Goal: Task Accomplishment & Management: Manage account settings

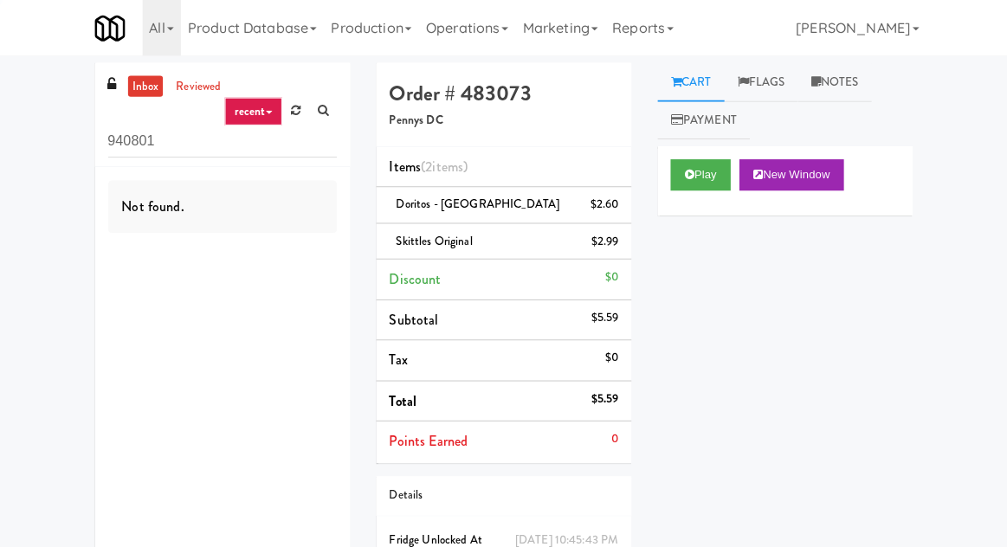
click at [130, 138] on input "940801" at bounding box center [224, 141] width 228 height 32
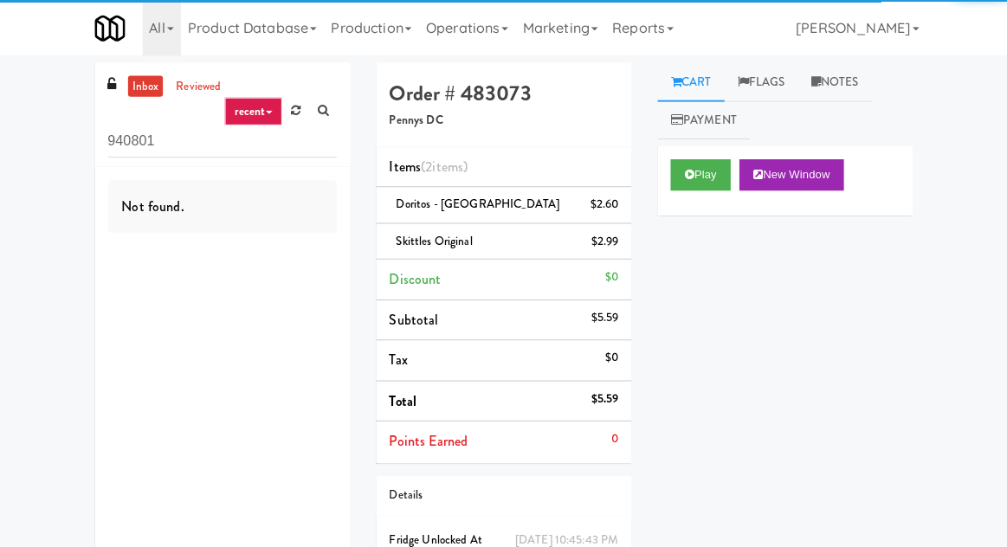
click at [132, 140] on input "940801" at bounding box center [224, 141] width 228 height 32
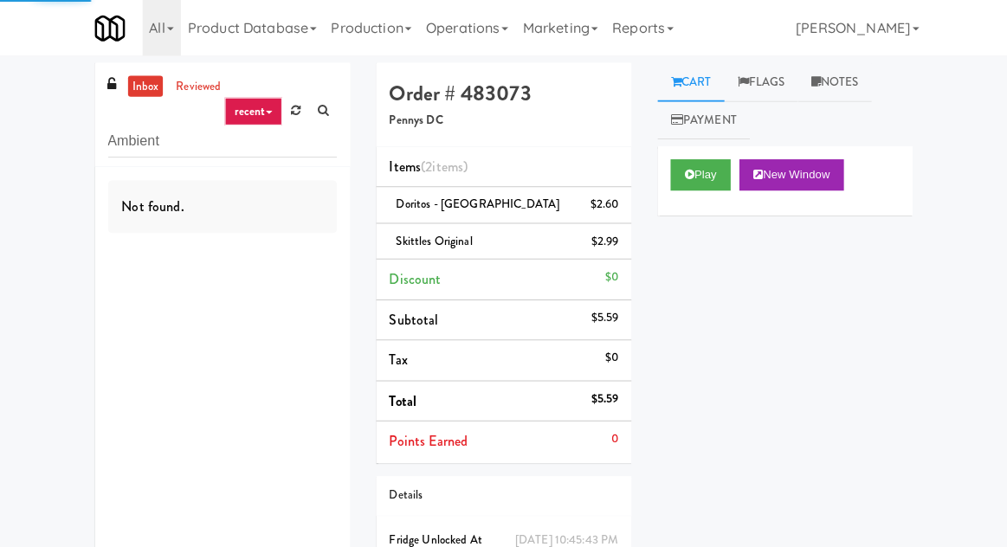
type input "Ambient"
click at [17, 60] on div "inbox reviewed recent all unclear take inventory issue suspicious failed recent…" at bounding box center [503, 346] width 1007 height 582
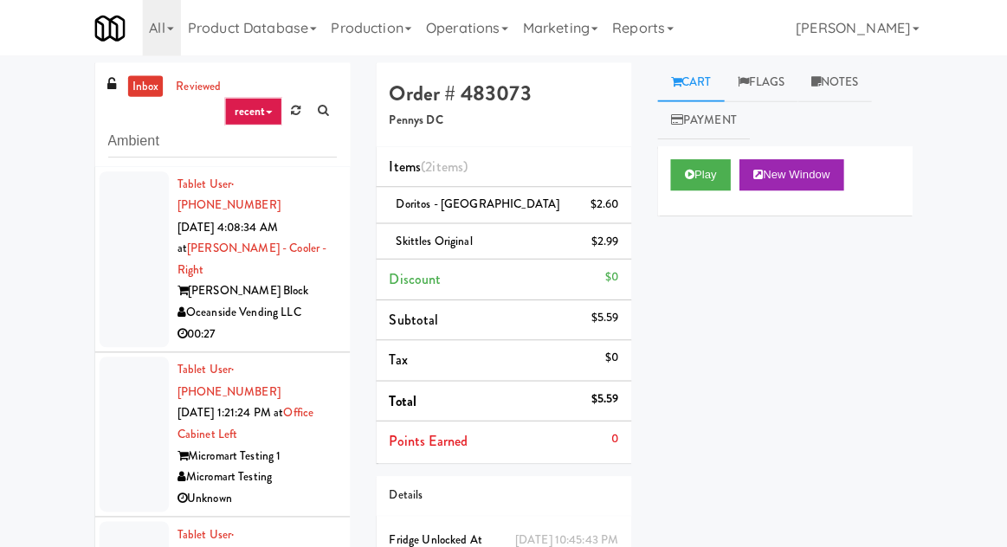
click at [132, 291] on div at bounding box center [135, 259] width 69 height 176
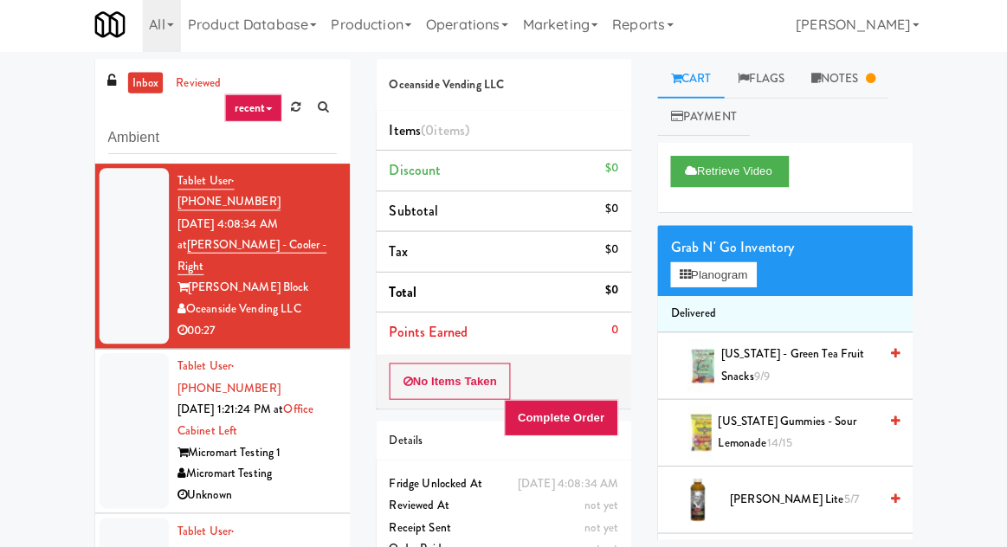
click at [118, 417] on div at bounding box center [135, 432] width 69 height 154
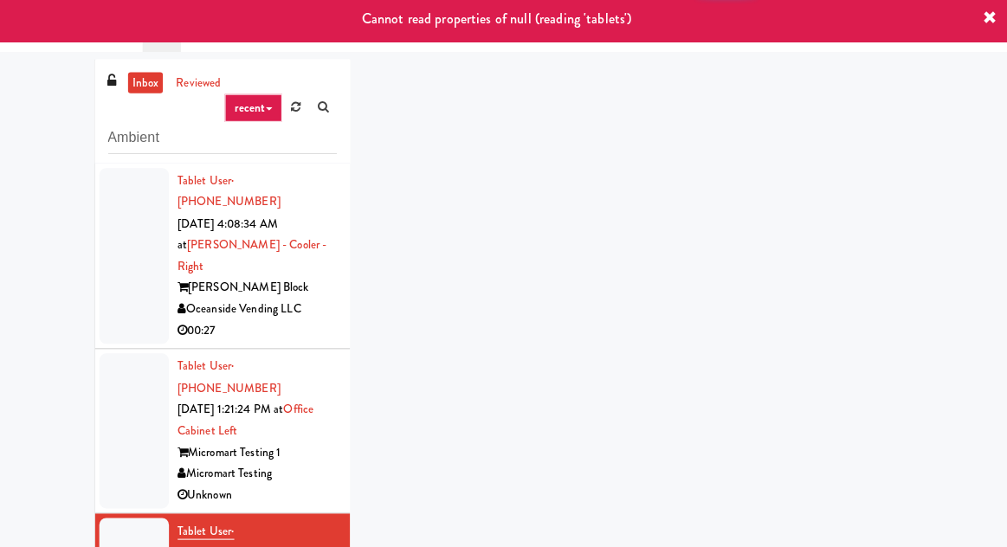
click at [126, 414] on div at bounding box center [135, 432] width 69 height 154
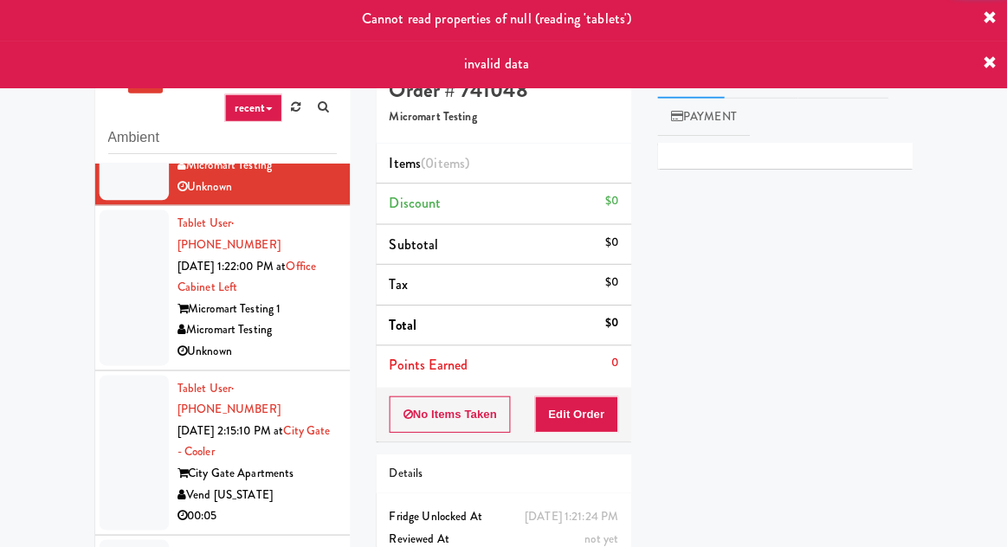
scroll to position [312, 0]
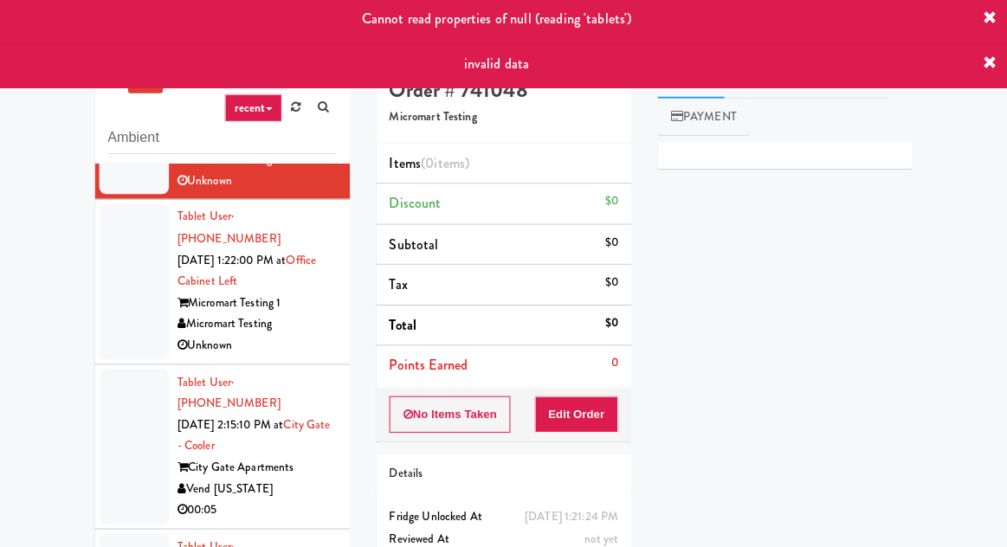
click at [127, 392] on div at bounding box center [135, 447] width 69 height 154
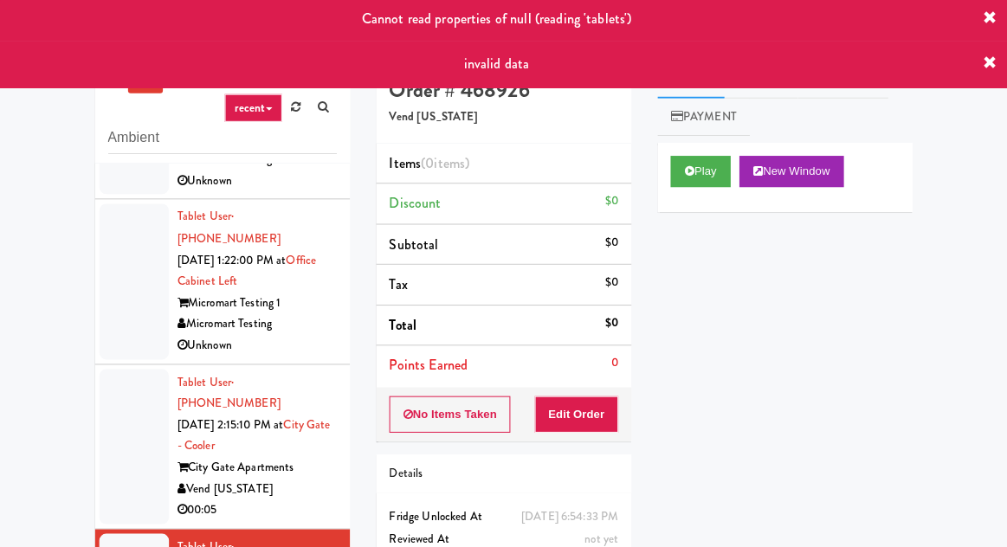
click at [131, 409] on div at bounding box center [135, 447] width 69 height 154
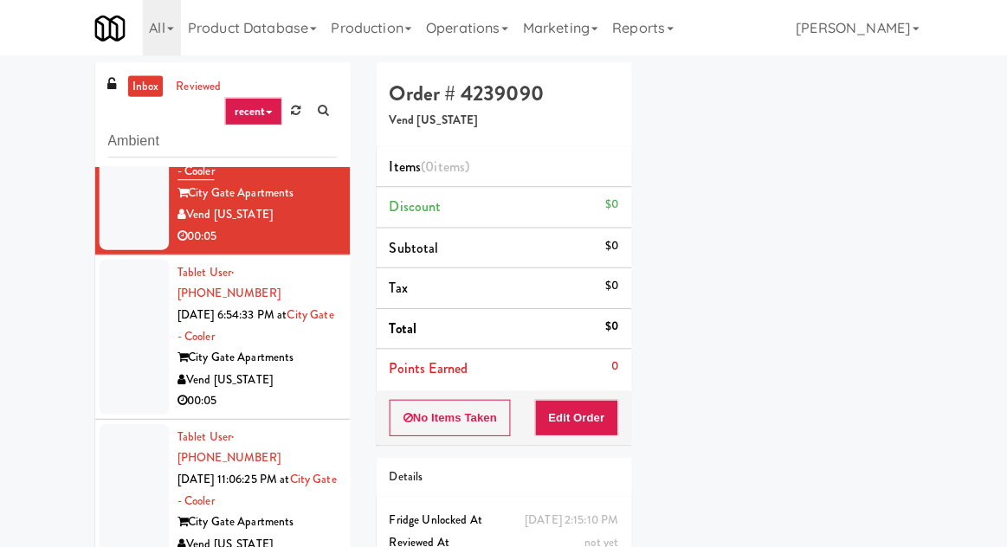
scroll to position [621, 0]
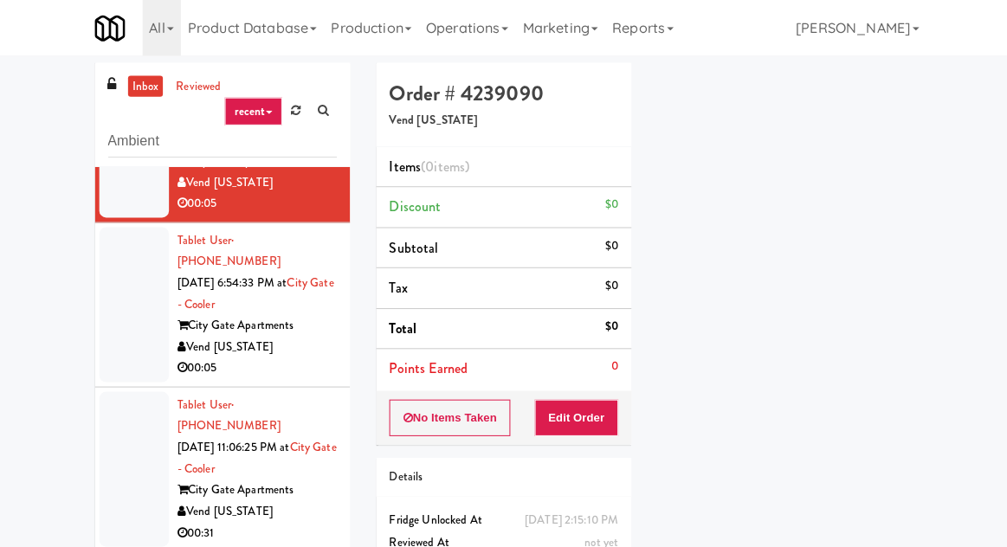
click at [132, 254] on li "Tablet User · (281) 619-4419 [DATE] 6:54:33 PM at [GEOGRAPHIC_DATA] - [GEOGRAPH…" at bounding box center [224, 304] width 254 height 164
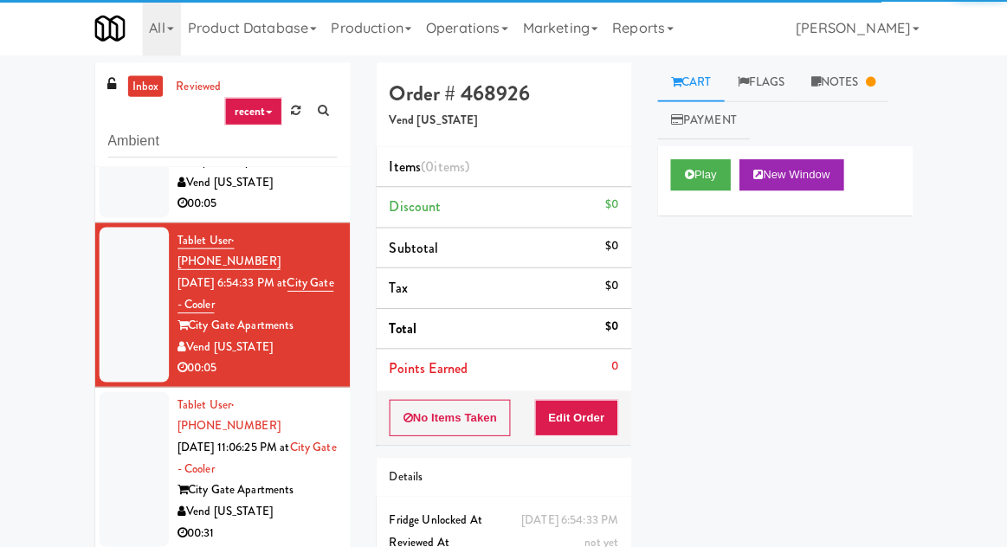
click at [126, 389] on div at bounding box center [135, 466] width 69 height 154
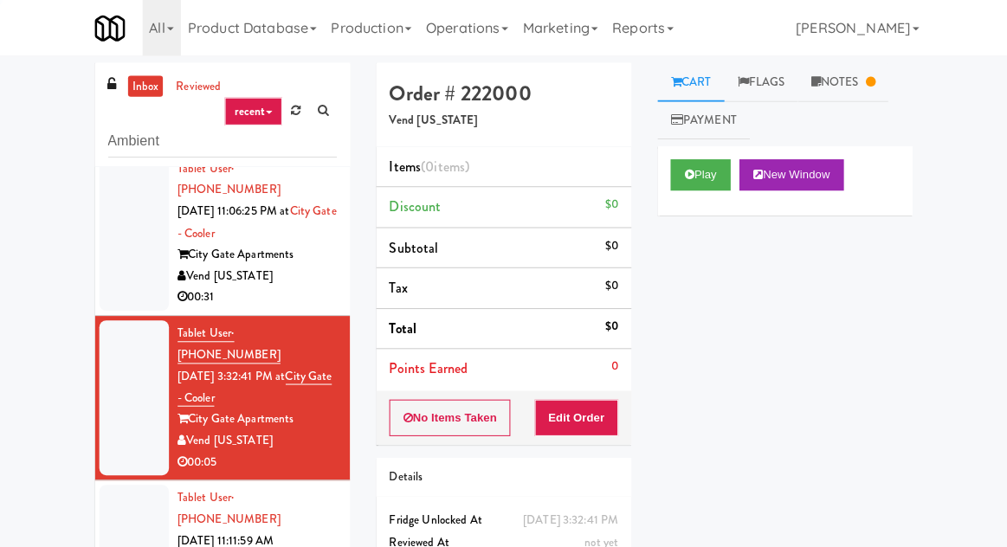
scroll to position [67, 0]
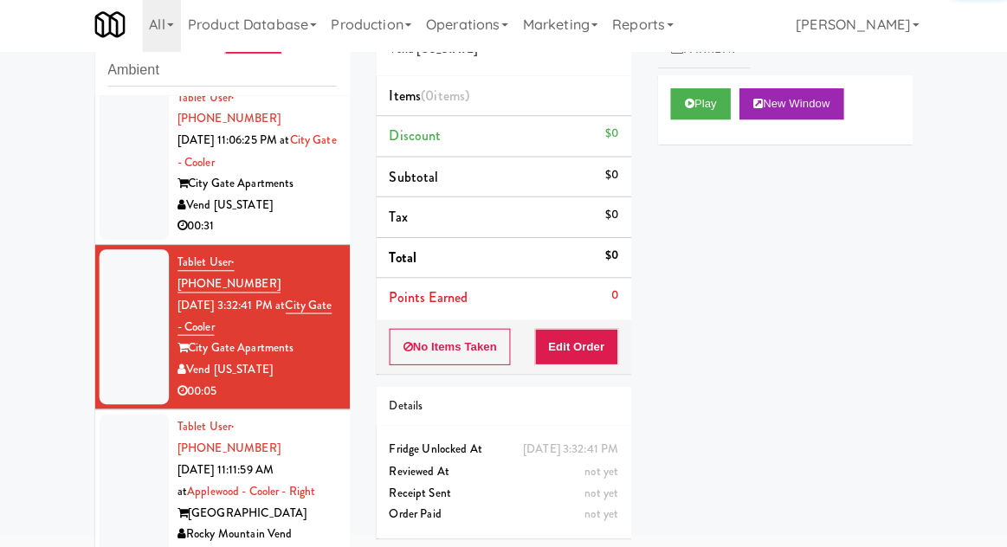
click at [135, 415] on div at bounding box center [135, 492] width 69 height 154
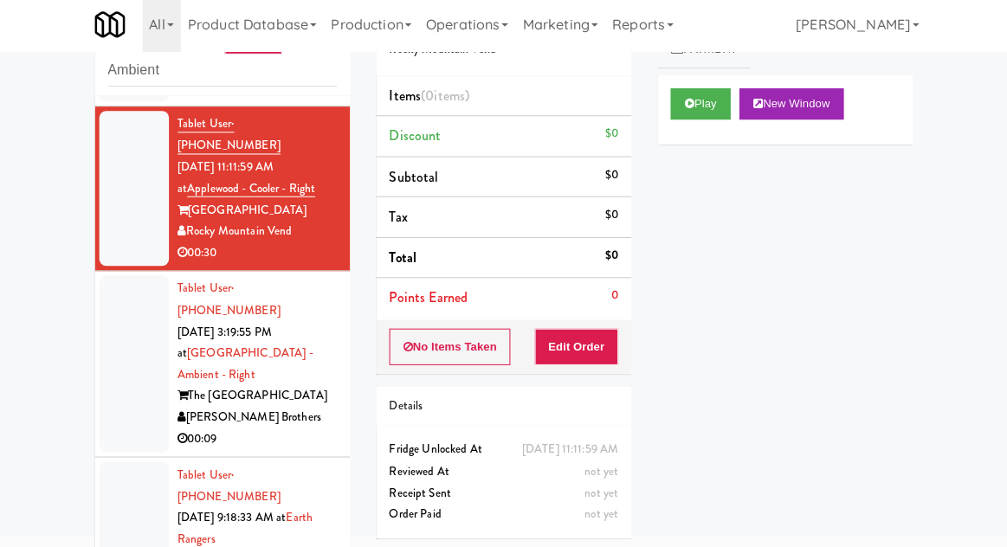
scroll to position [1184, 0]
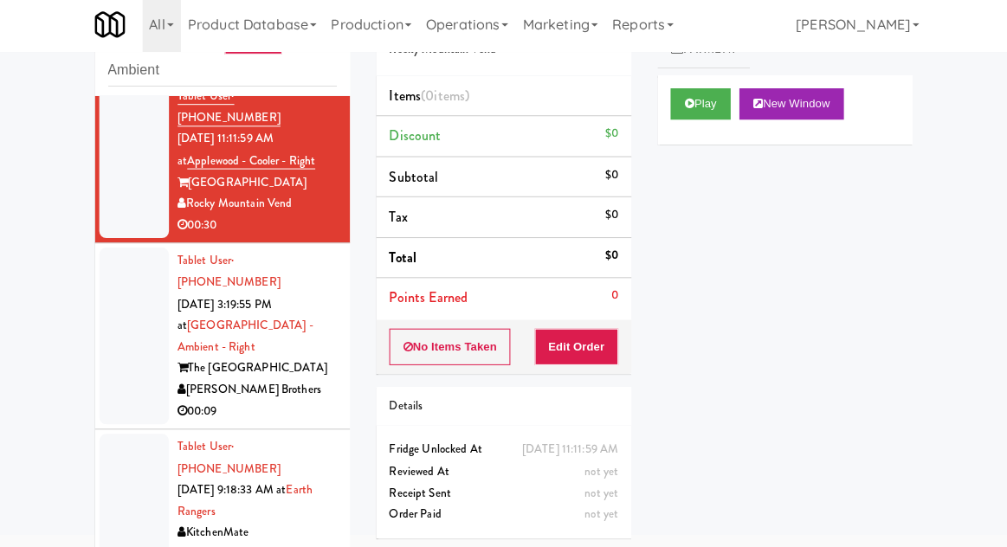
click at [120, 431] on li "Tablet User · (514) 703-3752 [DATE] 9:18:33 AM at Earth Rangers KitchenMate 00:…" at bounding box center [224, 502] width 254 height 143
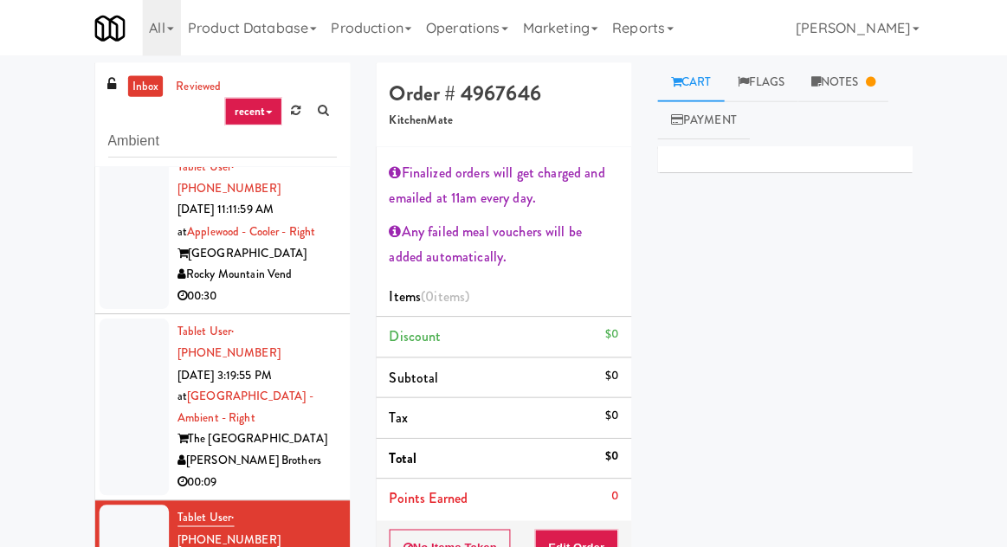
click at [840, 98] on link "Notes" at bounding box center [840, 81] width 90 height 39
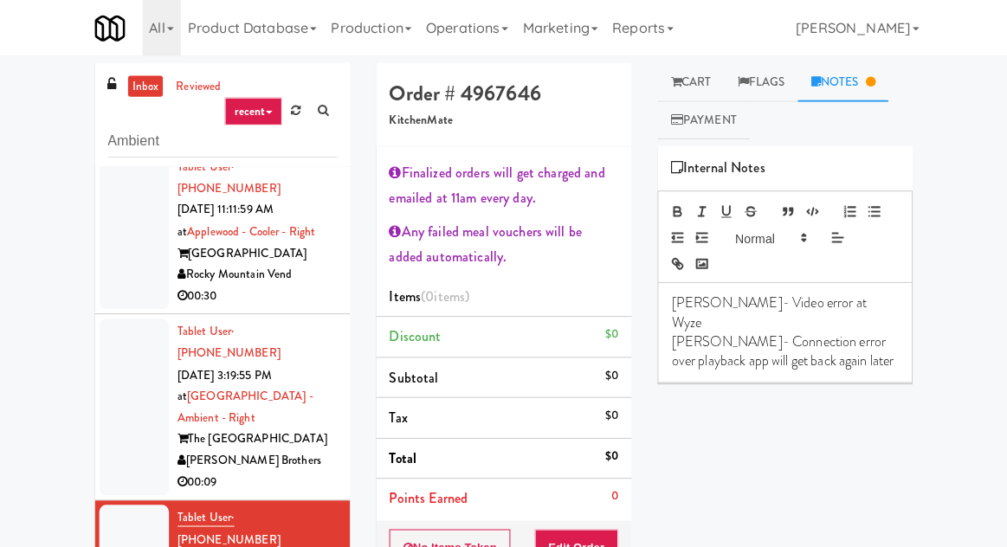
click at [702, 93] on link "Cart" at bounding box center [689, 81] width 67 height 39
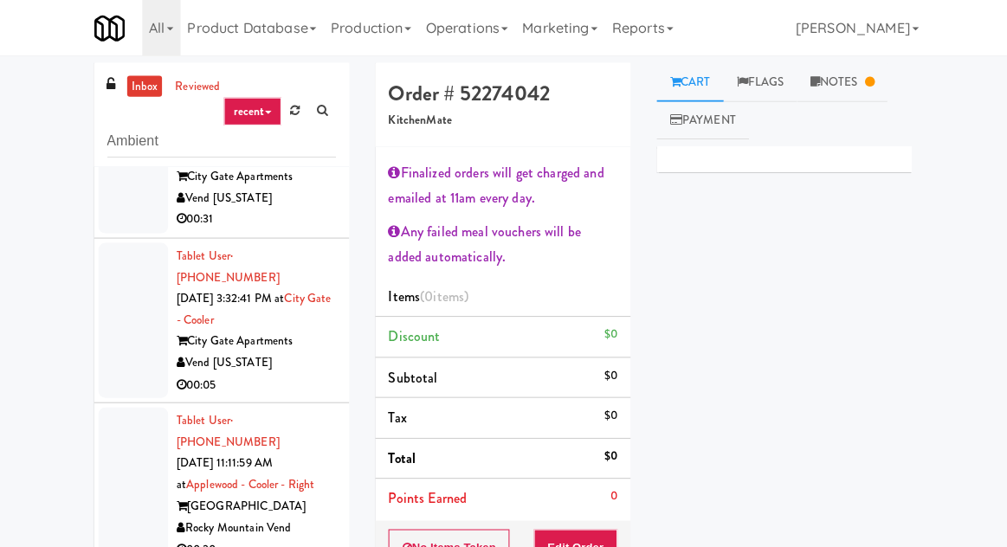
click at [158, 90] on link "inbox" at bounding box center [147, 86] width 35 height 22
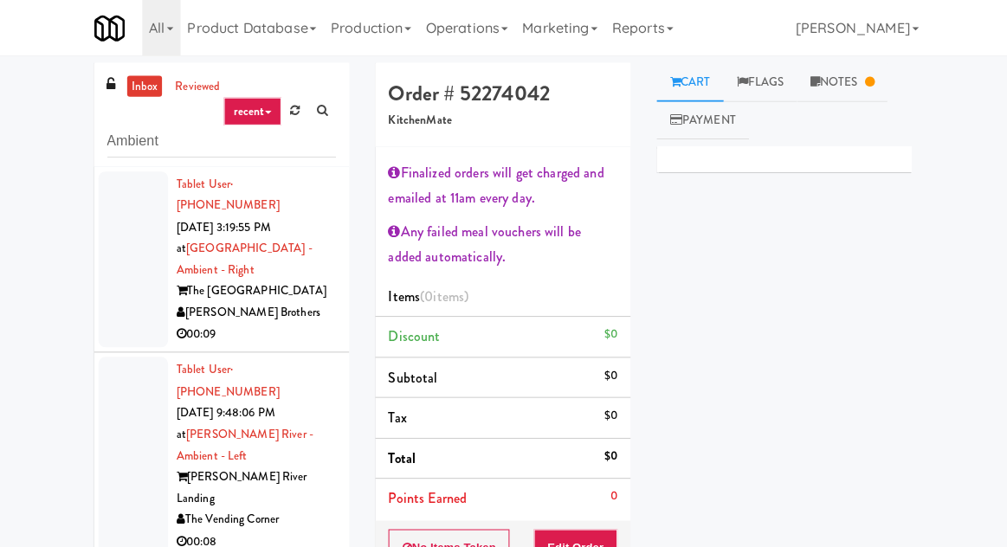
click at [125, 286] on div at bounding box center [135, 259] width 69 height 176
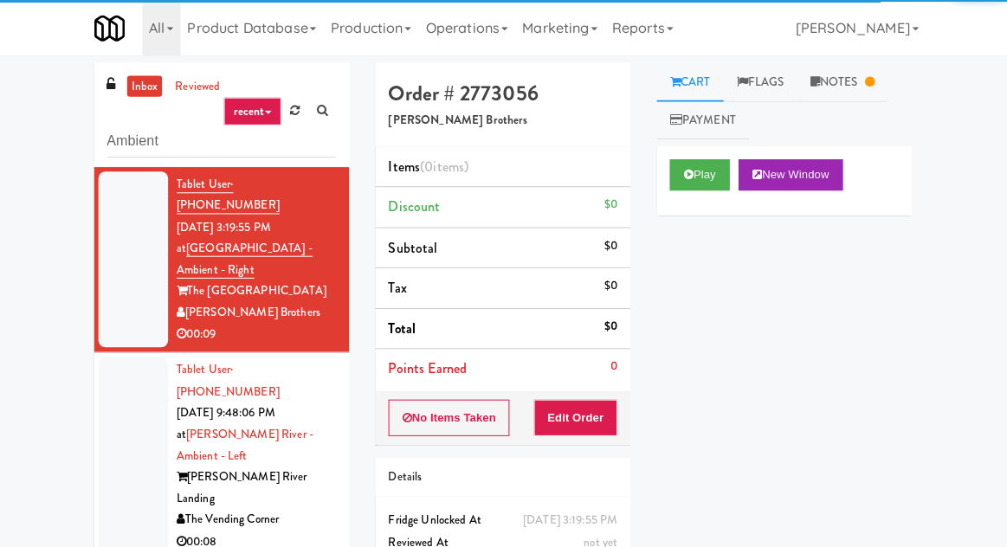
click at [126, 386] on div at bounding box center [135, 453] width 69 height 196
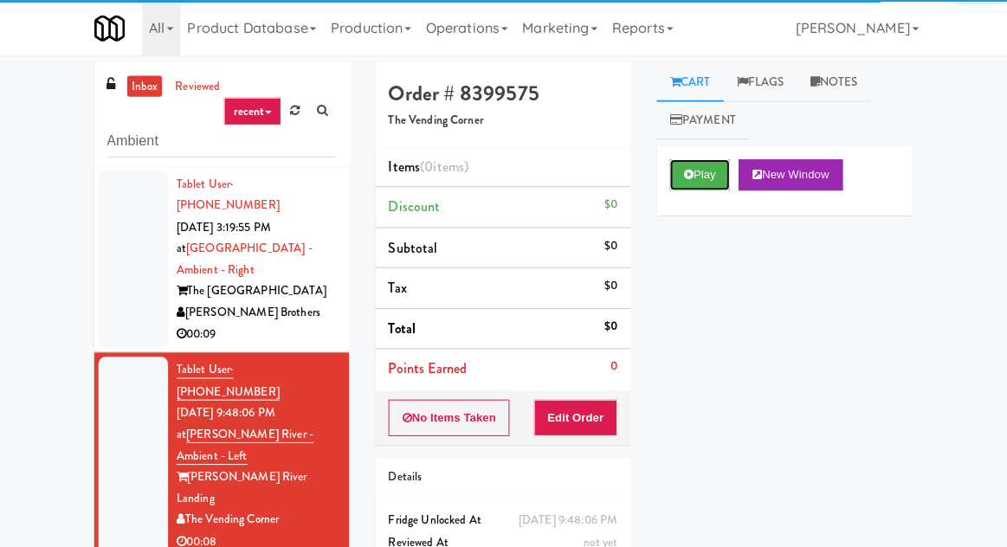
click at [712, 187] on button "Play" at bounding box center [699, 173] width 60 height 31
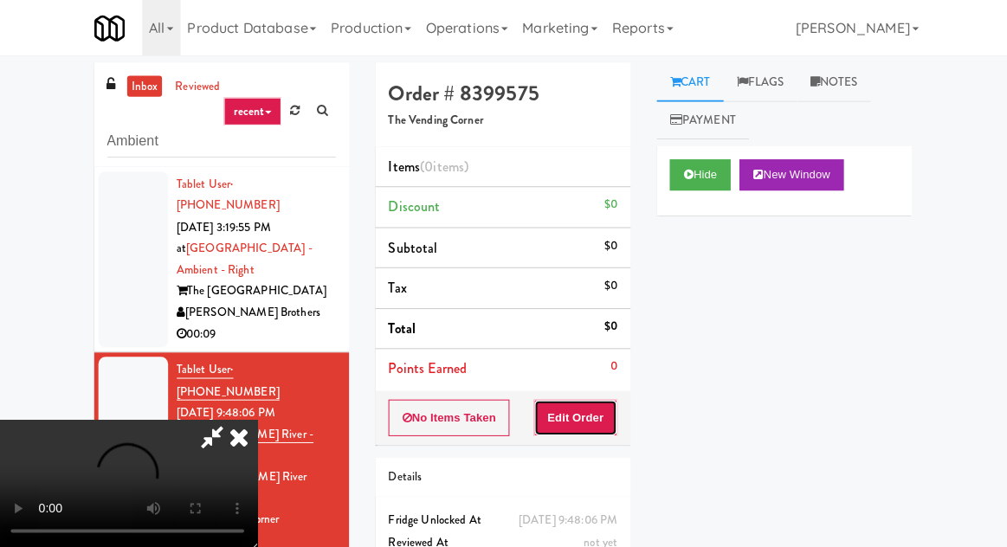
click at [594, 397] on button "Edit Order" at bounding box center [576, 415] width 84 height 36
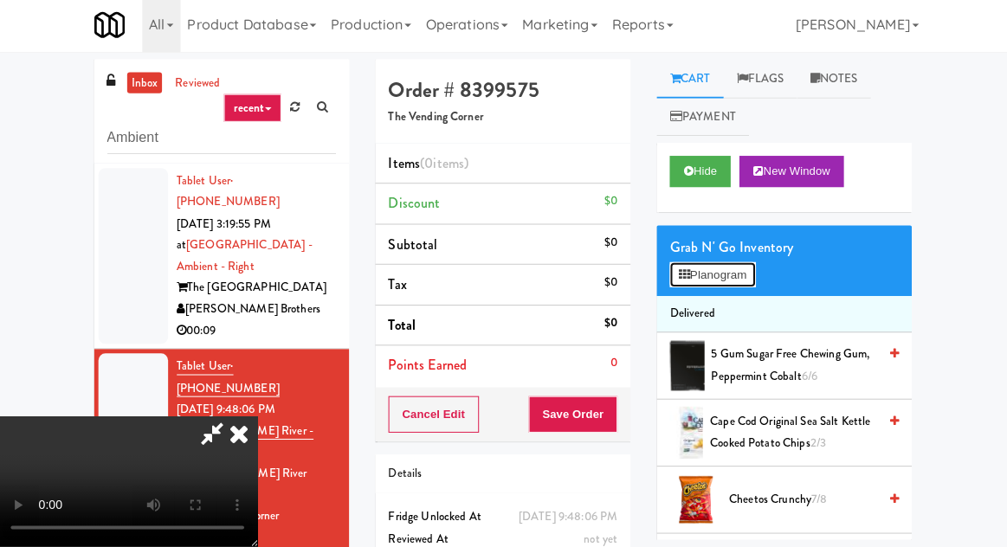
click at [745, 271] on button "Planogram" at bounding box center [711, 277] width 85 height 26
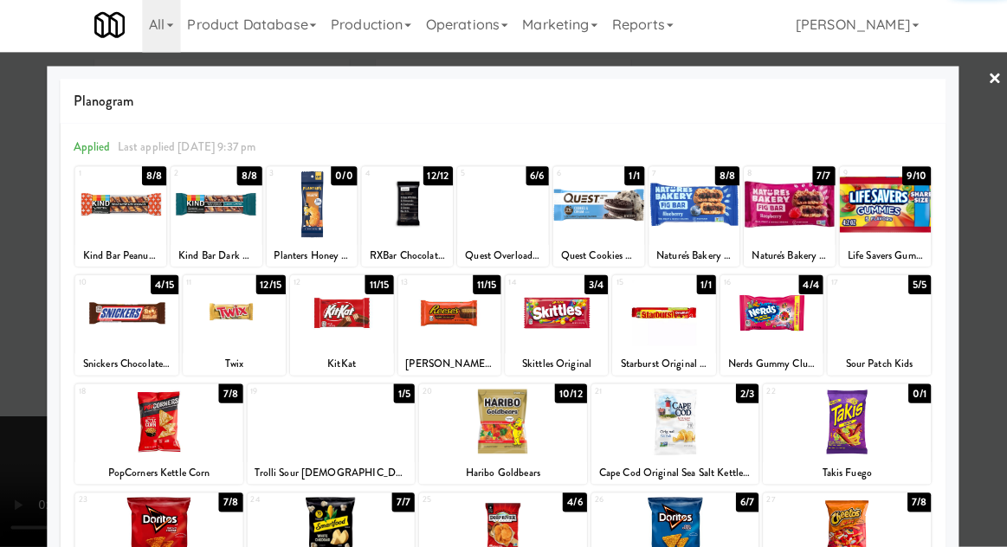
click at [124, 321] on div at bounding box center [129, 314] width 102 height 67
click at [30, 286] on div at bounding box center [503, 273] width 1007 height 547
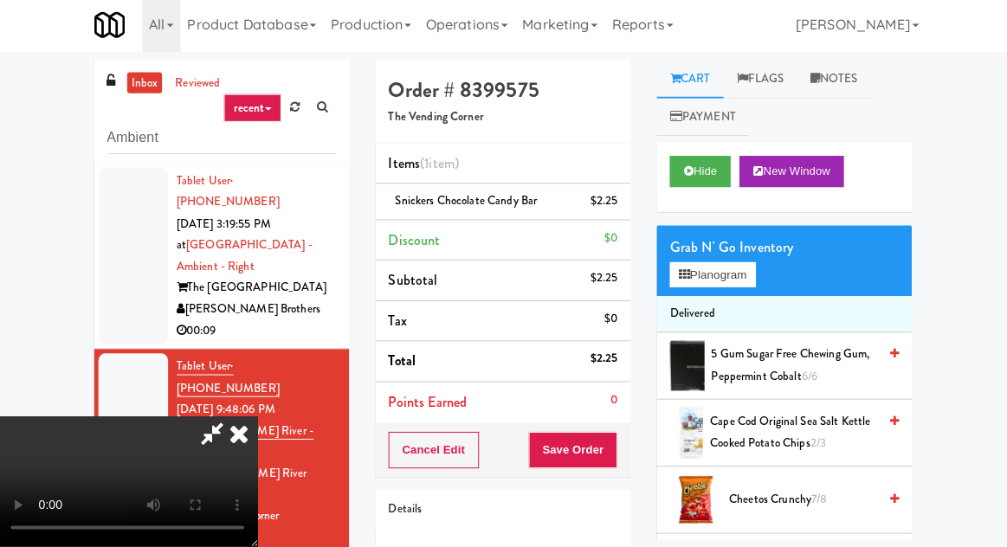
click at [626, 452] on div "Cancel Edit Save Order" at bounding box center [503, 451] width 254 height 54
click at [608, 451] on button "Save Order" at bounding box center [573, 451] width 88 height 36
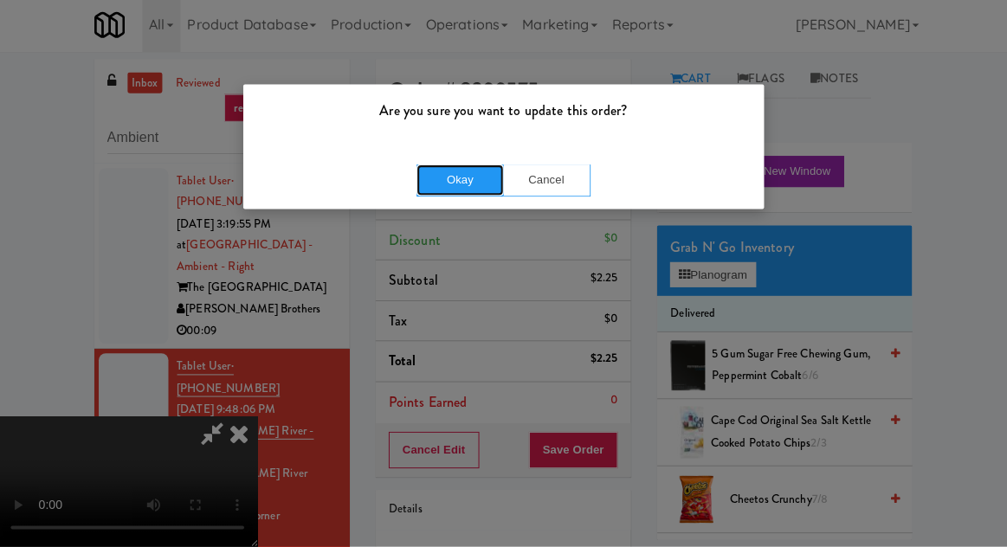
click at [448, 167] on button "Okay" at bounding box center [460, 182] width 87 height 31
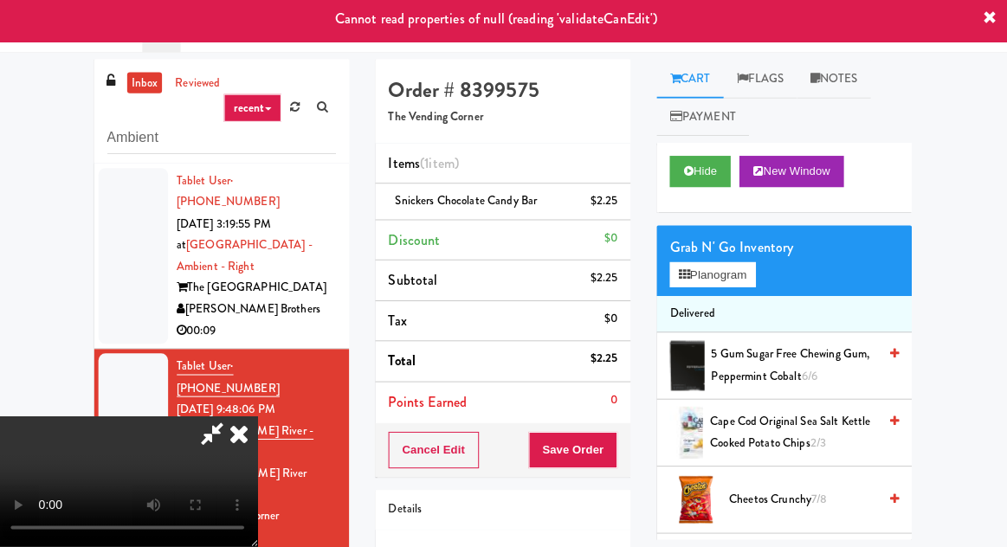
click at [234, 417] on icon at bounding box center [214, 434] width 40 height 35
click at [260, 417] on icon at bounding box center [241, 434] width 38 height 35
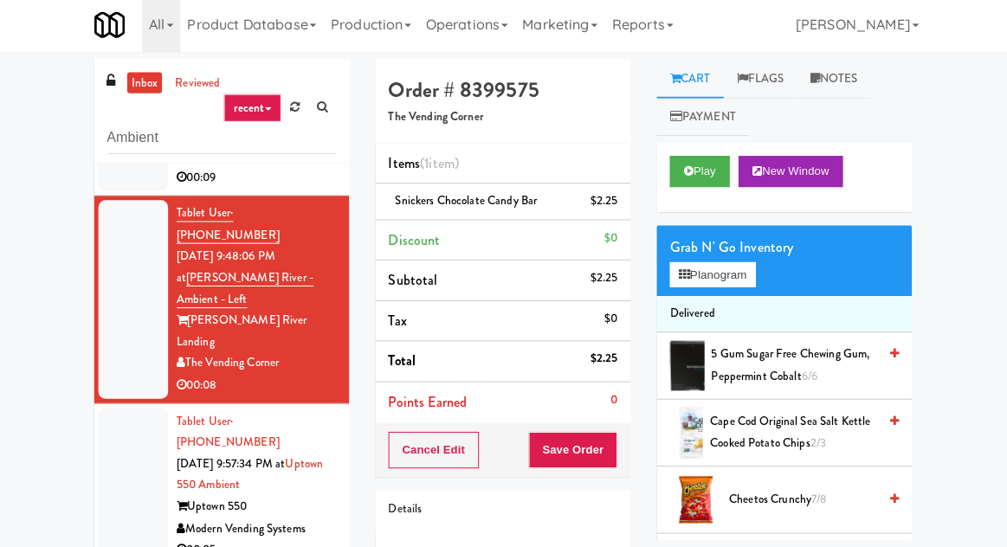
scroll to position [150, 0]
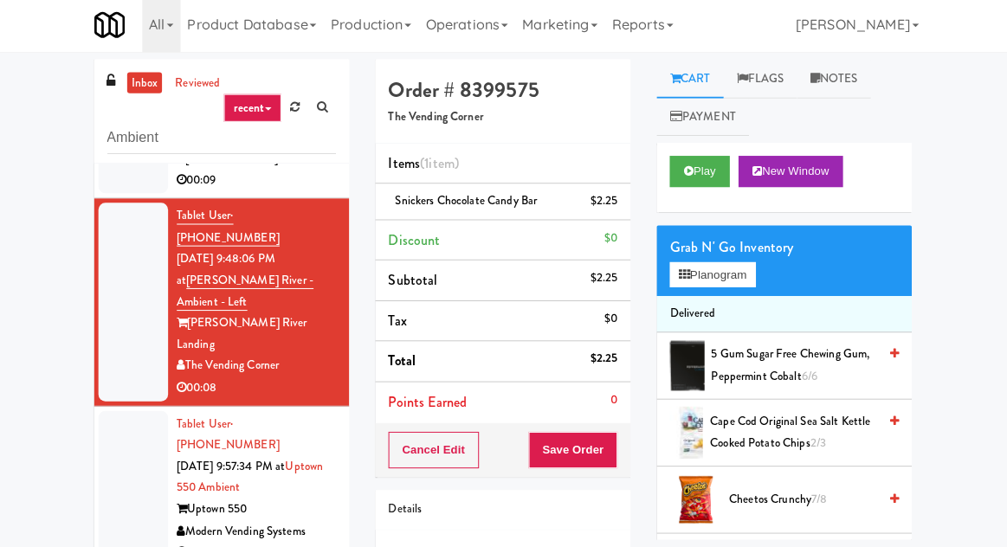
click at [141, 412] on div at bounding box center [135, 489] width 69 height 154
click at [123, 274] on div at bounding box center [135, 303] width 69 height 196
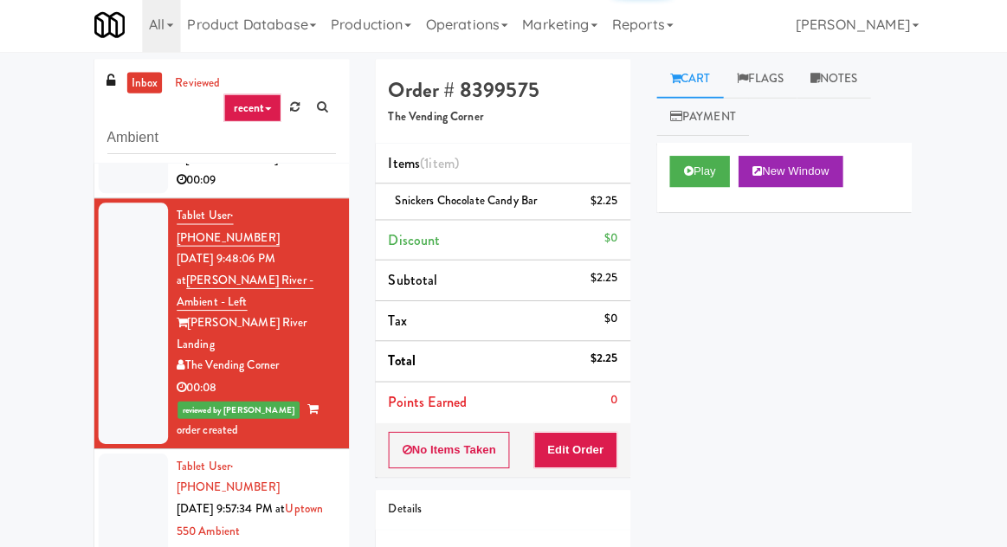
click at [128, 454] on div at bounding box center [135, 531] width 69 height 154
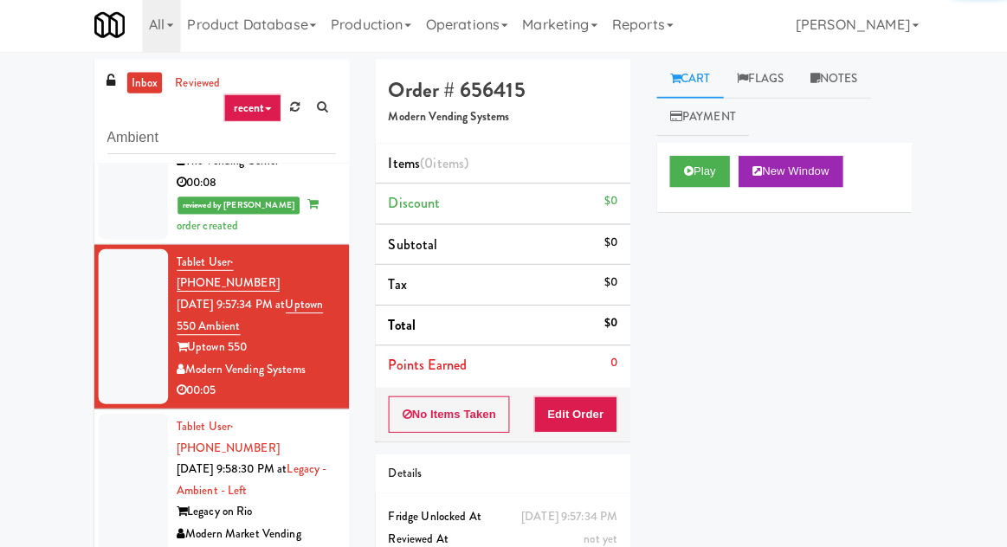
scroll to position [357, 0]
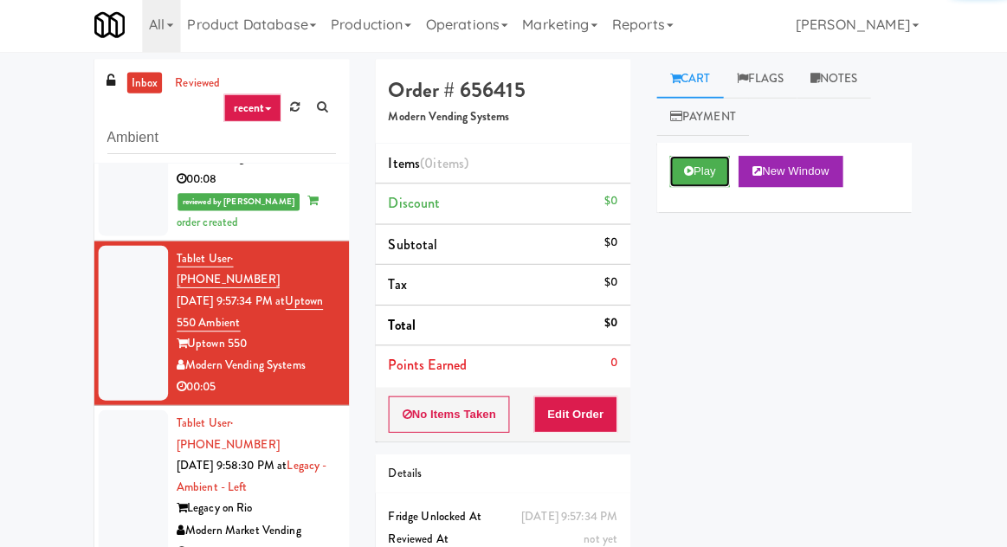
click at [705, 169] on button "Play" at bounding box center [699, 173] width 60 height 31
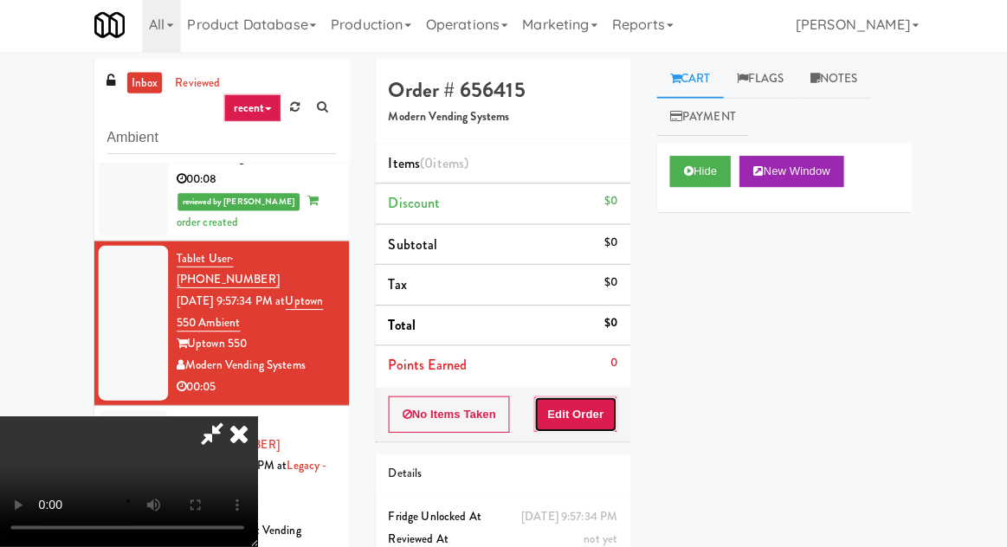
click at [597, 398] on button "Edit Order" at bounding box center [576, 415] width 84 height 36
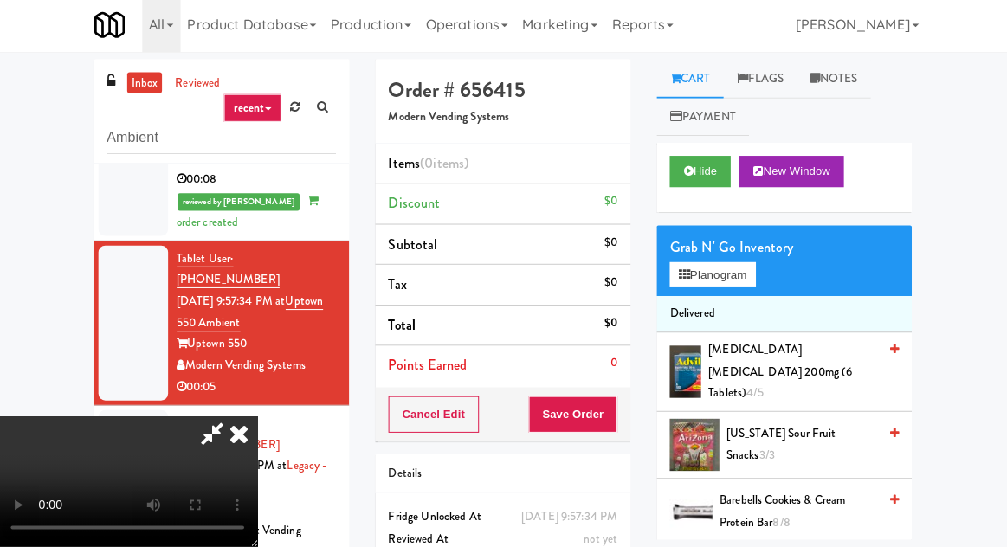
scroll to position [0, 0]
click at [754, 286] on button "Planogram" at bounding box center [711, 277] width 85 height 26
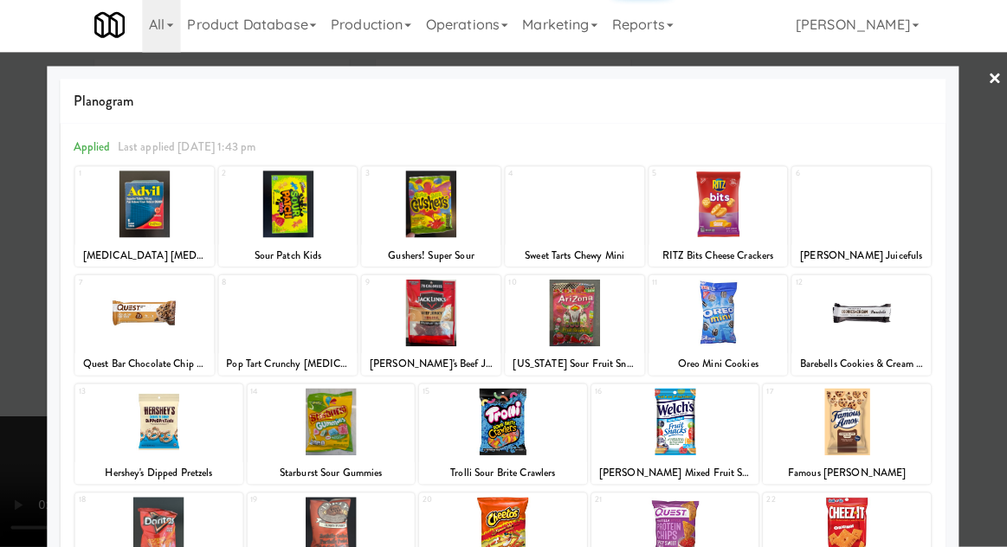
click at [721, 415] on div at bounding box center [674, 422] width 167 height 67
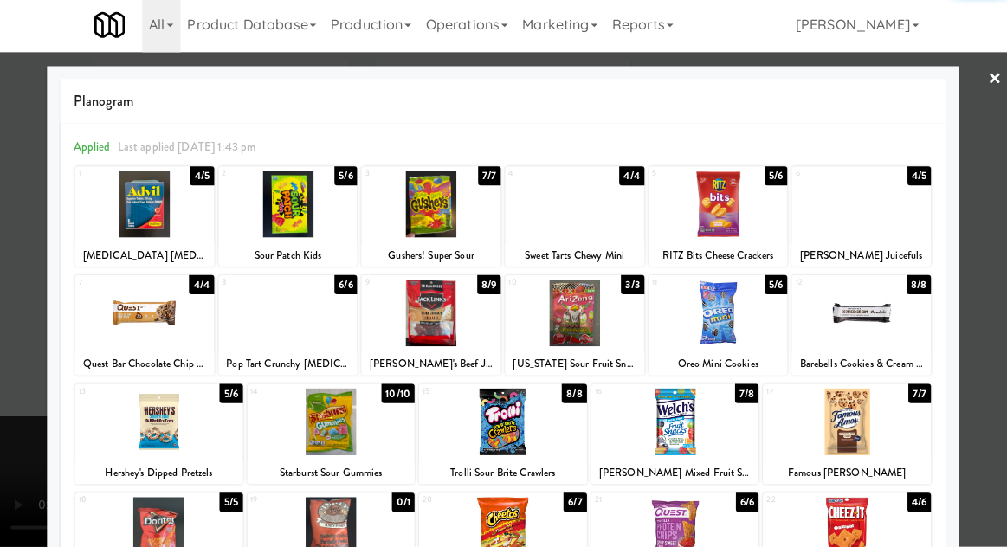
click at [995, 275] on div at bounding box center [503, 273] width 1007 height 547
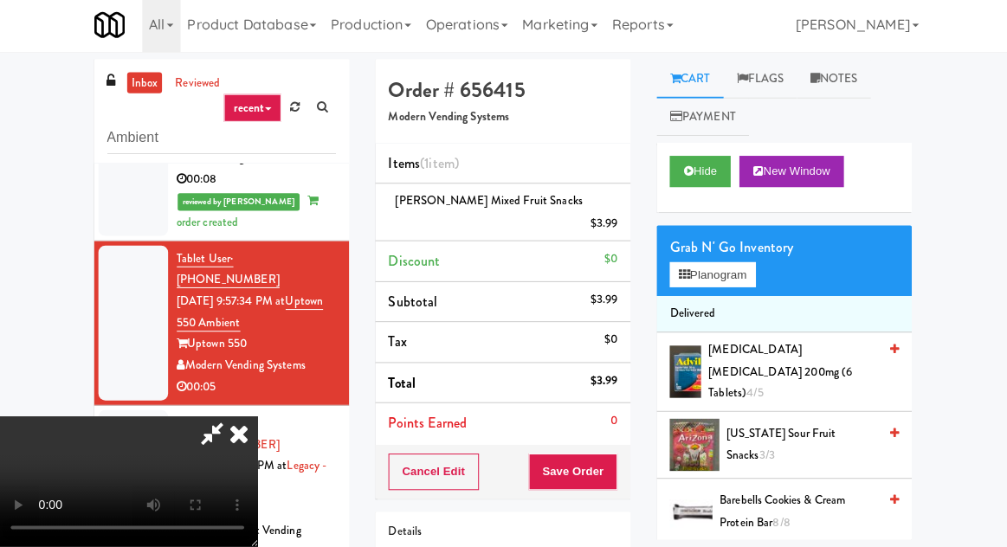
scroll to position [63, 0]
click at [616, 459] on button "Save Order" at bounding box center [573, 472] width 88 height 36
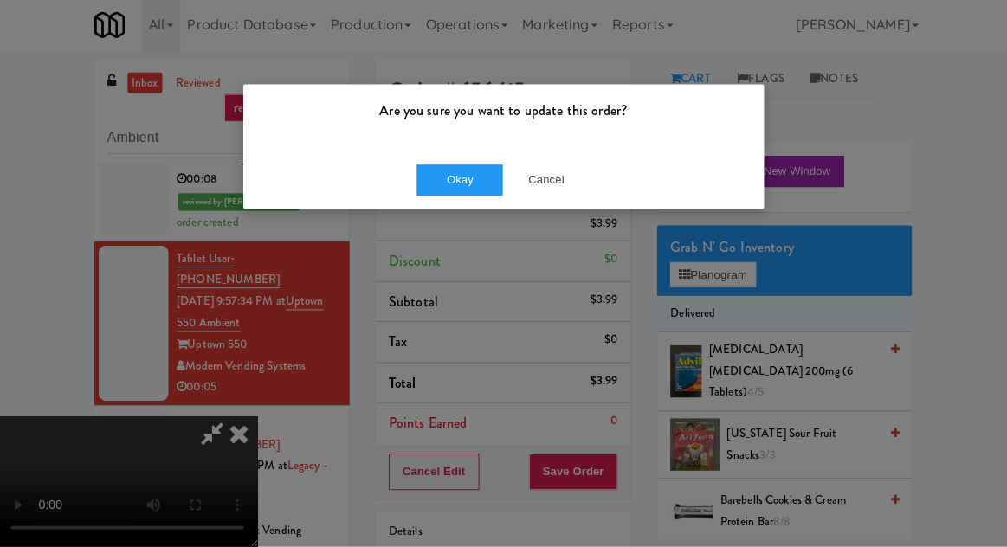
click at [438, 142] on div "Are you sure you want to update this order?" at bounding box center [504, 120] width 518 height 66
click at [430, 180] on button "Okay" at bounding box center [460, 182] width 87 height 31
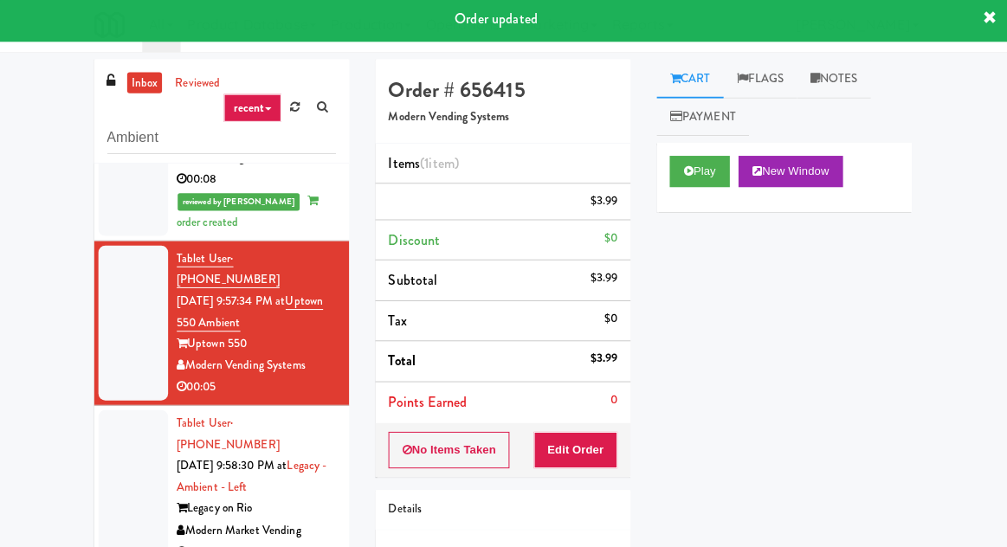
scroll to position [0, 0]
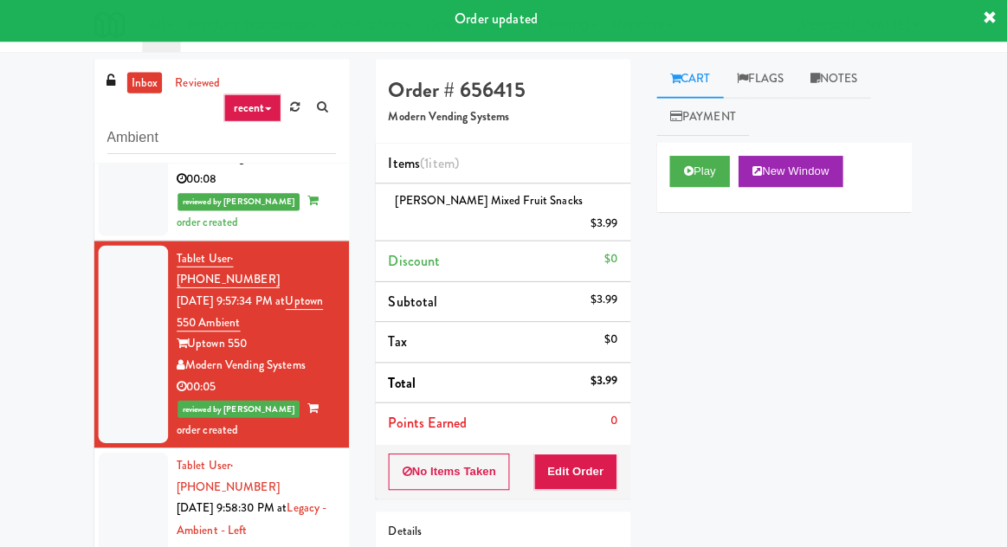
click at [128, 454] on div at bounding box center [135, 531] width 69 height 154
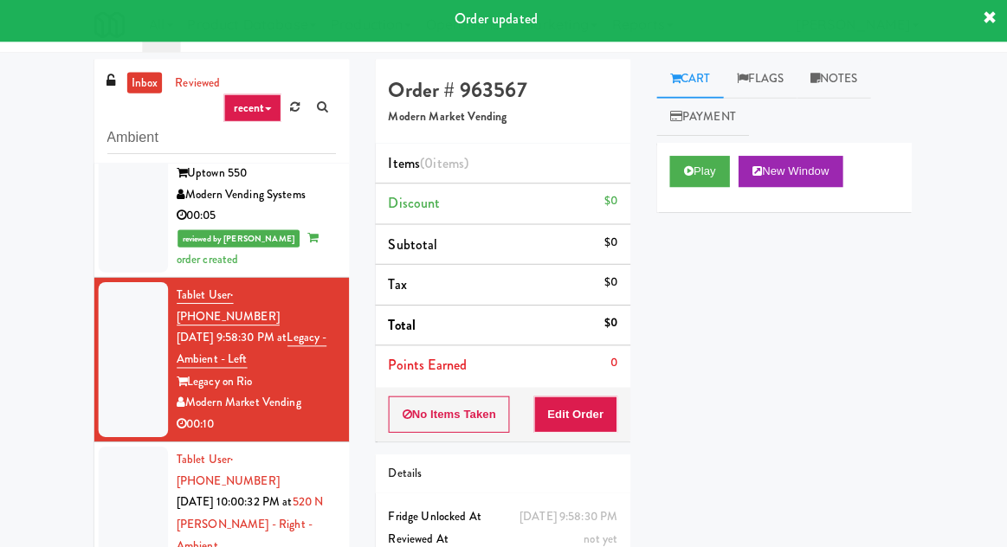
scroll to position [533, 0]
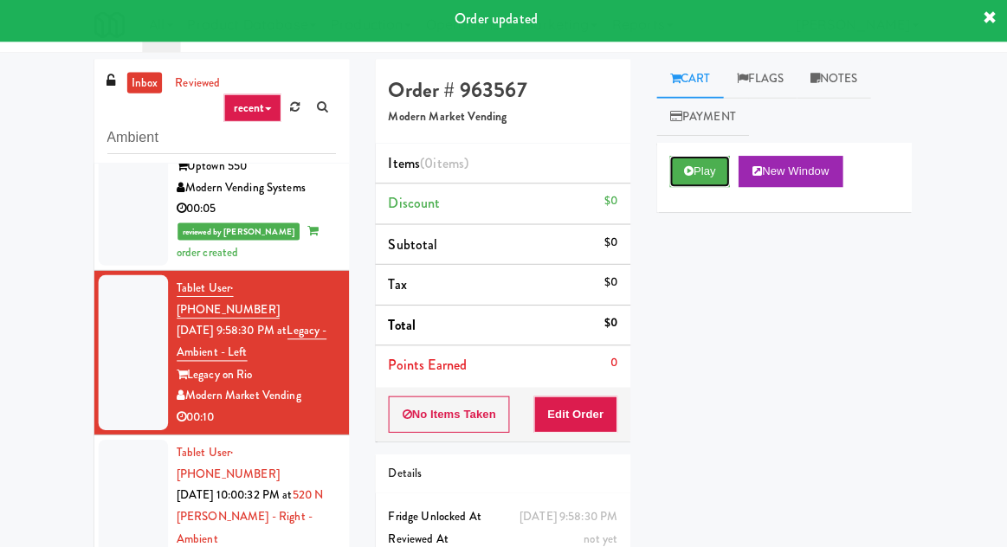
click at [720, 182] on button "Play" at bounding box center [699, 173] width 60 height 31
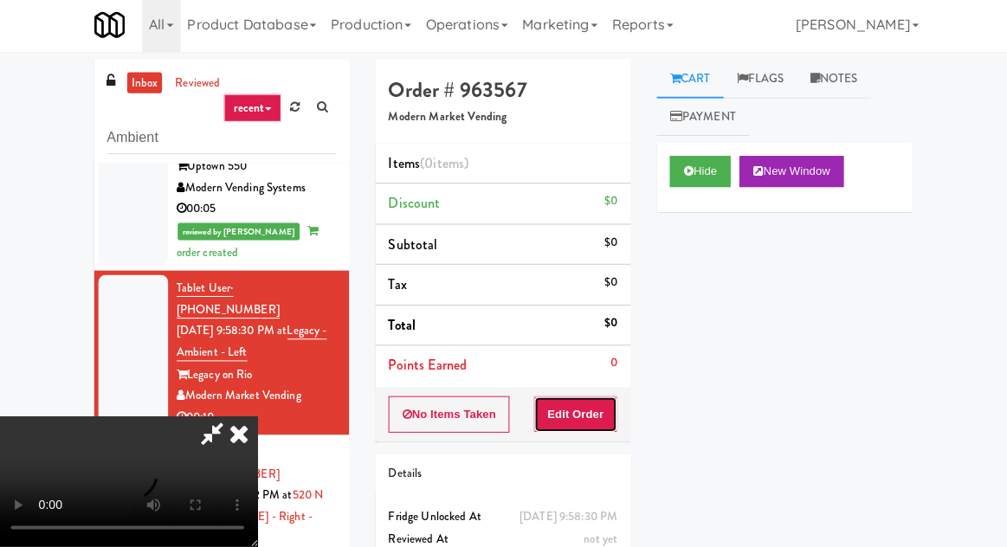
click at [611, 405] on button "Edit Order" at bounding box center [576, 415] width 84 height 36
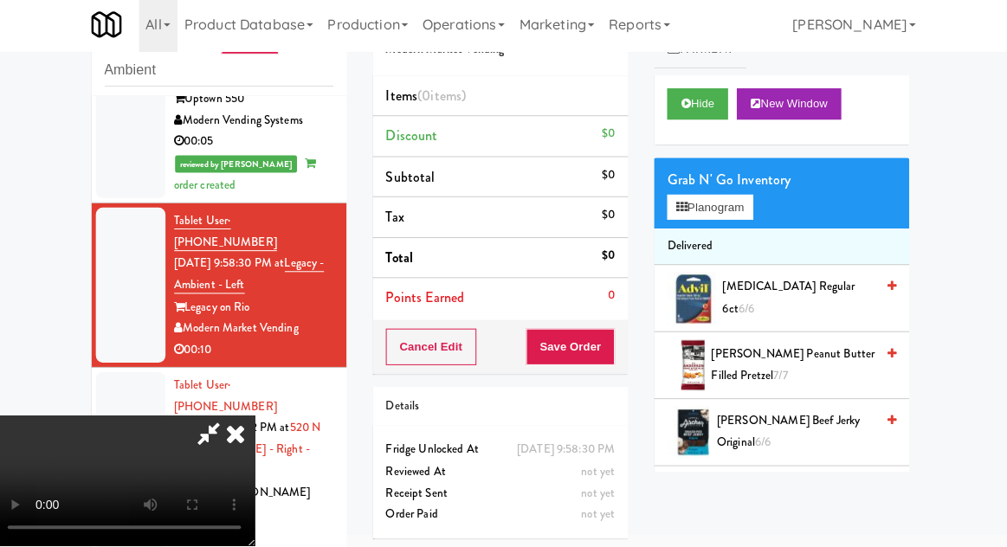
scroll to position [0, 0]
click at [754, 217] on button "Planogram" at bounding box center [711, 210] width 85 height 26
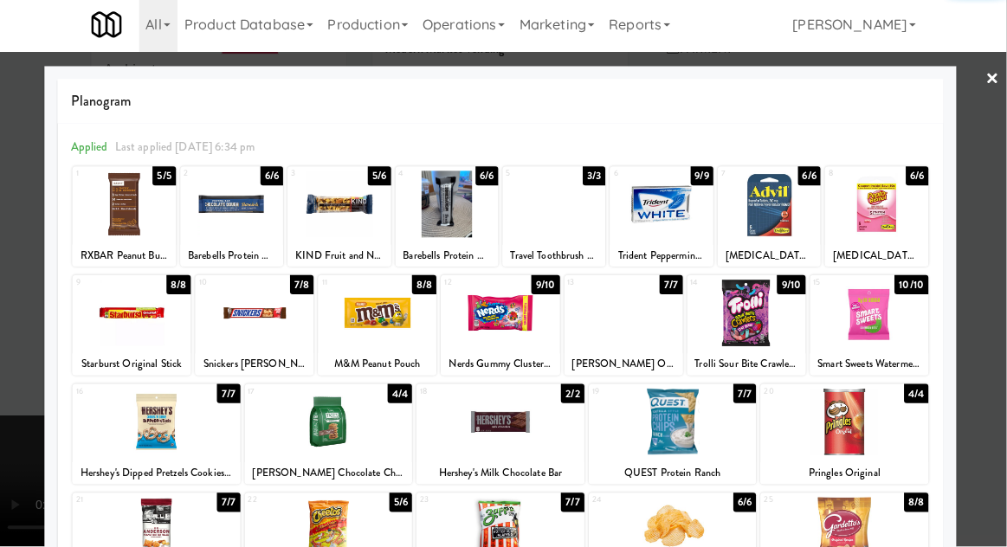
click at [900, 248] on div "[MEDICAL_DATA] (6 tablets)" at bounding box center [876, 258] width 97 height 22
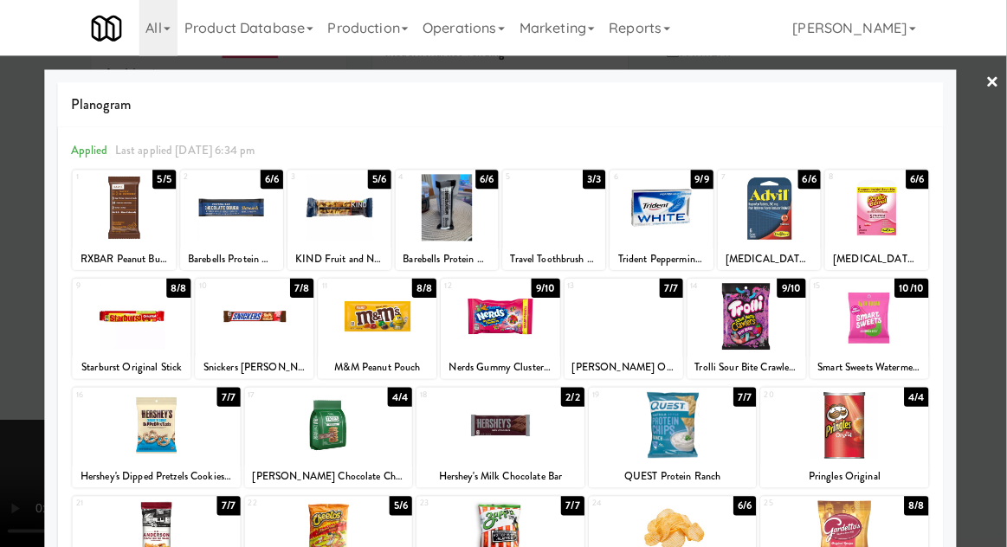
click at [897, 230] on div at bounding box center [877, 206] width 102 height 67
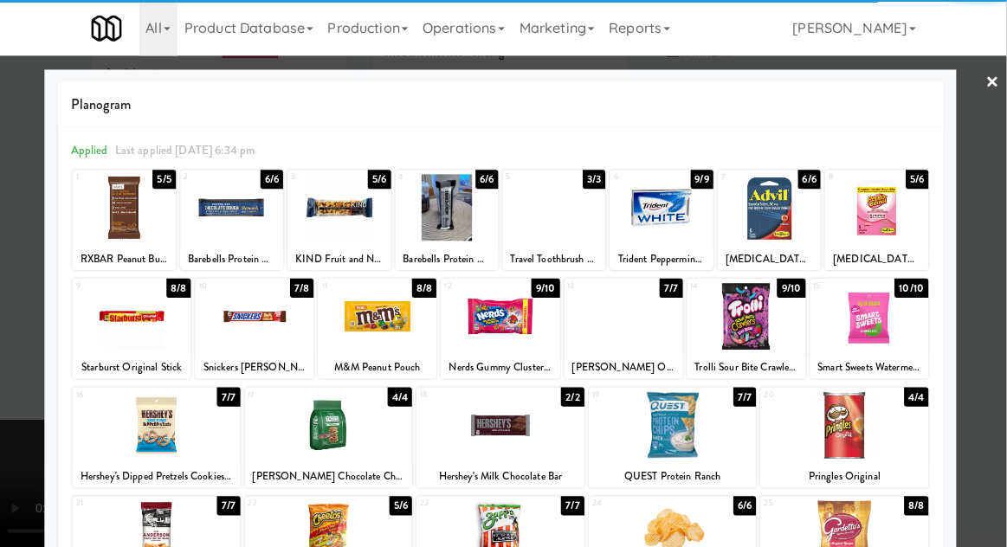
click at [988, 238] on div at bounding box center [503, 273] width 1007 height 547
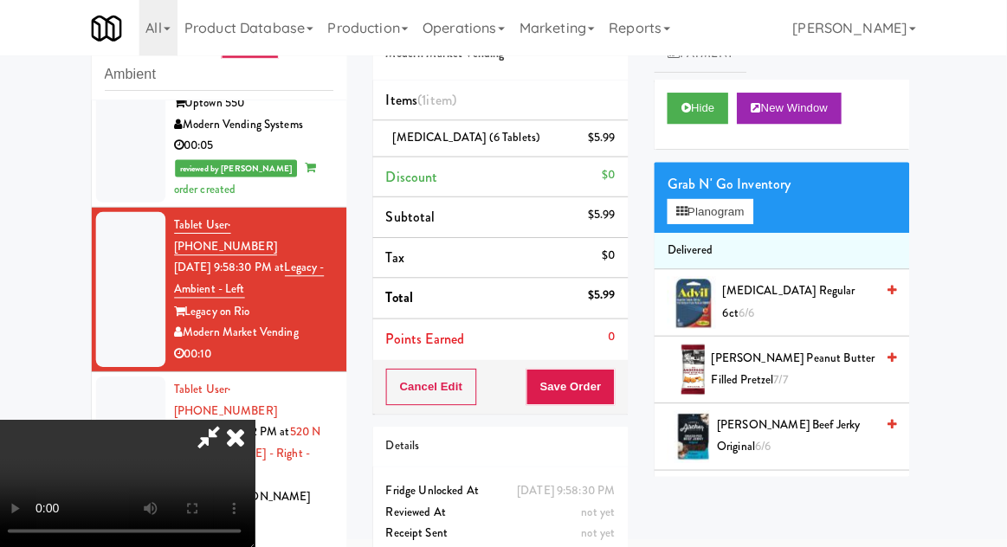
click at [624, 146] on li "[MEDICAL_DATA] (6 tablets) $5.99" at bounding box center [503, 137] width 254 height 36
click at [621, 143] on icon at bounding box center [618, 143] width 9 height 11
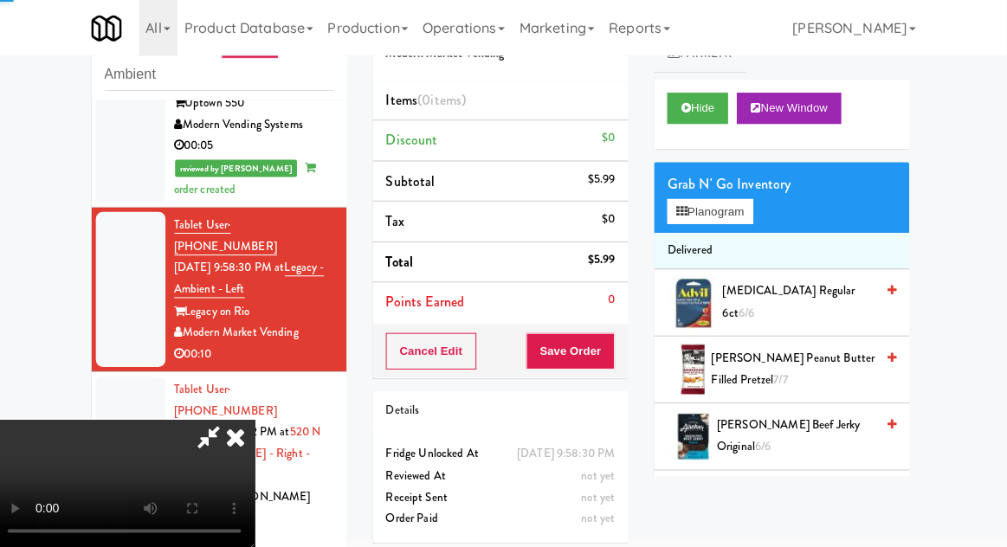
click at [719, 184] on div "Grab N' Go Inventory" at bounding box center [783, 183] width 228 height 26
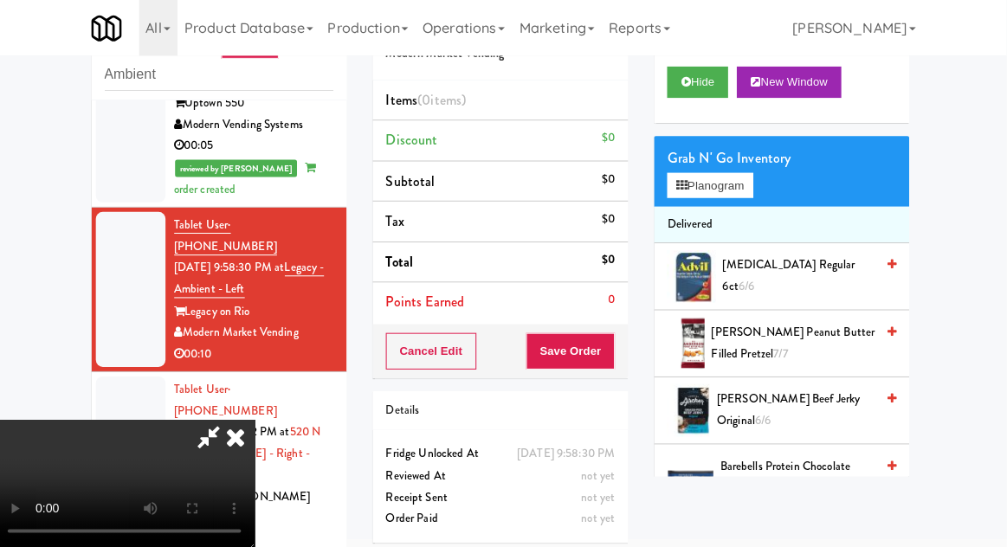
scroll to position [29, 0]
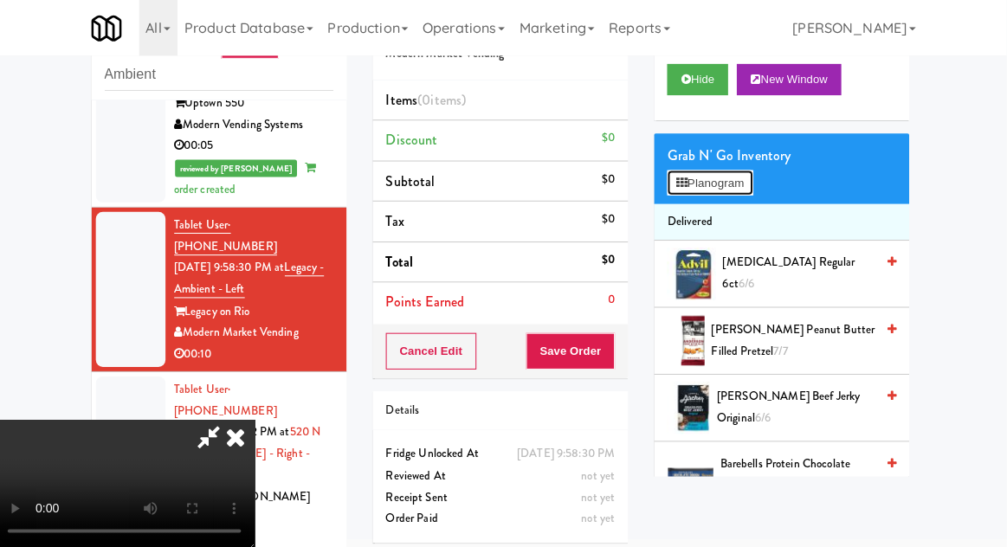
click at [724, 171] on button "Planogram" at bounding box center [711, 182] width 85 height 26
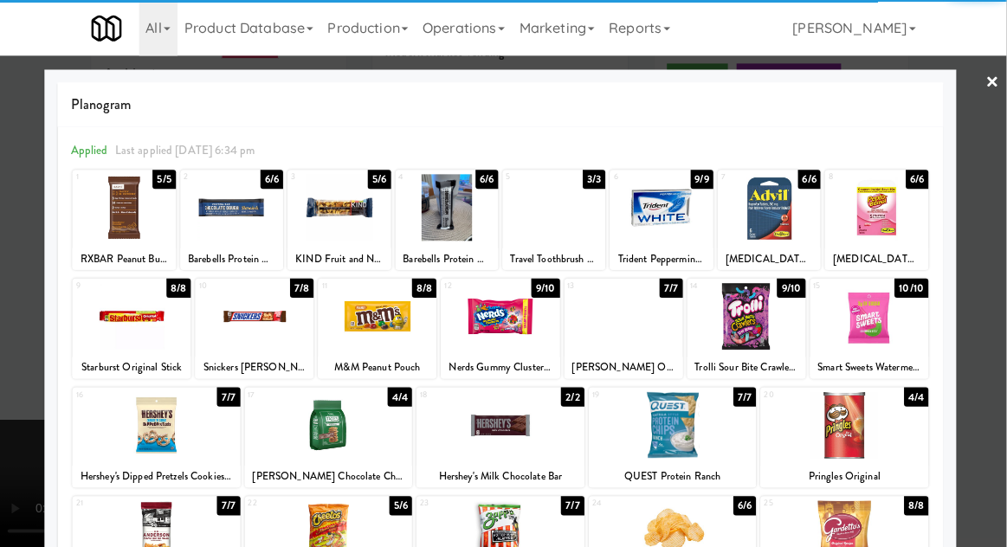
click at [783, 234] on div at bounding box center [770, 206] width 102 height 67
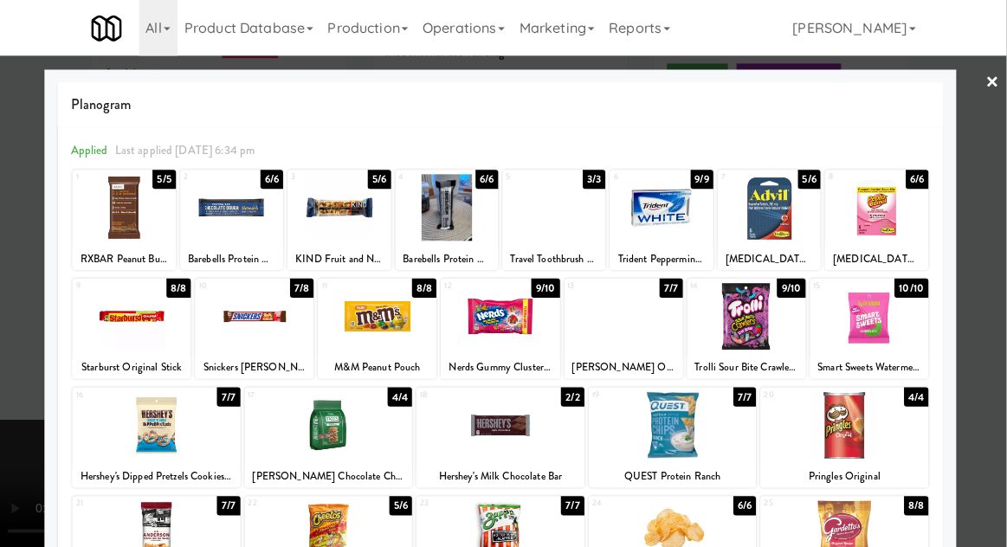
click at [995, 179] on div at bounding box center [503, 273] width 1007 height 547
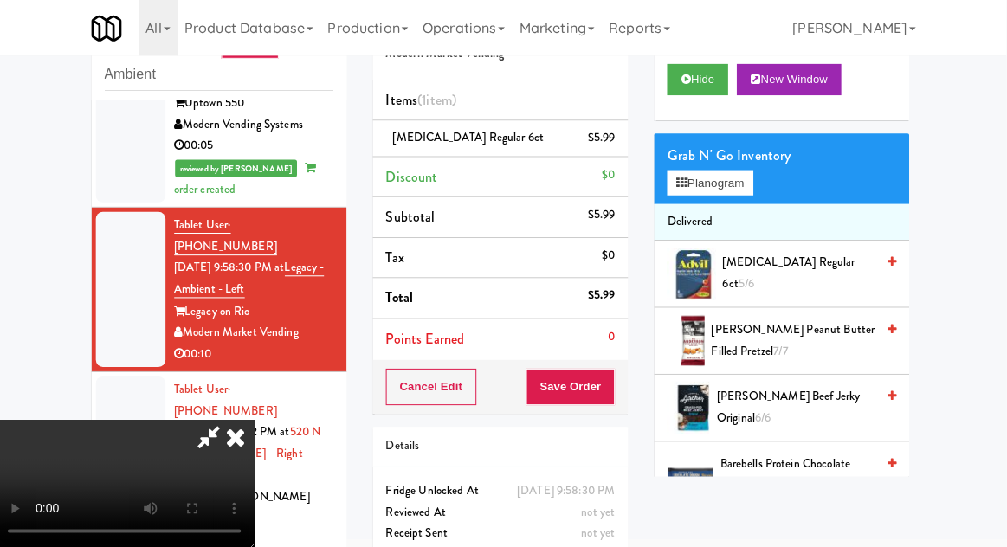
scroll to position [63, 0]
click at [617, 387] on button "Save Order" at bounding box center [573, 384] width 88 height 36
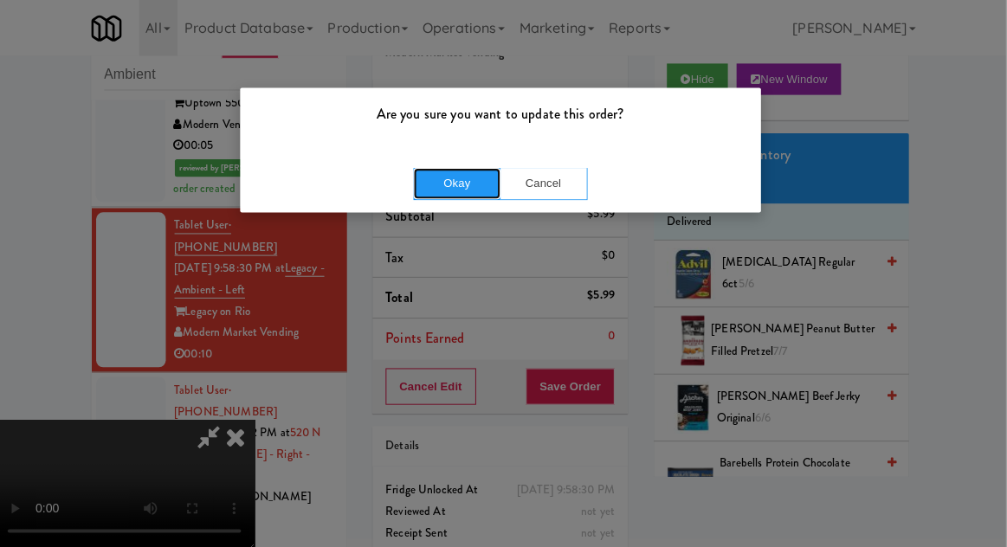
click at [448, 167] on button "Okay" at bounding box center [460, 182] width 87 height 31
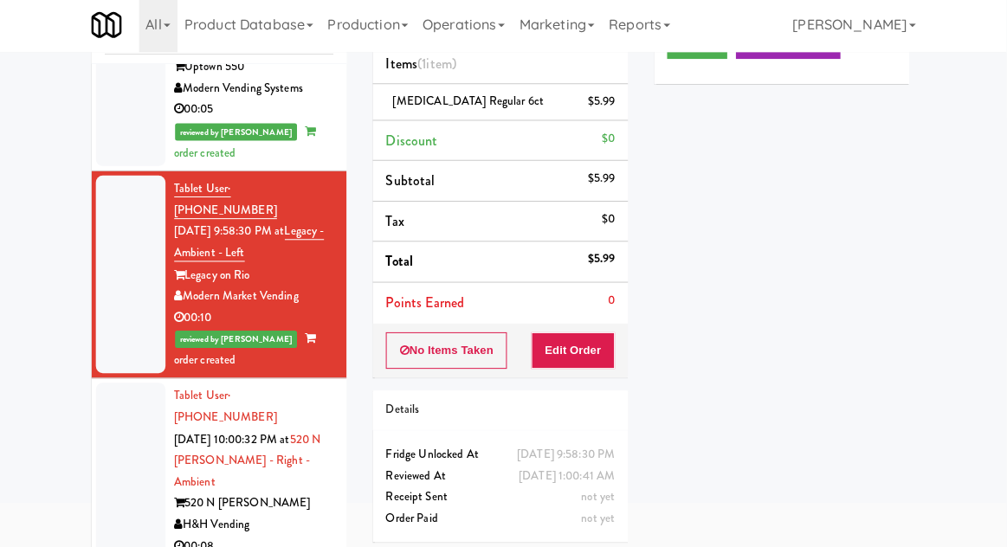
scroll to position [136, 0]
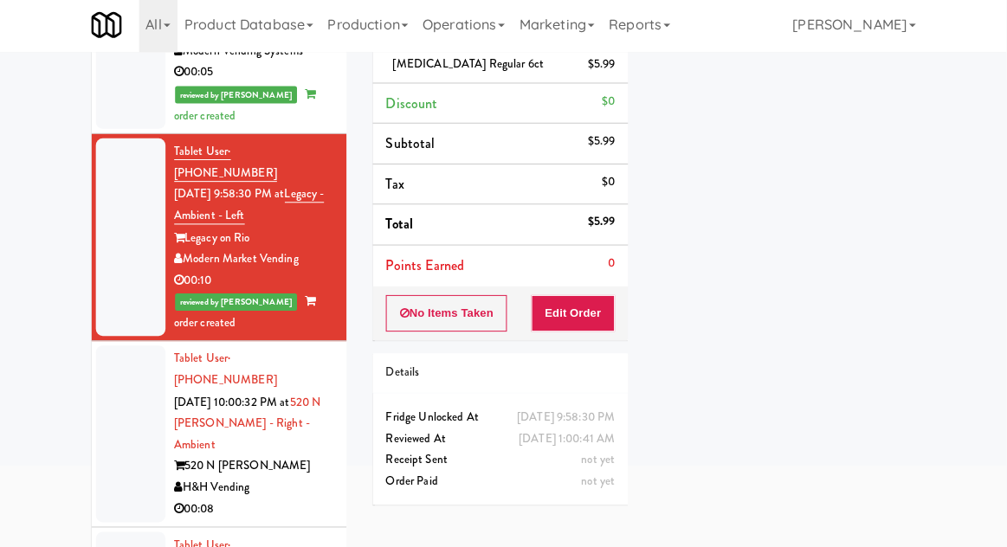
click at [129, 347] on div at bounding box center [135, 435] width 69 height 176
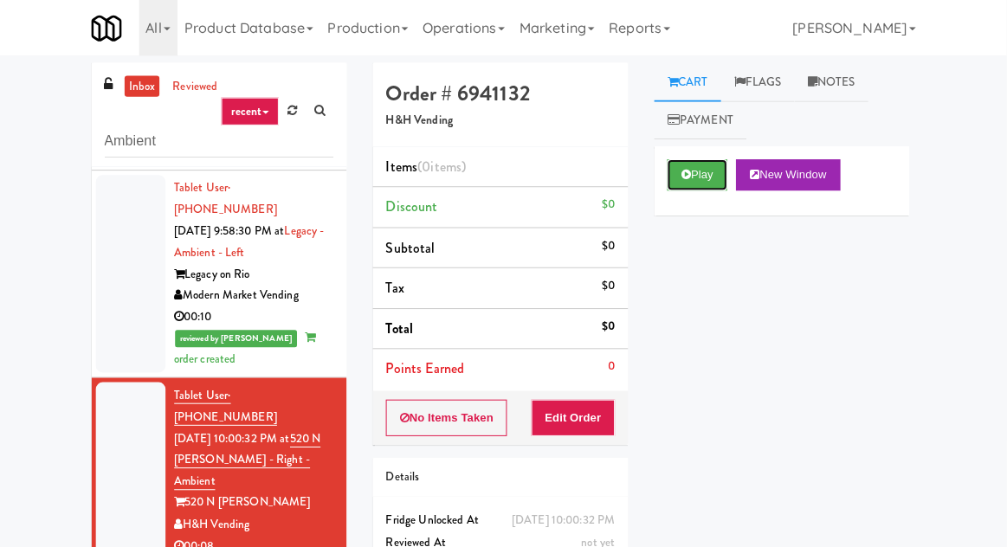
click at [711, 173] on button "Play" at bounding box center [699, 173] width 60 height 31
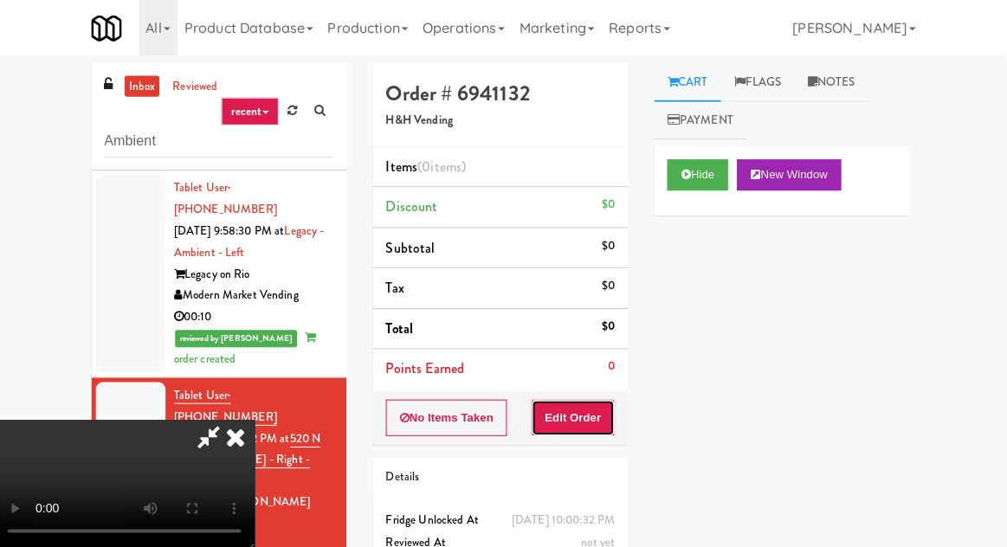
click at [604, 416] on button "Edit Order" at bounding box center [576, 415] width 84 height 36
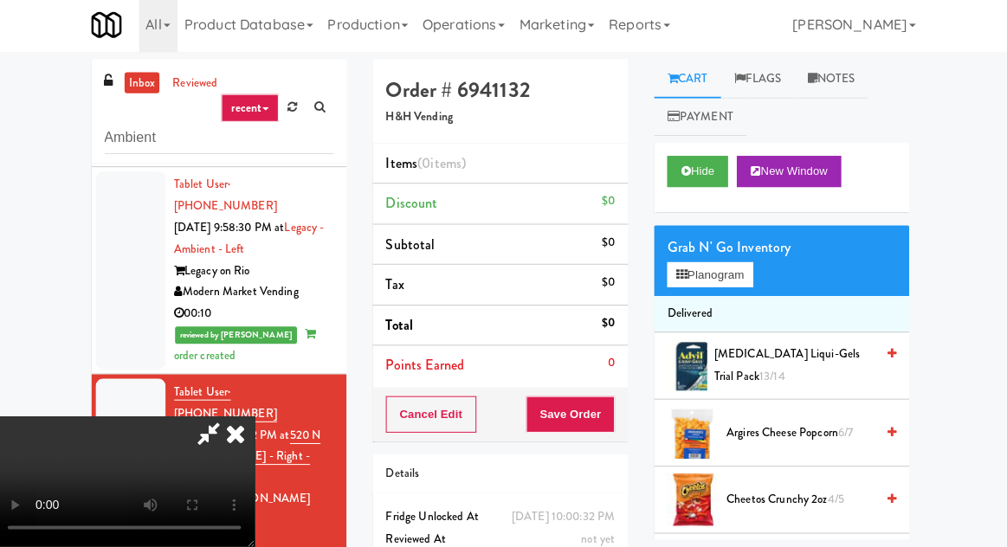
click at [752, 254] on div "Grab N' Go Inventory" at bounding box center [783, 249] width 228 height 26
click at [751, 285] on button "Planogram" at bounding box center [711, 277] width 85 height 26
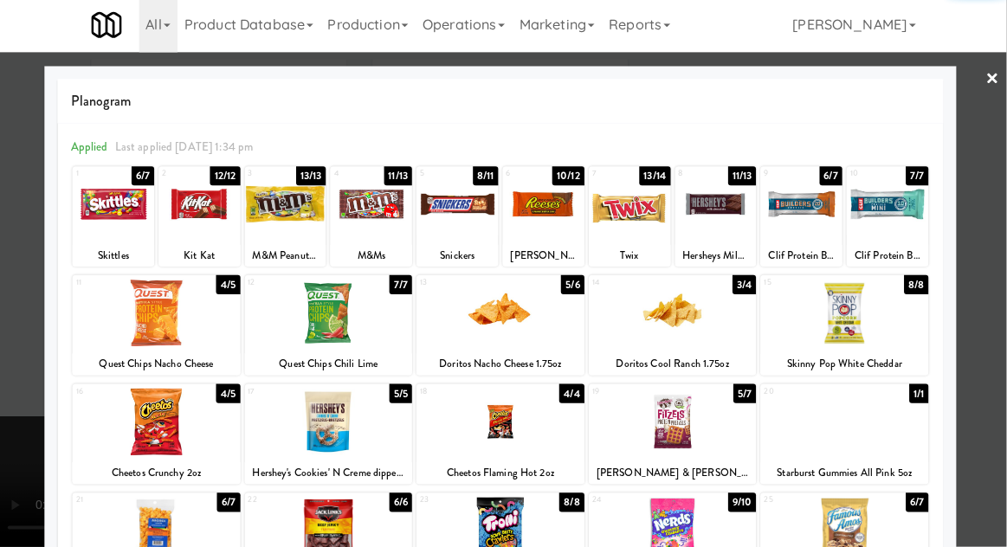
click at [105, 208] on div at bounding box center [118, 206] width 81 height 67
click at [996, 154] on div at bounding box center [503, 273] width 1007 height 547
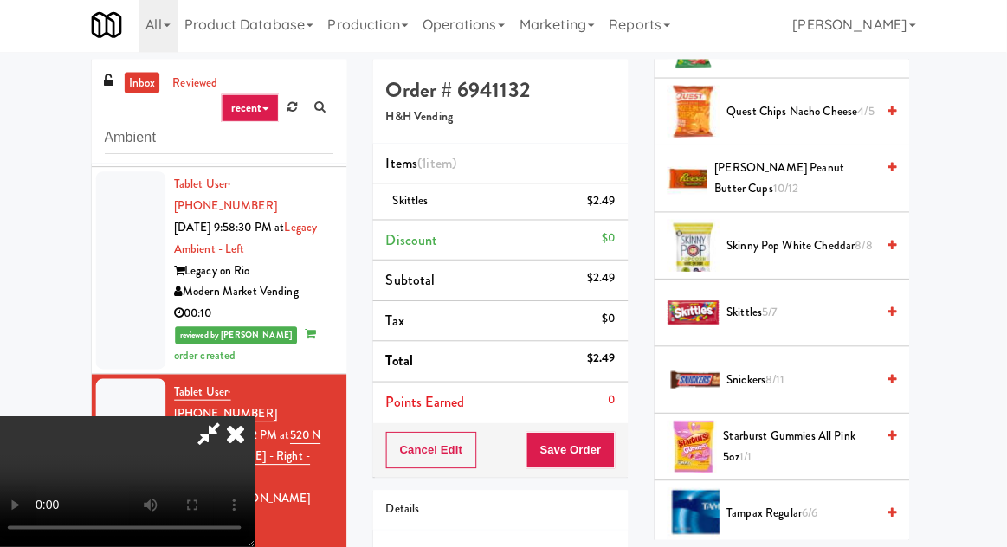
scroll to position [1569, 0]
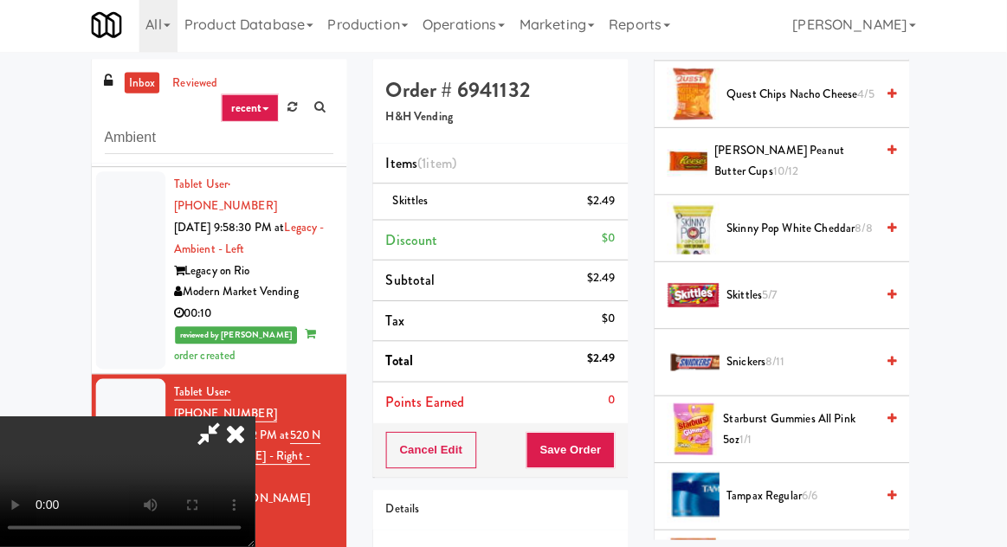
click at [795, 344] on li "Snickers 8/11" at bounding box center [783, 364] width 254 height 67
click at [796, 353] on span "Snickers 8/11" at bounding box center [801, 364] width 147 height 22
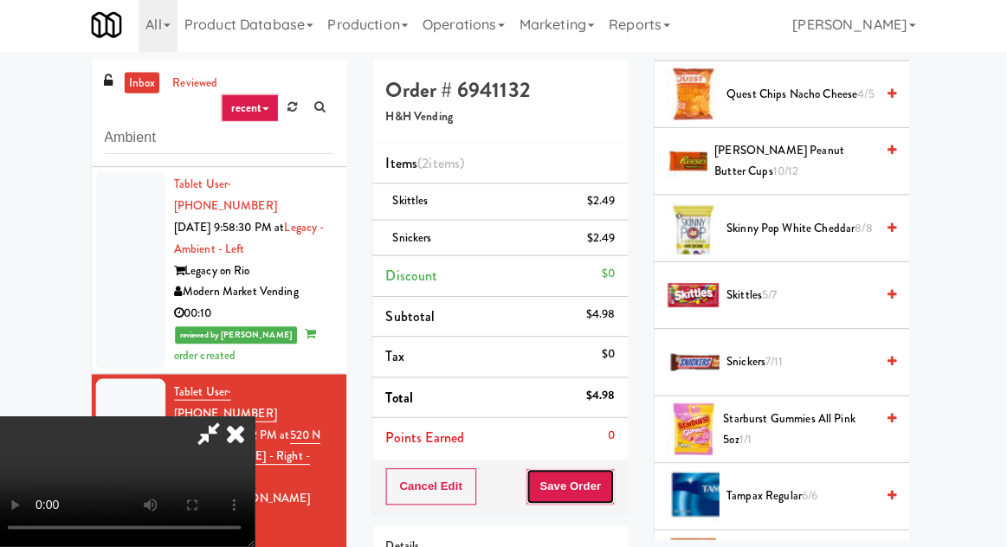
click at [614, 492] on button "Save Order" at bounding box center [573, 487] width 88 height 36
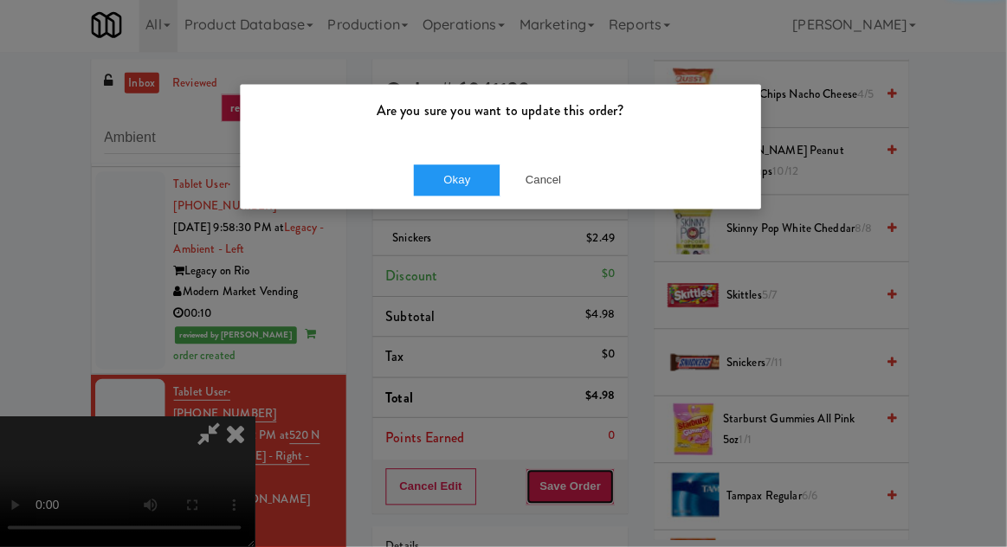
scroll to position [0, 0]
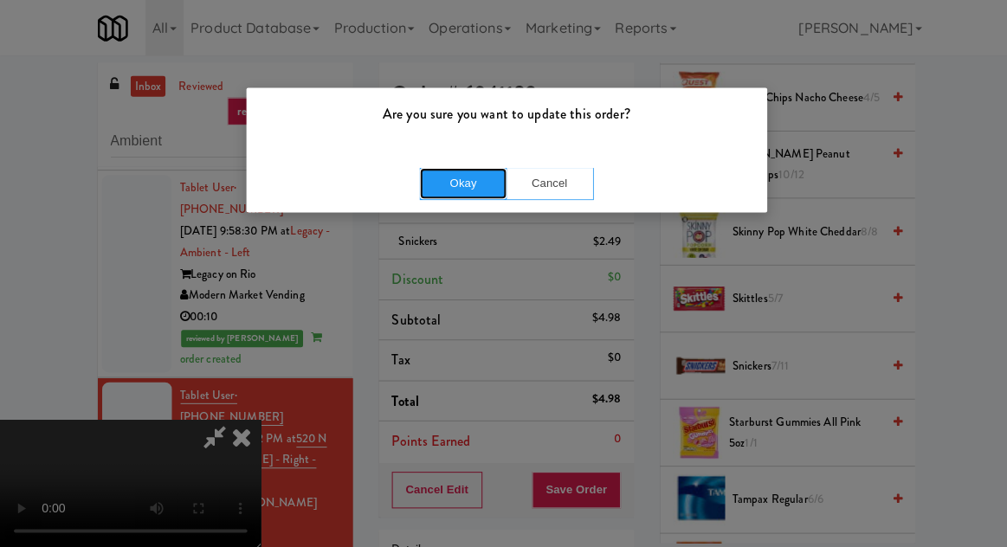
click at [447, 177] on button "Okay" at bounding box center [460, 182] width 87 height 31
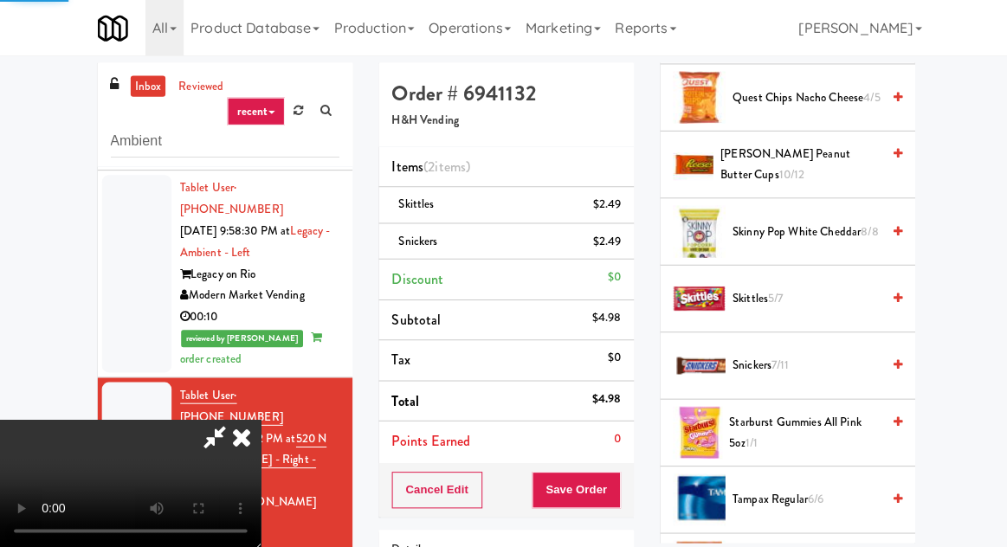
scroll to position [171, 0]
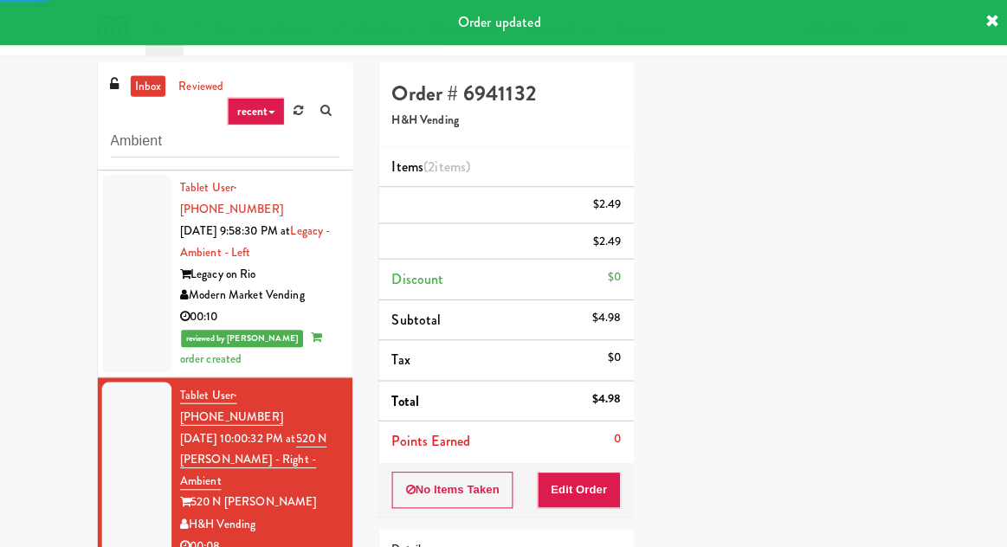
click at [123, 388] on div at bounding box center [135, 468] width 69 height 176
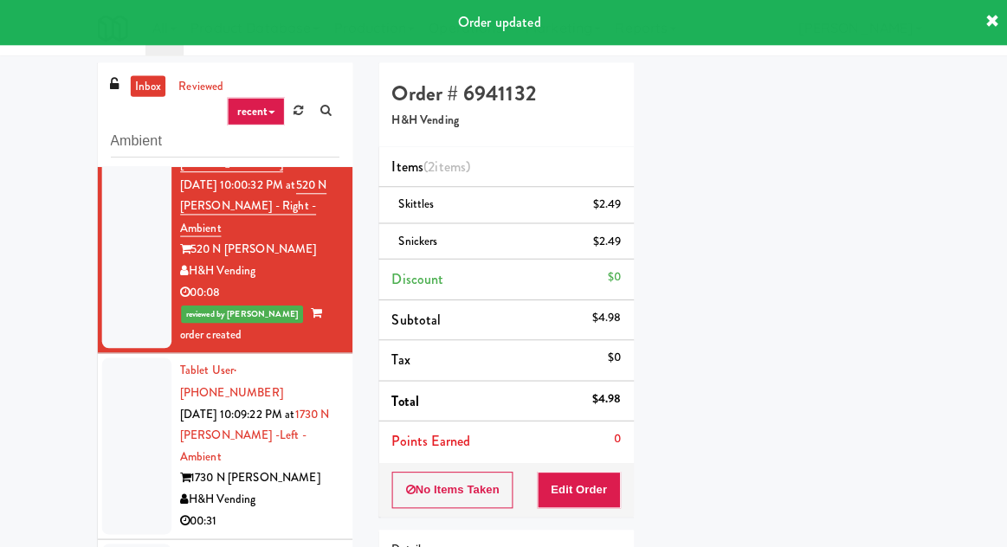
click at [107, 356] on div at bounding box center [135, 444] width 69 height 176
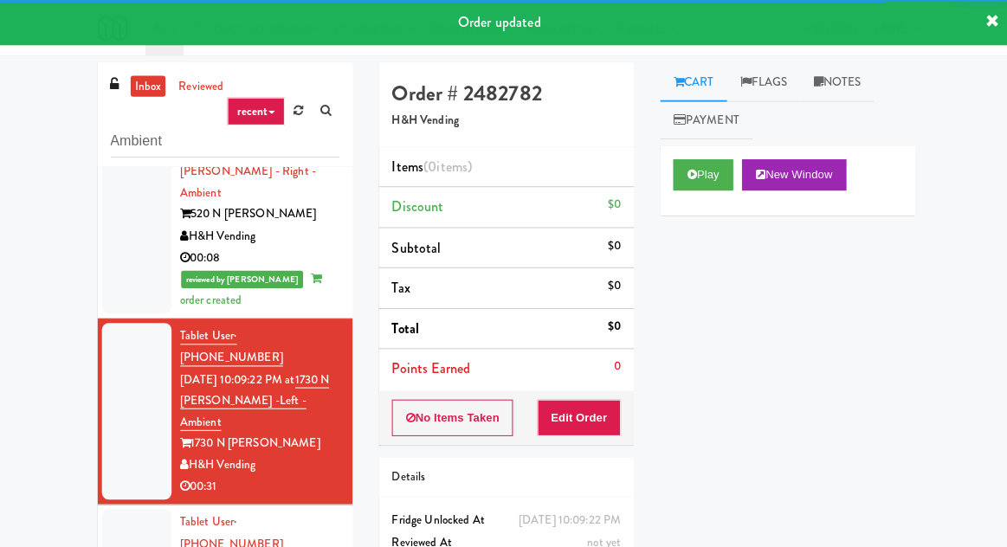
scroll to position [926, 0]
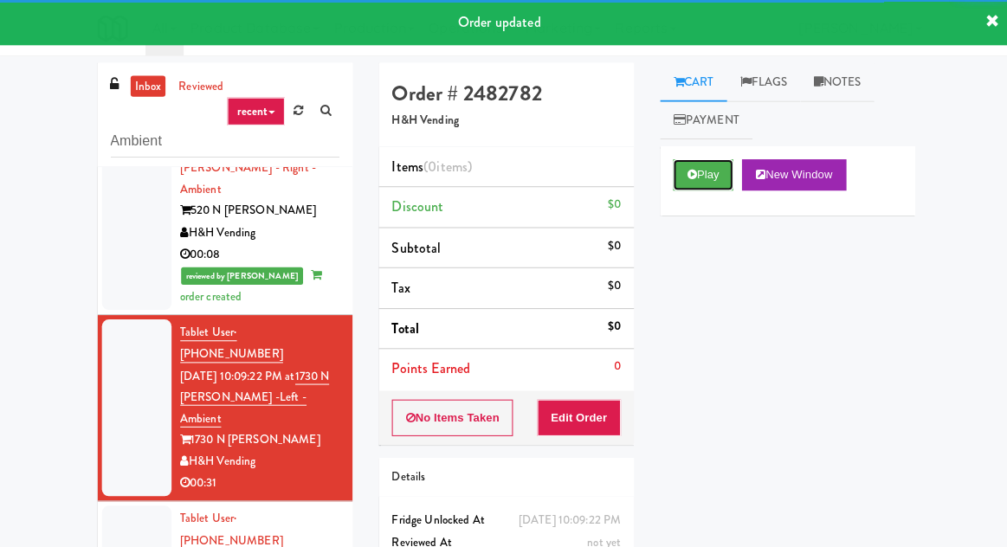
click at [710, 167] on button "Play" at bounding box center [699, 173] width 60 height 31
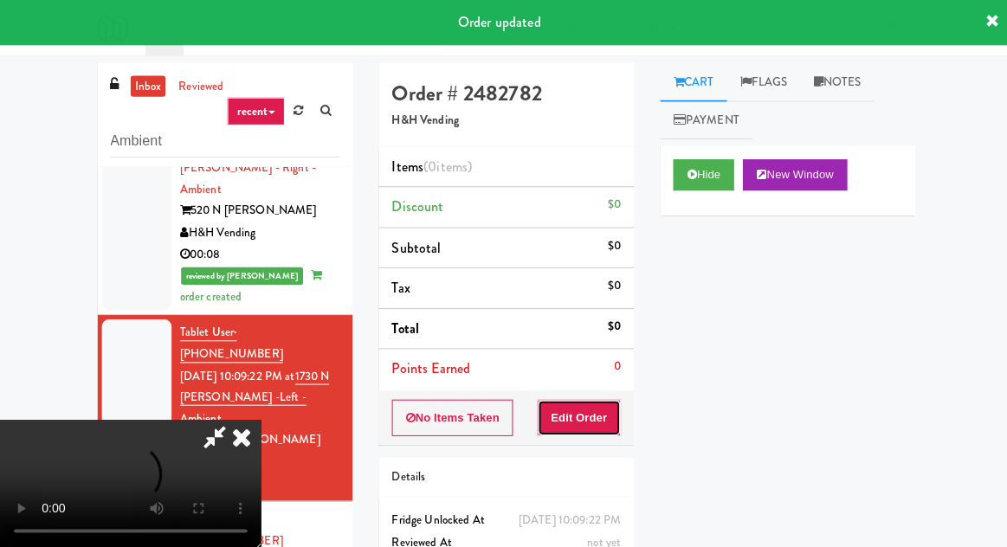
click at [617, 407] on button "Edit Order" at bounding box center [576, 415] width 84 height 36
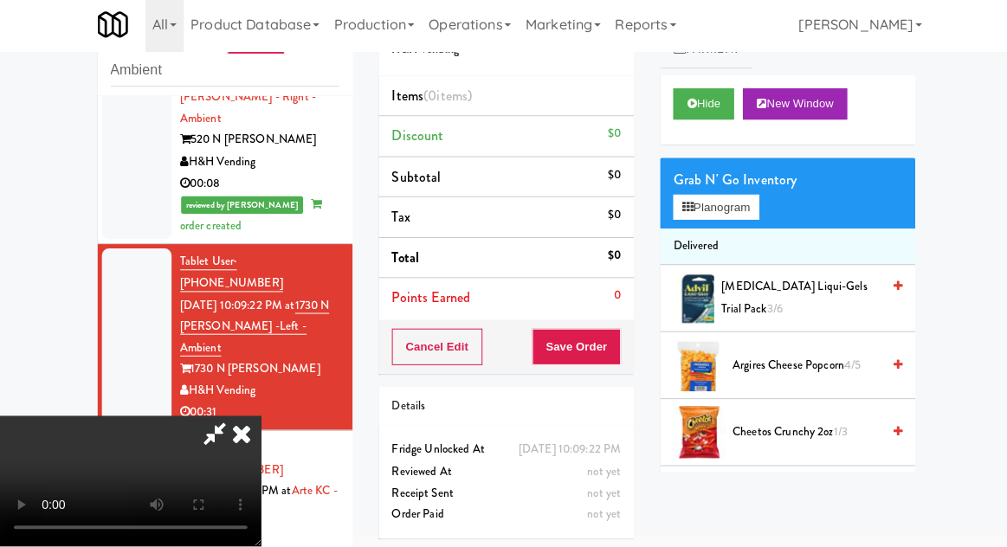
scroll to position [63, 0]
click at [751, 219] on button "Planogram" at bounding box center [711, 210] width 85 height 26
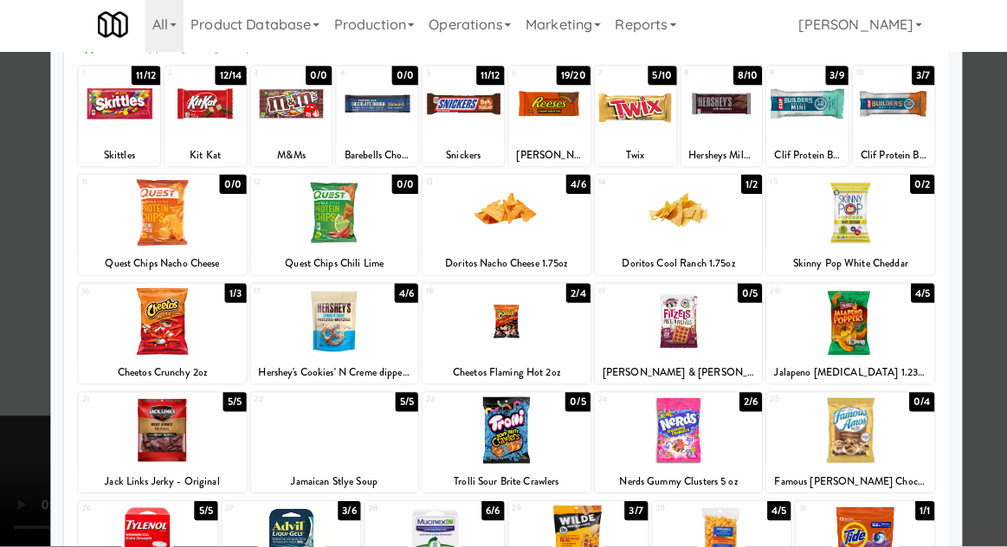
scroll to position [123, 0]
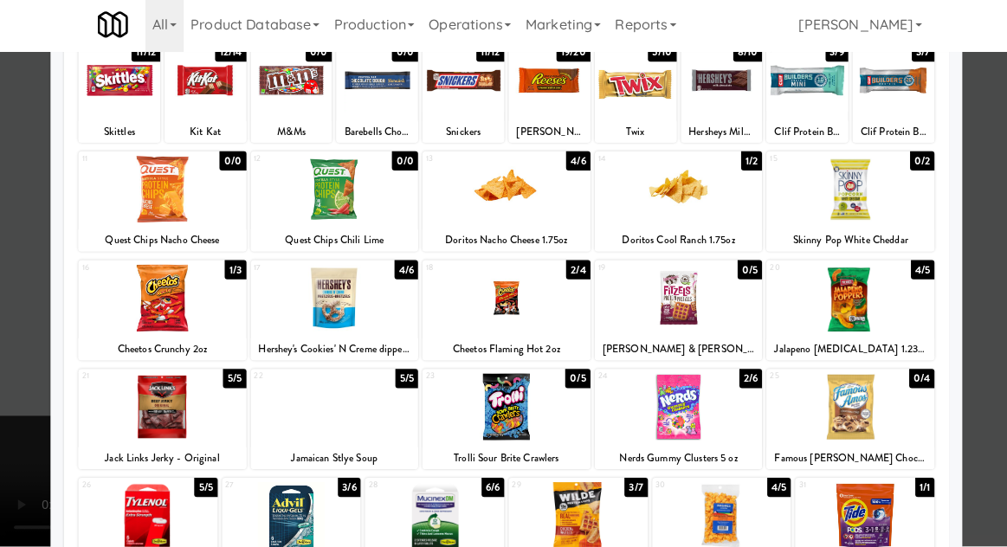
click at [169, 415] on div at bounding box center [161, 408] width 167 height 67
click at [962, 301] on div at bounding box center [503, 273] width 1007 height 547
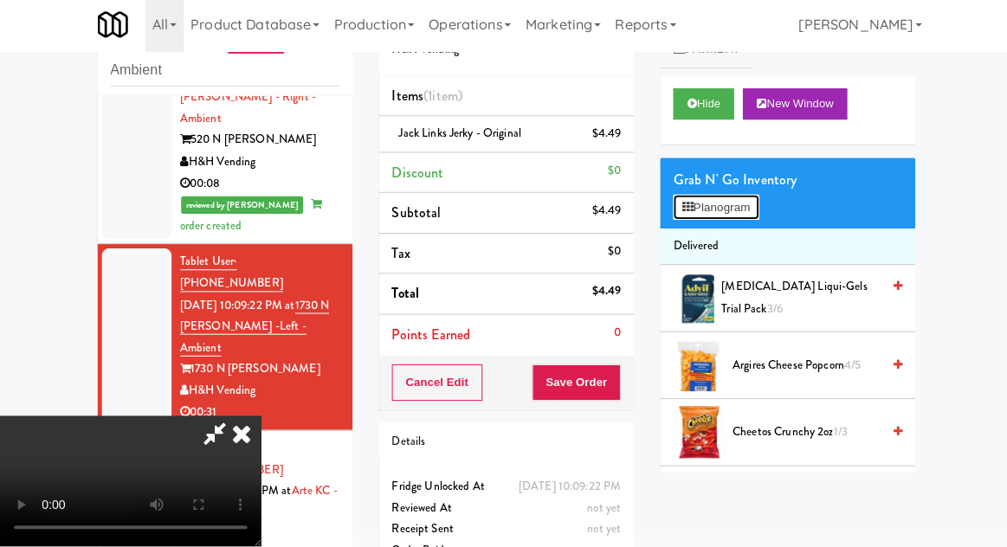
click at [742, 222] on button "Planogram" at bounding box center [711, 210] width 85 height 26
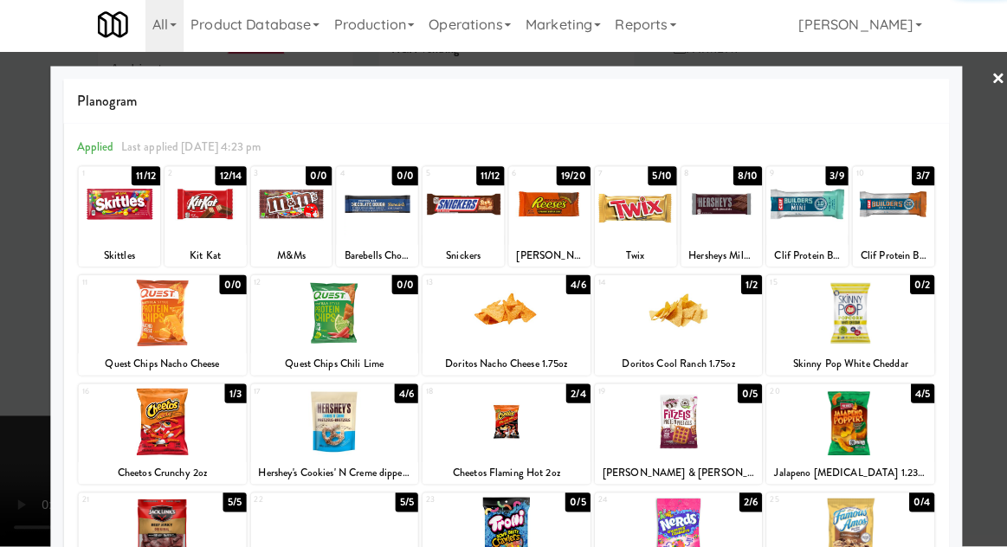
click at [904, 226] on div at bounding box center [887, 206] width 81 height 67
click at [959, 235] on div at bounding box center [503, 273] width 1007 height 547
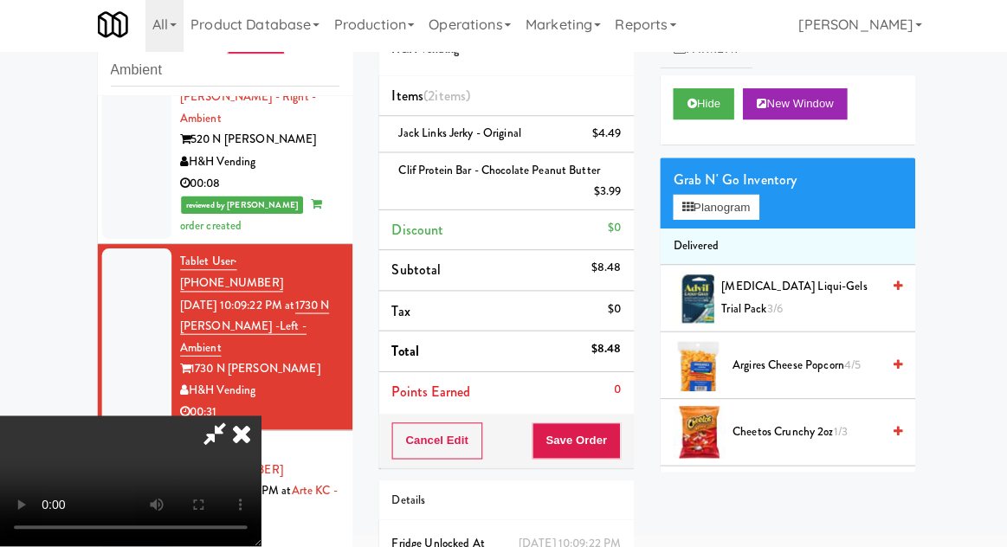
scroll to position [63, 0]
click at [627, 448] on div "Cancel Edit Save Order" at bounding box center [503, 442] width 254 height 54
click at [610, 445] on button "Save Order" at bounding box center [573, 442] width 88 height 36
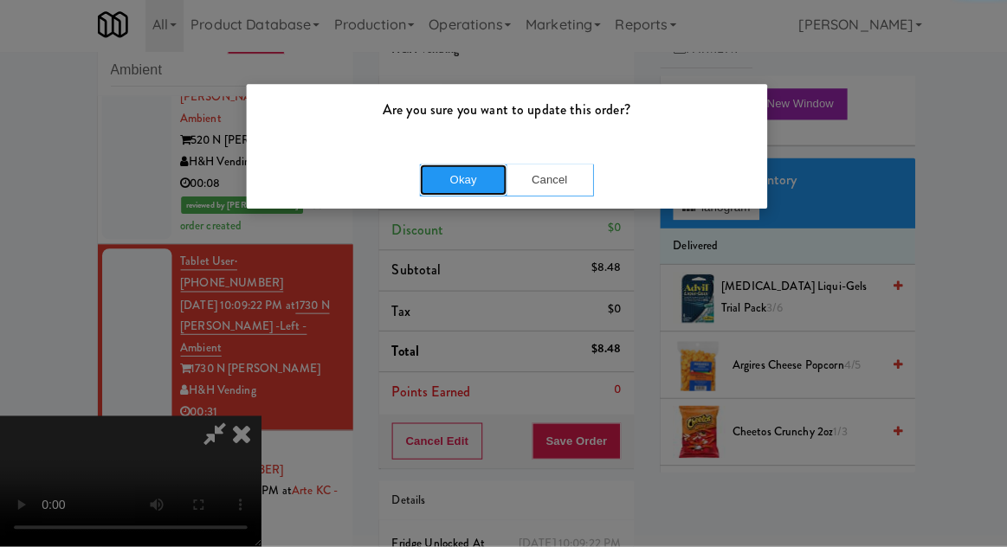
click at [439, 184] on button "Okay" at bounding box center [460, 182] width 87 height 31
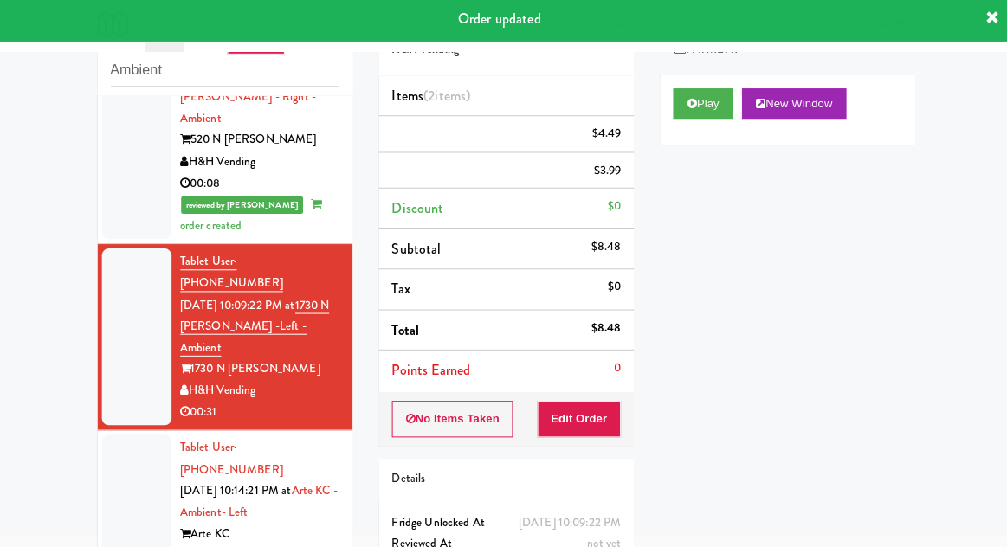
scroll to position [0, 0]
click at [100, 432] on li "Tablet User · (816) 679-7857 [DATE] 10:14:21 PM at Arte KC - Ambient- Left Arte…" at bounding box center [224, 514] width 254 height 164
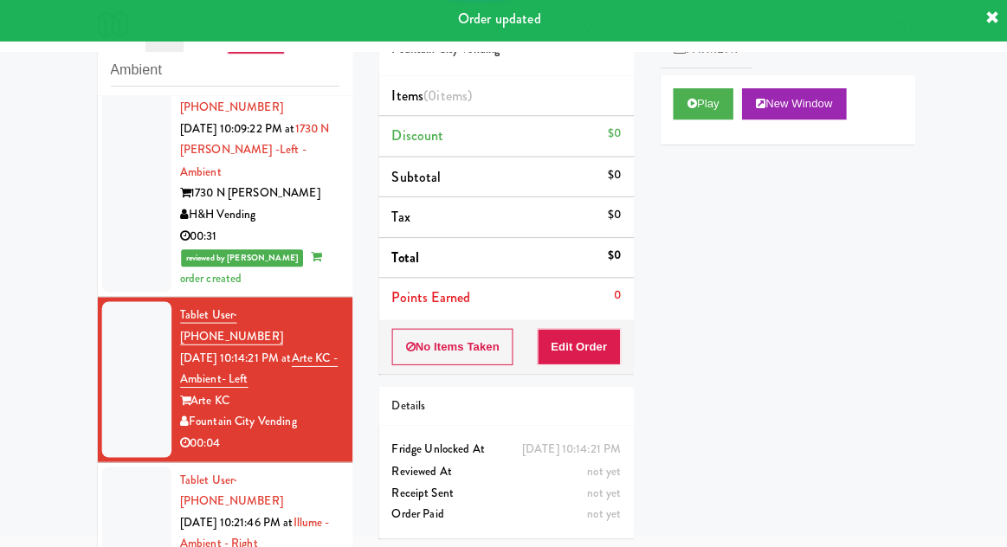
scroll to position [1105, 0]
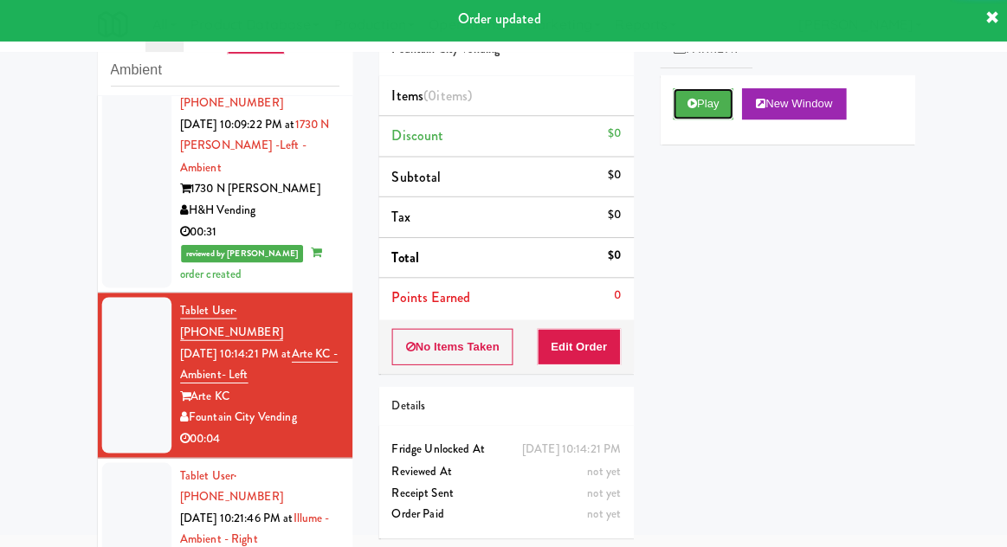
click at [700, 114] on button "Play" at bounding box center [699, 107] width 60 height 31
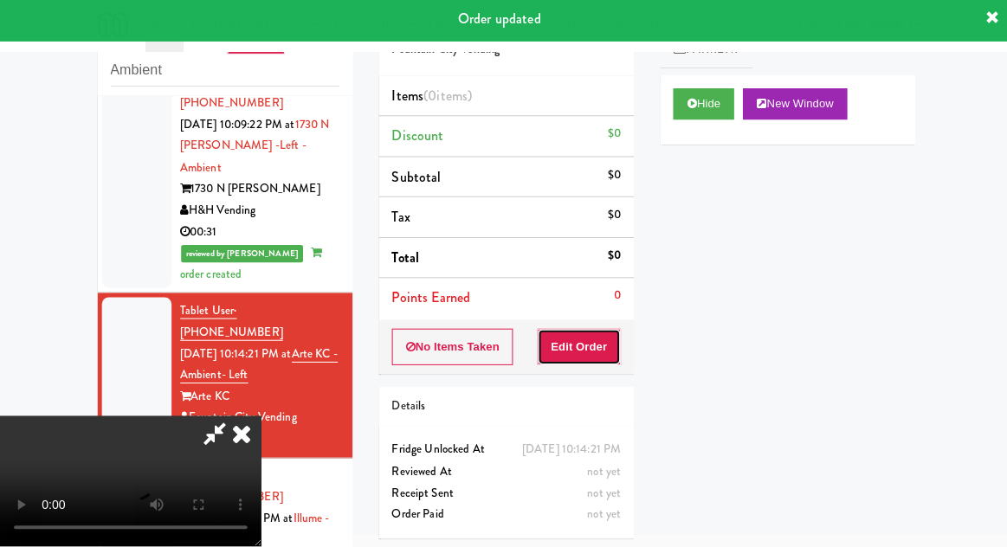
click at [576, 343] on button "Edit Order" at bounding box center [576, 349] width 84 height 36
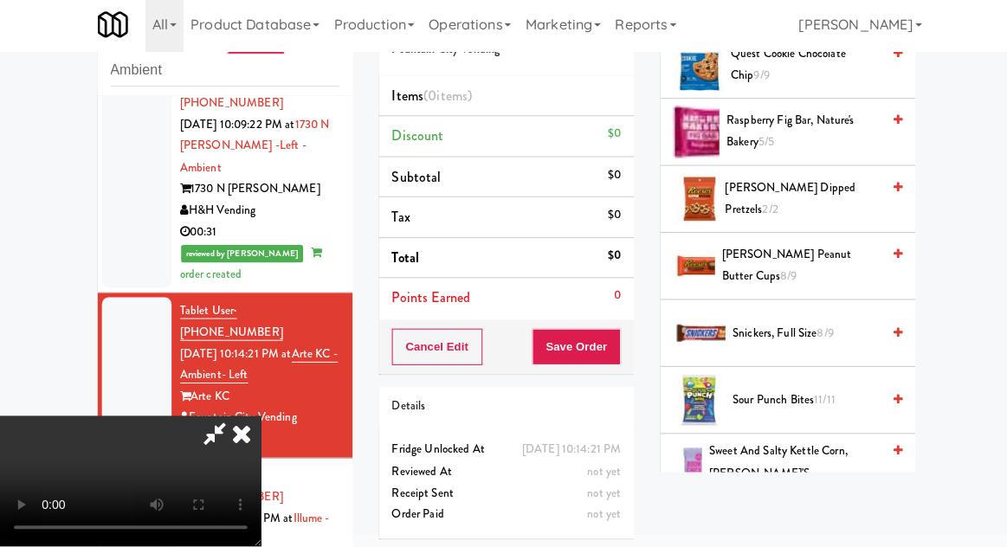
scroll to position [1564, 0]
click at [827, 327] on span "8/9" at bounding box center [820, 335] width 16 height 16
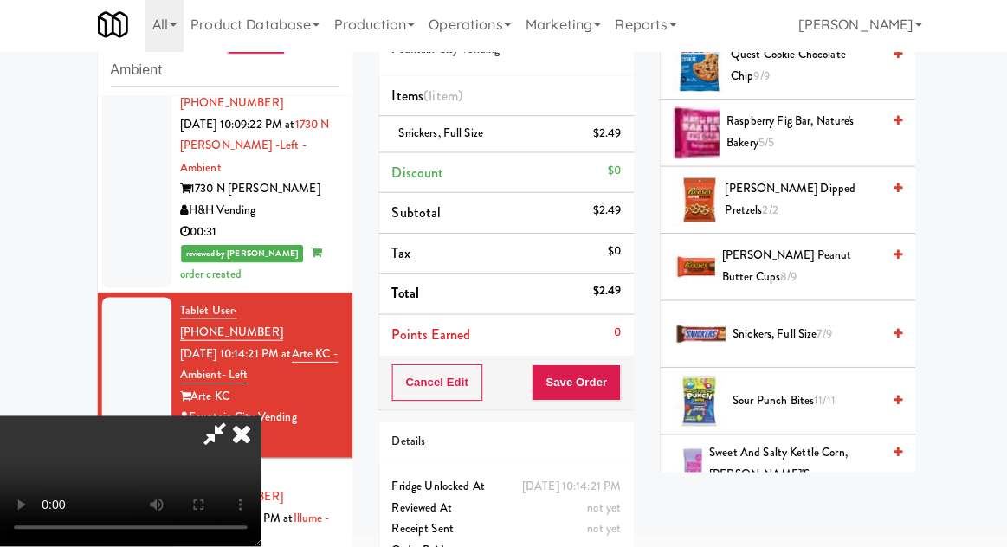
scroll to position [63, 0]
click at [613, 394] on button "Save Order" at bounding box center [573, 384] width 88 height 36
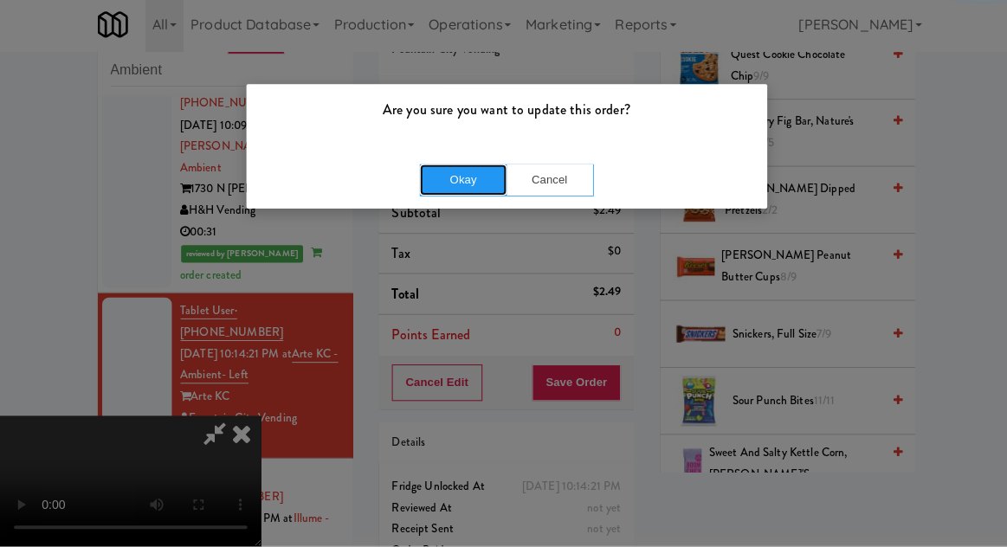
click at [427, 195] on button "Okay" at bounding box center [460, 182] width 87 height 31
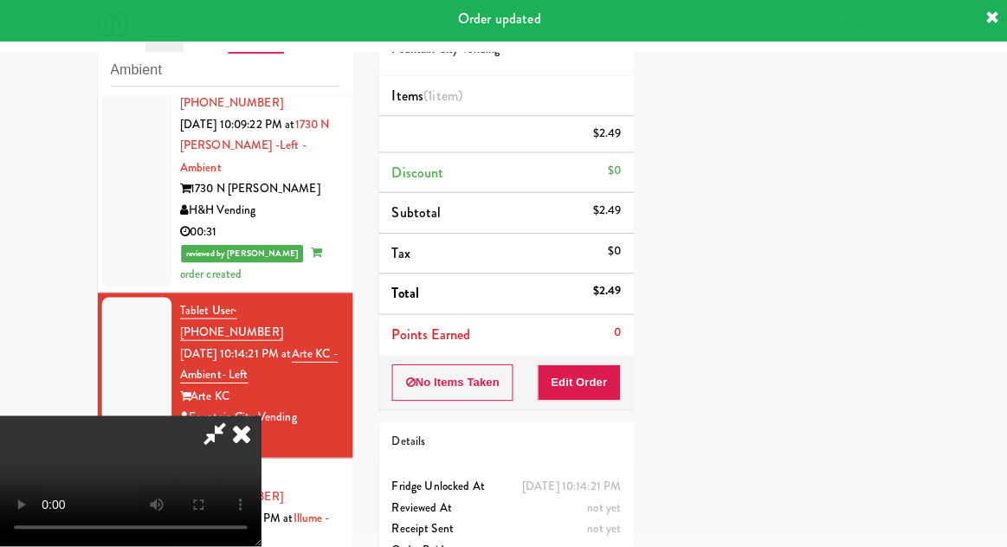
scroll to position [0, 0]
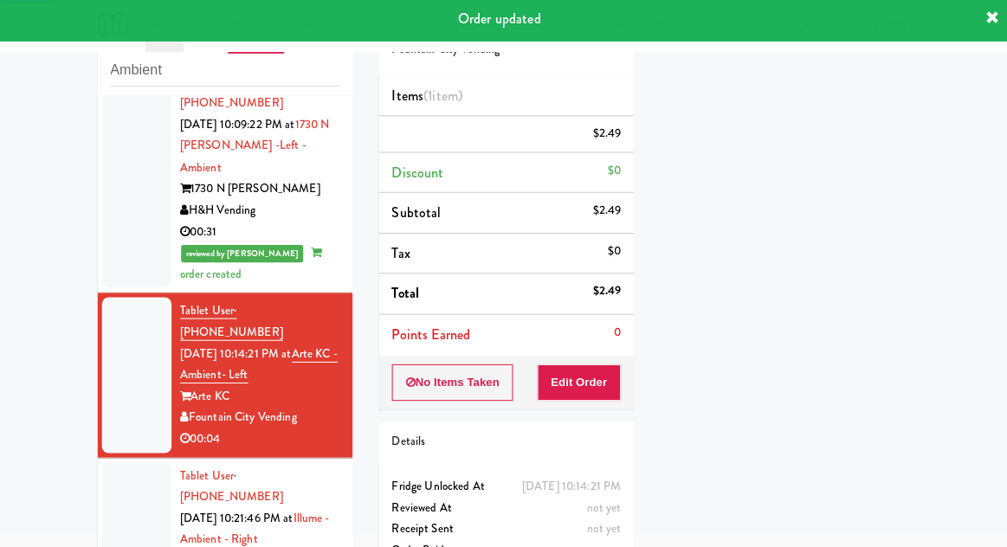
click at [115, 464] on div at bounding box center [135, 541] width 69 height 154
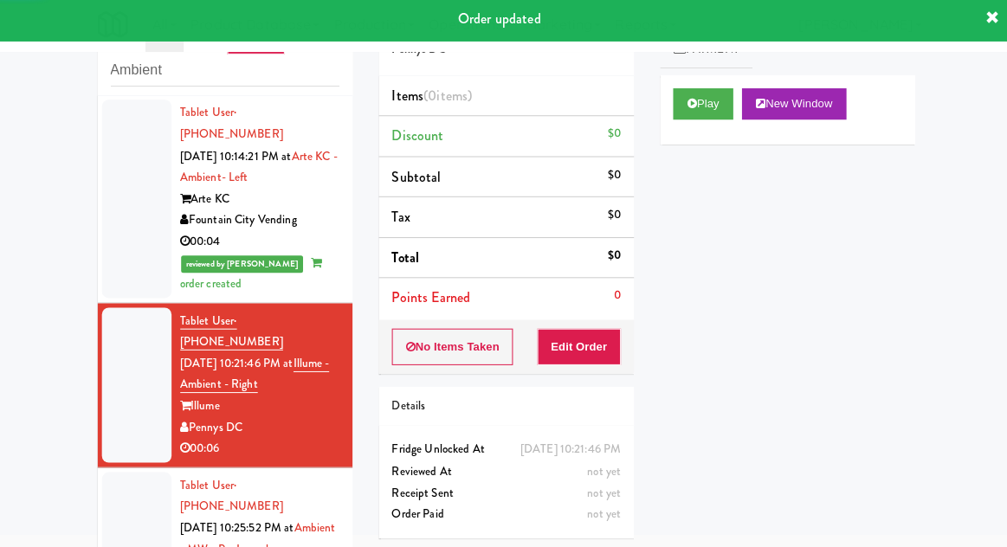
scroll to position [1302, 0]
click at [704, 112] on button "Play" at bounding box center [699, 107] width 60 height 31
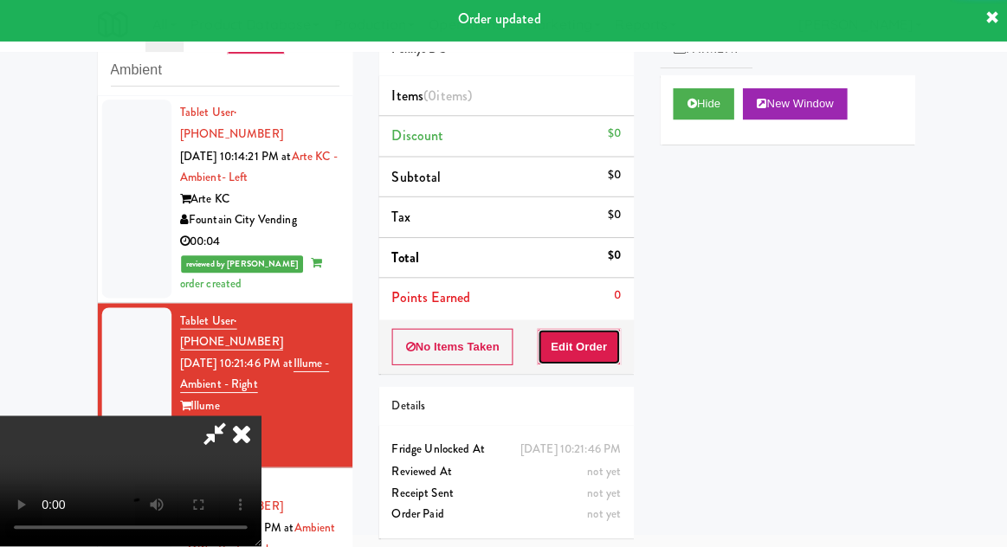
click at [590, 344] on button "Edit Order" at bounding box center [576, 349] width 84 height 36
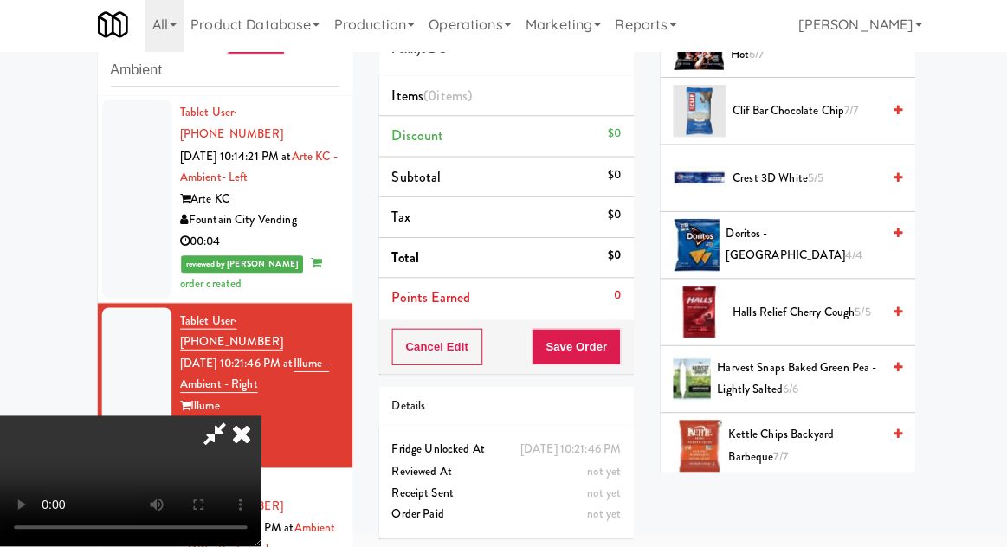
scroll to position [325, 0]
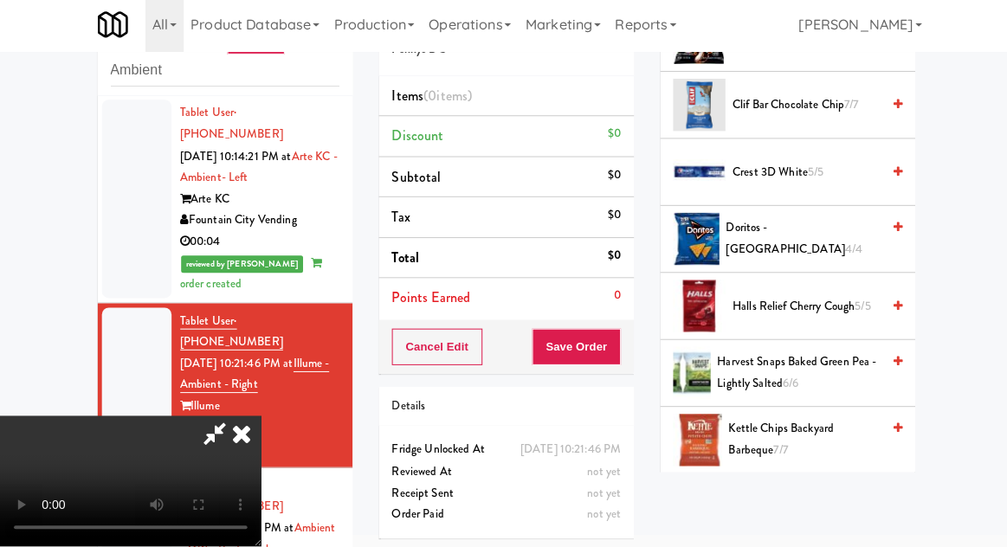
click at [840, 243] on span "4/4" at bounding box center [848, 251] width 17 height 16
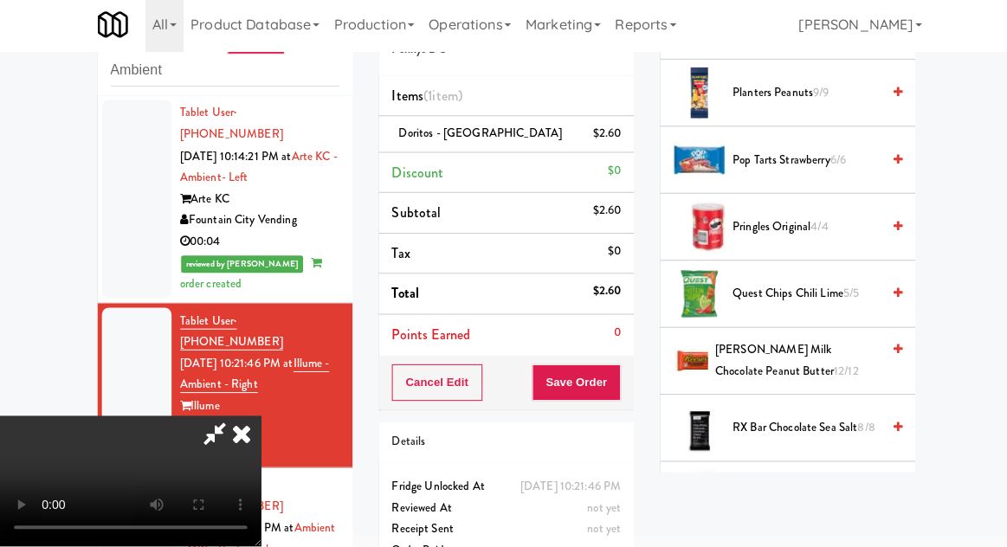
scroll to position [1404, 0]
click at [821, 362] on span "[PERSON_NAME] Milk Chocolate Peanut Butter 12/12" at bounding box center [793, 362] width 164 height 42
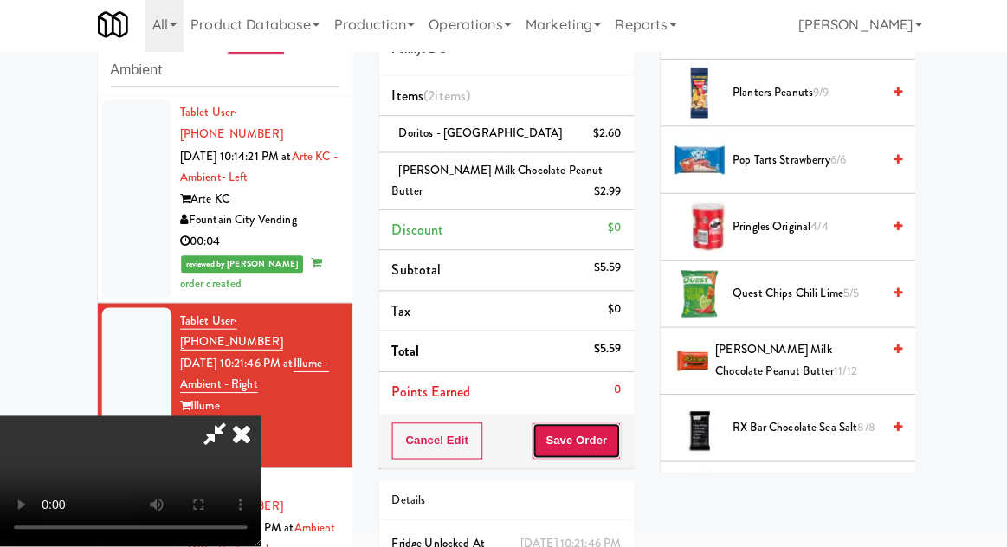
click at [614, 440] on button "Save Order" at bounding box center [573, 442] width 88 height 36
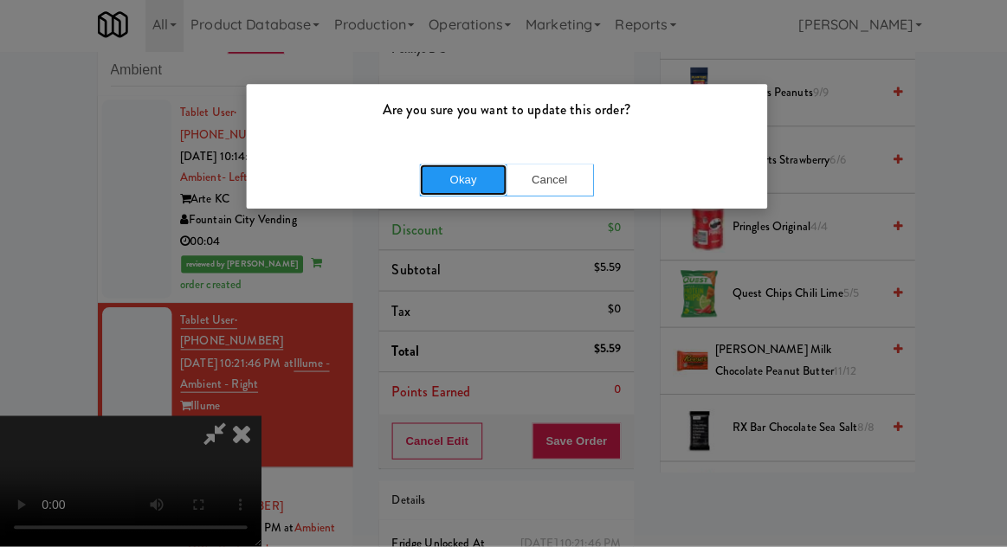
click at [442, 192] on button "Okay" at bounding box center [460, 182] width 87 height 31
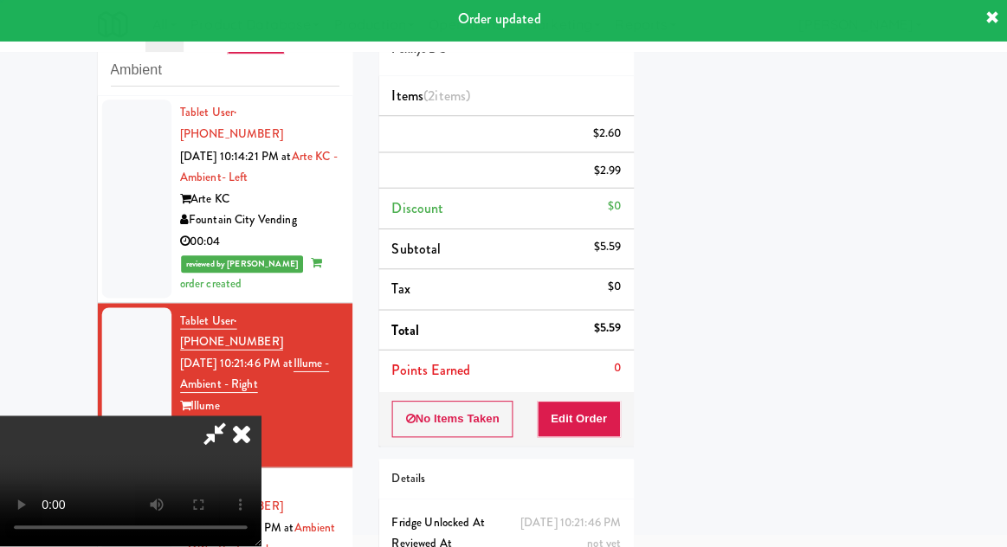
scroll to position [171, 0]
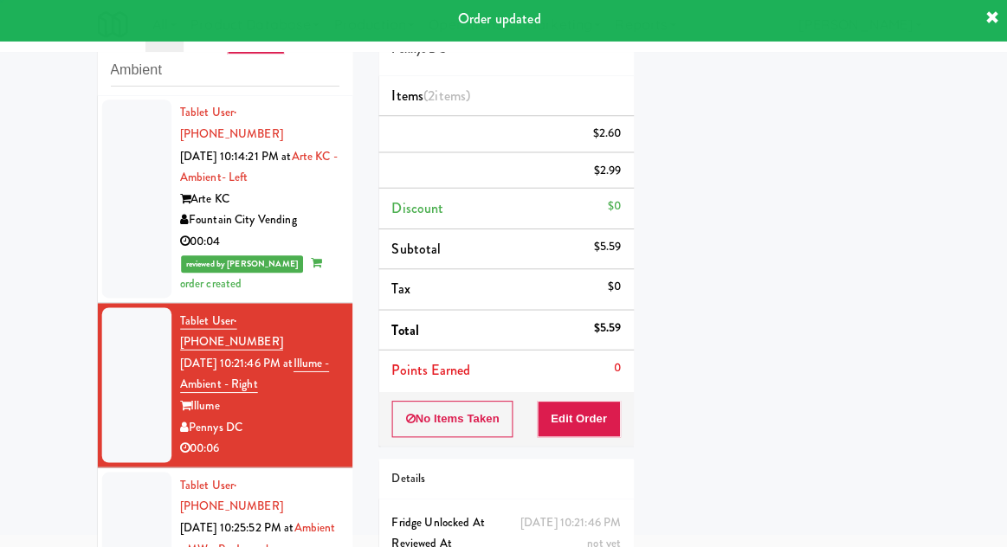
click at [109, 473] on div at bounding box center [135, 550] width 69 height 154
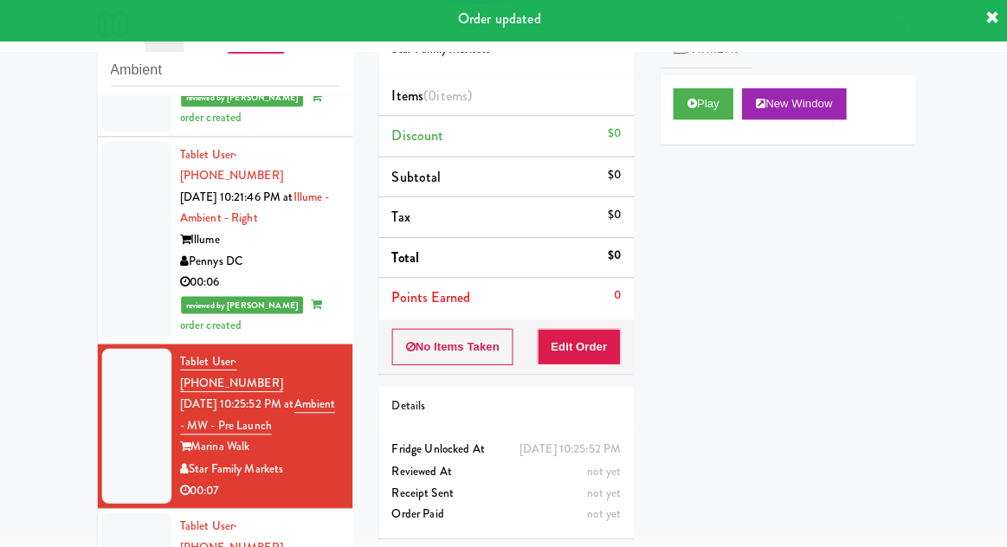
scroll to position [1472, 0]
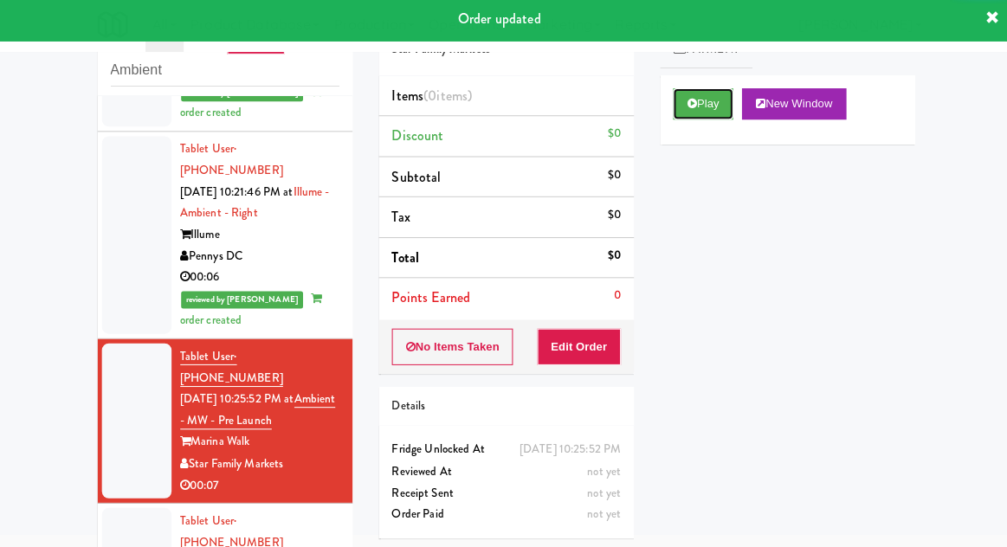
click at [719, 113] on button "Play" at bounding box center [699, 107] width 60 height 31
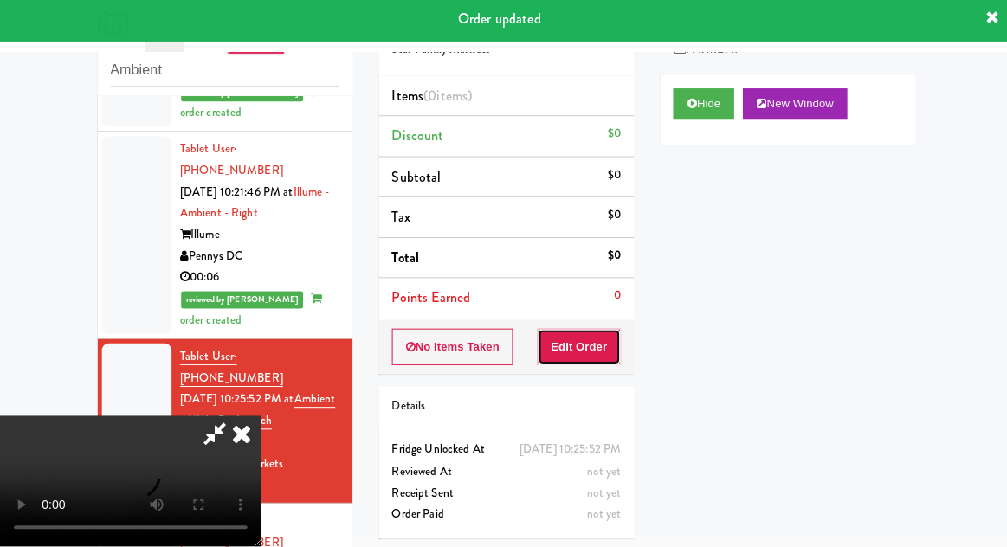
click at [605, 337] on button "Edit Order" at bounding box center [576, 349] width 84 height 36
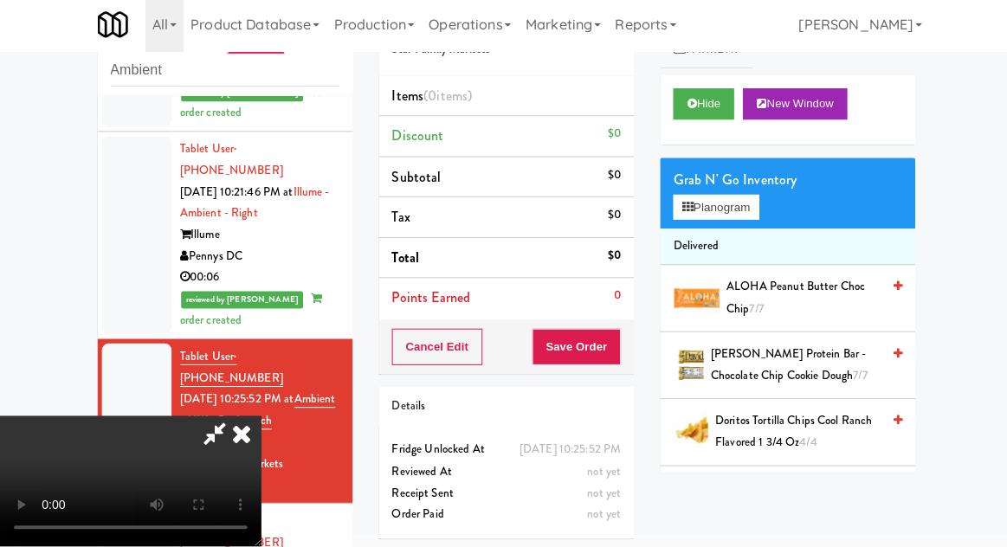
scroll to position [0, 0]
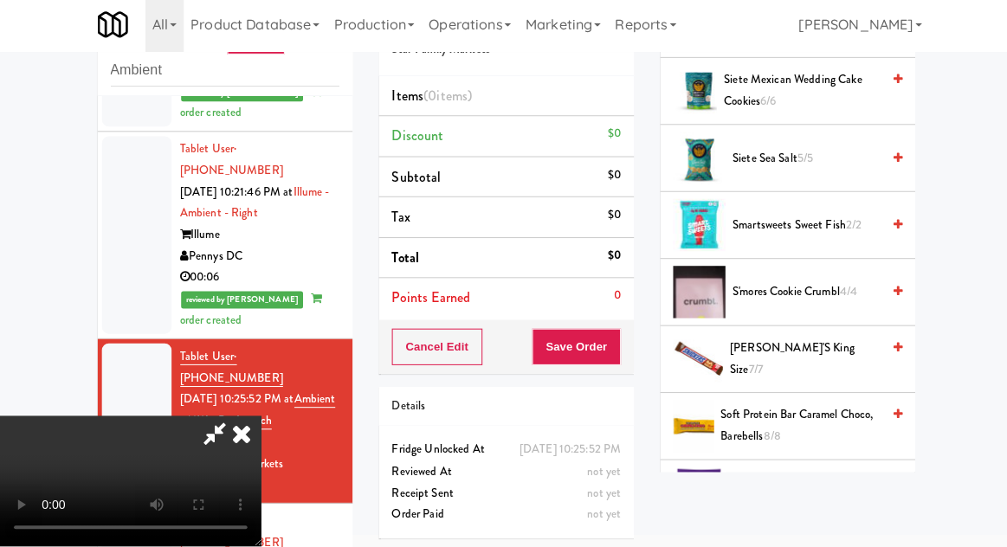
click at [848, 286] on span "4/4" at bounding box center [842, 294] width 17 height 16
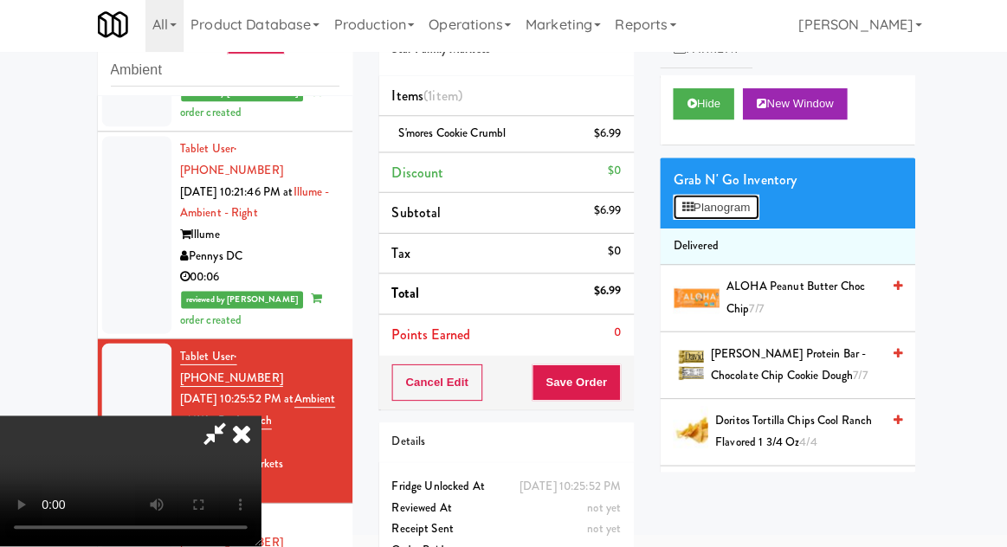
click at [740, 212] on button "Planogram" at bounding box center [711, 210] width 85 height 26
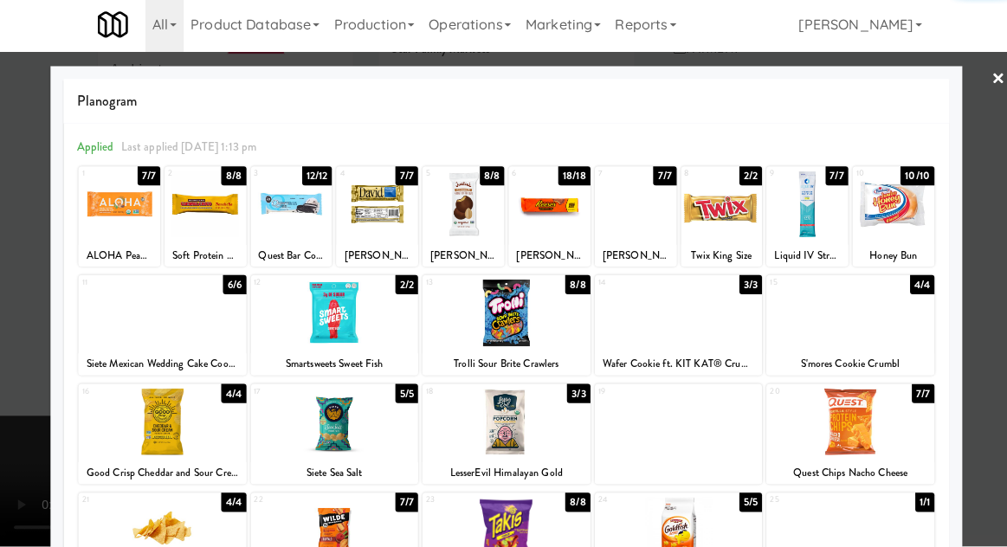
click at [987, 338] on div at bounding box center [503, 273] width 1007 height 547
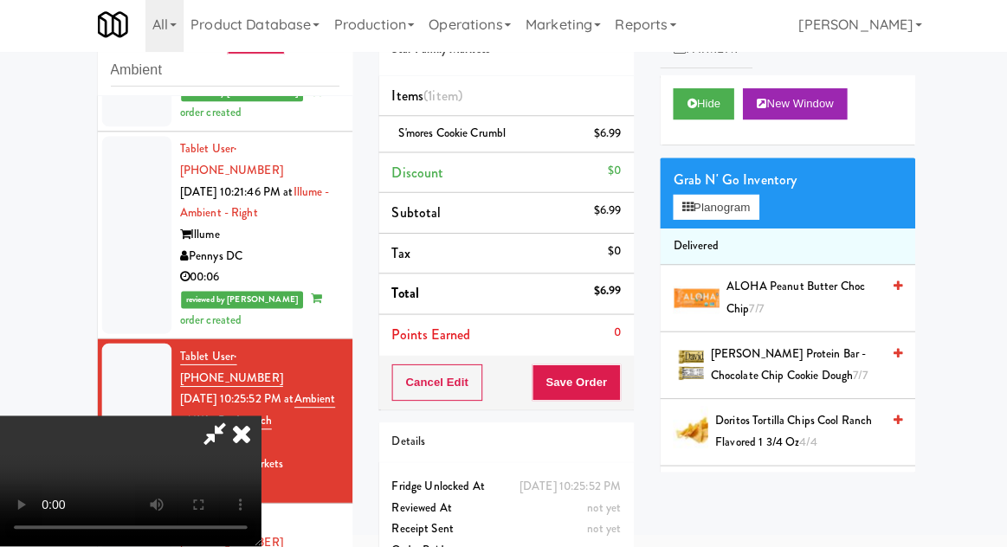
scroll to position [63, 0]
click at [614, 385] on button "Save Order" at bounding box center [573, 384] width 88 height 36
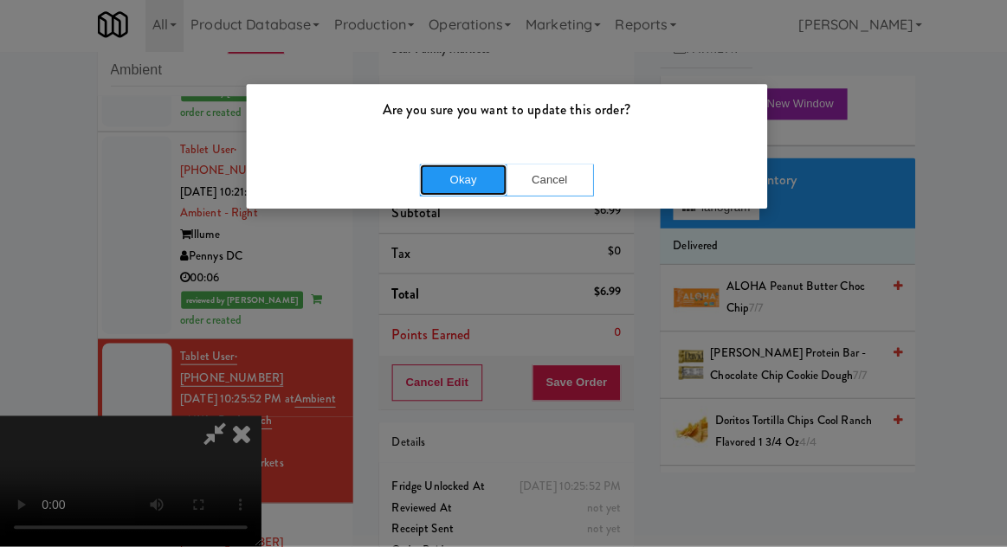
click at [447, 182] on button "Okay" at bounding box center [460, 182] width 87 height 31
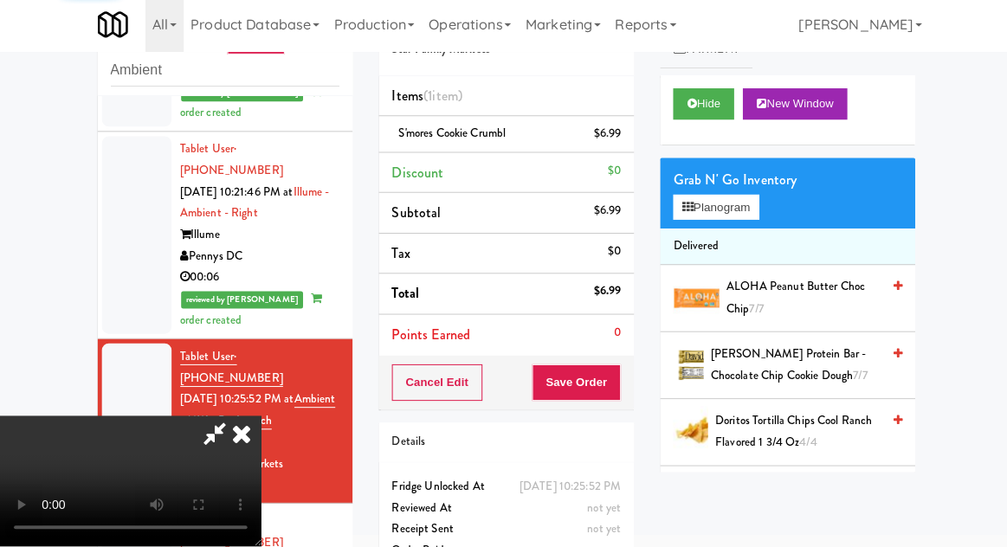
scroll to position [0, 0]
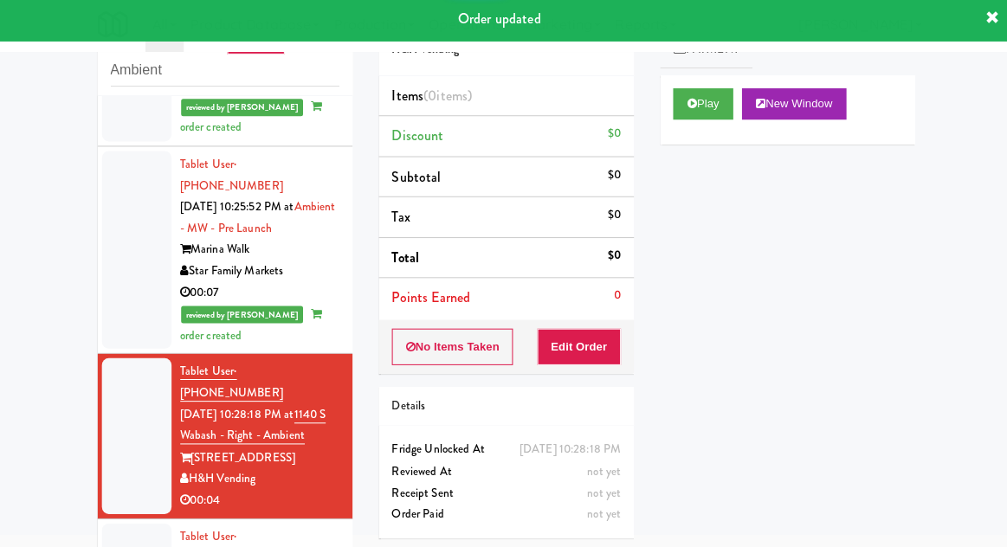
scroll to position [1664, 0]
click at [712, 118] on button "Play" at bounding box center [699, 107] width 60 height 31
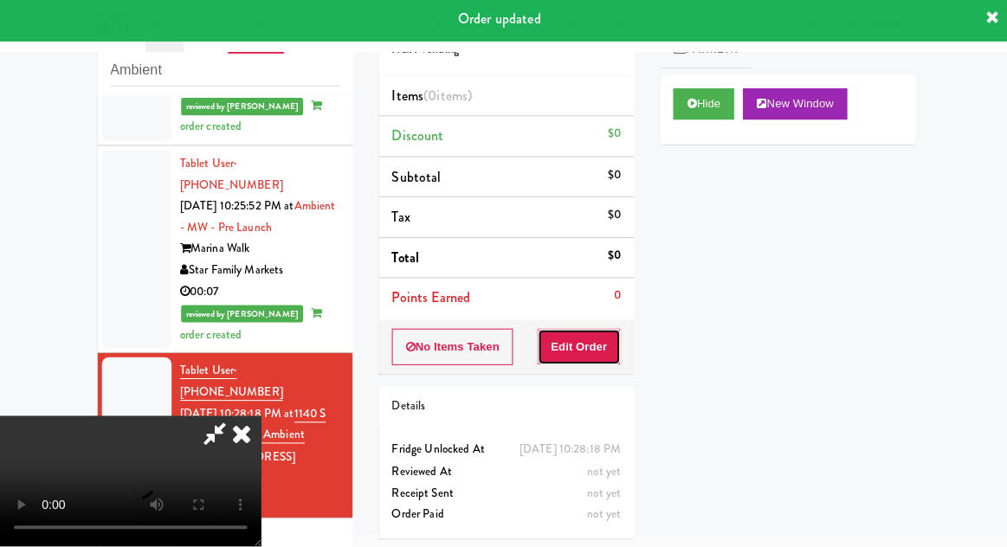
click at [590, 360] on button "Edit Order" at bounding box center [576, 349] width 84 height 36
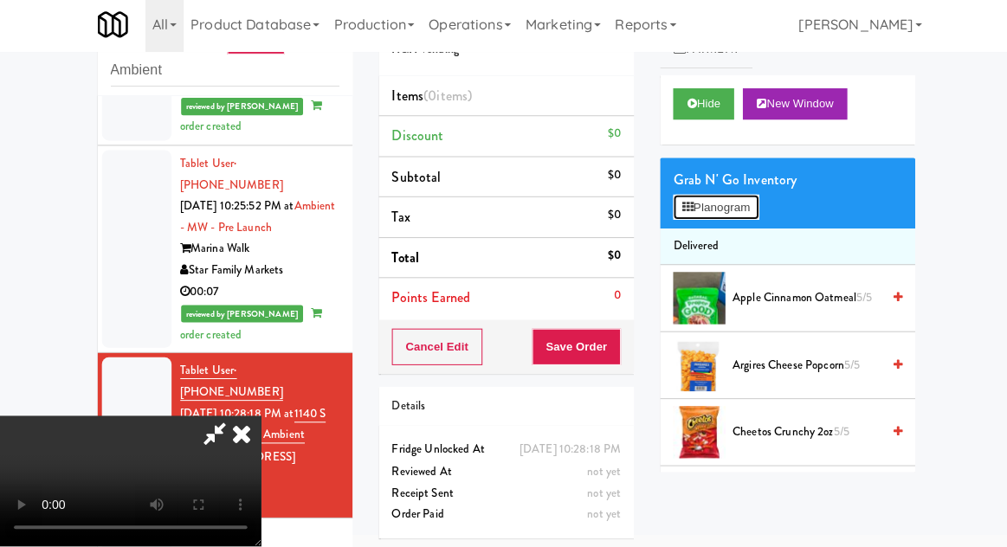
click at [736, 213] on button "Planogram" at bounding box center [711, 210] width 85 height 26
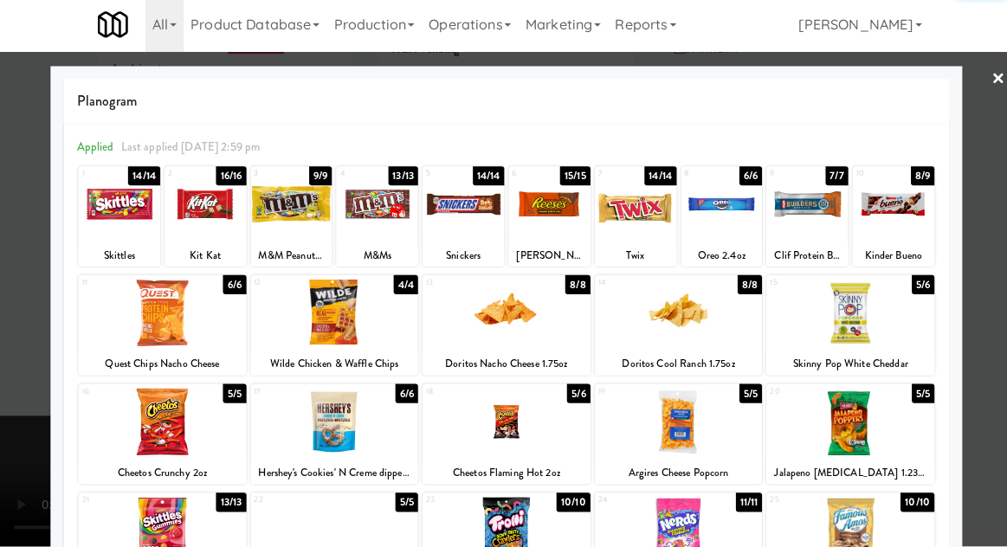
click at [549, 428] on div at bounding box center [503, 422] width 167 height 67
click at [695, 324] on div at bounding box center [674, 314] width 167 height 67
click at [19, 291] on div at bounding box center [503, 273] width 1007 height 547
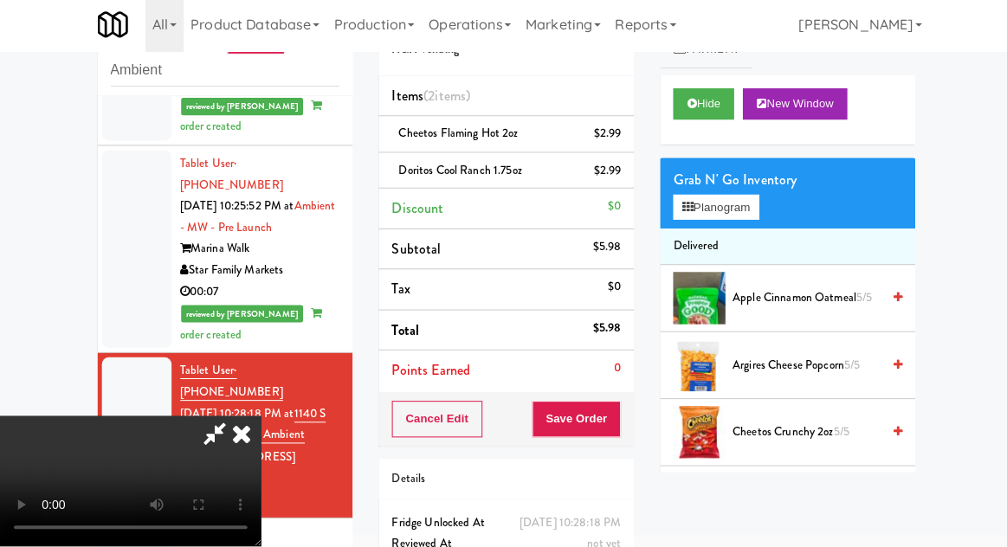
scroll to position [79, 0]
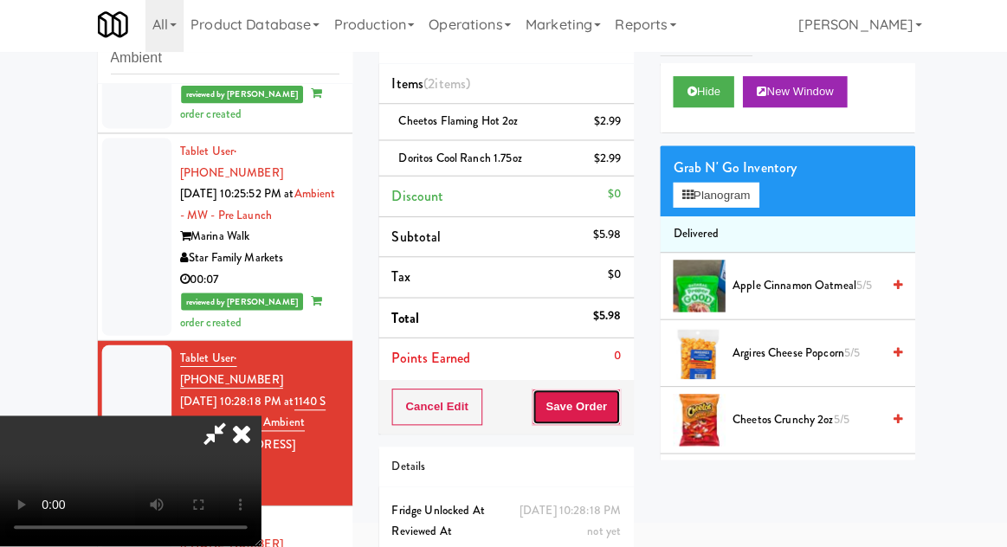
click at [617, 411] on button "Save Order" at bounding box center [573, 408] width 88 height 36
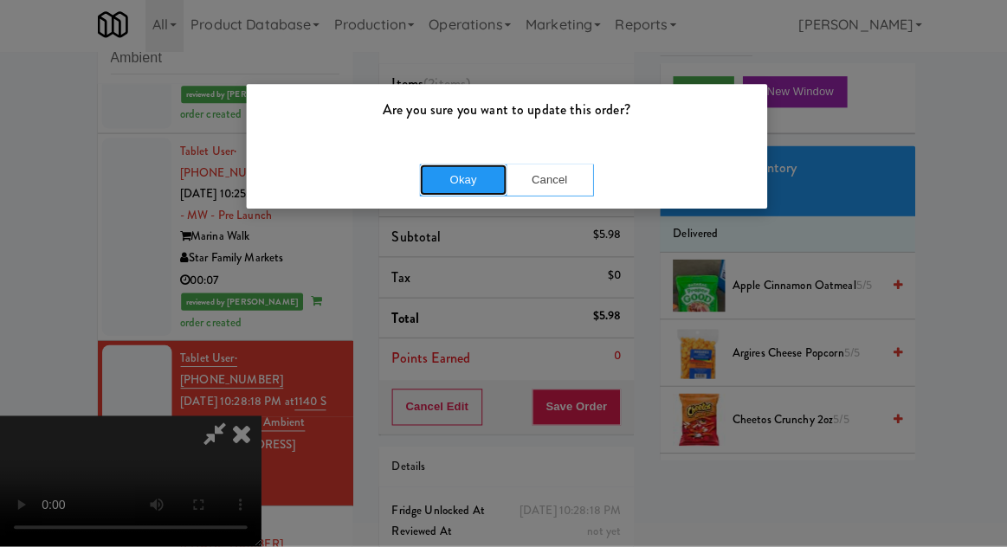
click at [420, 177] on button "Okay" at bounding box center [460, 182] width 87 height 31
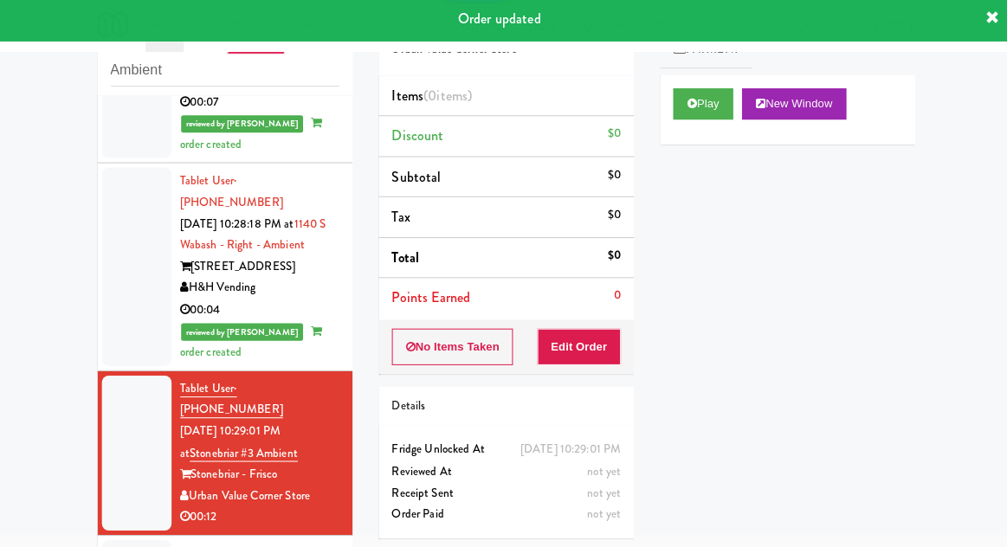
scroll to position [1856, 0]
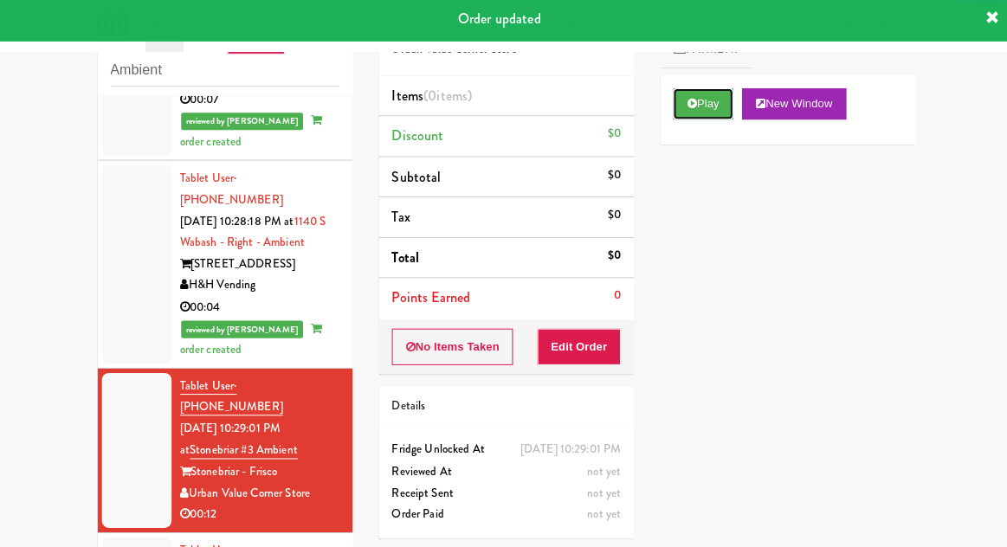
click at [720, 115] on button "Play" at bounding box center [699, 107] width 60 height 31
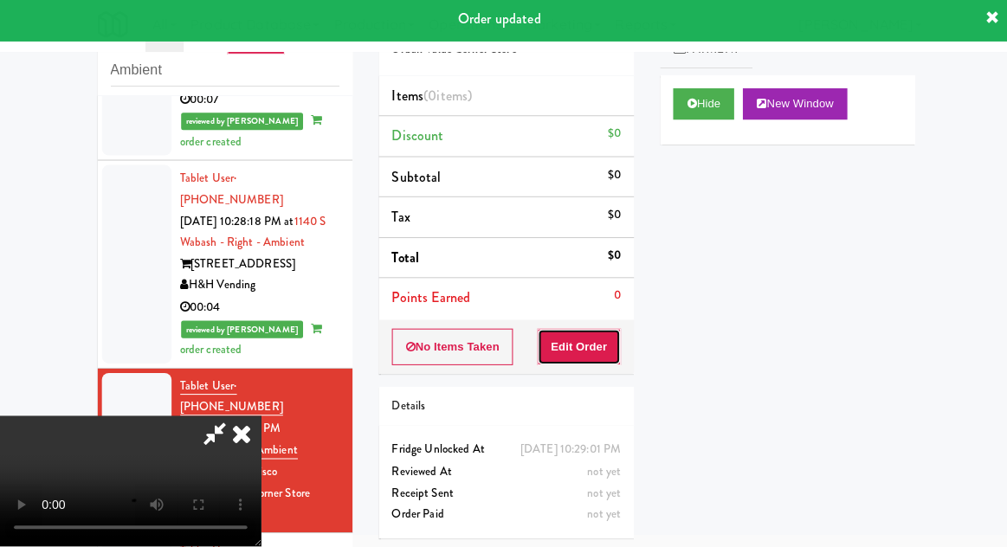
click at [602, 334] on button "Edit Order" at bounding box center [576, 349] width 84 height 36
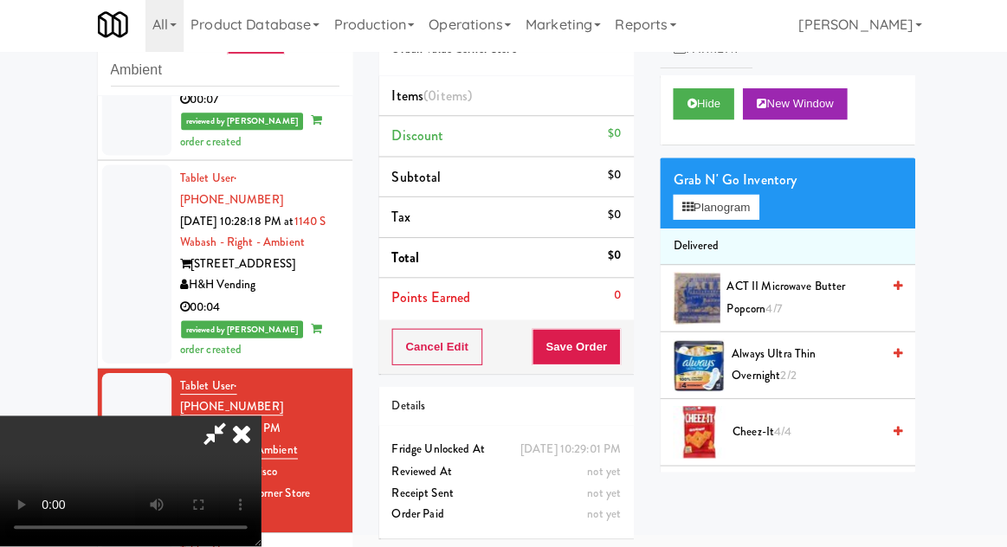
scroll to position [0, 0]
click at [743, 213] on button "Planogram" at bounding box center [711, 210] width 85 height 26
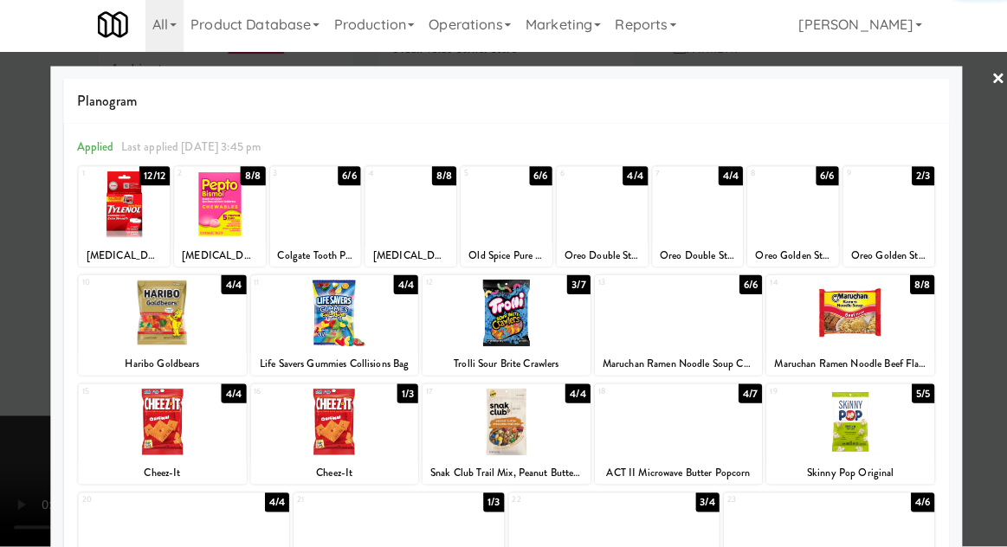
click at [725, 336] on div at bounding box center [674, 314] width 167 height 67
click at [989, 271] on div at bounding box center [503, 273] width 1007 height 547
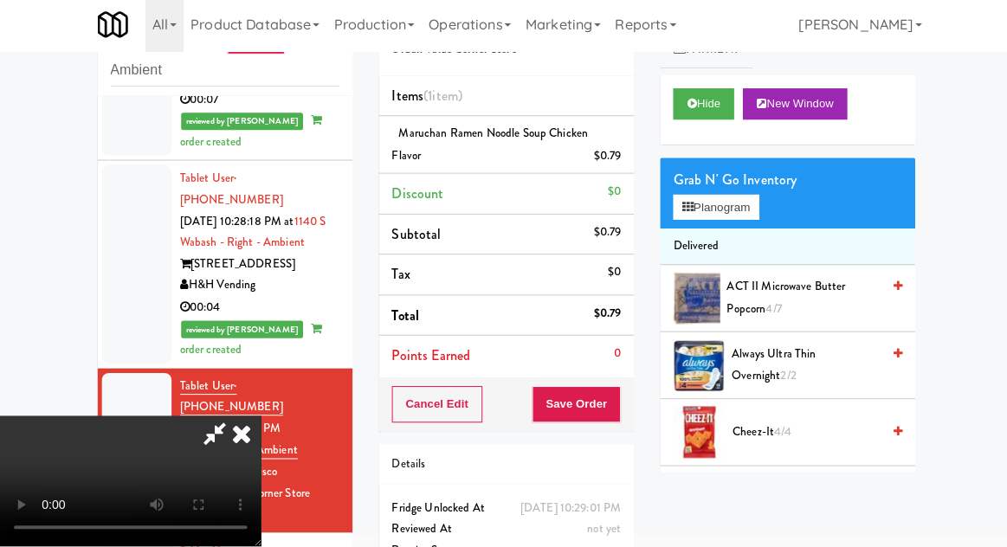
scroll to position [63, 0]
click at [614, 405] on button "Save Order" at bounding box center [573, 406] width 88 height 36
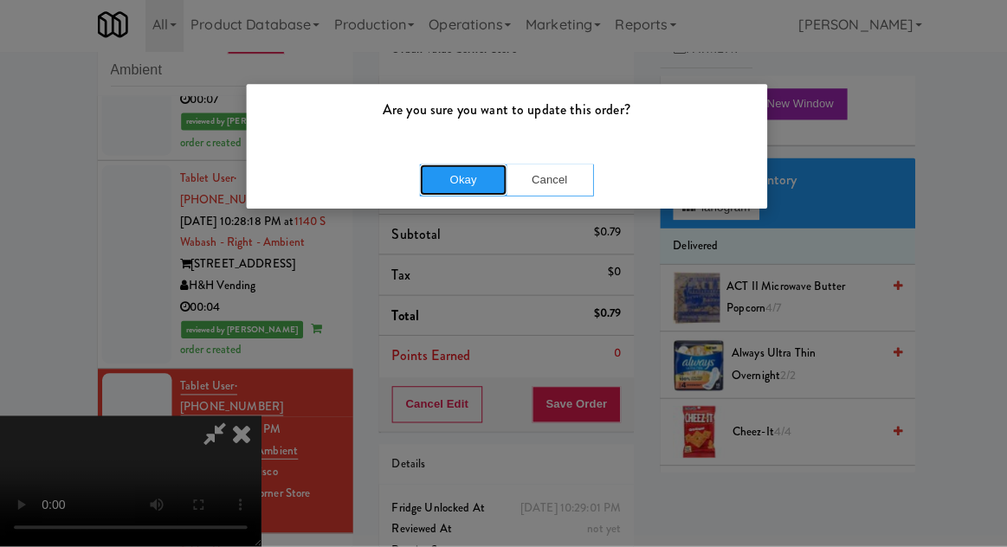
click at [450, 167] on button "Okay" at bounding box center [460, 182] width 87 height 31
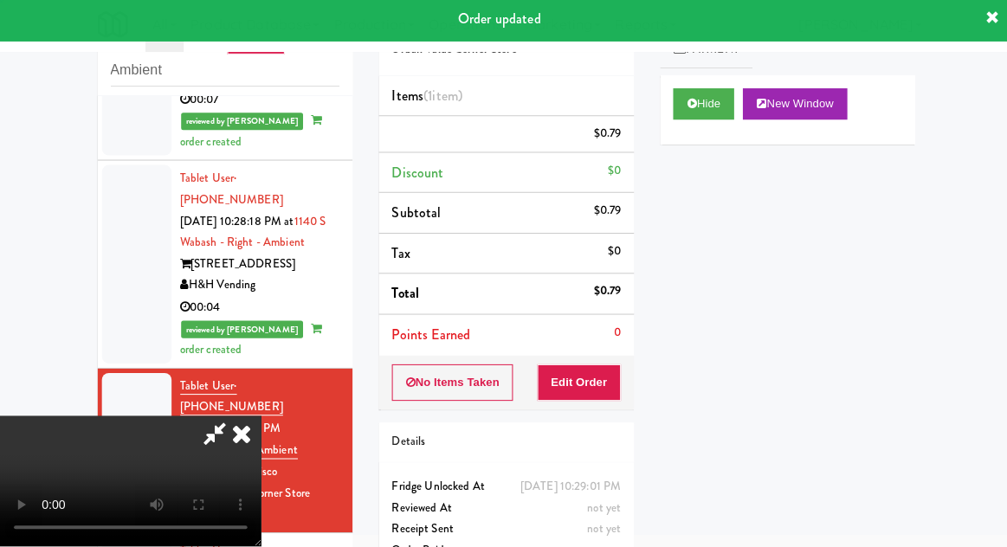
scroll to position [0, 0]
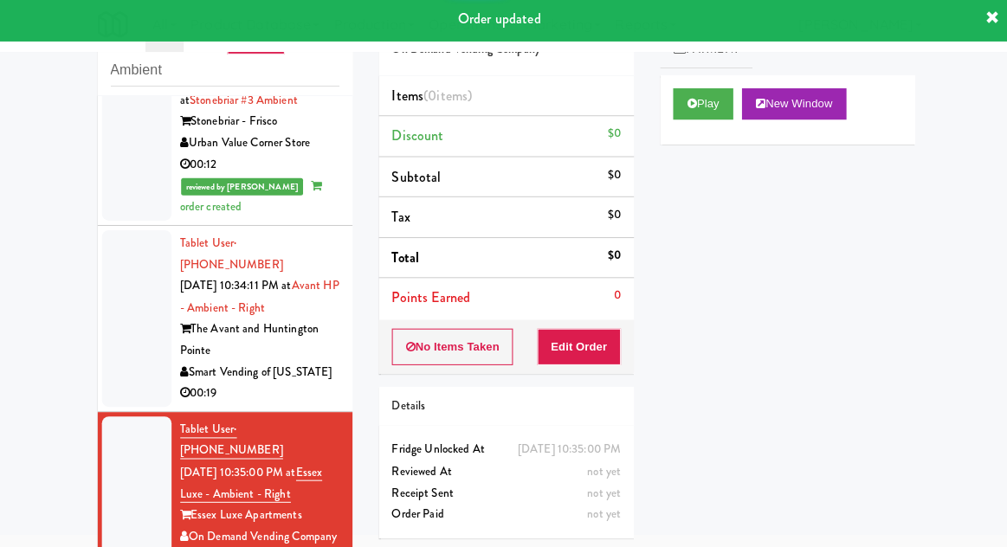
scroll to position [2210, 0]
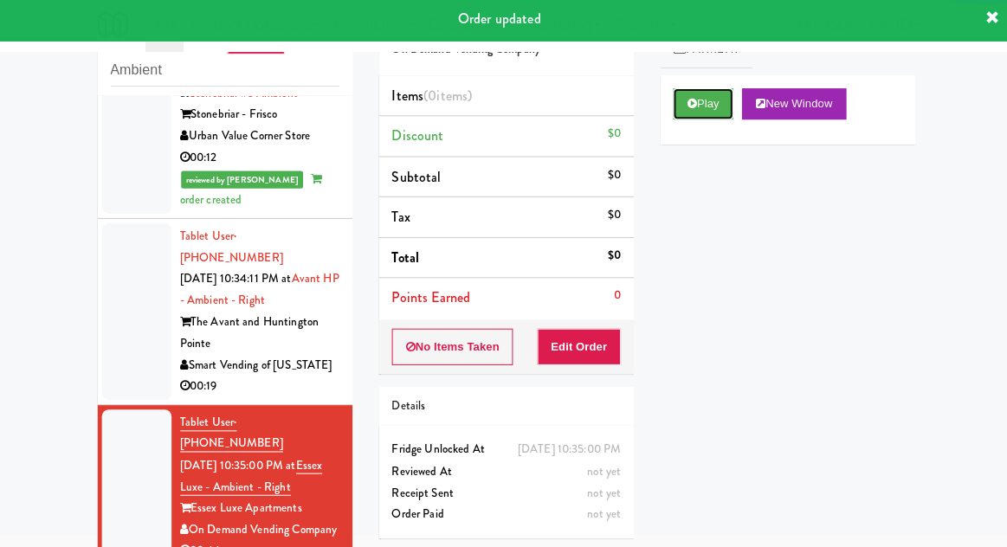
click at [700, 122] on button "Play" at bounding box center [699, 107] width 60 height 31
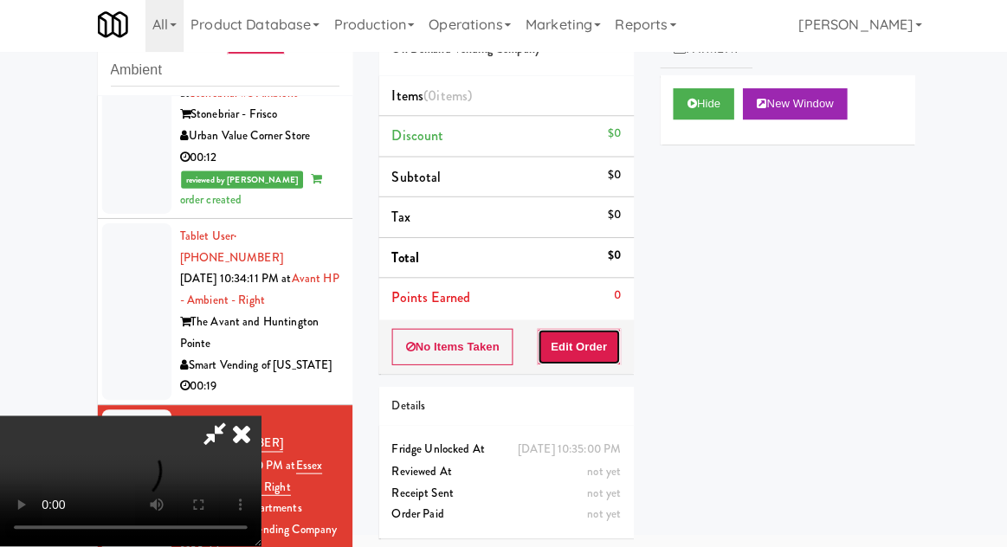
click at [583, 351] on button "Edit Order" at bounding box center [576, 349] width 84 height 36
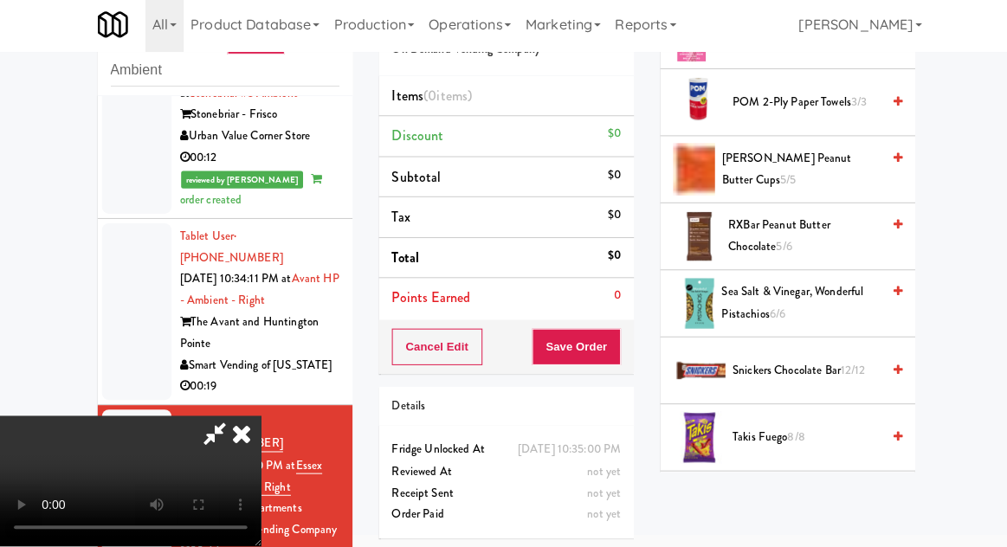
scroll to position [1528, 0]
click at [837, 362] on span "Snickers Chocolate Bar 12/12" at bounding box center [801, 373] width 147 height 22
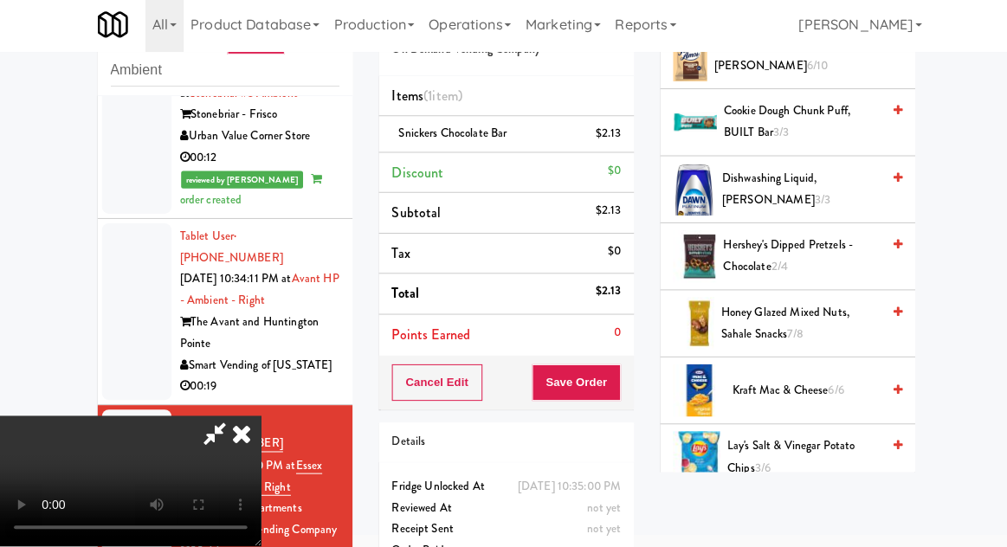
scroll to position [647, 0]
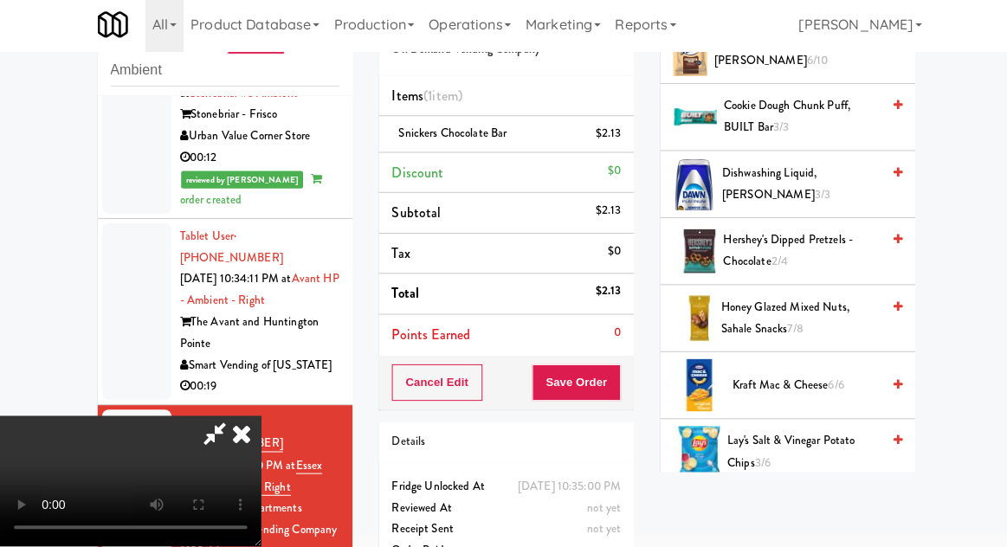
click at [826, 452] on span "Lay's Salt & Vinegar Potato Chips 3/6" at bounding box center [799, 453] width 152 height 42
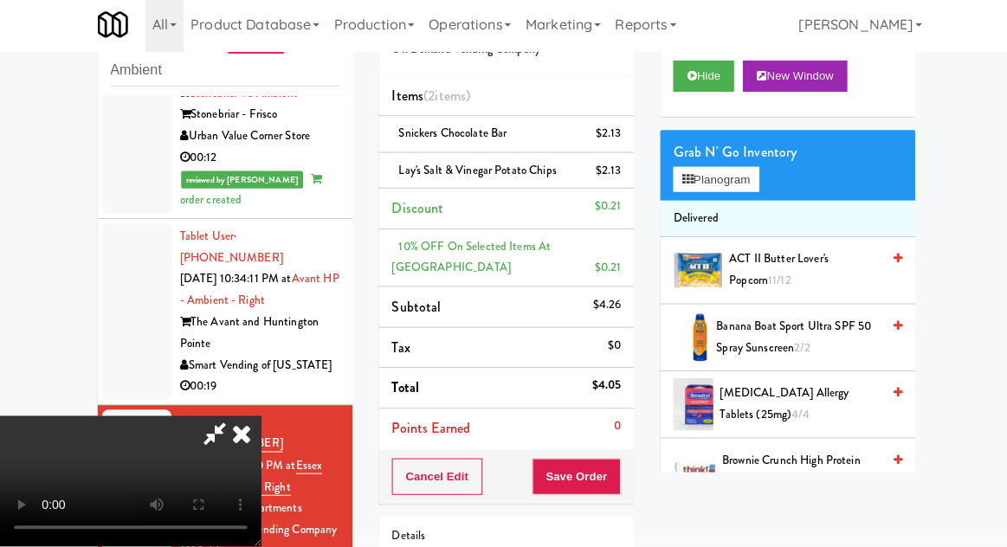
scroll to position [0, 0]
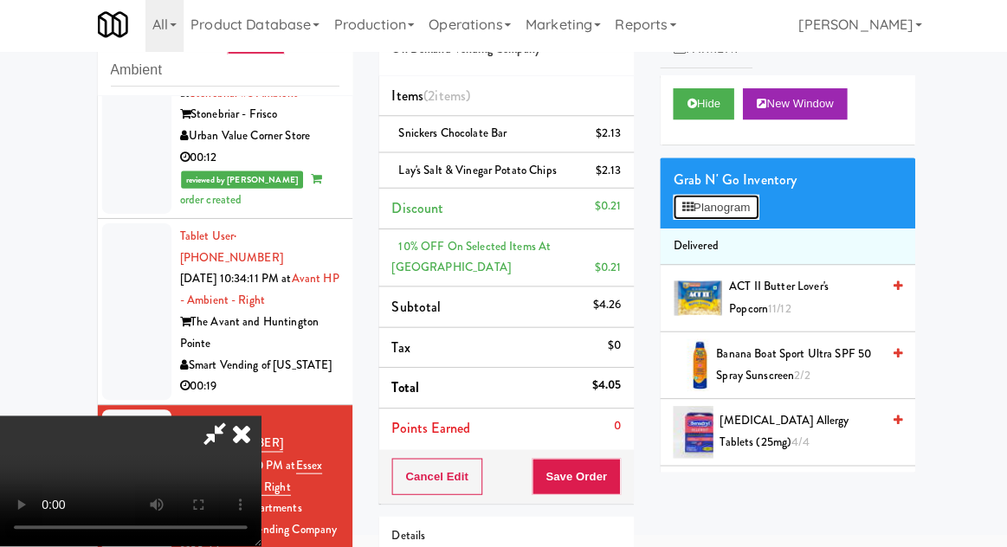
click at [734, 220] on button "Planogram" at bounding box center [711, 210] width 85 height 26
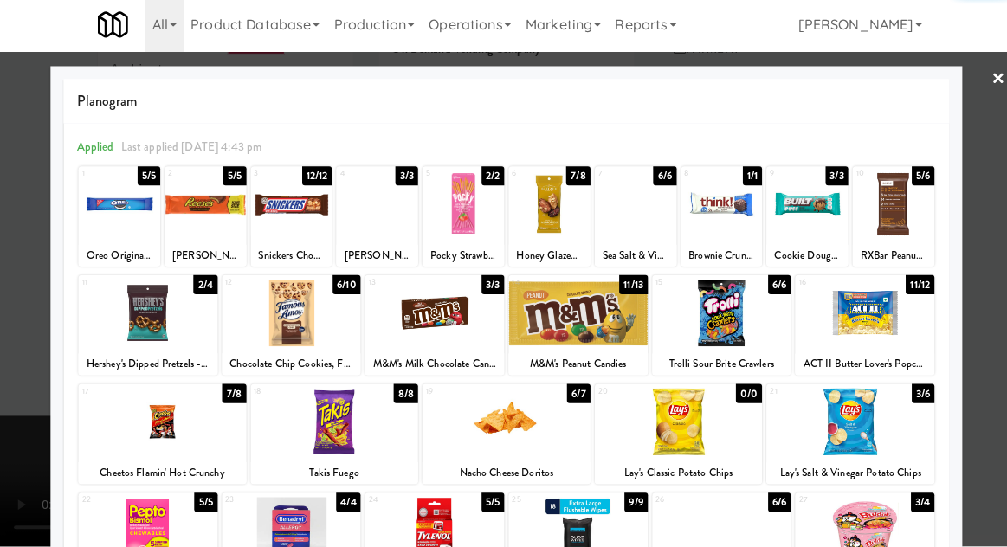
click at [569, 228] on div at bounding box center [545, 206] width 81 height 67
click at [981, 248] on div at bounding box center [503, 273] width 1007 height 547
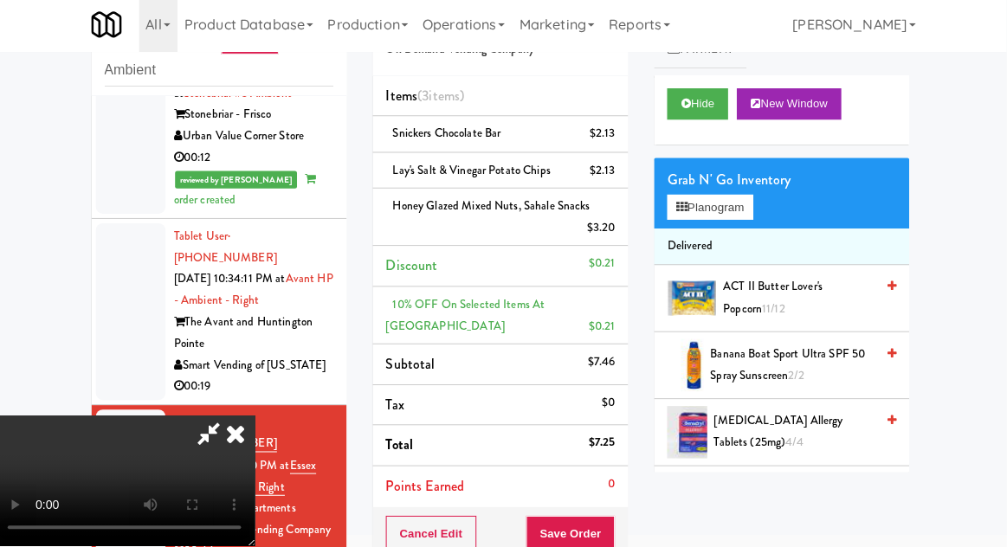
scroll to position [63, 0]
click at [613, 529] on button "Save Order" at bounding box center [573, 535] width 88 height 36
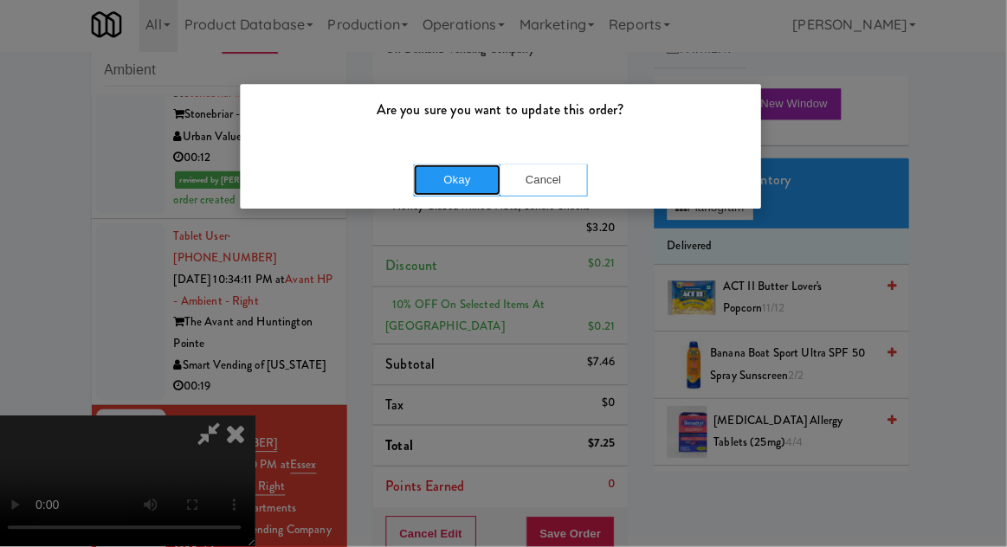
click at [463, 177] on button "Okay" at bounding box center [460, 182] width 87 height 31
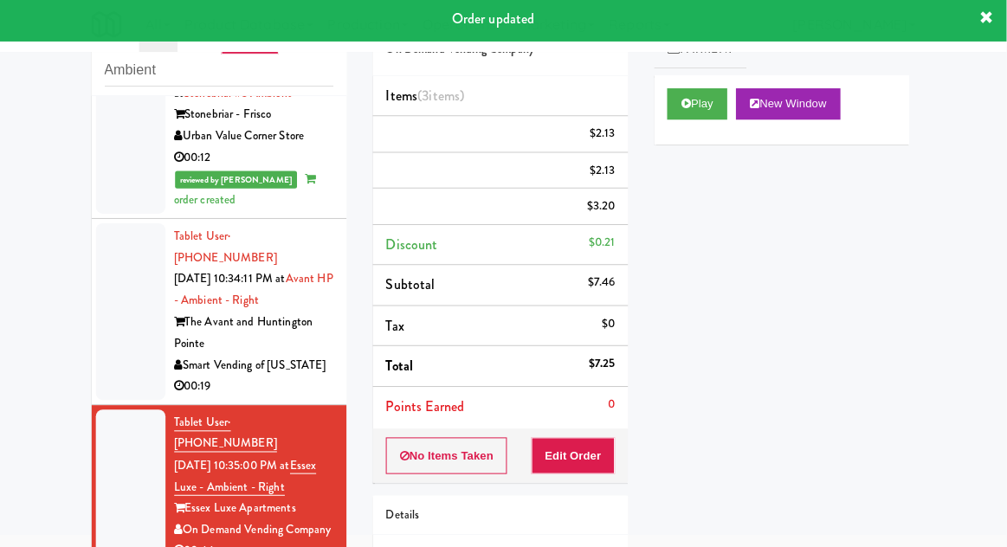
scroll to position [0, 0]
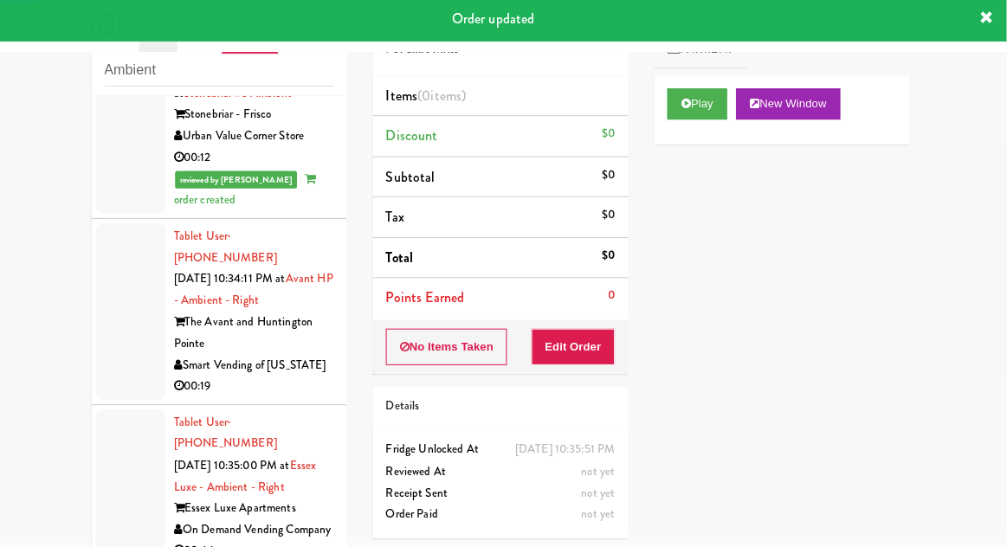
click at [118, 411] on div at bounding box center [135, 509] width 69 height 196
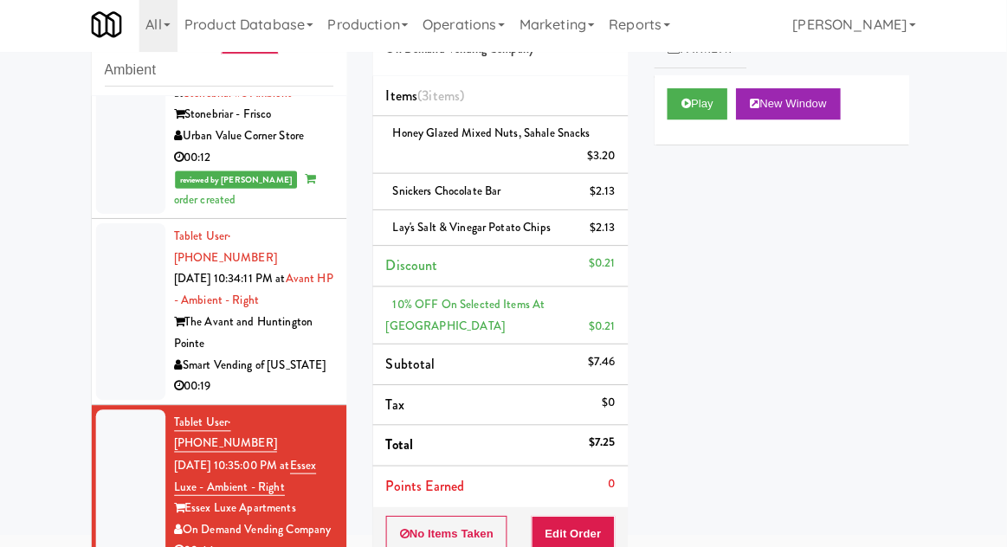
click at [724, 113] on button "Play" at bounding box center [699, 107] width 60 height 31
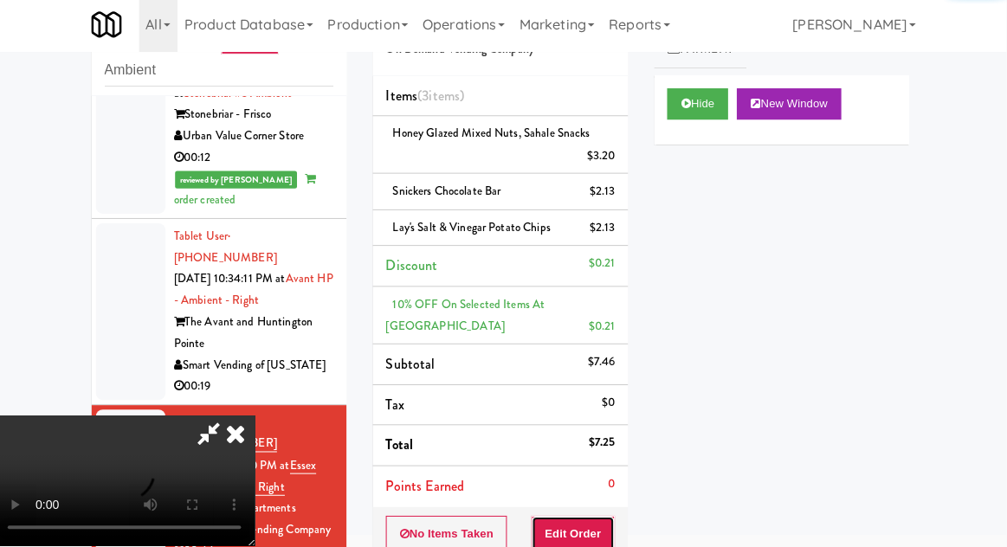
click at [556, 545] on button "Edit Order" at bounding box center [576, 535] width 84 height 36
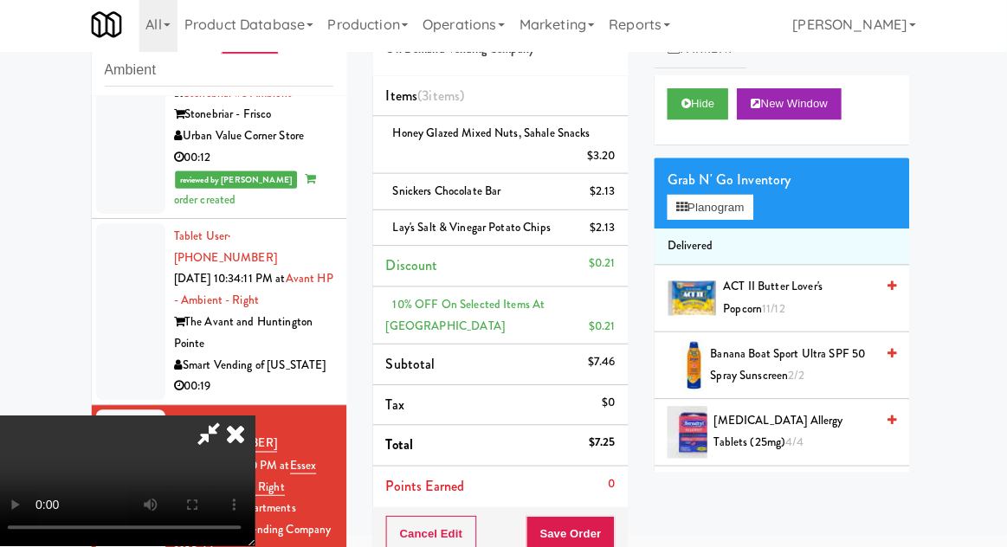
click at [260, 417] on icon at bounding box center [241, 434] width 38 height 35
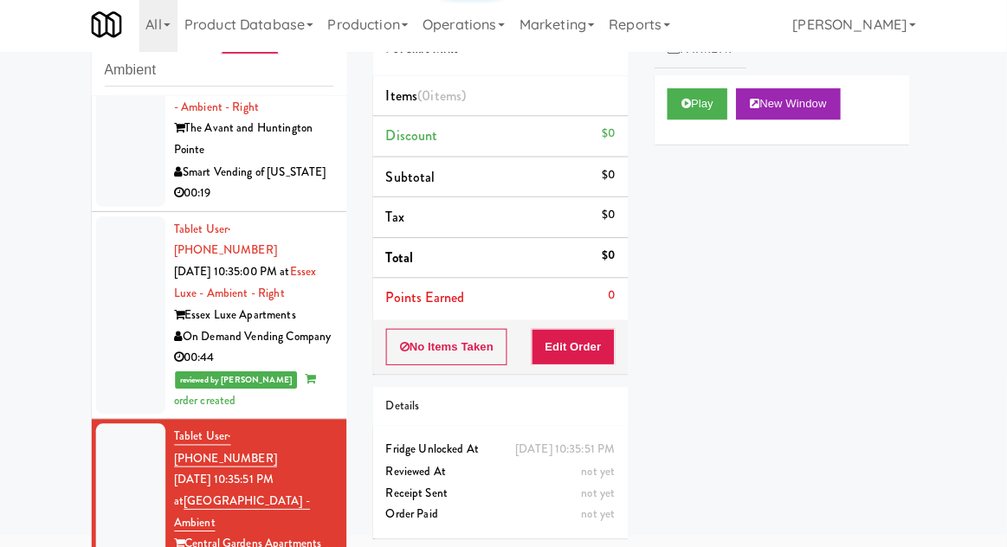
scroll to position [2403, 0]
click at [706, 119] on button "Play" at bounding box center [699, 107] width 60 height 31
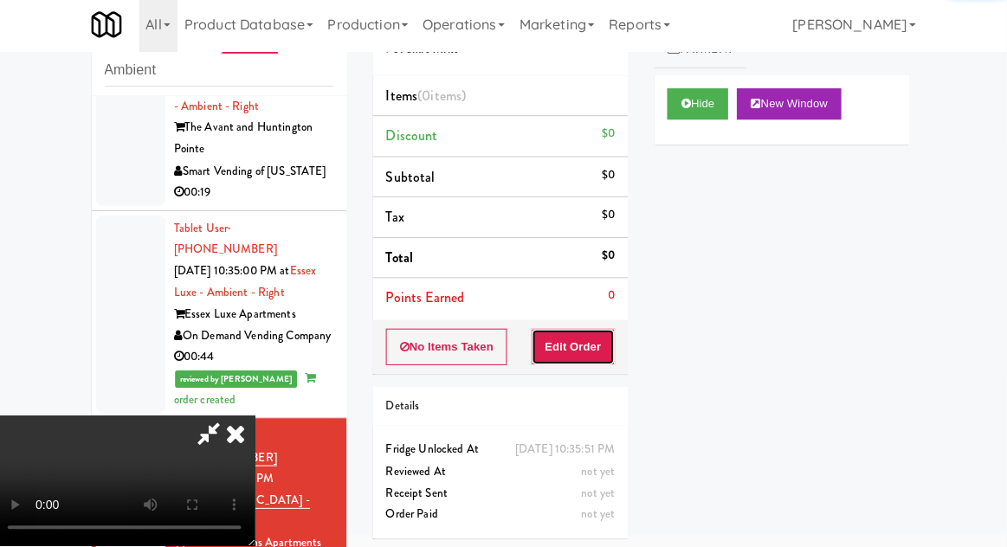
click at [586, 360] on button "Edit Order" at bounding box center [576, 349] width 84 height 36
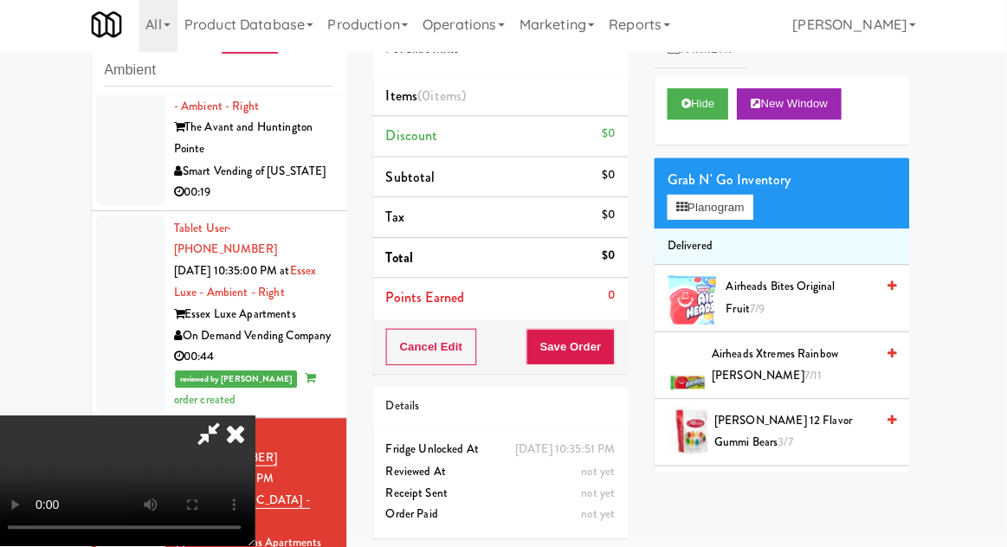
scroll to position [0, 0]
click at [744, 219] on button "Planogram" at bounding box center [711, 210] width 85 height 26
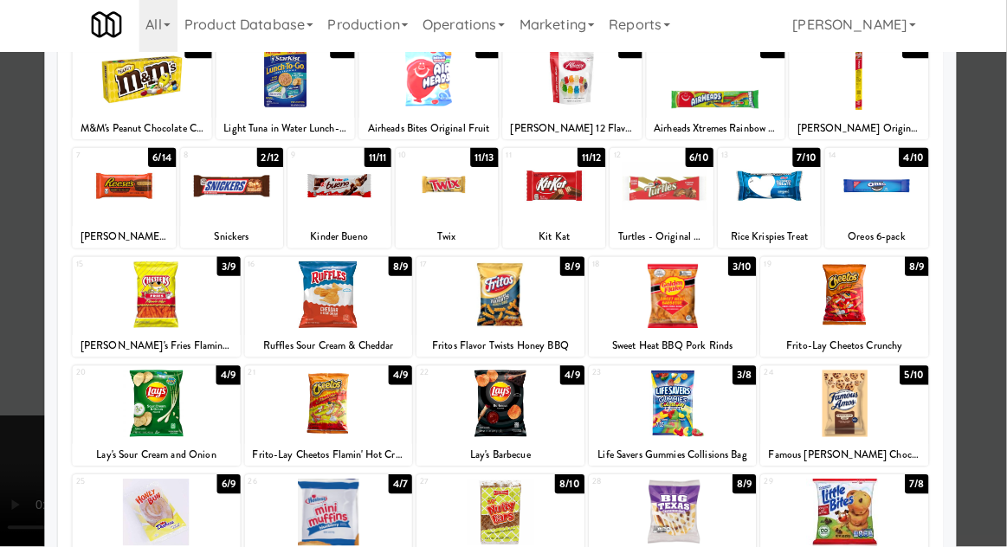
scroll to position [144, 0]
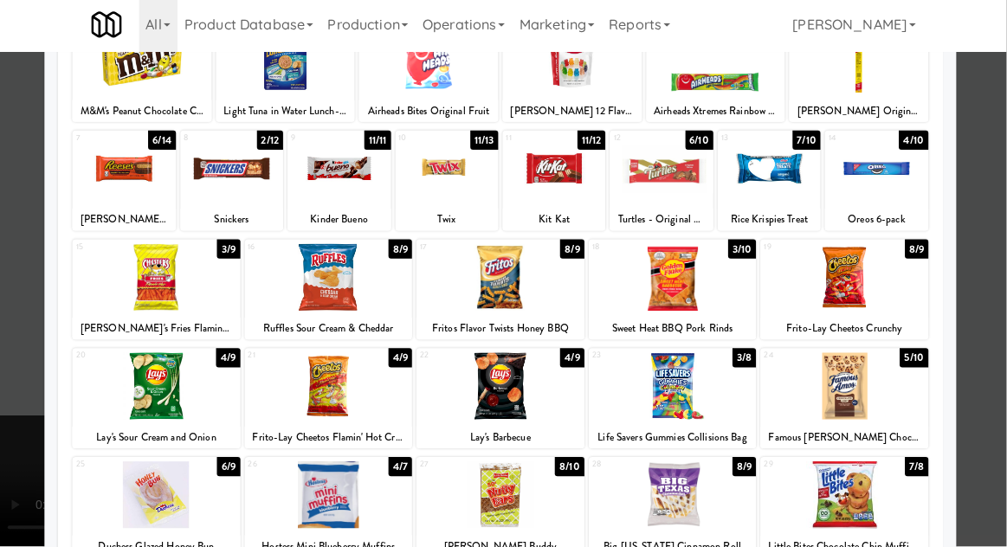
click at [189, 512] on div at bounding box center [161, 495] width 167 height 67
click at [975, 299] on div at bounding box center [503, 273] width 1007 height 547
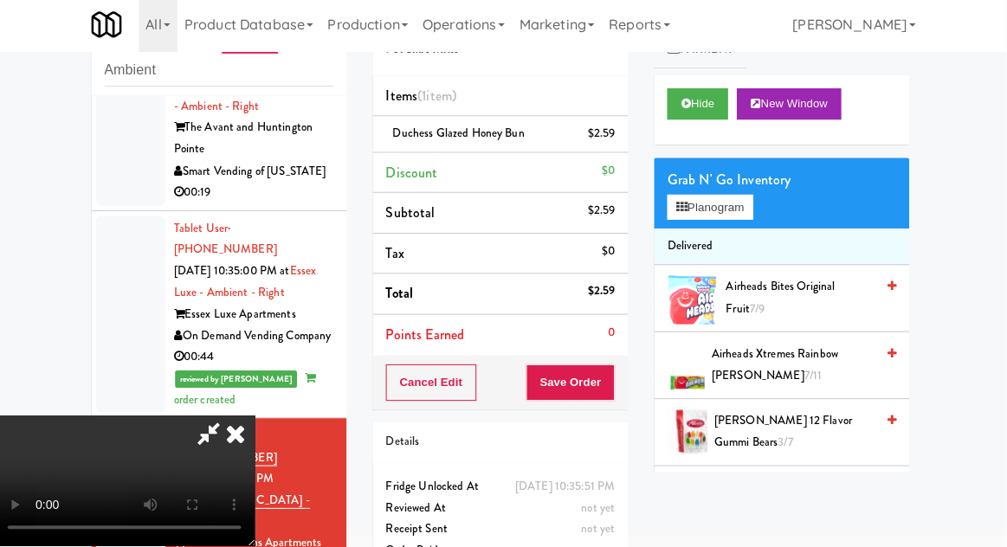
scroll to position [63, 0]
click at [731, 218] on button "Planogram" at bounding box center [711, 210] width 85 height 26
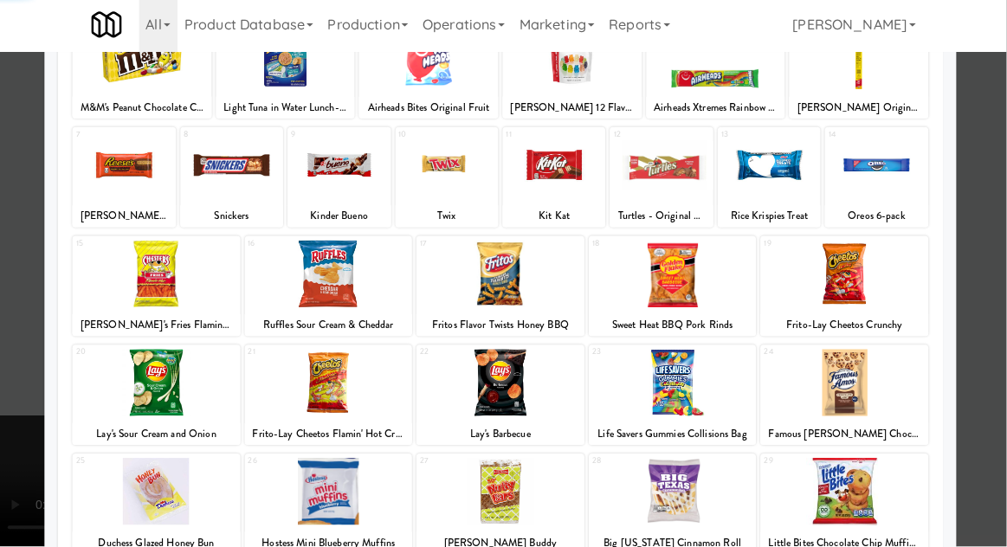
scroll to position [219, 0]
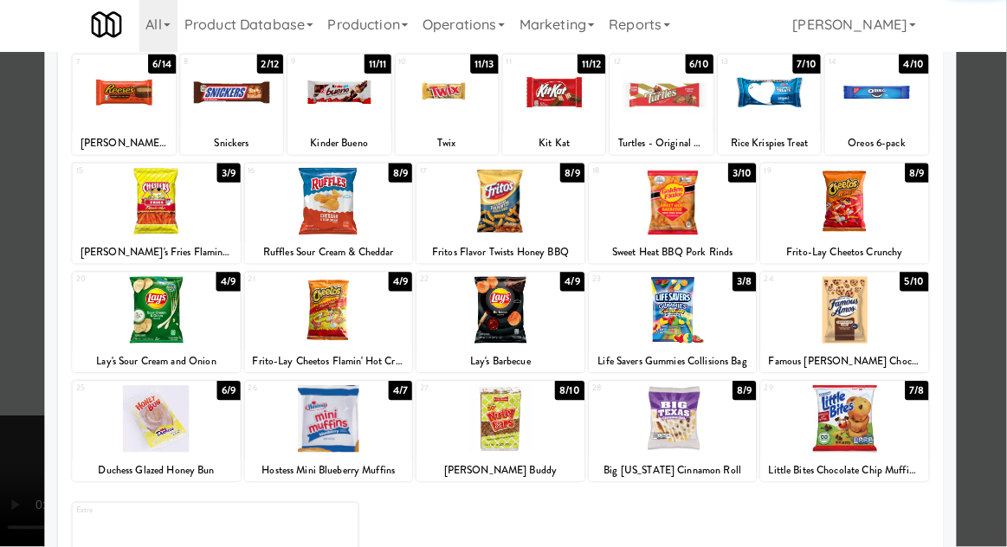
click at [555, 416] on div at bounding box center [503, 420] width 167 height 67
click at [981, 273] on div at bounding box center [503, 273] width 1007 height 547
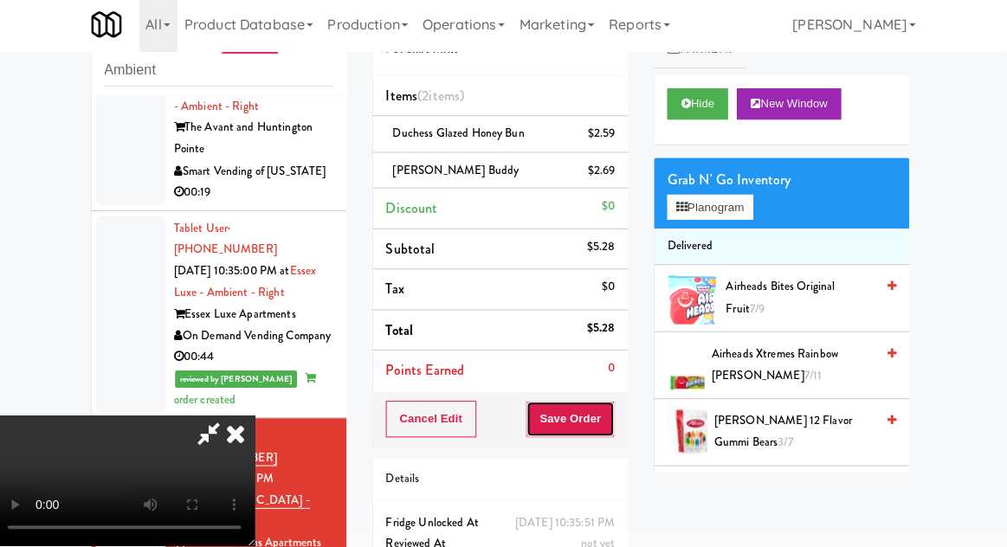
click at [611, 422] on button "Save Order" at bounding box center [573, 420] width 88 height 36
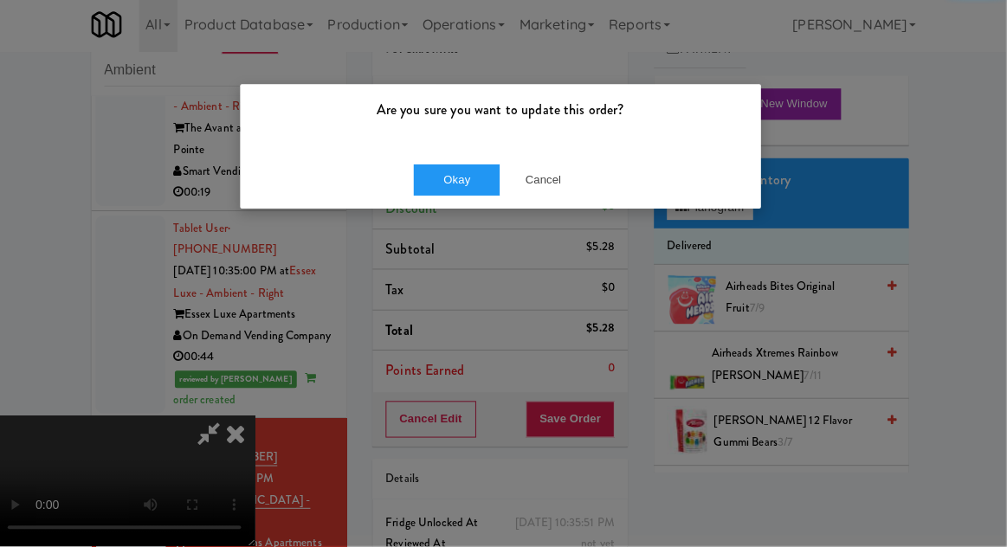
click at [18, 189] on div "Are you sure you want to update this order? Okay Cancel" at bounding box center [503, 273] width 1007 height 547
click at [461, 169] on button "Okay" at bounding box center [460, 182] width 87 height 31
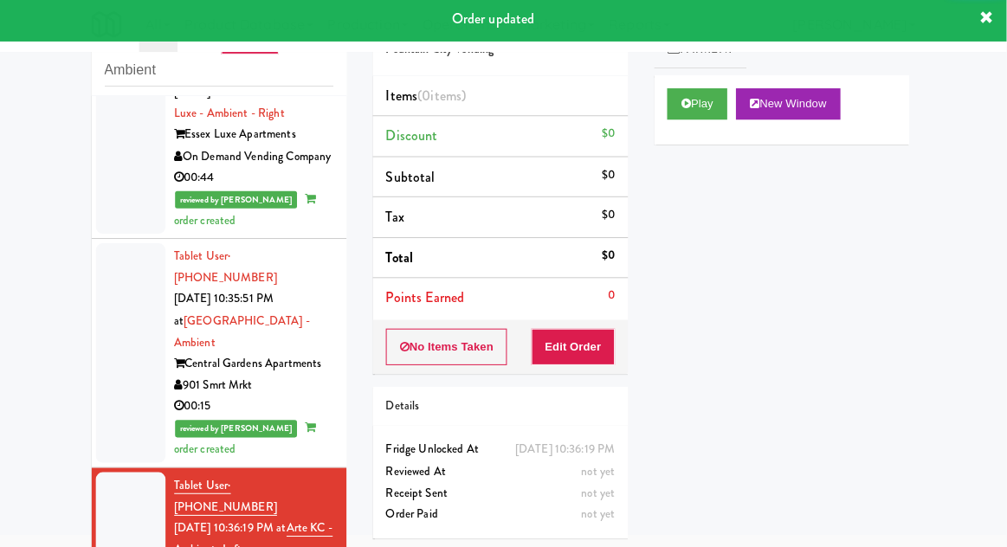
scroll to position [2586, 0]
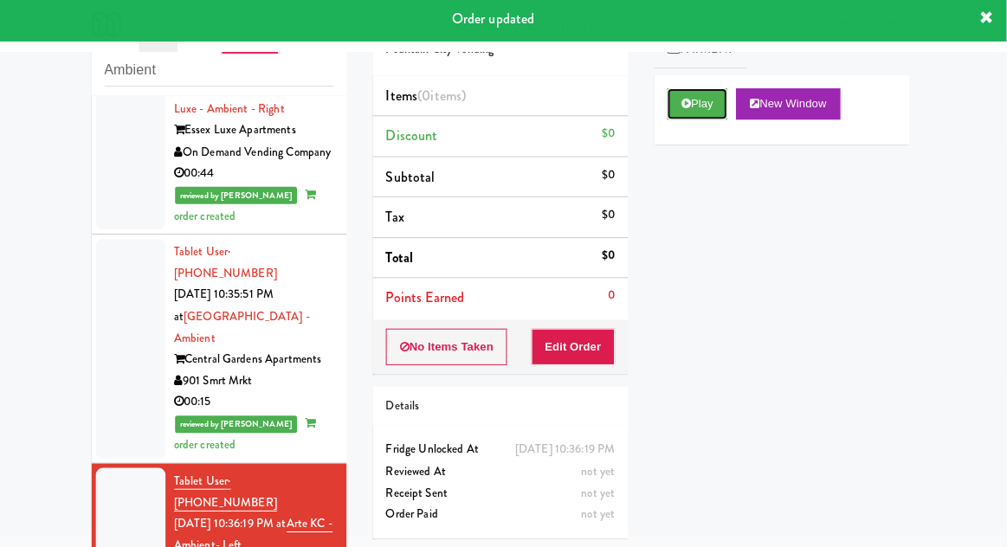
click at [712, 103] on button "Play" at bounding box center [699, 107] width 60 height 31
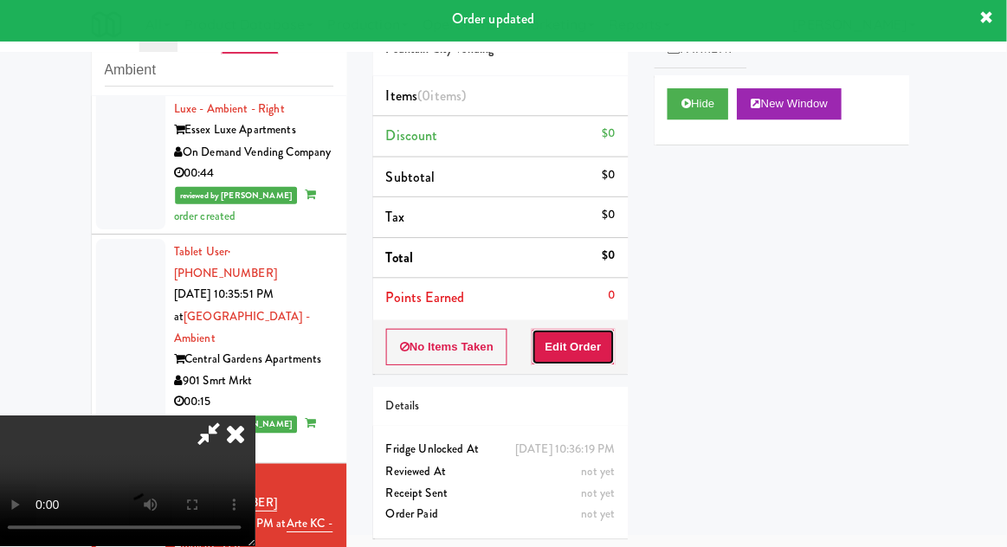
click at [594, 341] on button "Edit Order" at bounding box center [576, 349] width 84 height 36
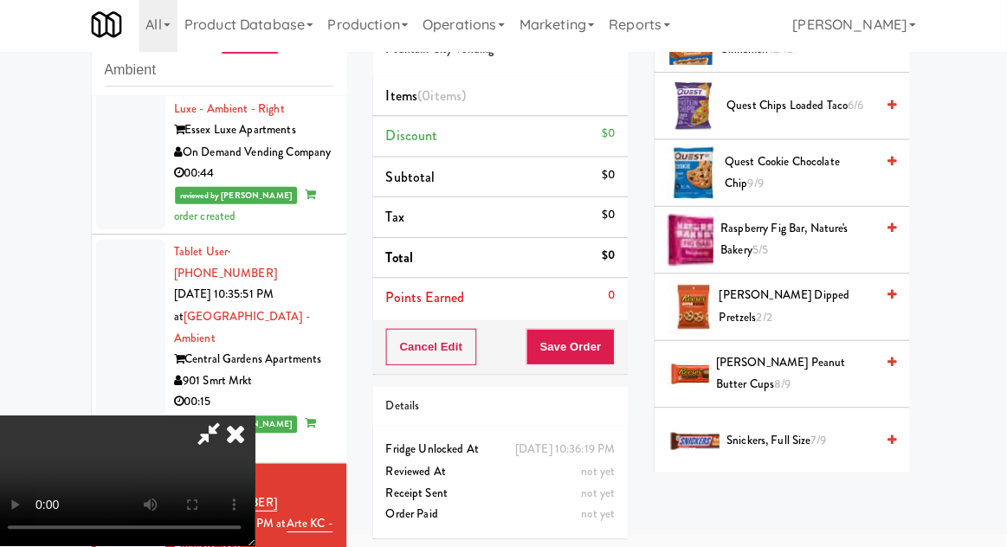
scroll to position [1456, 0]
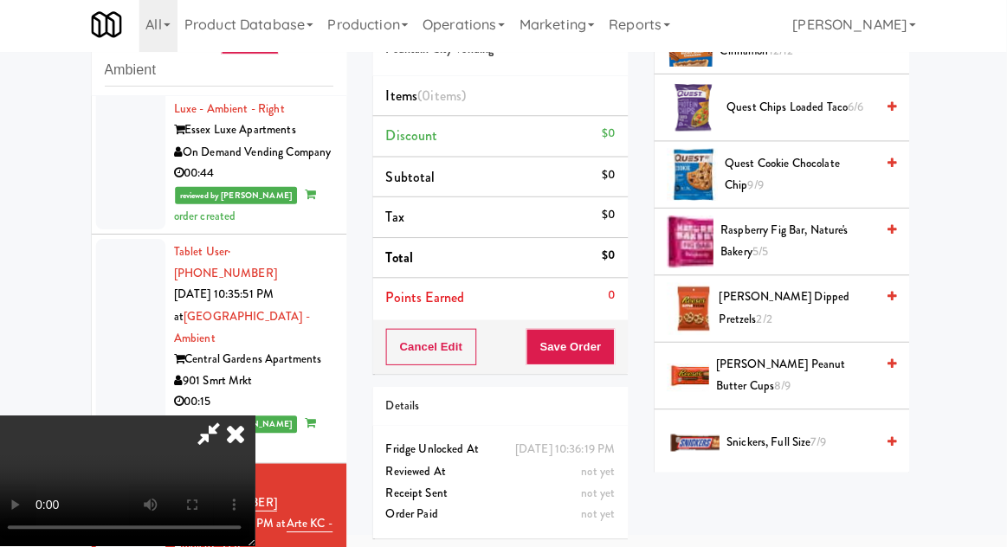
click at [817, 243] on span "Raspberry Fig Bar, Nature's Bakery 5/5" at bounding box center [798, 243] width 153 height 42
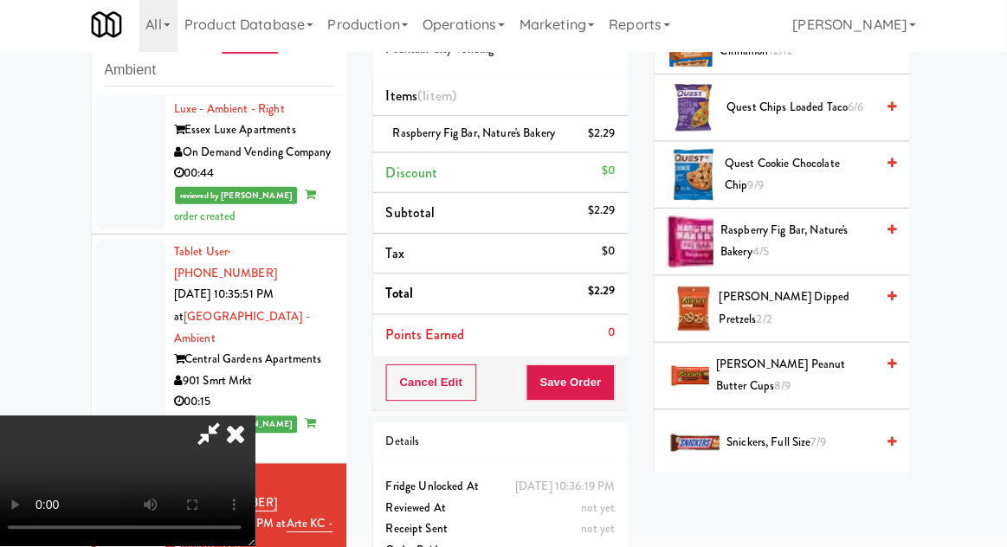
scroll to position [63, 0]
click at [608, 398] on button "Save Order" at bounding box center [573, 384] width 88 height 36
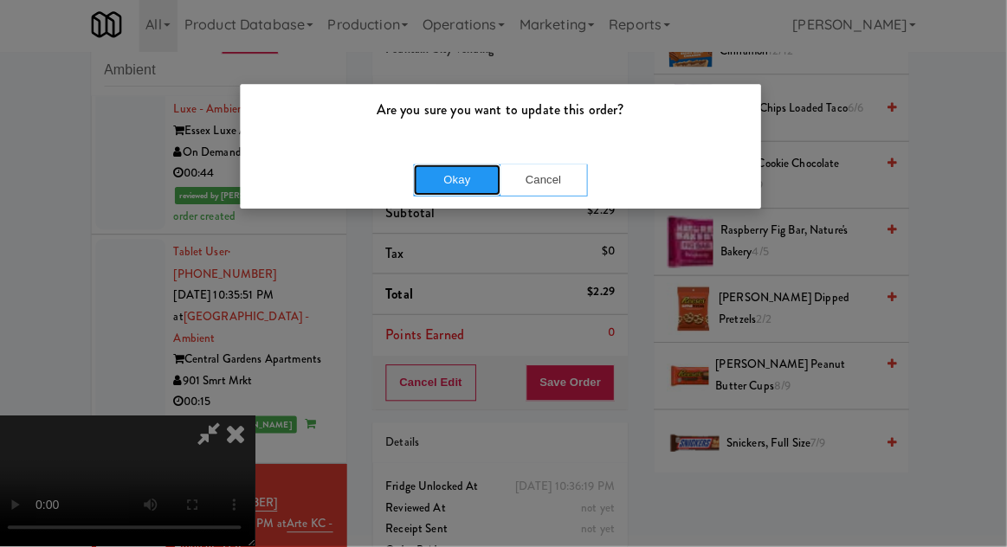
click at [444, 172] on button "Okay" at bounding box center [460, 182] width 87 height 31
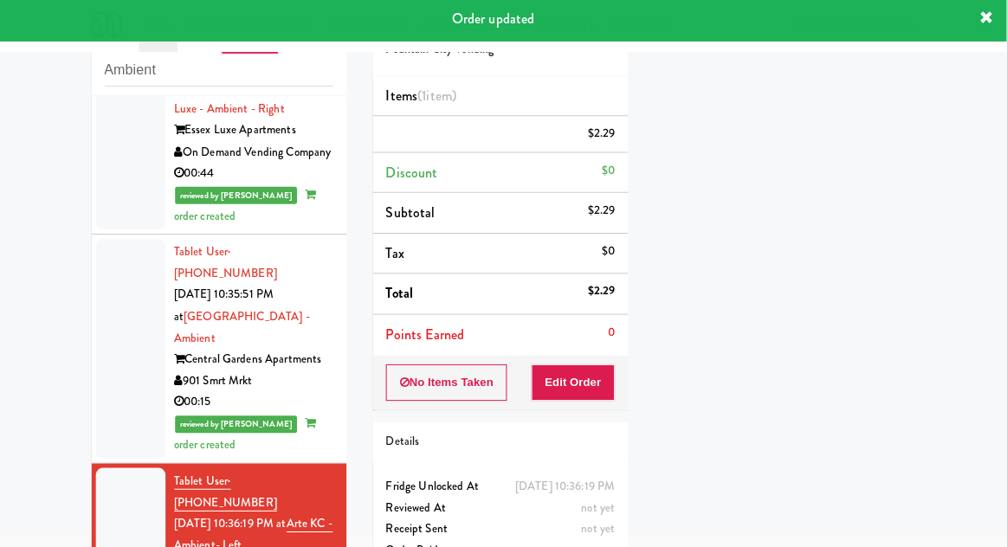
scroll to position [0, 0]
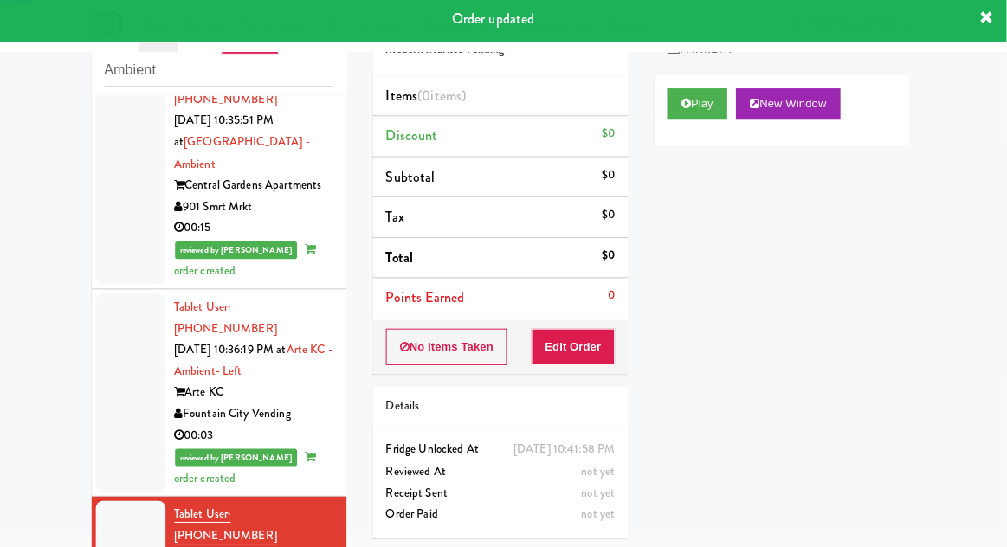
scroll to position [2777, 0]
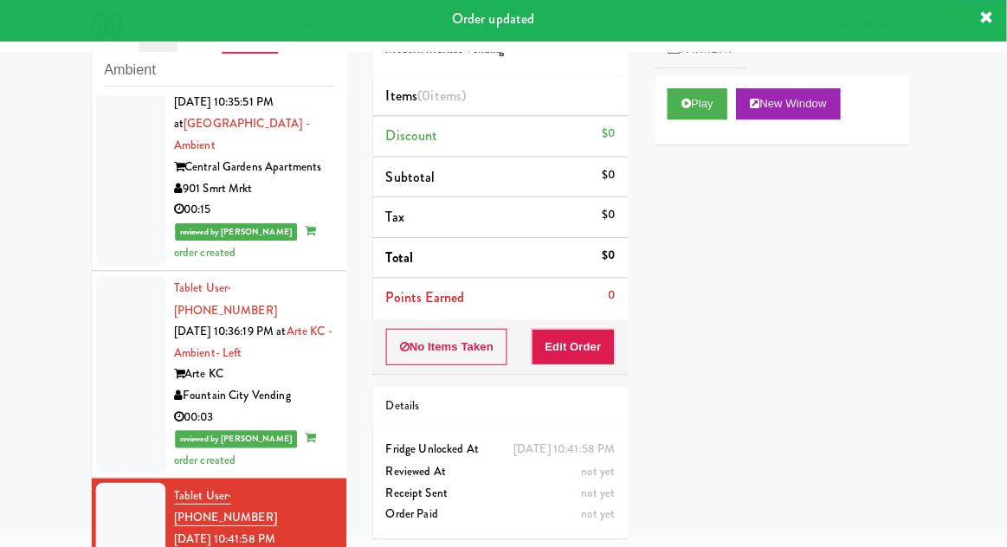
click at [730, 132] on div "Play New Window" at bounding box center [783, 113] width 254 height 69
click at [565, 339] on button "Edit Order" at bounding box center [576, 349] width 84 height 36
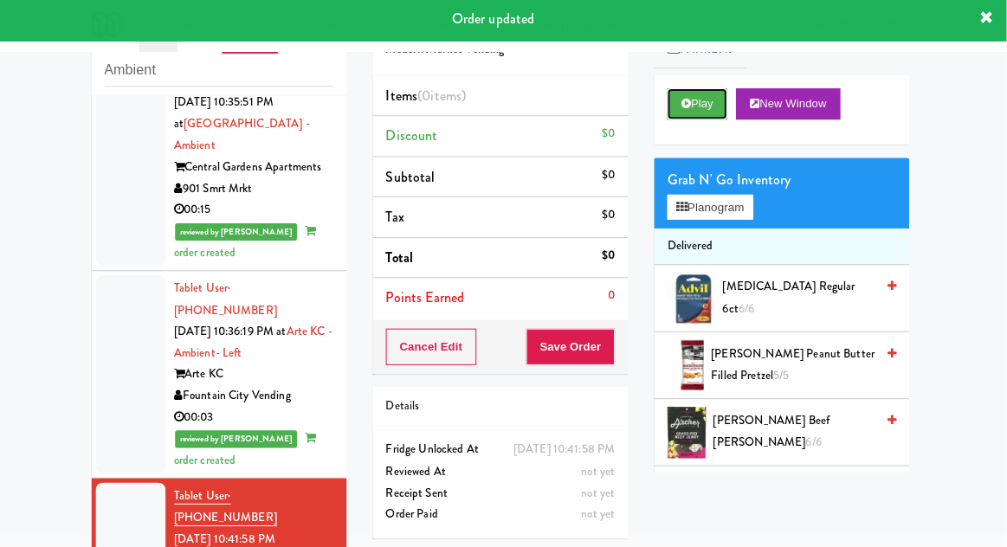
click at [721, 119] on button "Play" at bounding box center [699, 107] width 60 height 31
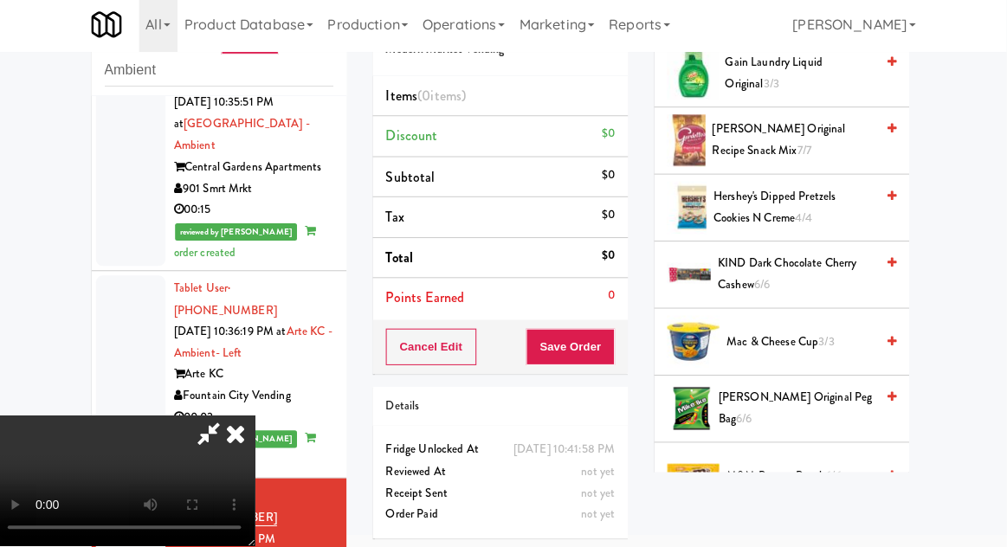
scroll to position [756, 0]
click at [828, 398] on span "[PERSON_NAME] Original Peg Bag 6/6" at bounding box center [797, 410] width 155 height 42
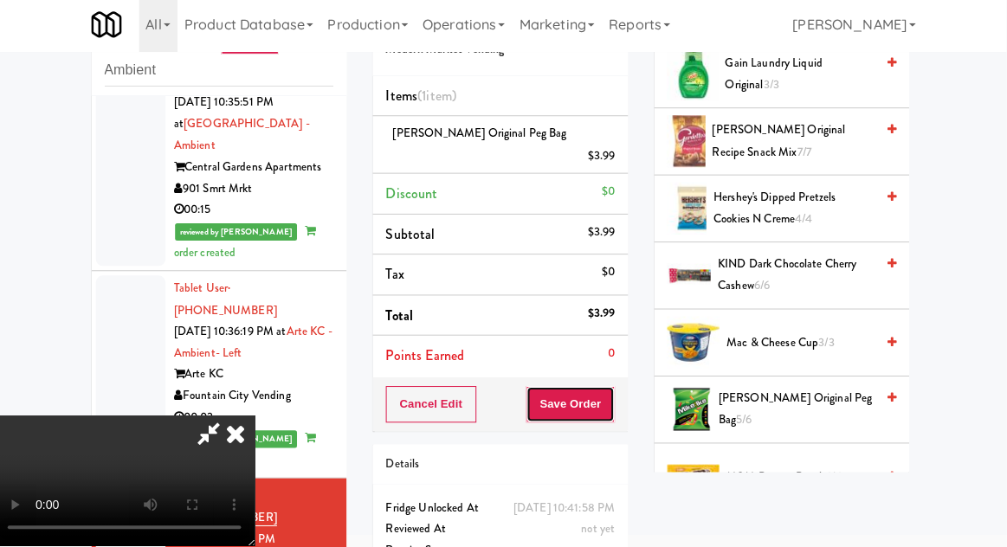
click at [615, 388] on button "Save Order" at bounding box center [573, 406] width 88 height 36
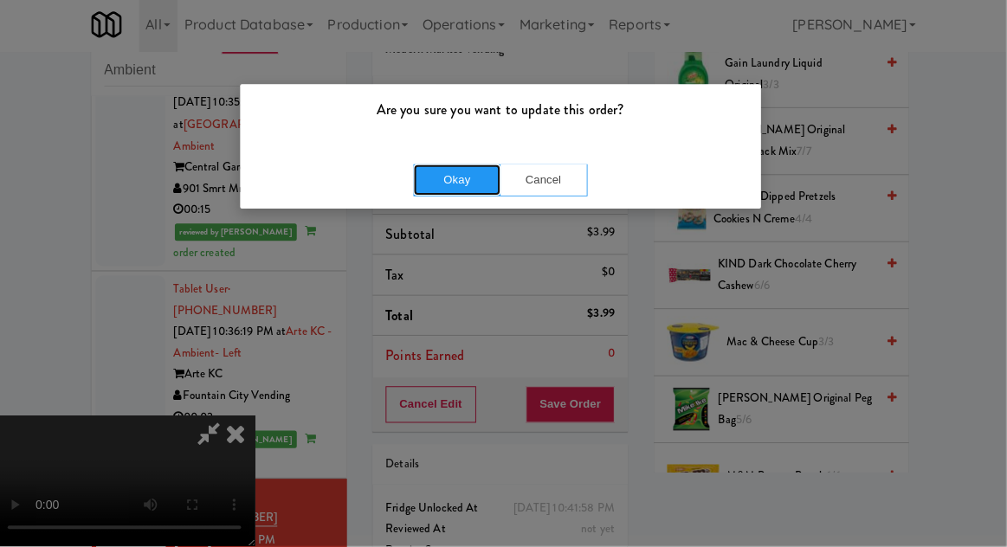
click at [464, 169] on button "Okay" at bounding box center [460, 182] width 87 height 31
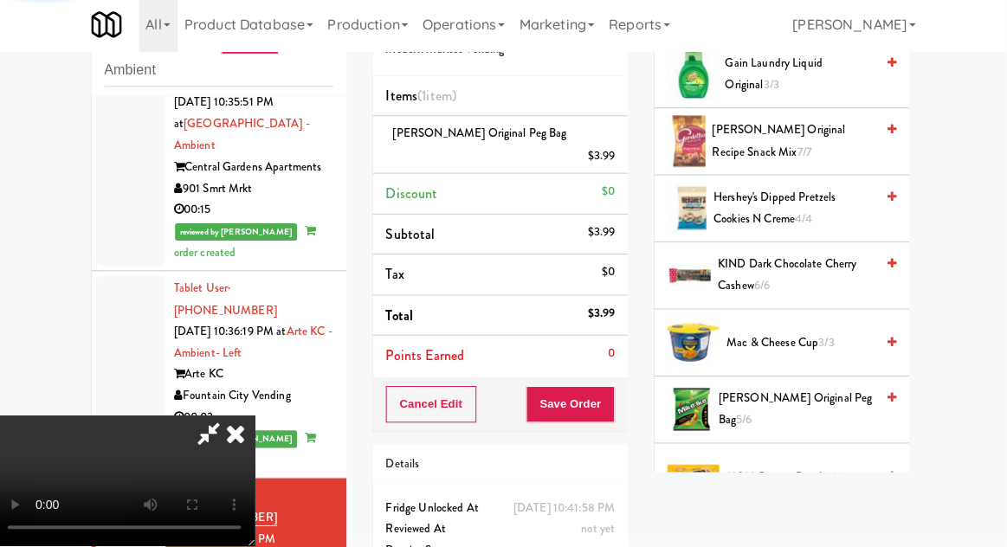
scroll to position [171, 0]
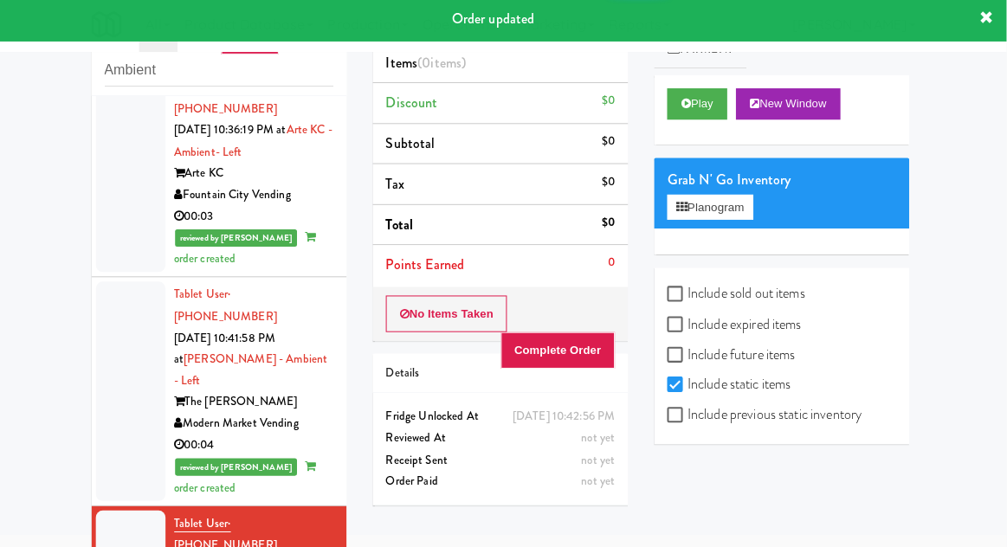
scroll to position [2978, 0]
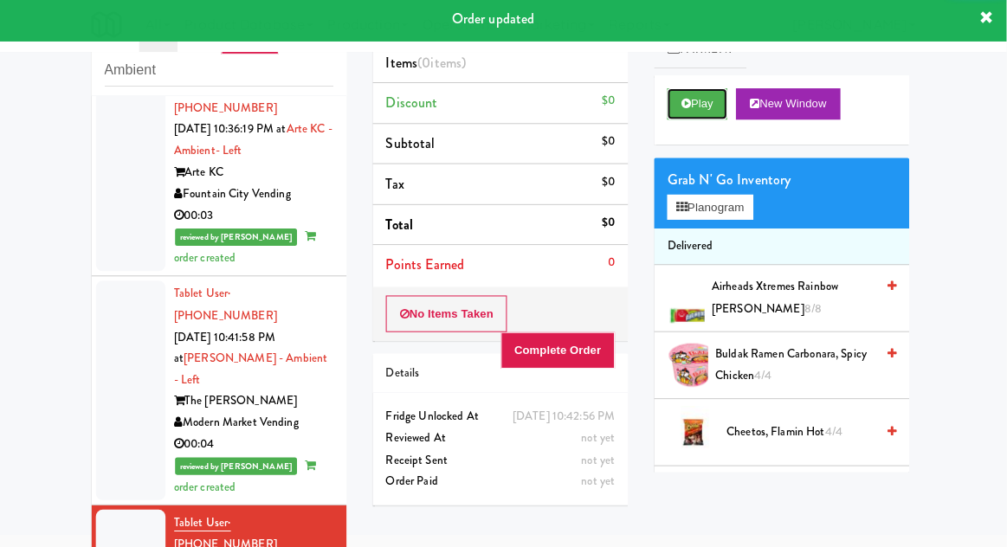
click at [705, 113] on button "Play" at bounding box center [699, 107] width 60 height 31
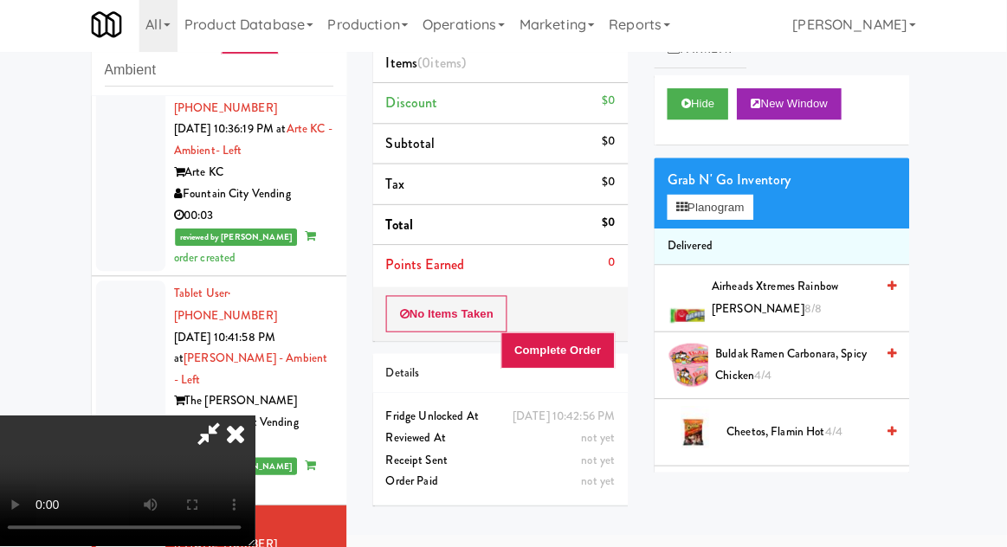
scroll to position [0, 0]
click at [260, 417] on icon at bounding box center [241, 434] width 38 height 35
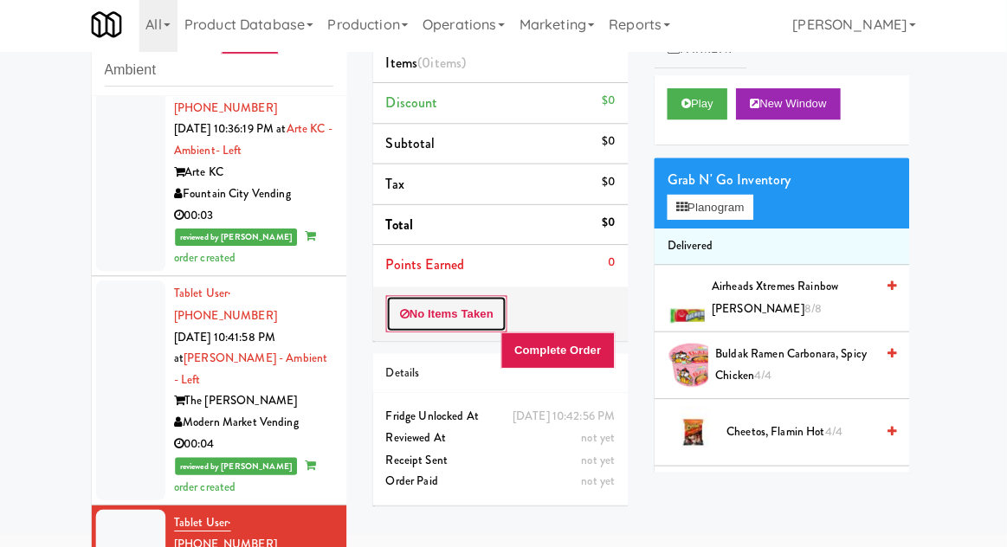
click at [416, 322] on button "No Items Taken" at bounding box center [449, 316] width 121 height 36
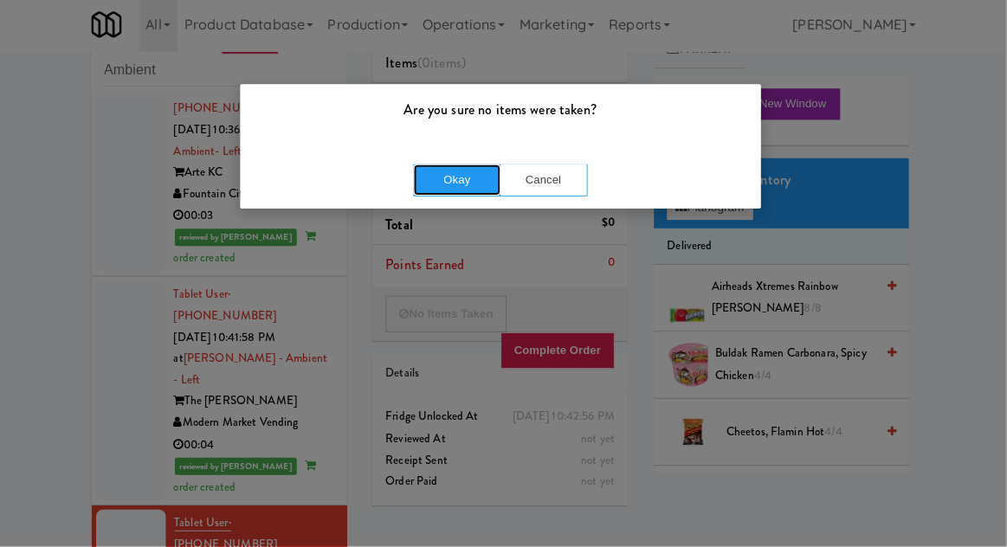
click at [464, 191] on button "Okay" at bounding box center [460, 182] width 87 height 31
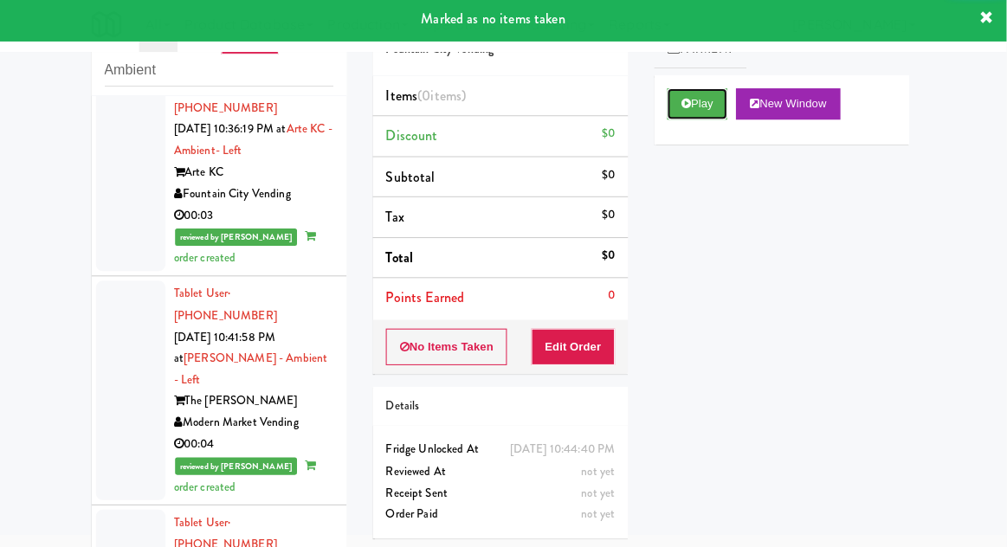
click at [694, 99] on button "Play" at bounding box center [699, 107] width 60 height 31
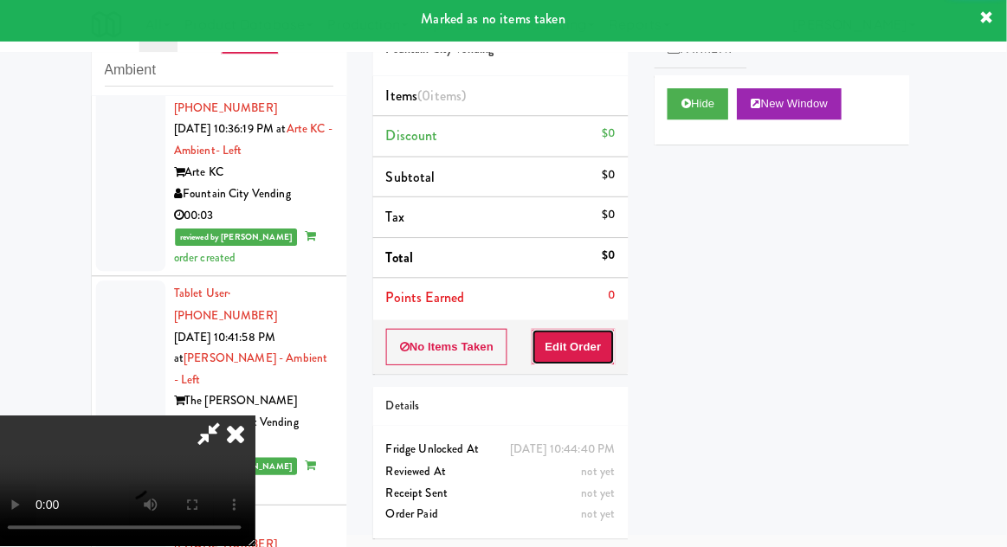
click at [598, 341] on button "Edit Order" at bounding box center [576, 349] width 84 height 36
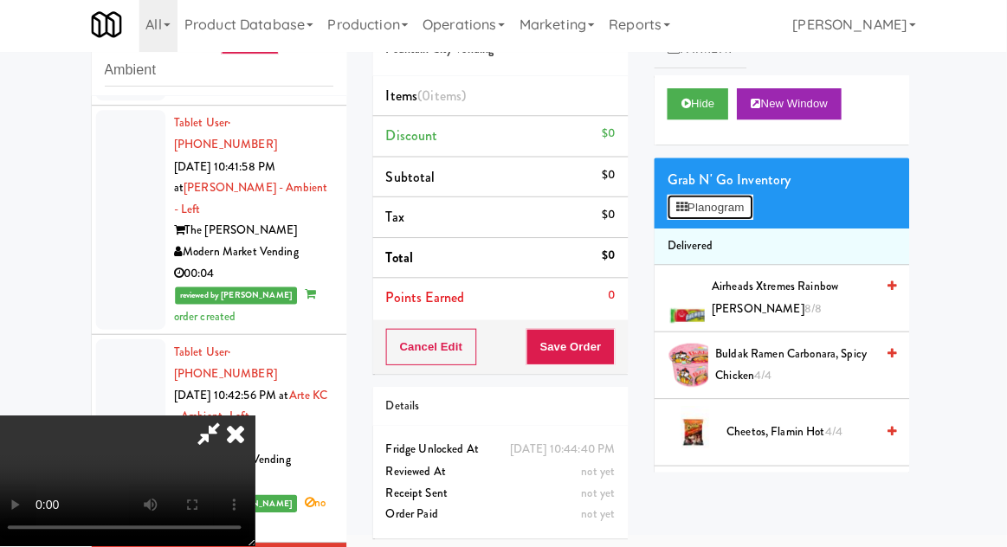
click at [730, 212] on button "Planogram" at bounding box center [711, 210] width 85 height 26
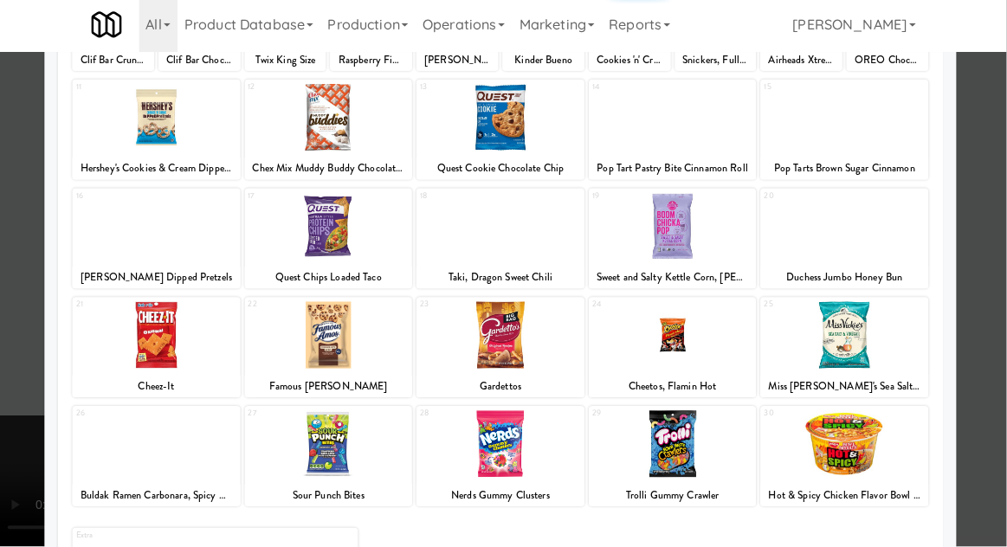
scroll to position [219, 0]
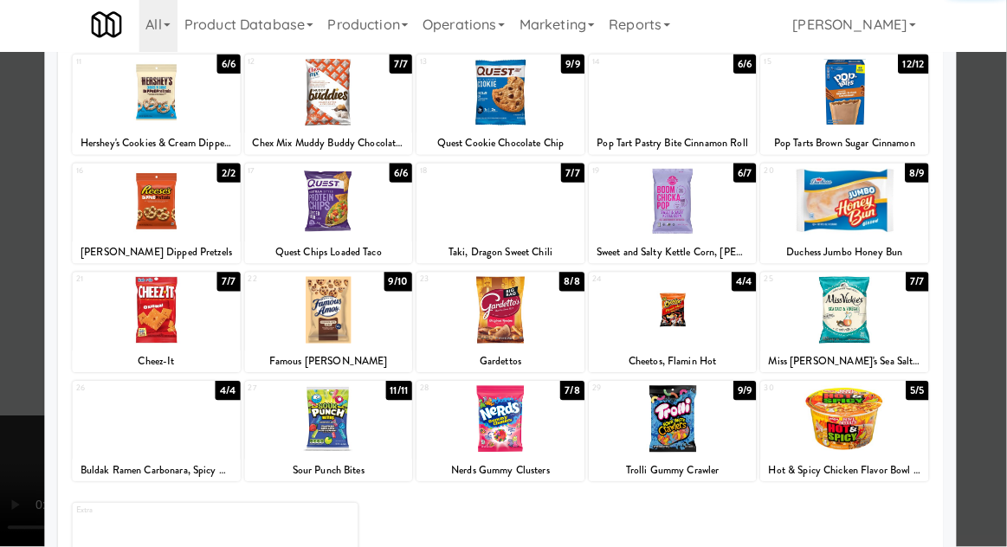
click at [183, 411] on div at bounding box center [161, 420] width 167 height 67
click at [974, 310] on div at bounding box center [503, 273] width 1007 height 547
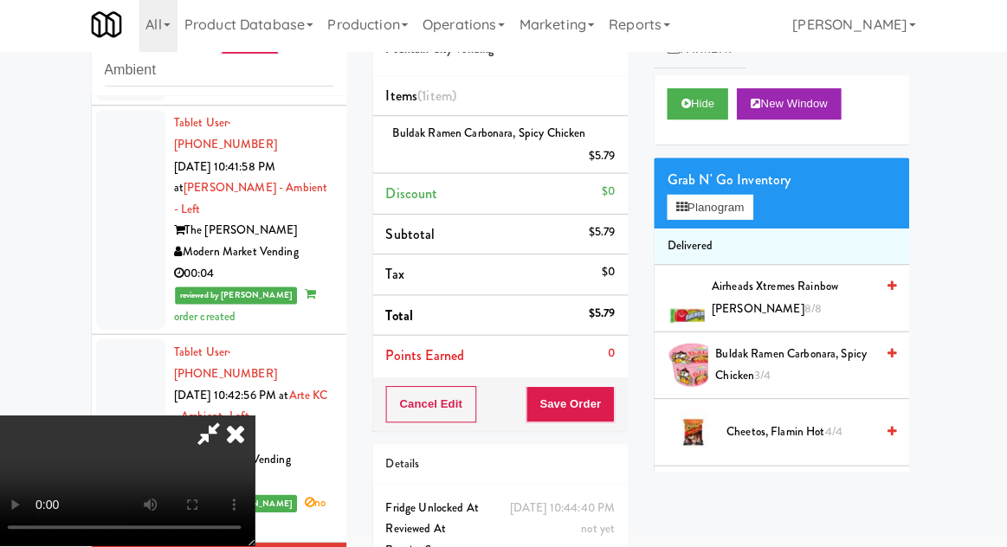
scroll to position [63, 0]
click at [735, 219] on button "Planogram" at bounding box center [711, 210] width 85 height 26
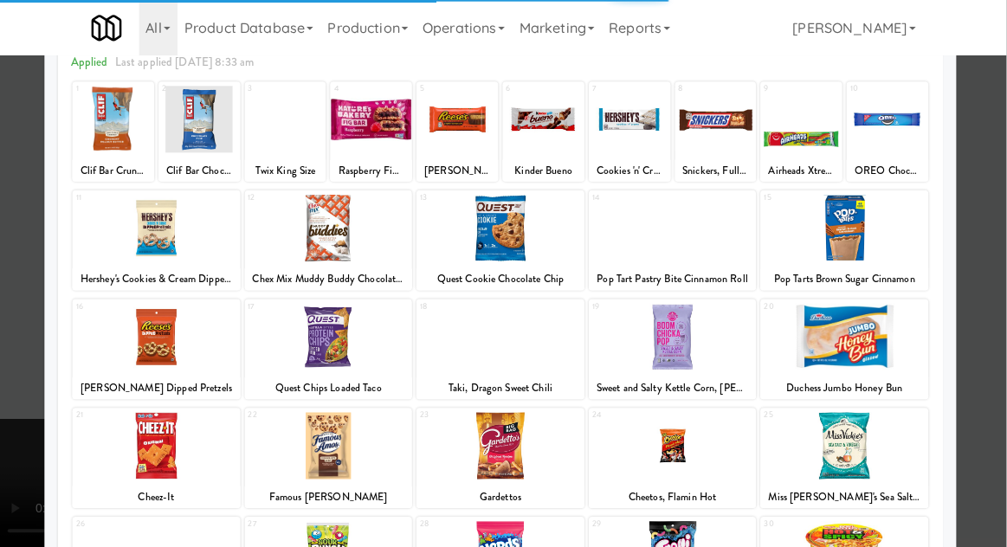
scroll to position [87, 0]
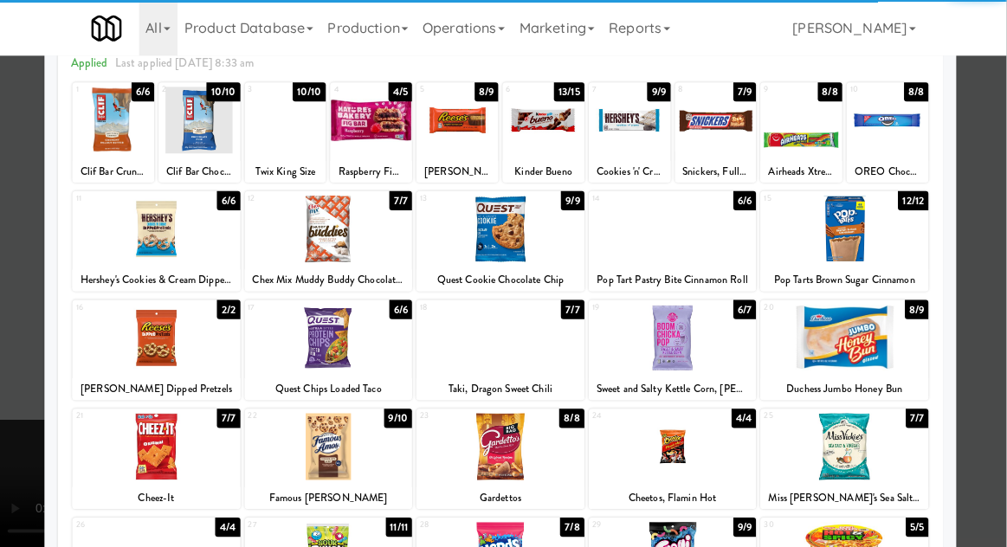
click at [199, 454] on div at bounding box center [161, 444] width 167 height 67
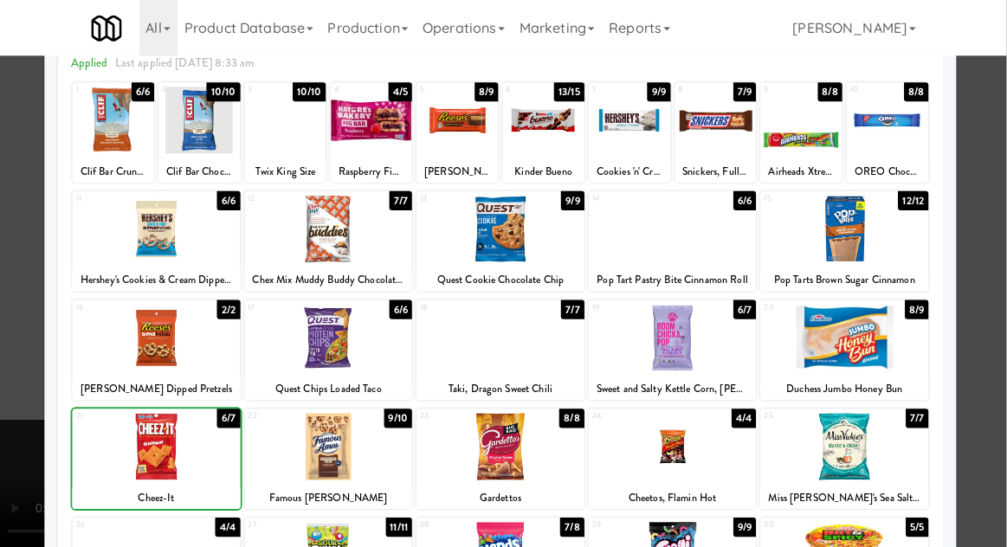
click at [976, 299] on div at bounding box center [503, 273] width 1007 height 547
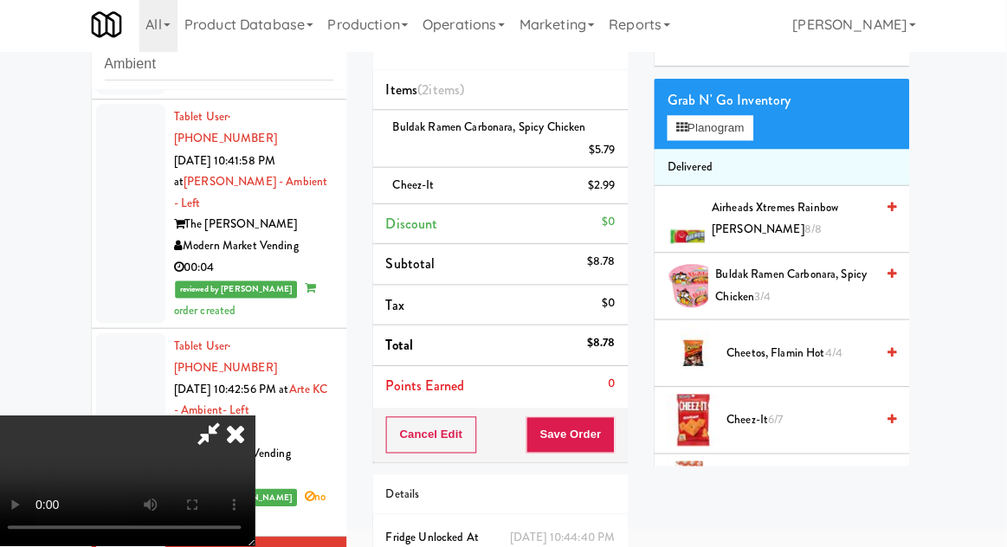
scroll to position [74, 0]
click at [798, 410] on span "Cheez-It 6/7" at bounding box center [801, 421] width 147 height 22
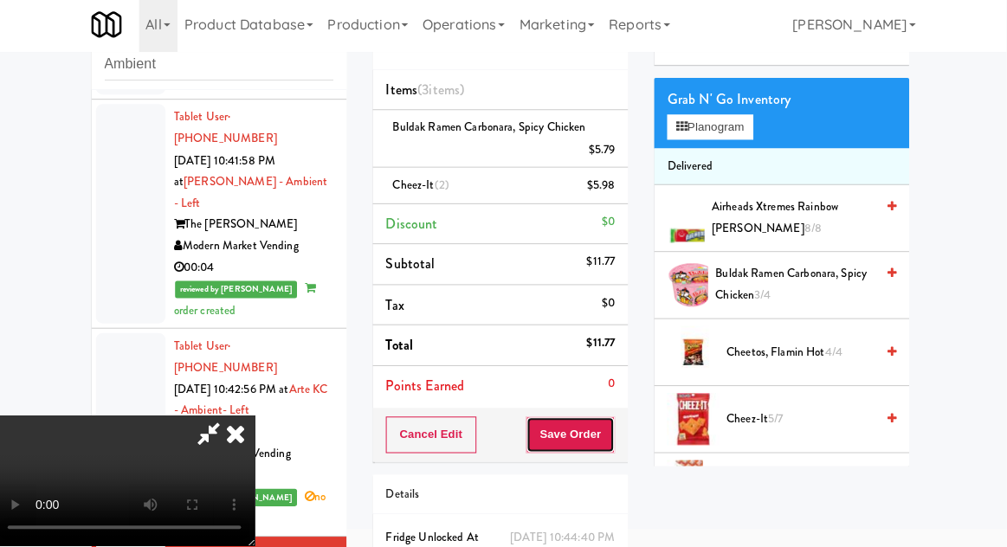
click at [616, 437] on button "Save Order" at bounding box center [573, 436] width 88 height 36
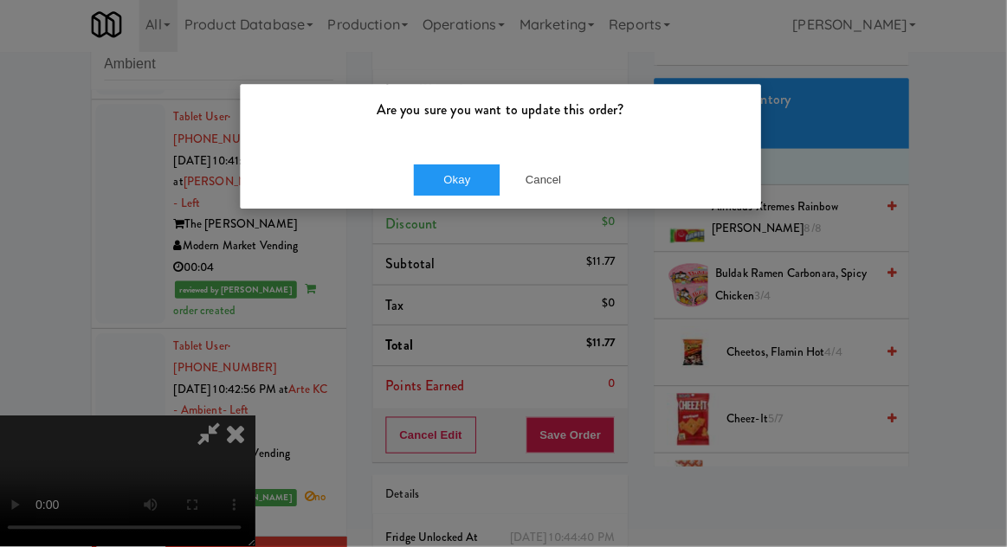
click at [430, 233] on div "Are you sure you want to update this order? Okay Cancel" at bounding box center [503, 273] width 1007 height 547
click at [434, 191] on button "Okay" at bounding box center [460, 182] width 87 height 31
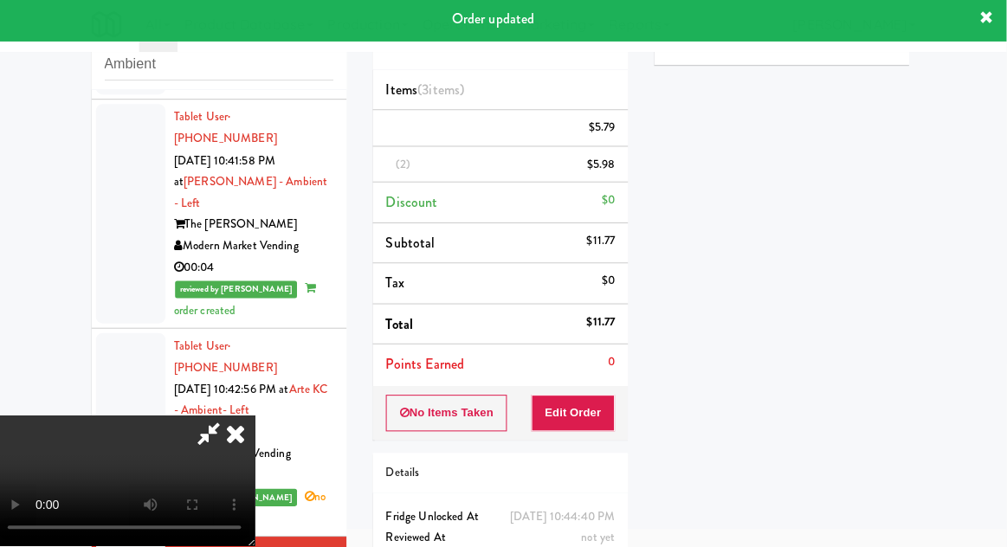
scroll to position [0, 0]
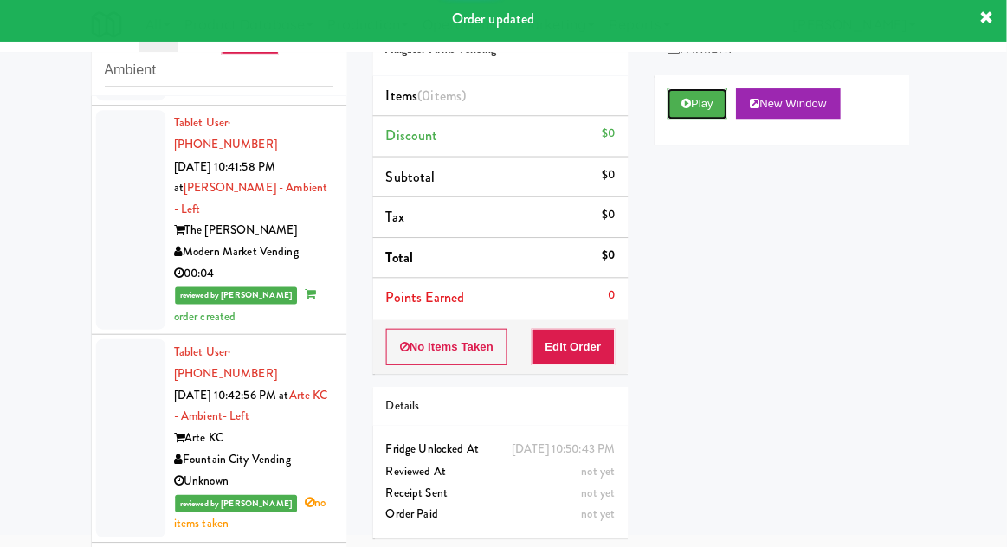
click at [712, 105] on button "Play" at bounding box center [699, 107] width 60 height 31
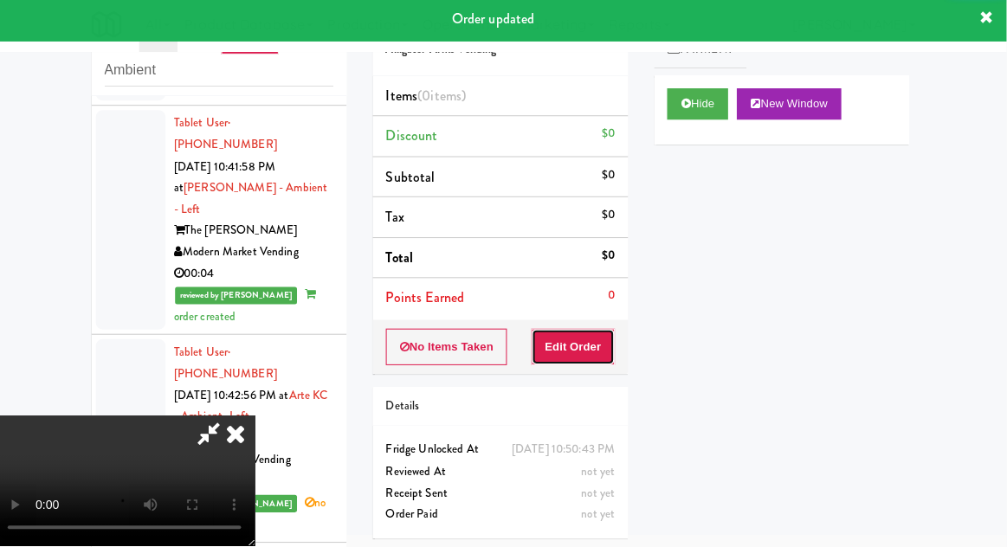
click at [582, 361] on button "Edit Order" at bounding box center [576, 349] width 84 height 36
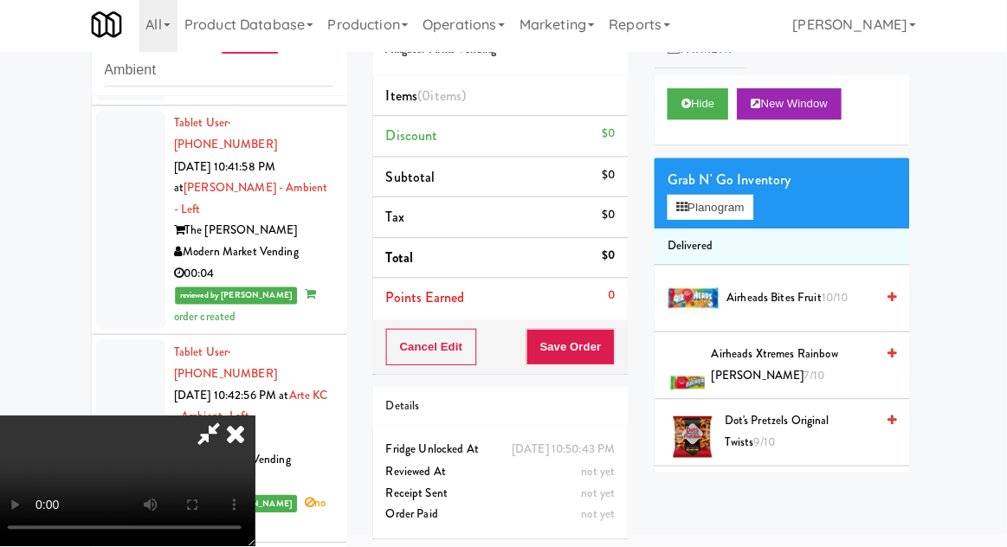
scroll to position [0, 0]
click at [744, 203] on button "Planogram" at bounding box center [711, 210] width 85 height 26
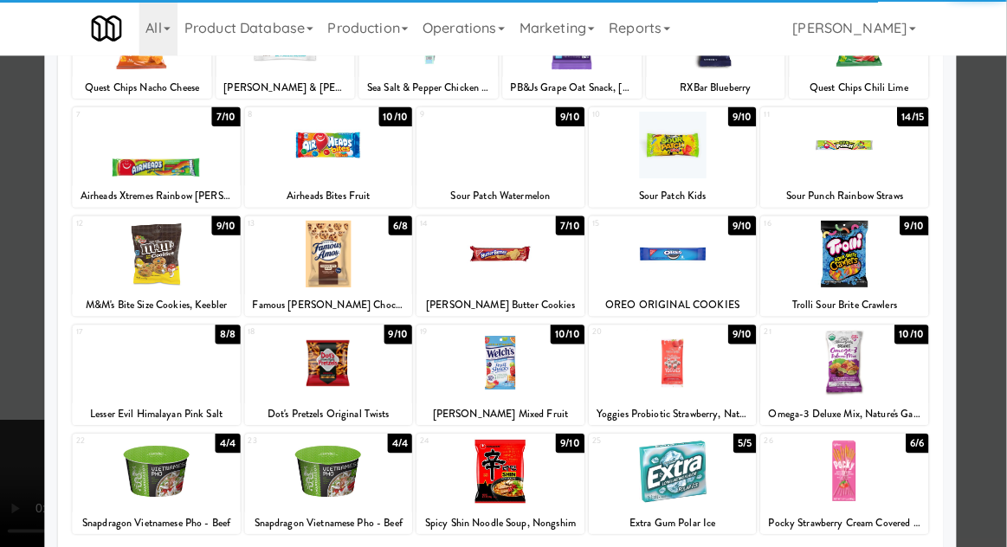
scroll to position [167, 0]
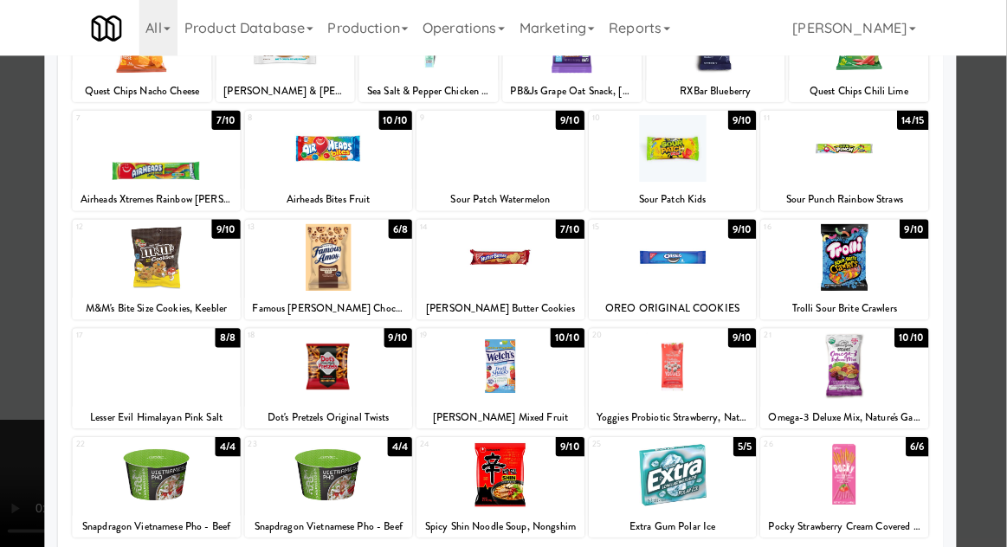
click at [634, 370] on div at bounding box center [674, 364] width 167 height 67
click at [999, 212] on div at bounding box center [503, 273] width 1007 height 547
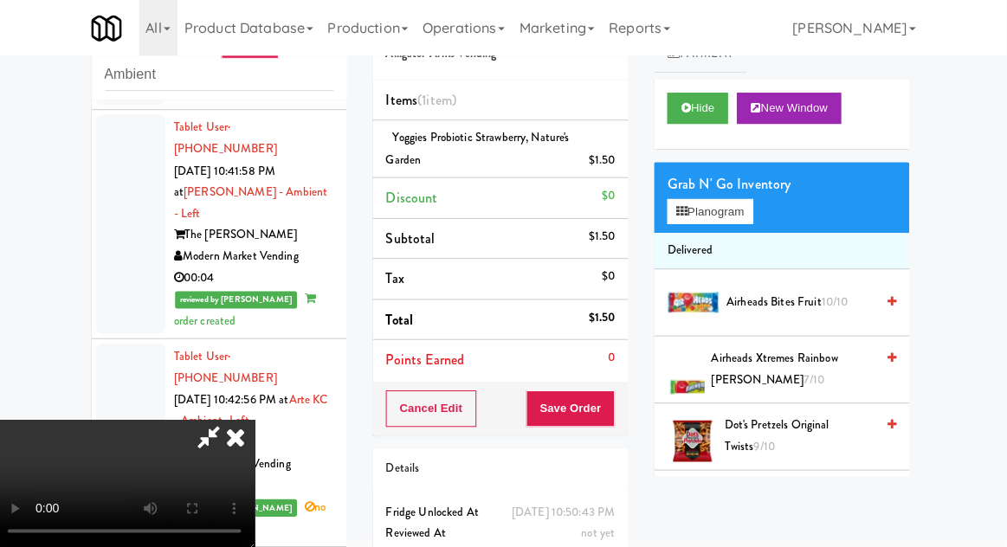
scroll to position [63, 0]
click at [607, 412] on button "Save Order" at bounding box center [573, 406] width 88 height 36
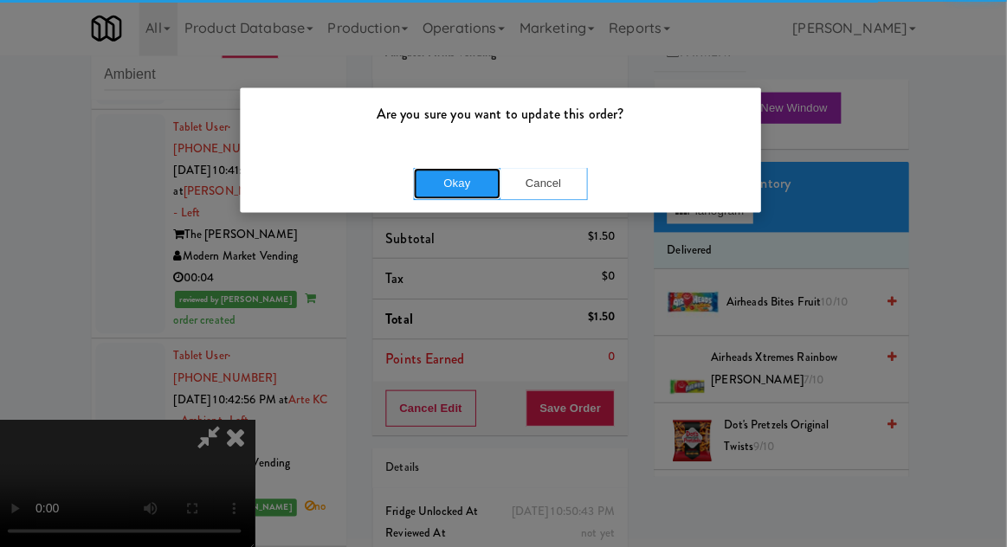
click at [420, 184] on button "Okay" at bounding box center [460, 182] width 87 height 31
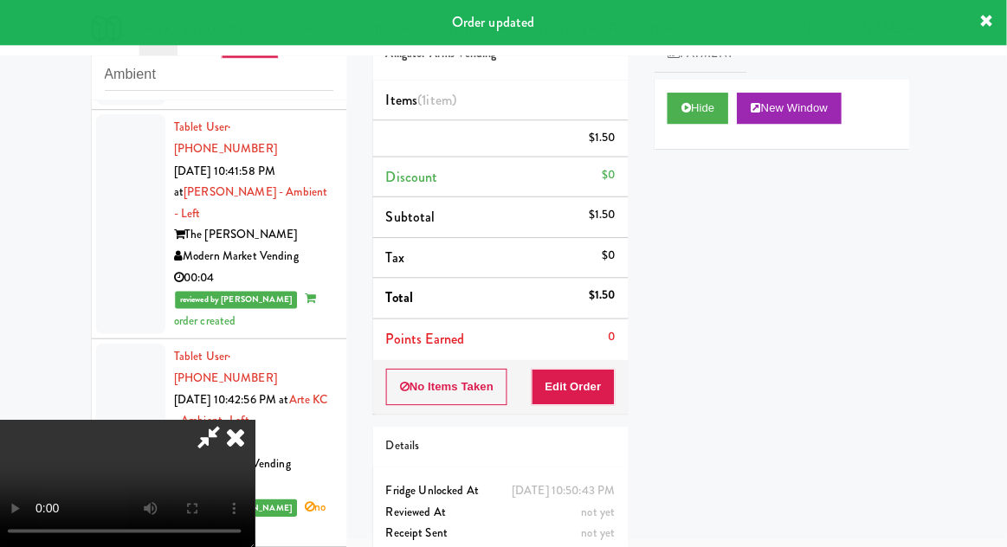
scroll to position [0, 0]
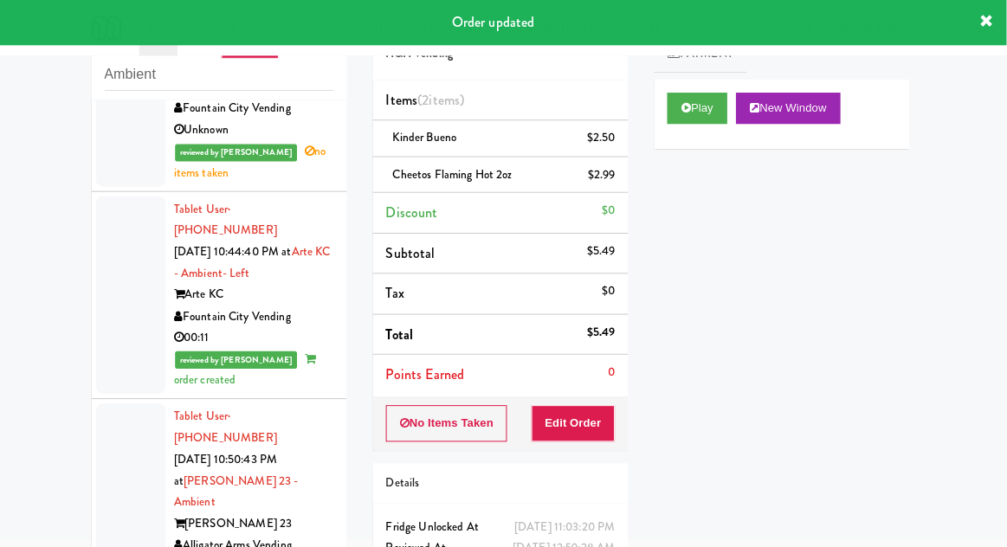
scroll to position [3514, 0]
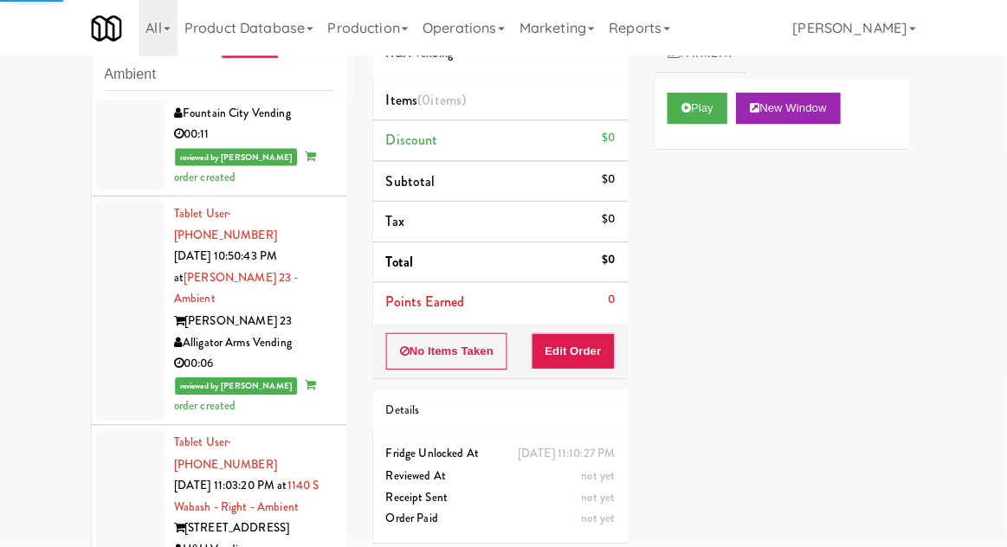
scroll to position [3705, 0]
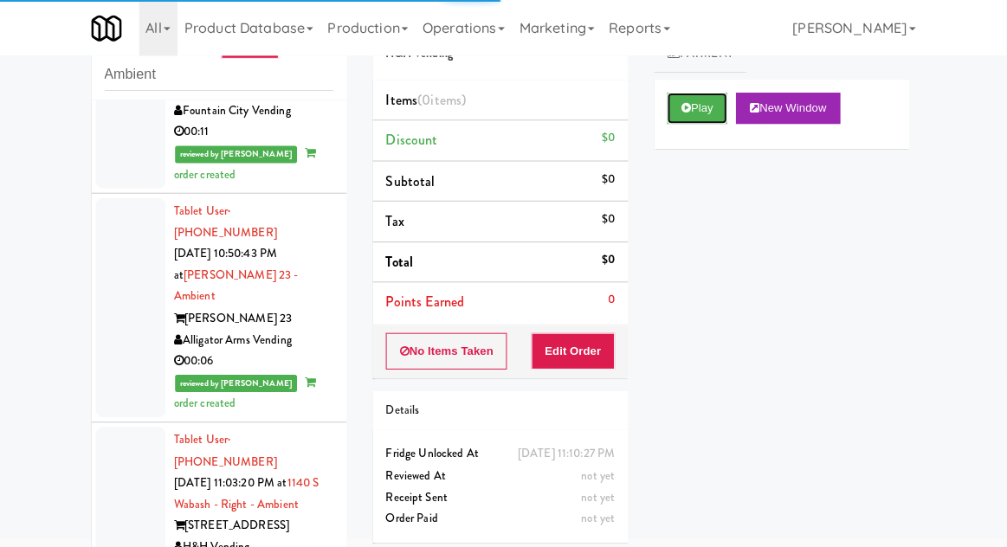
click at [683, 119] on button "Play" at bounding box center [699, 107] width 60 height 31
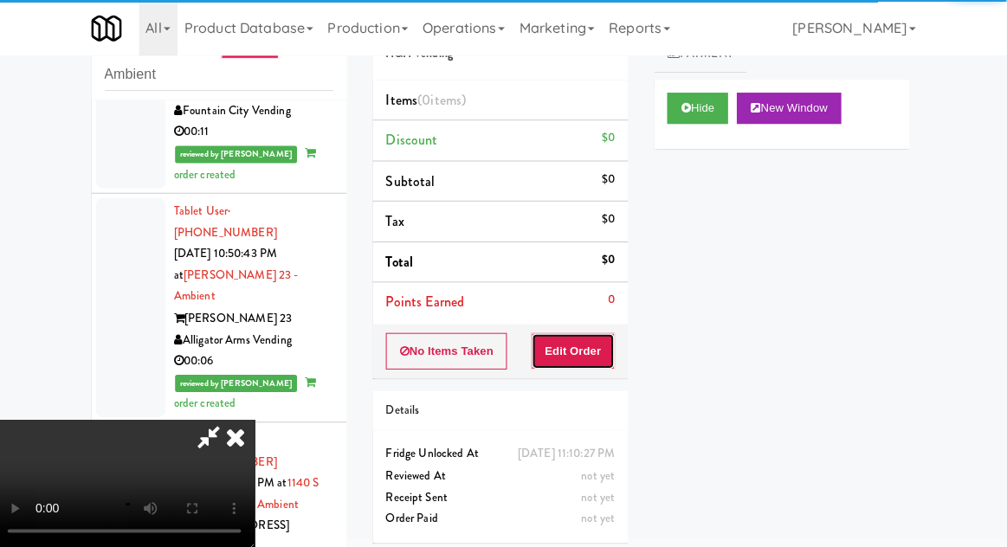
click at [599, 351] on button "Edit Order" at bounding box center [576, 349] width 84 height 36
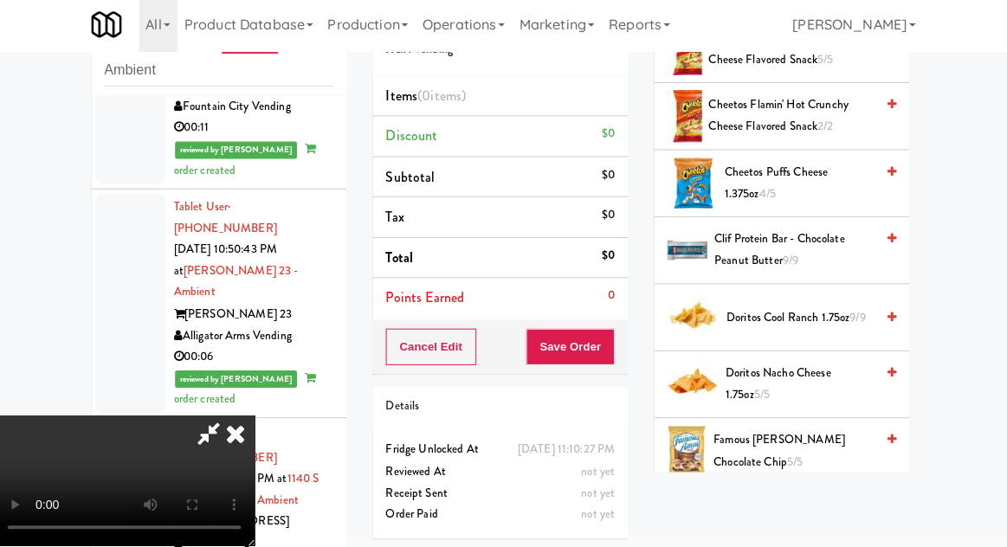
scroll to position [520, 0]
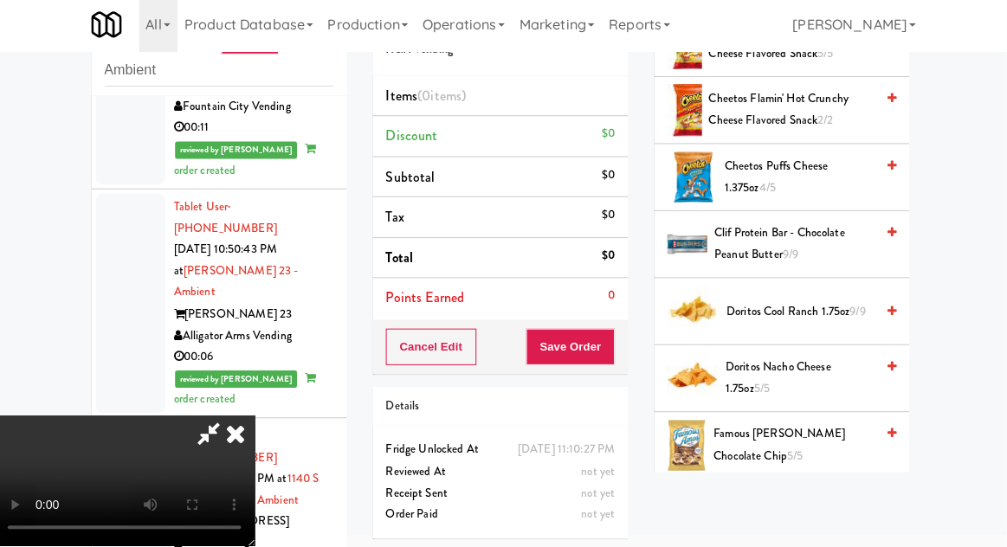
click at [833, 306] on span "Doritos Cool Ranch 1.75oz 9/9" at bounding box center [801, 314] width 147 height 22
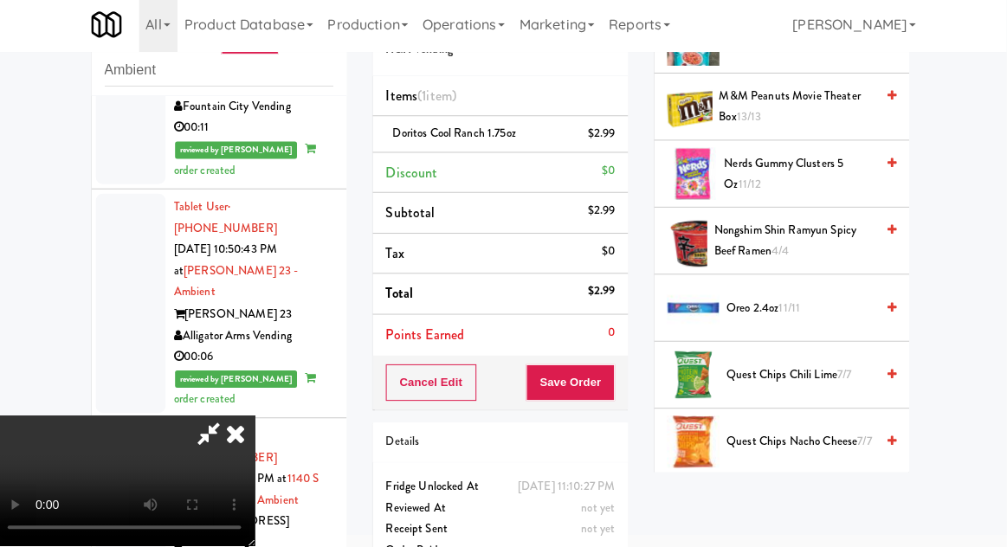
scroll to position [1352, 0]
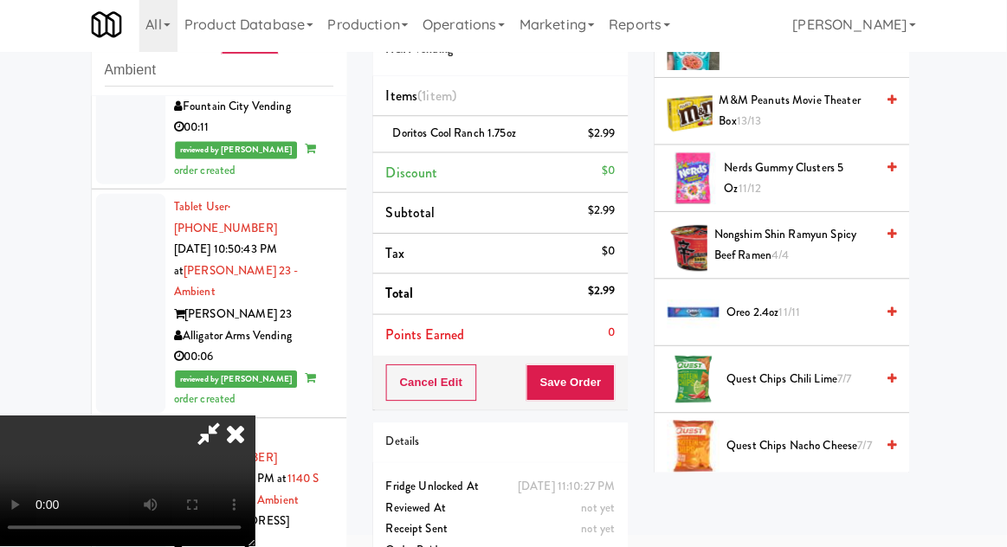
click at [820, 304] on span "Oreo 2.4oz 11/11" at bounding box center [801, 315] width 147 height 22
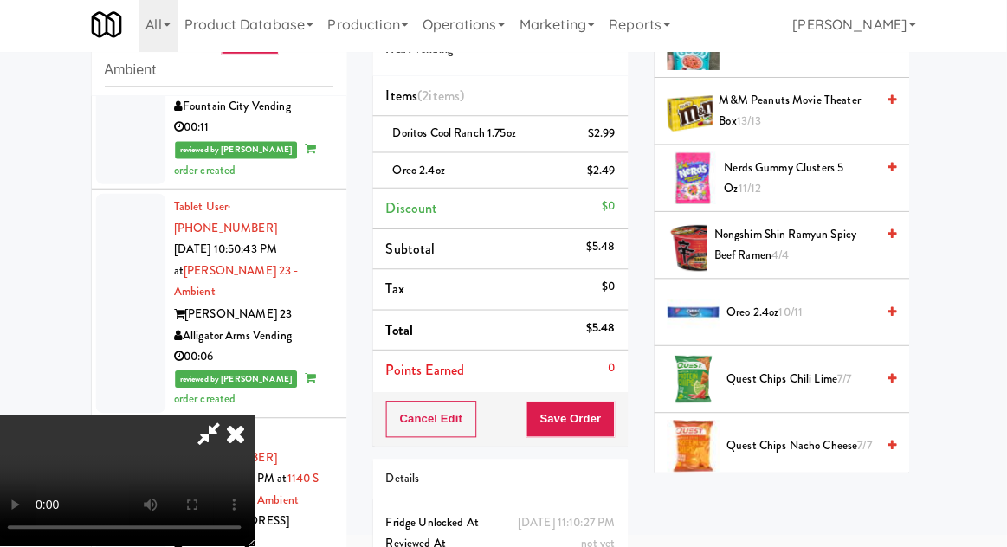
scroll to position [63, 0]
click at [611, 420] on button "Save Order" at bounding box center [573, 420] width 88 height 36
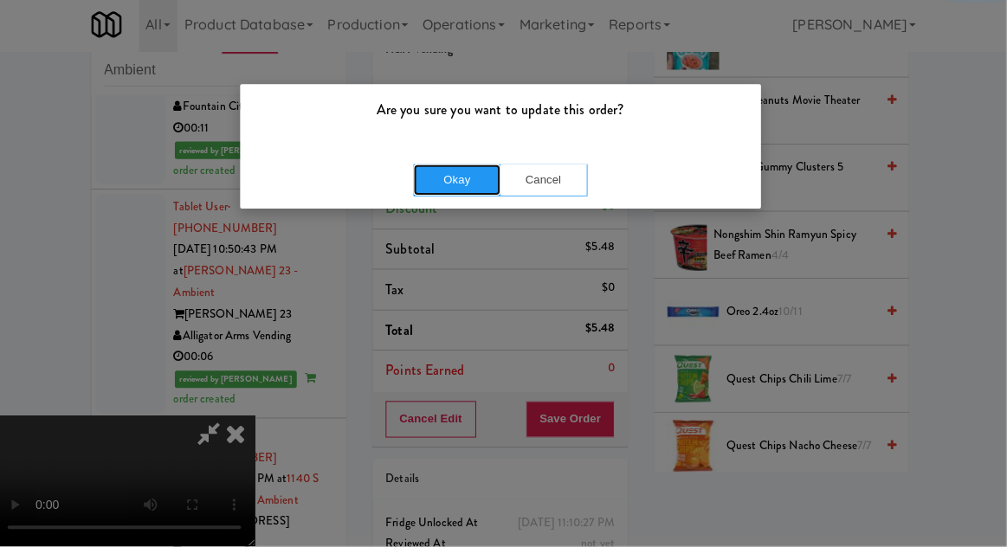
click at [459, 192] on button "Okay" at bounding box center [460, 182] width 87 height 31
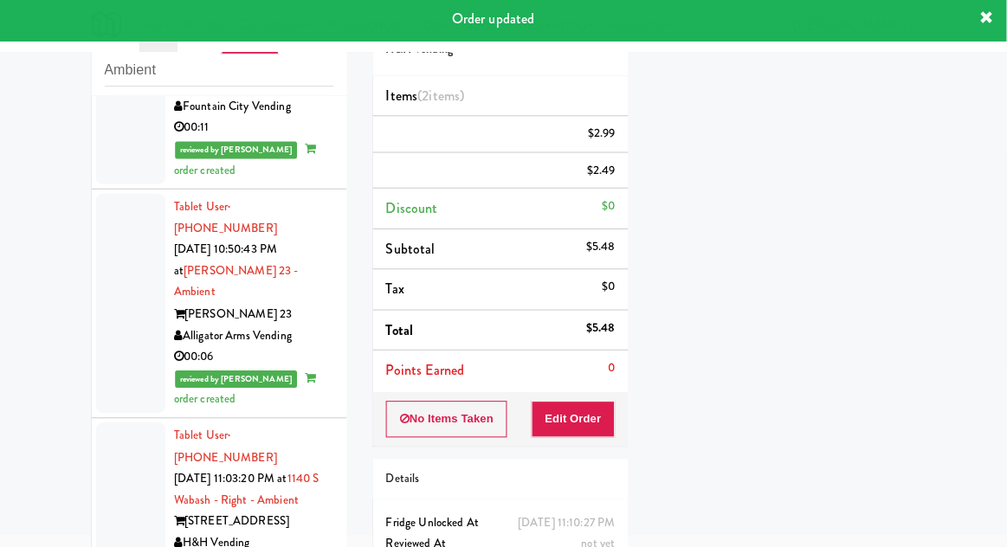
scroll to position [0, 0]
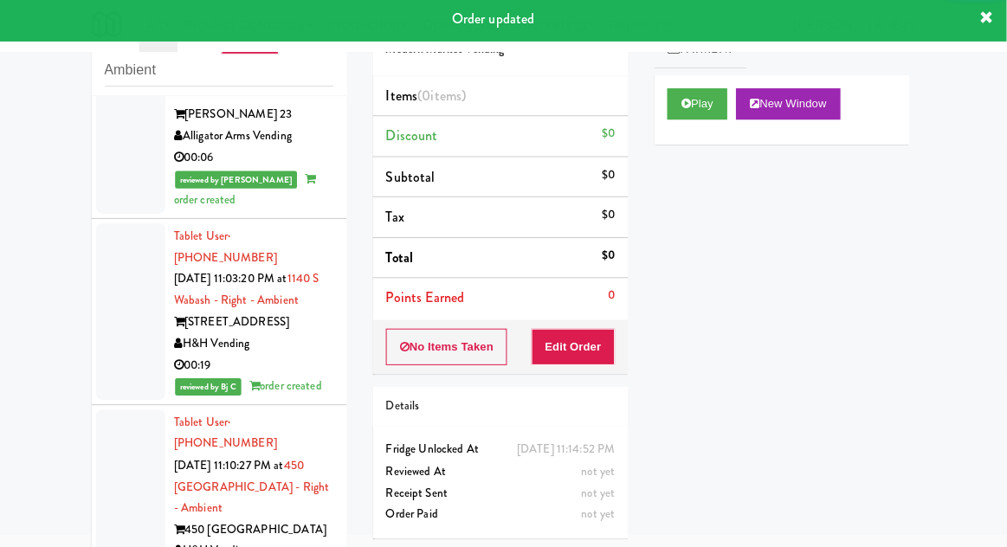
scroll to position [3907, 0]
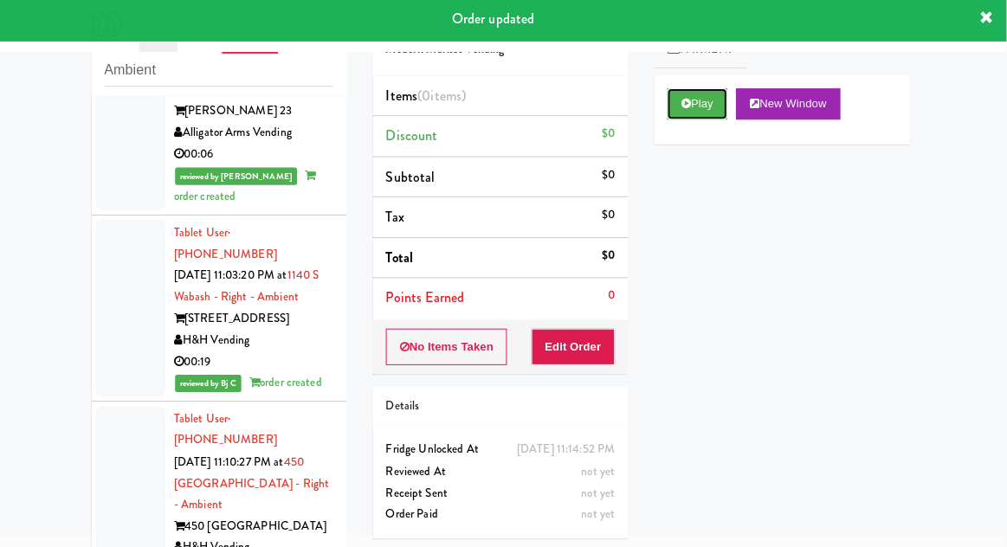
click at [703, 113] on button "Play" at bounding box center [699, 107] width 60 height 31
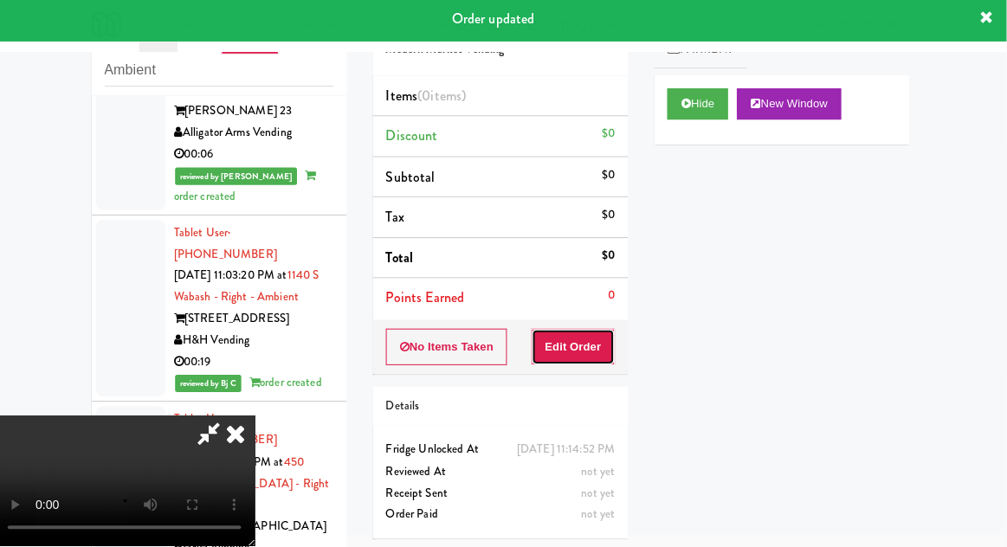
click at [583, 352] on button "Edit Order" at bounding box center [576, 349] width 84 height 36
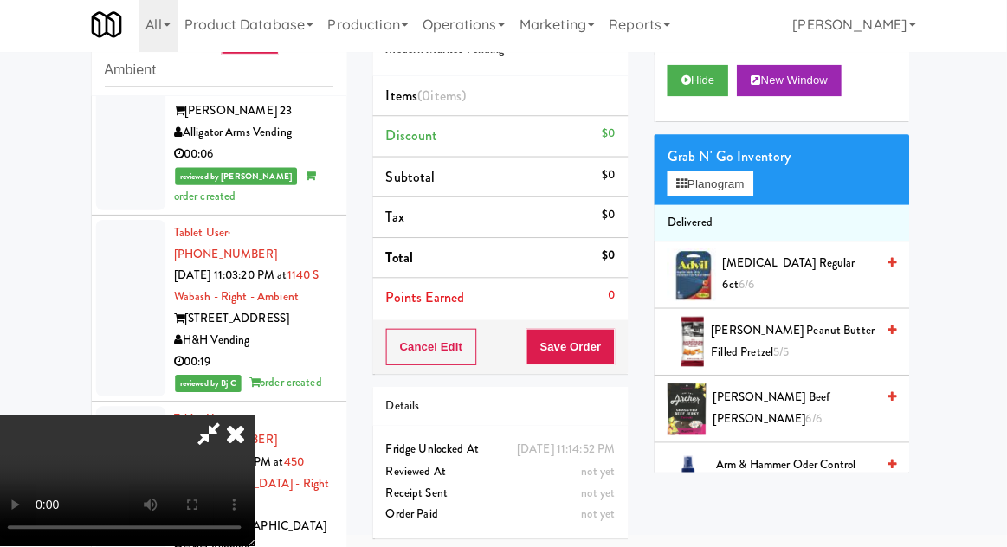
scroll to position [0, 0]
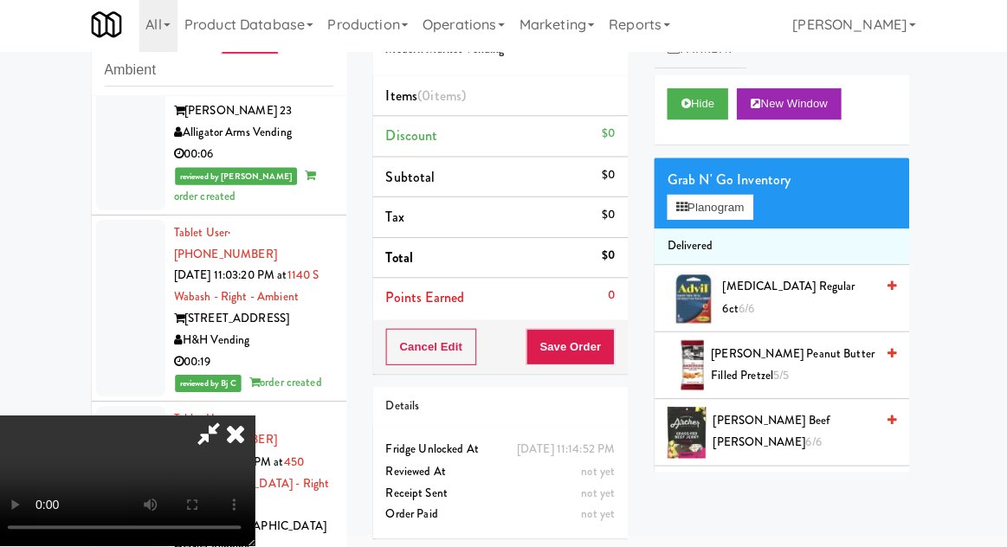
click at [769, 220] on div "Grab N' Go Inventory Planogram" at bounding box center [783, 196] width 254 height 70
click at [754, 222] on button "Planogram" at bounding box center [711, 210] width 85 height 26
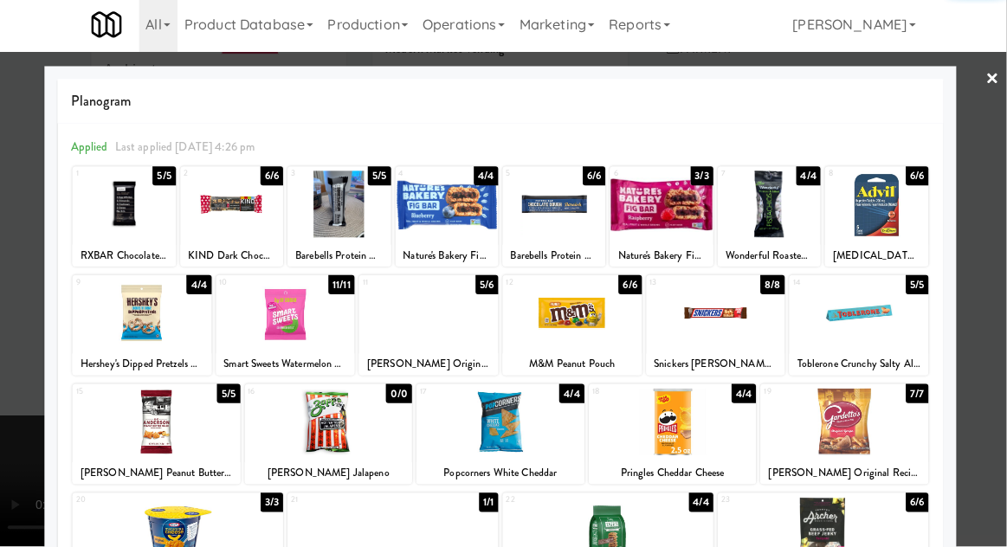
click at [710, 327] on div at bounding box center [717, 314] width 138 height 67
click at [997, 203] on div at bounding box center [503, 273] width 1007 height 547
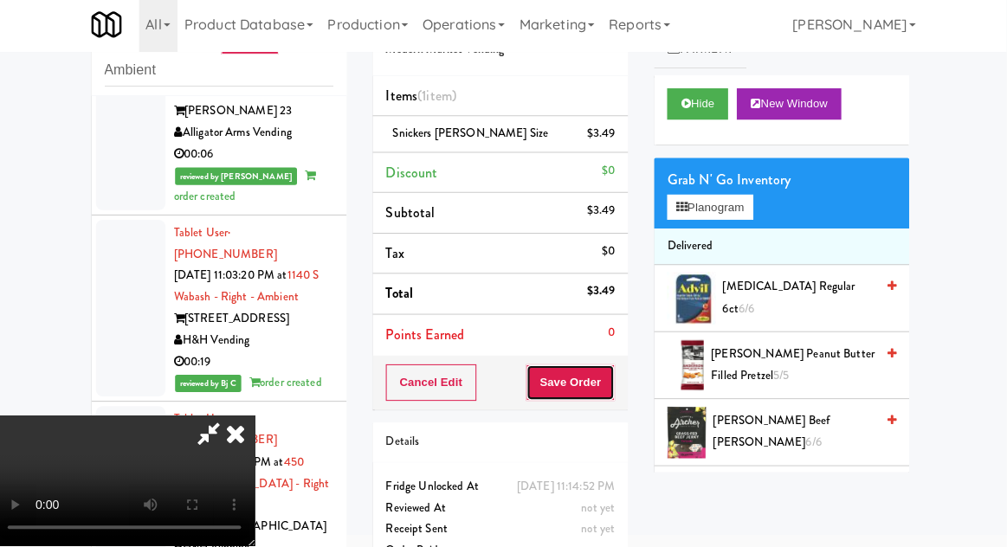
click at [614, 379] on button "Save Order" at bounding box center [573, 384] width 88 height 36
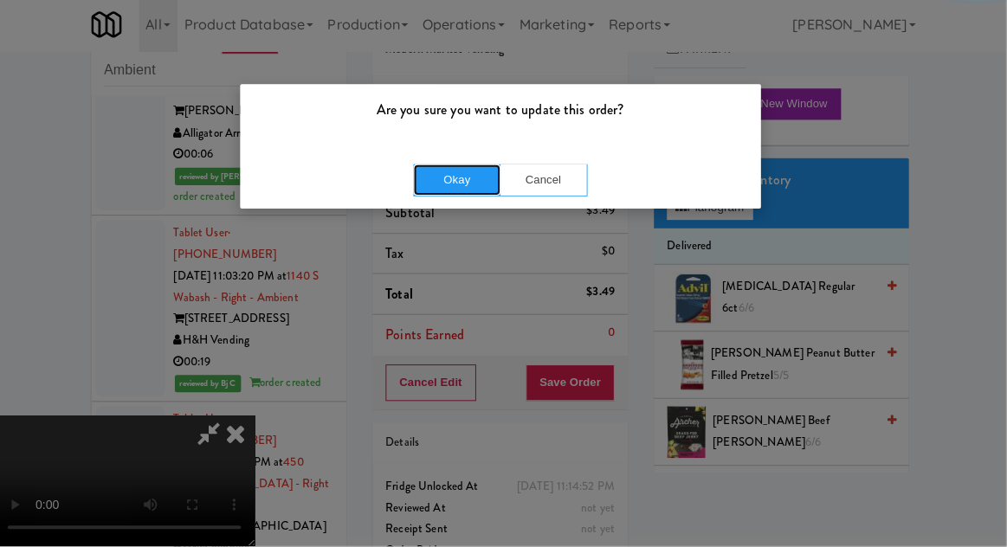
click at [479, 182] on button "Okay" at bounding box center [460, 182] width 87 height 31
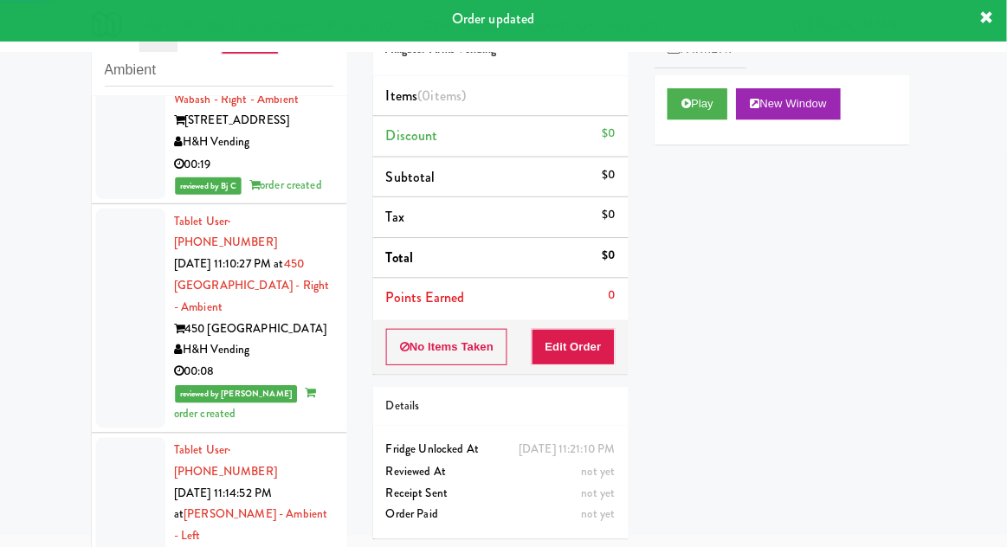
scroll to position [4102, 0]
click at [666, 81] on div "Play New Window" at bounding box center [783, 113] width 254 height 69
click at [680, 115] on button "Play" at bounding box center [699, 107] width 60 height 31
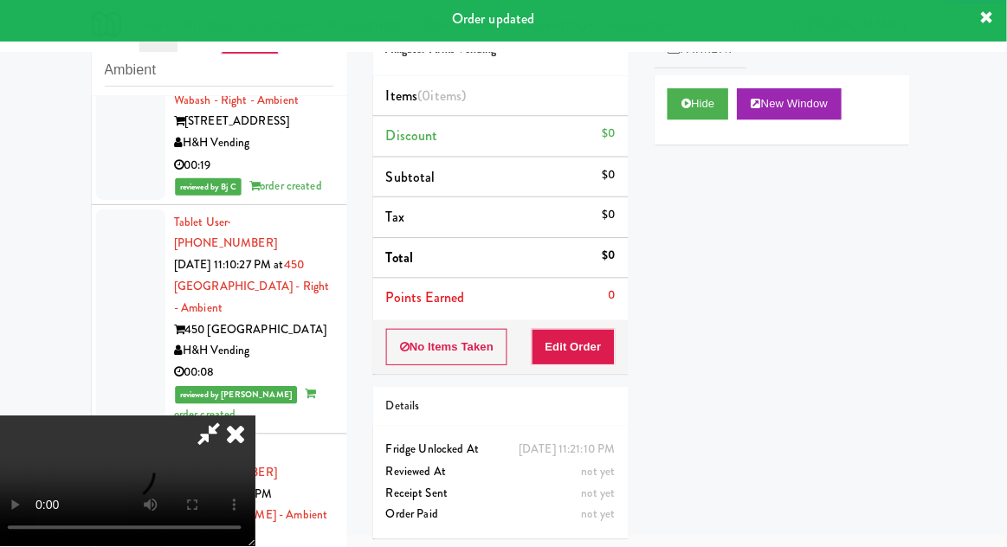
click at [593, 358] on button "Edit Order" at bounding box center [576, 349] width 84 height 36
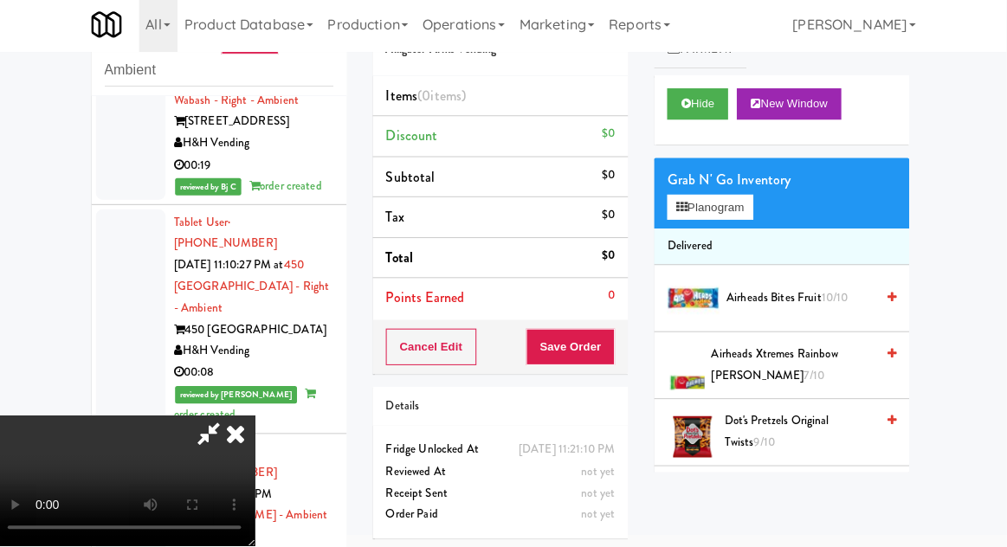
scroll to position [0, 0]
click at [748, 220] on button "Planogram" at bounding box center [711, 210] width 85 height 26
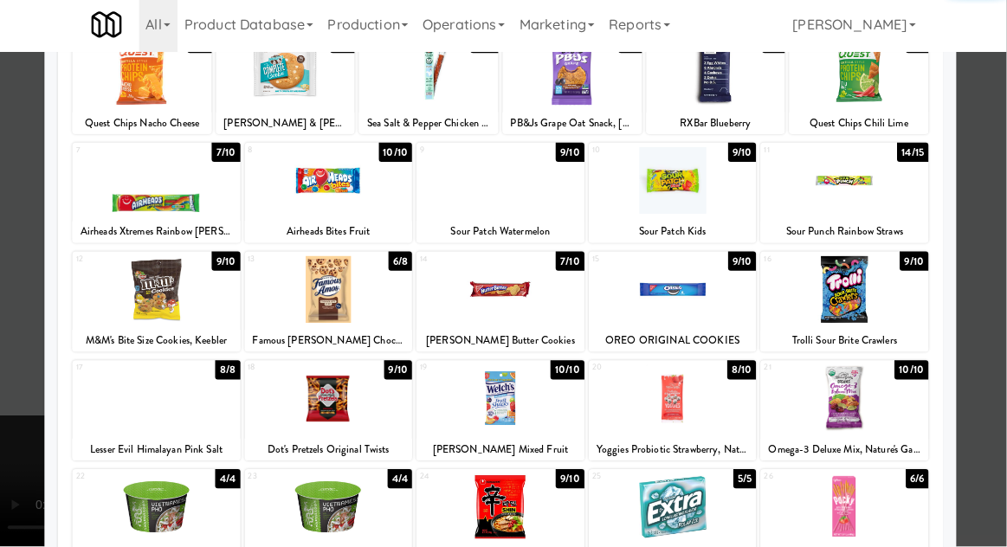
scroll to position [132, 0]
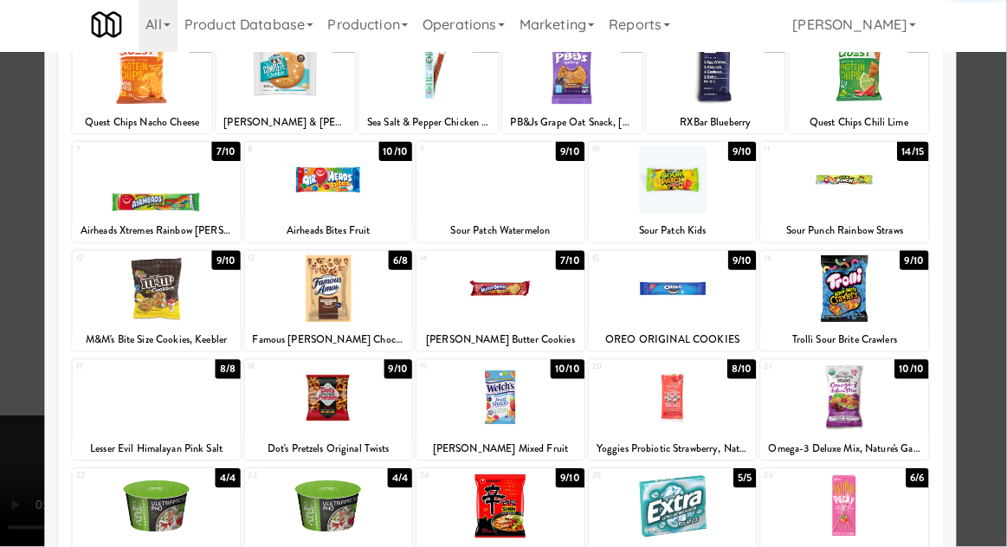
click at [652, 440] on div "Yoggies Probiotic Strawberry, Nature's Garden" at bounding box center [675, 450] width 162 height 22
click at [658, 429] on div at bounding box center [674, 398] width 167 height 67
click at [634, 410] on div at bounding box center [674, 398] width 167 height 67
click at [985, 222] on div at bounding box center [503, 273] width 1007 height 547
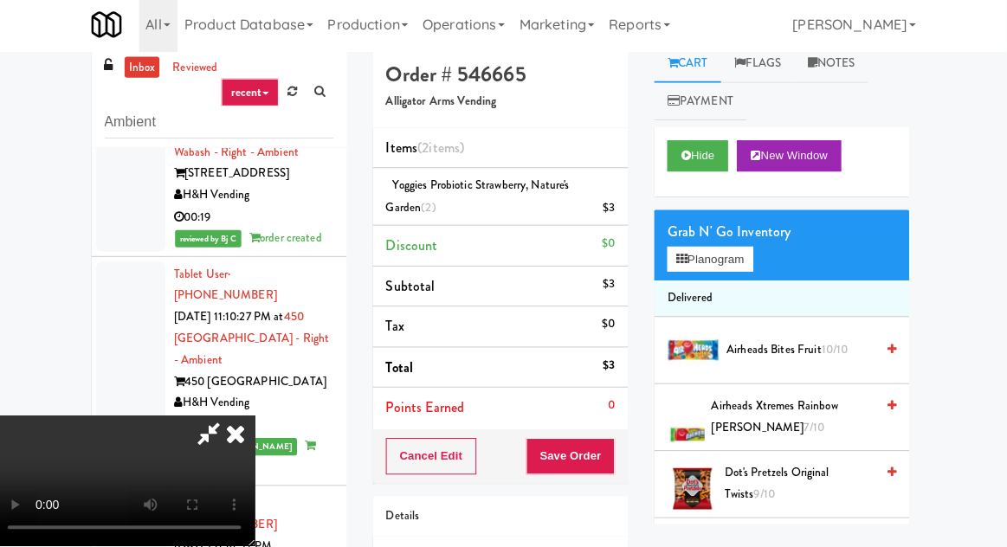
scroll to position [67, 0]
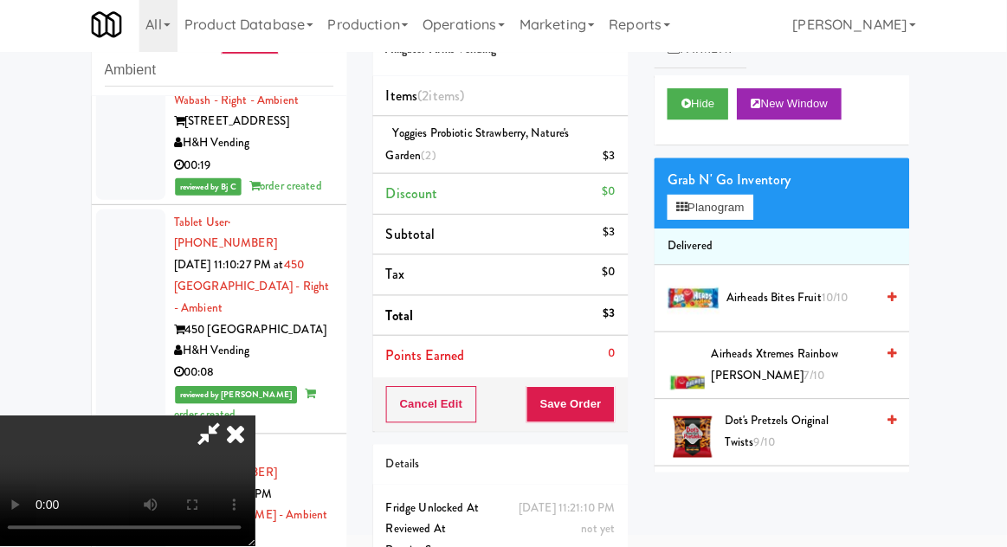
click at [234, 417] on icon at bounding box center [214, 434] width 40 height 35
click at [614, 388] on button "Save Order" at bounding box center [573, 406] width 88 height 36
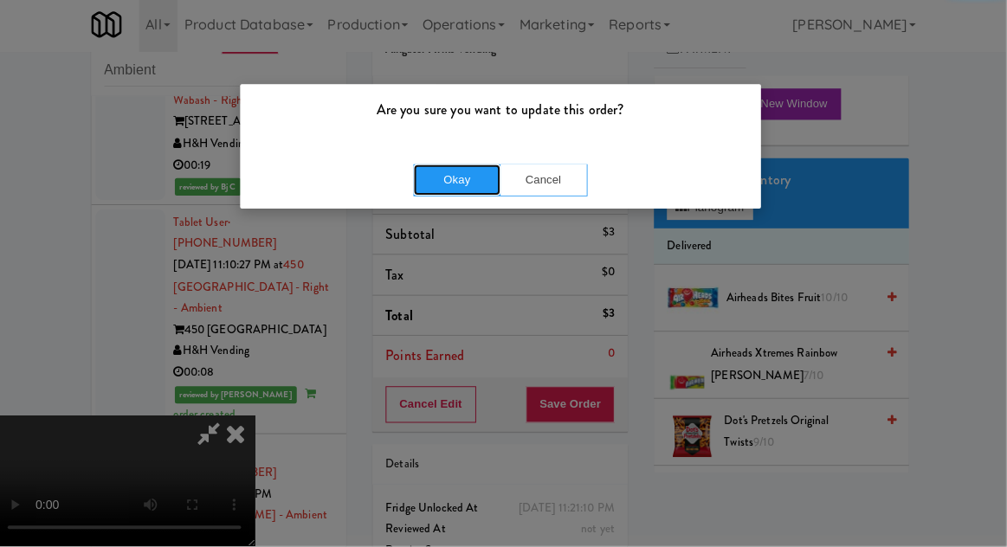
click at [452, 183] on button "Okay" at bounding box center [460, 182] width 87 height 31
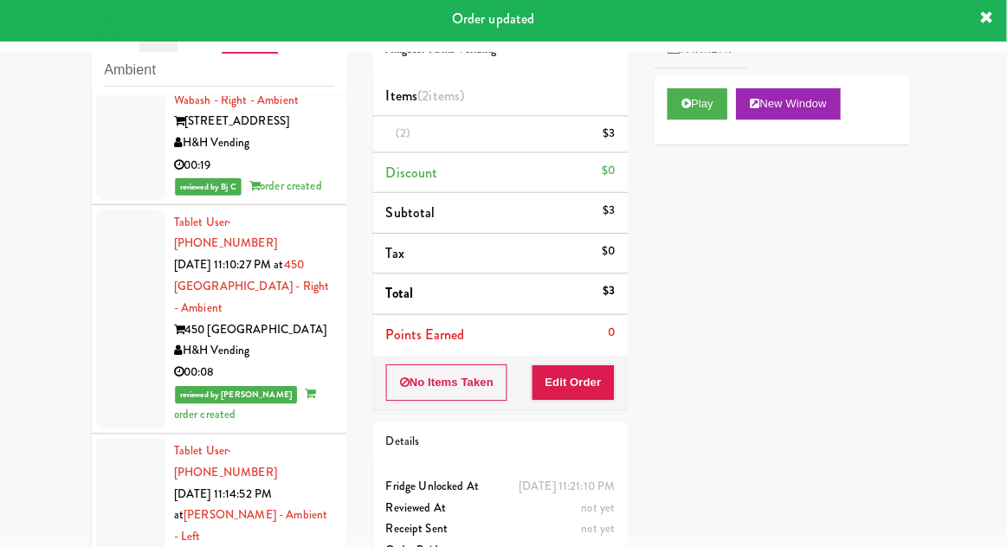
scroll to position [0, 0]
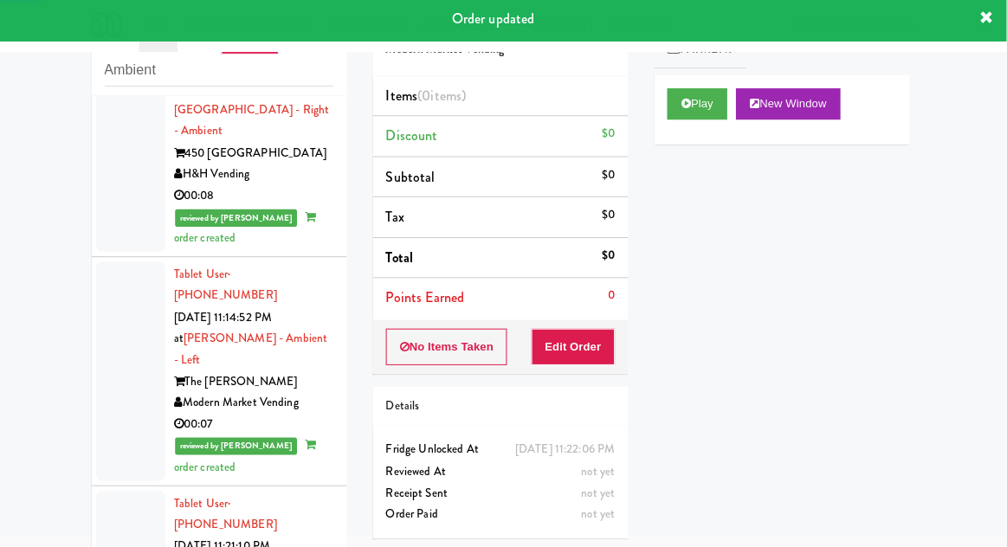
scroll to position [4278, 0]
click at [688, 110] on icon at bounding box center [688, 106] width 10 height 11
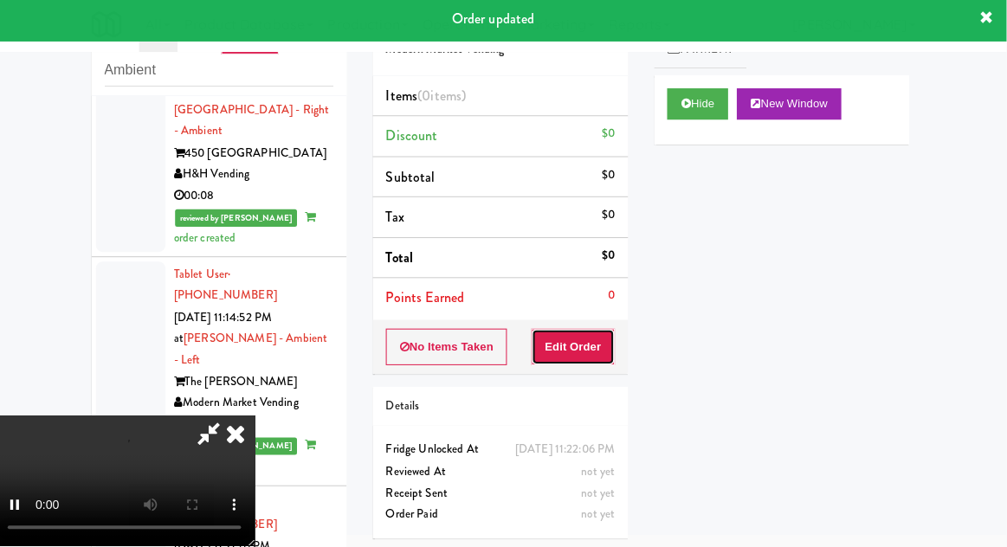
click at [577, 345] on button "Edit Order" at bounding box center [576, 349] width 84 height 36
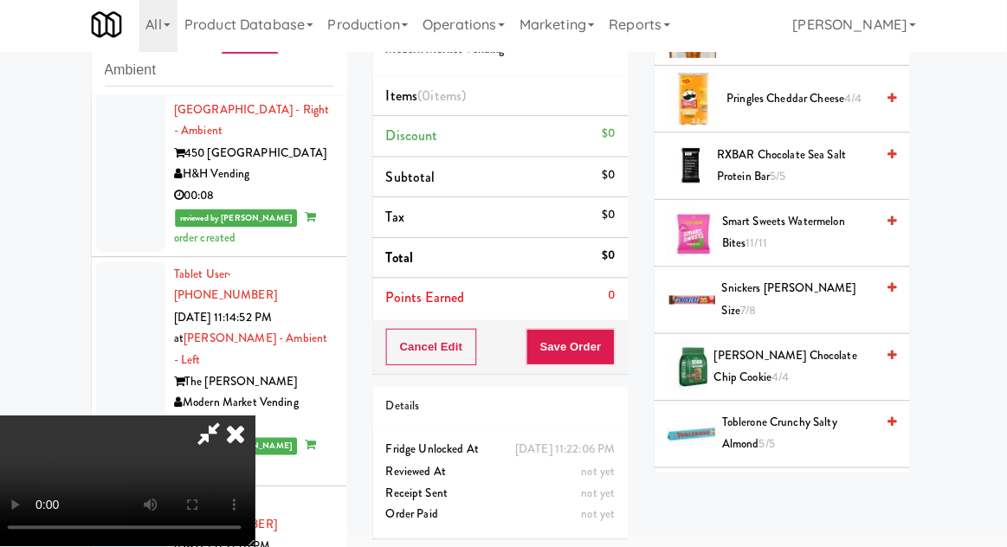
scroll to position [1599, 0]
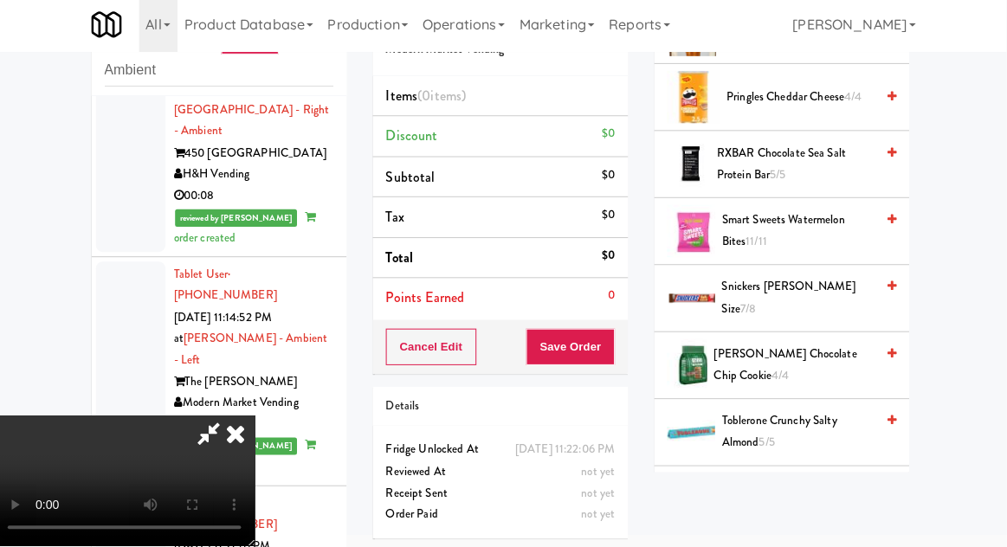
click at [827, 299] on span "Snickers [PERSON_NAME] Size 7/8" at bounding box center [800, 300] width 152 height 42
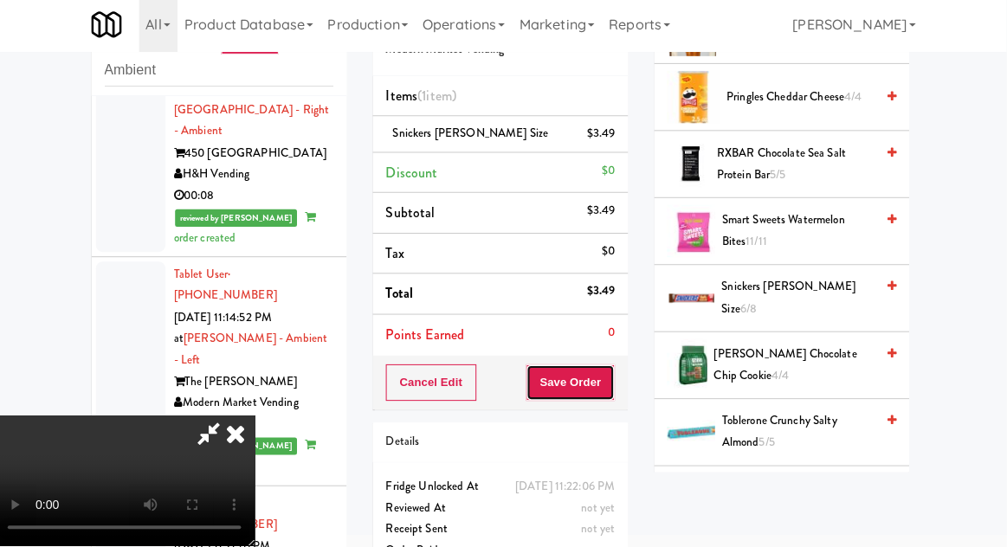
click at [608, 393] on button "Save Order" at bounding box center [573, 384] width 88 height 36
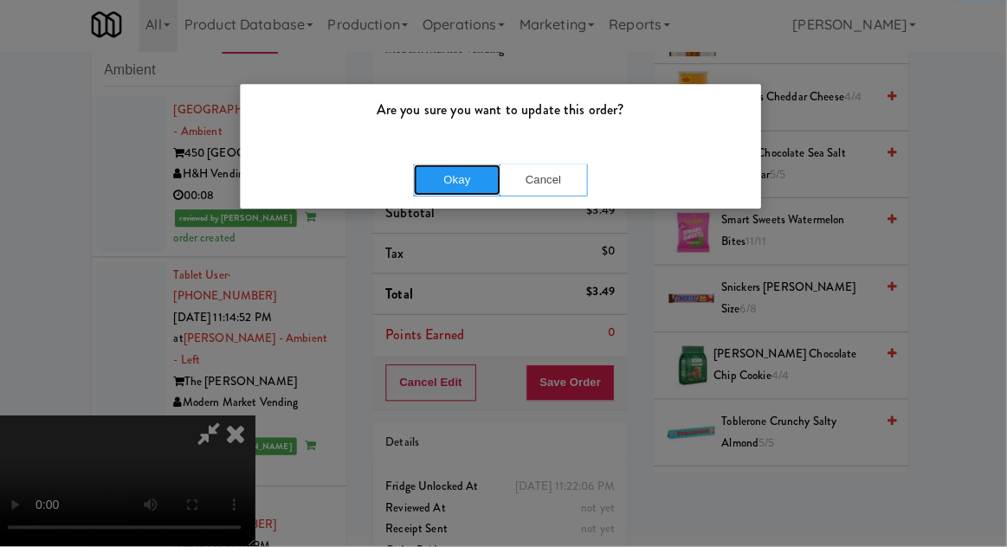
click at [472, 177] on button "Okay" at bounding box center [460, 182] width 87 height 31
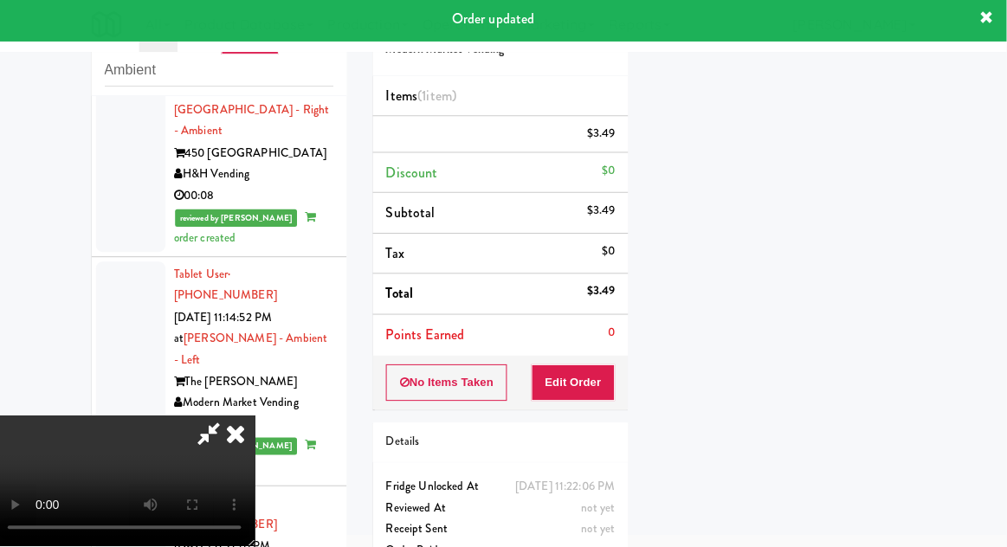
scroll to position [171, 0]
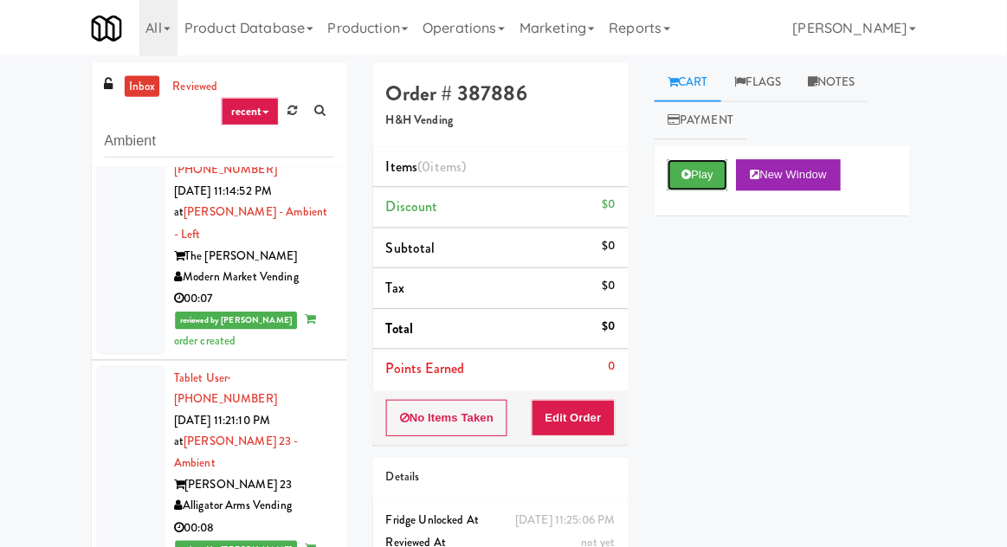
click at [684, 170] on icon at bounding box center [688, 173] width 10 height 11
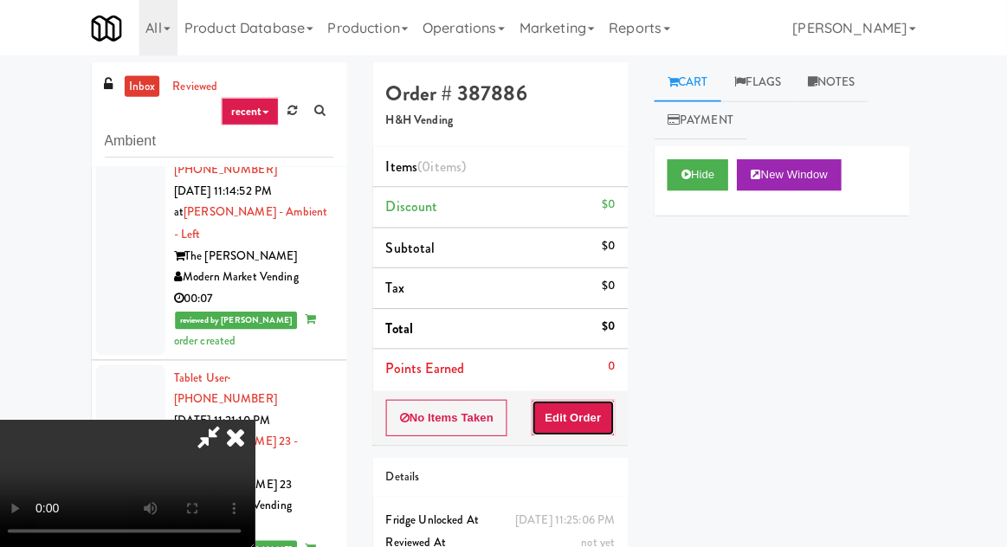
click at [591, 420] on button "Edit Order" at bounding box center [576, 415] width 84 height 36
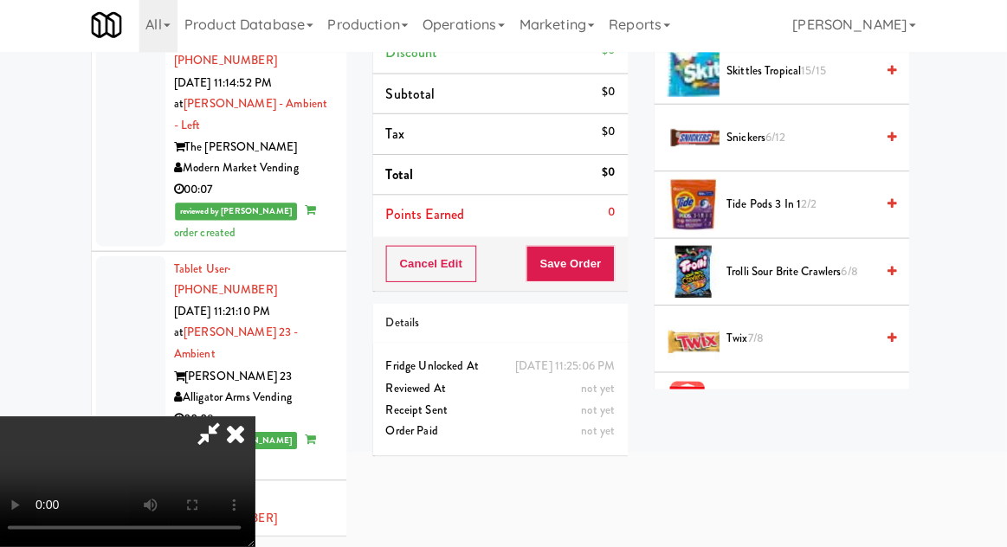
scroll to position [1754, 0]
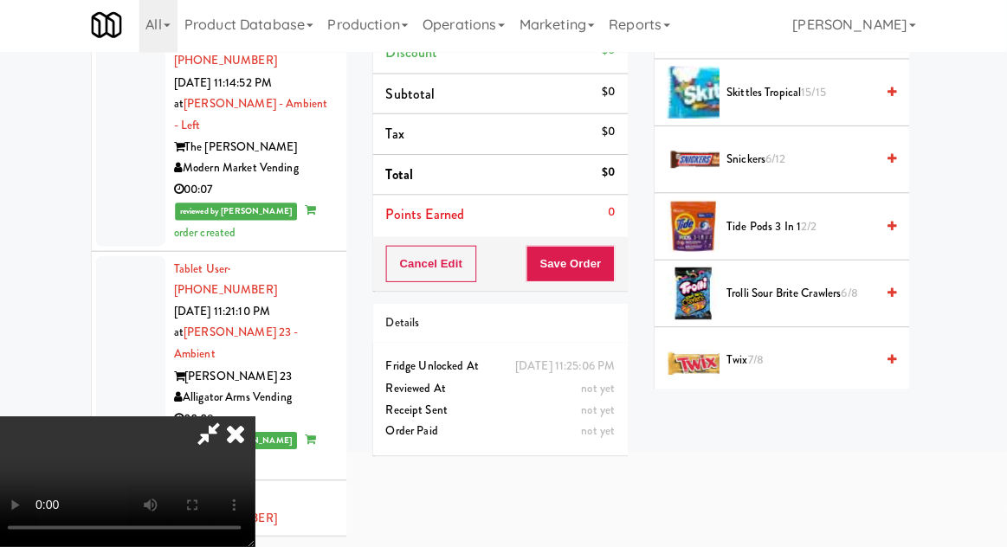
click at [851, 286] on span "6/8" at bounding box center [850, 294] width 16 height 16
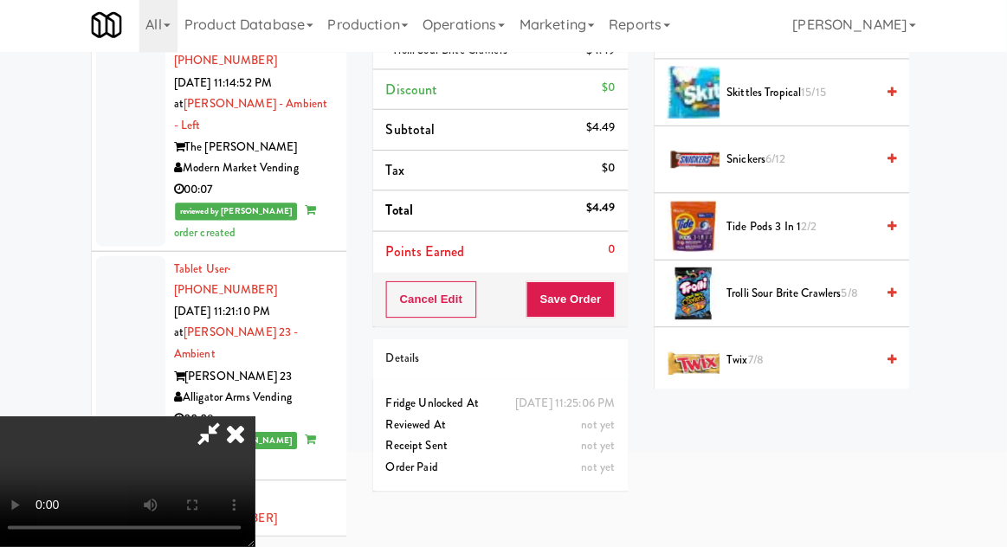
click at [509, 140] on li "Subtotal $4.49" at bounding box center [503, 133] width 254 height 41
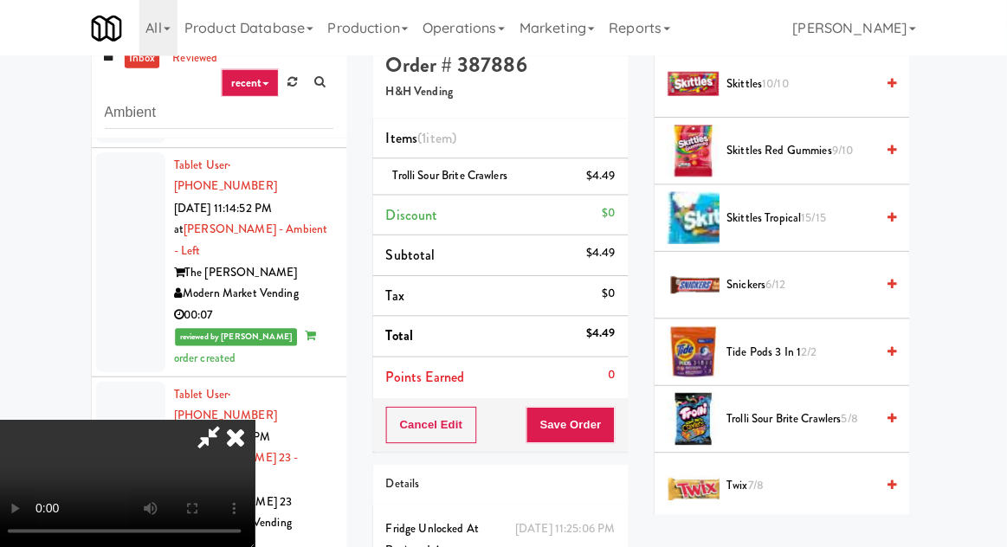
scroll to position [0, 0]
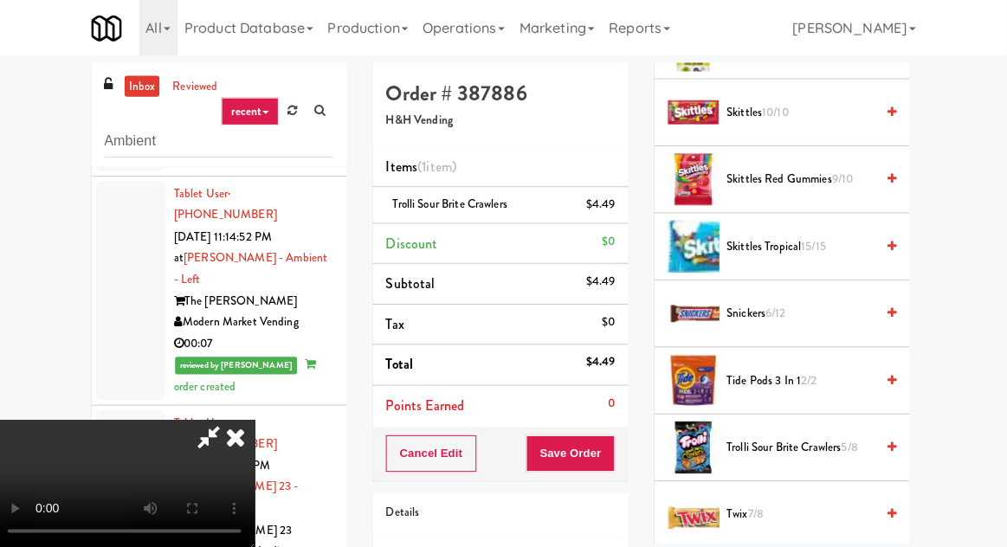
click at [614, 201] on div "$4.49" at bounding box center [603, 204] width 29 height 22
click at [612, 216] on link at bounding box center [616, 211] width 16 height 22
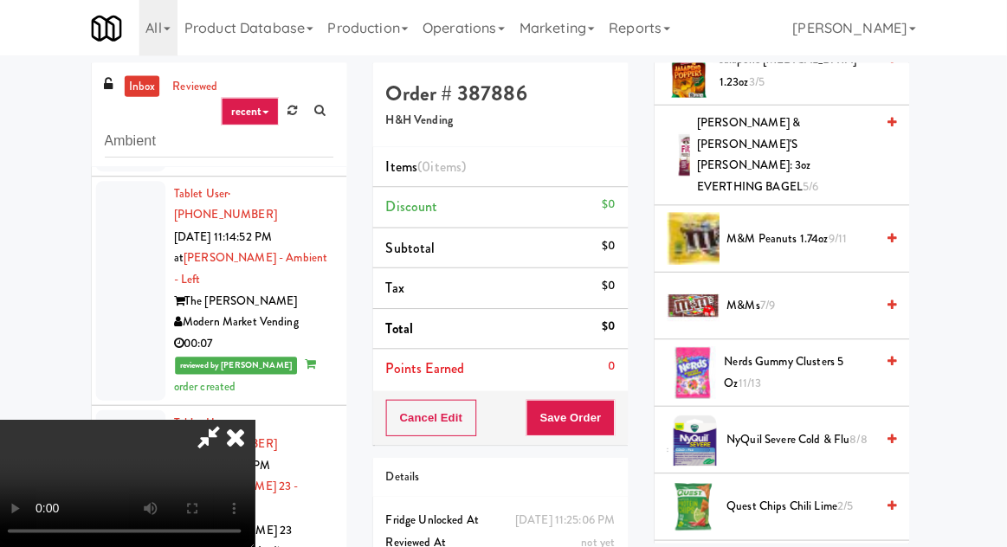
scroll to position [1099, 0]
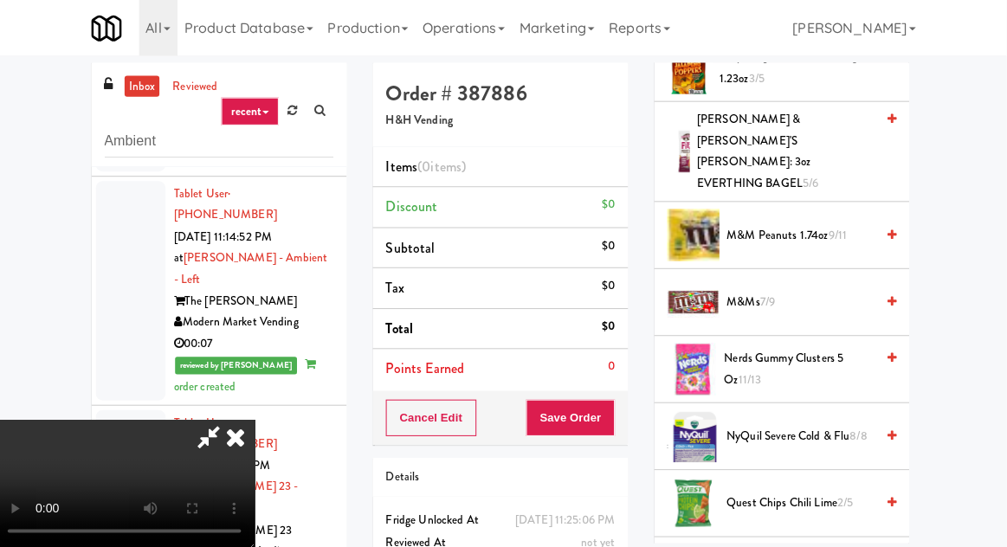
click at [832, 346] on span "Nerds Gummy Clusters 5 oz 11/13" at bounding box center [800, 367] width 150 height 42
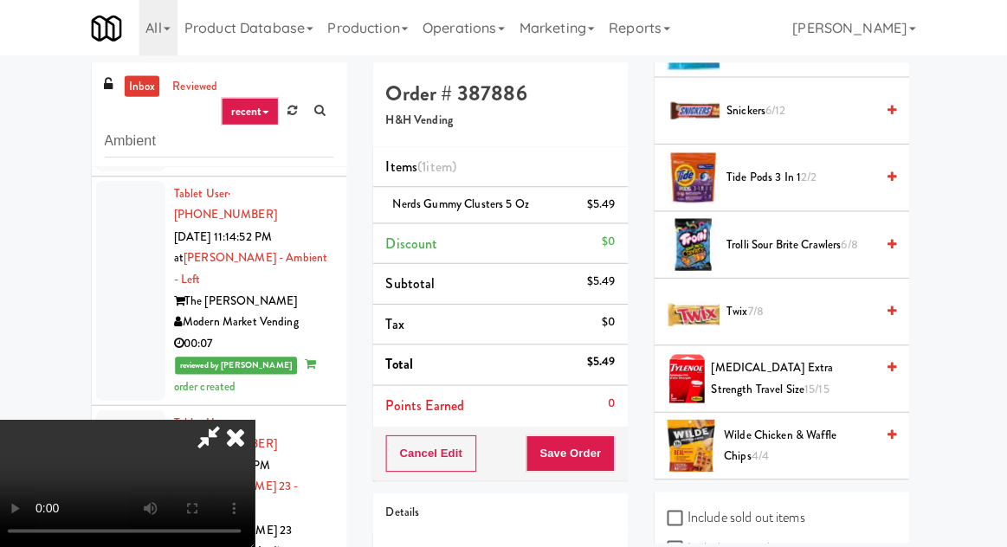
scroll to position [1956, 0]
click at [849, 235] on span "6/8" at bounding box center [850, 243] width 16 height 16
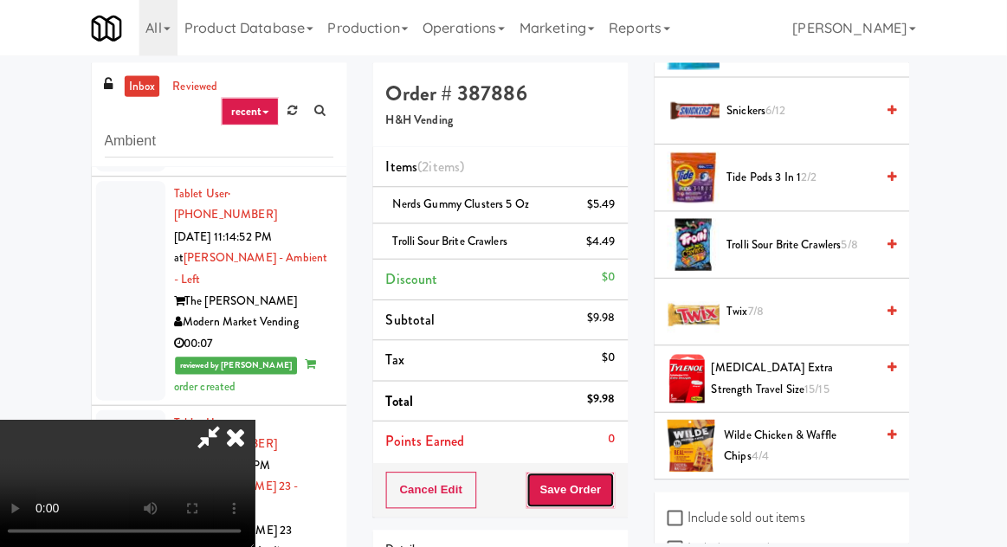
click at [612, 496] on button "Save Order" at bounding box center [573, 487] width 88 height 36
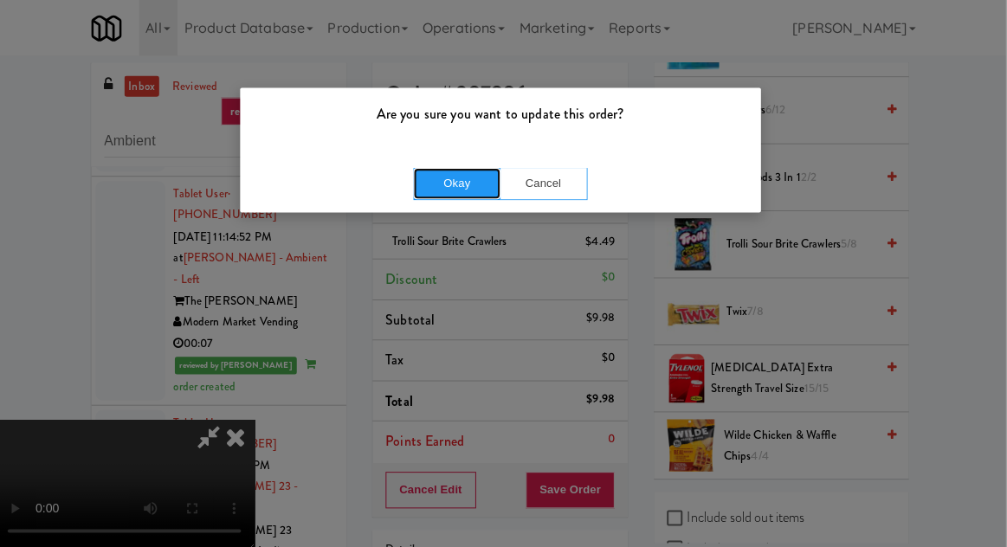
click at [440, 192] on button "Okay" at bounding box center [460, 182] width 87 height 31
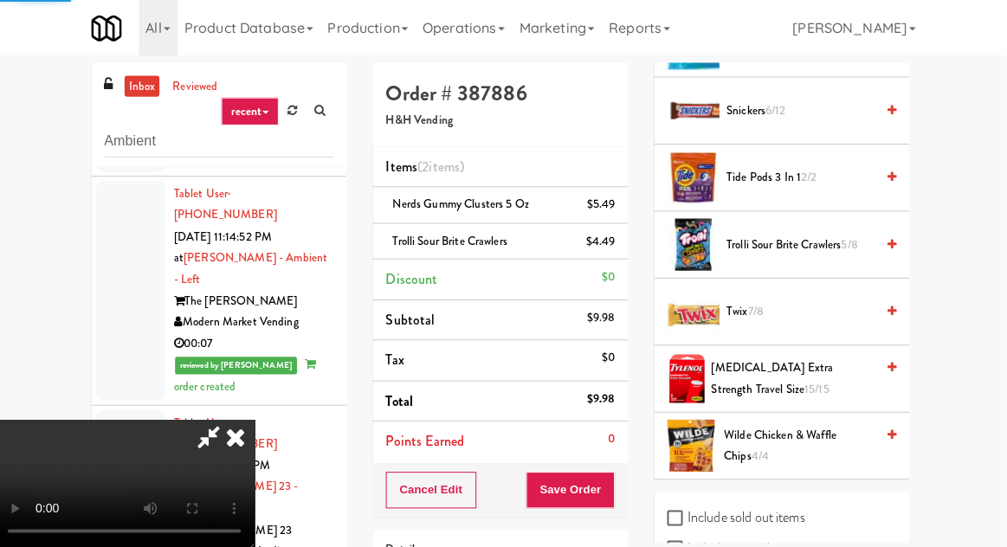
scroll to position [171, 0]
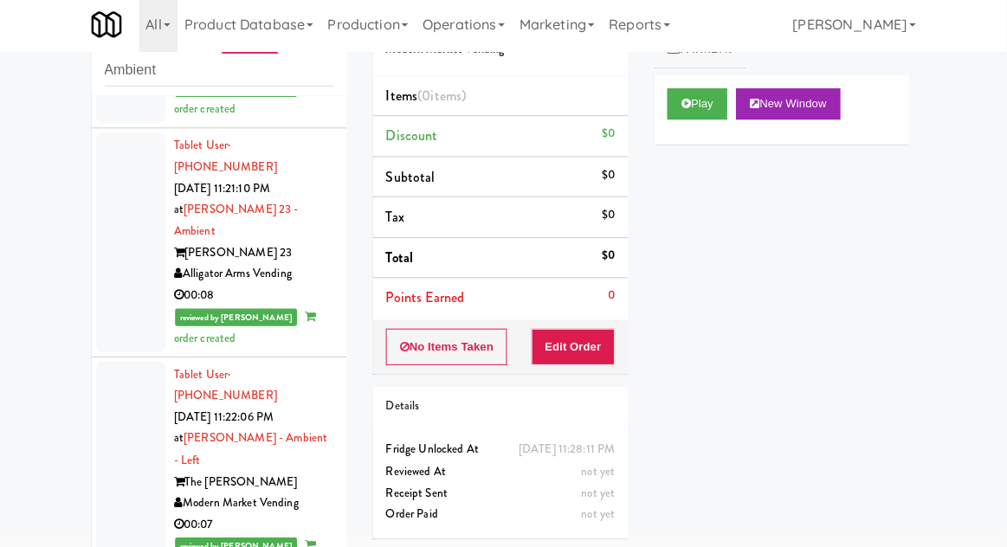
scroll to position [4649, 0]
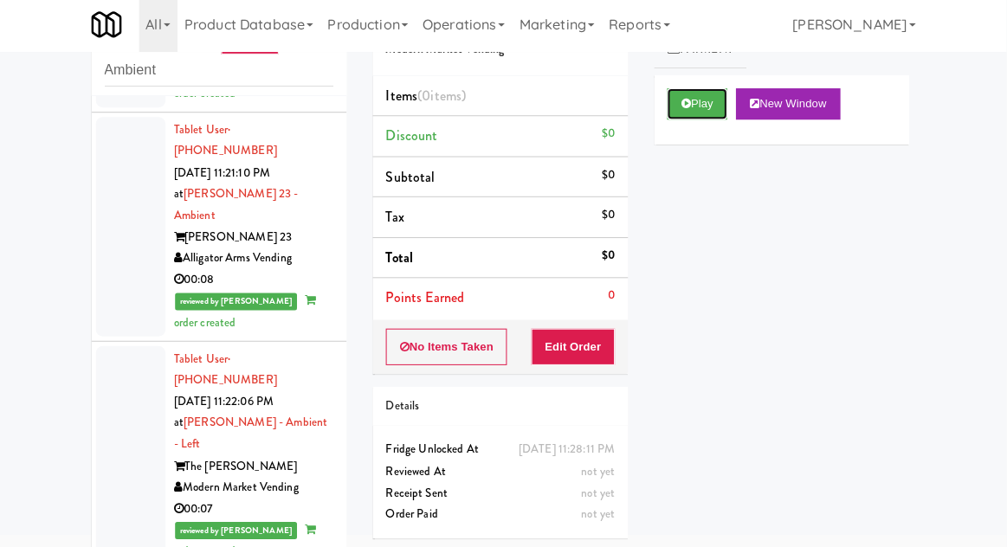
click at [703, 104] on button "Play" at bounding box center [699, 107] width 60 height 31
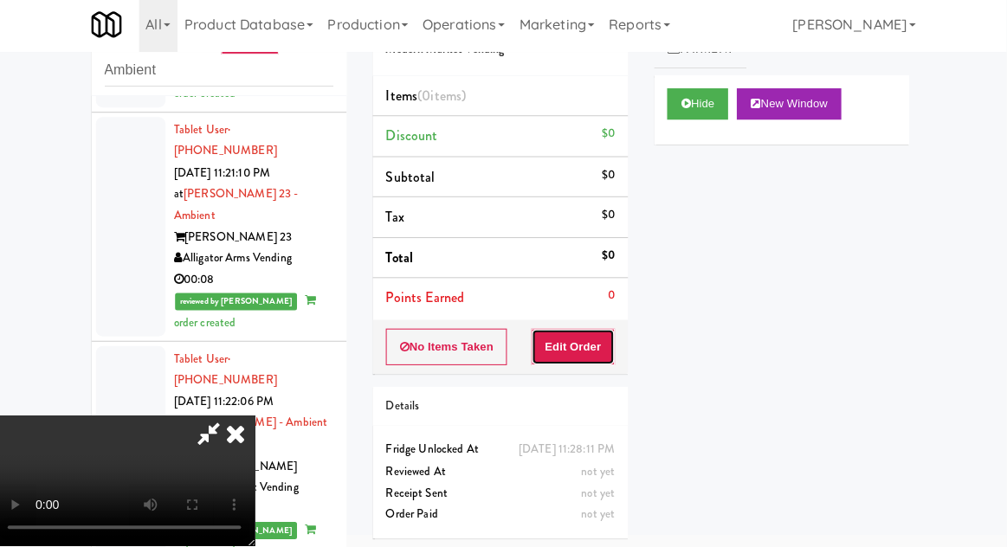
click at [600, 359] on button "Edit Order" at bounding box center [576, 349] width 84 height 36
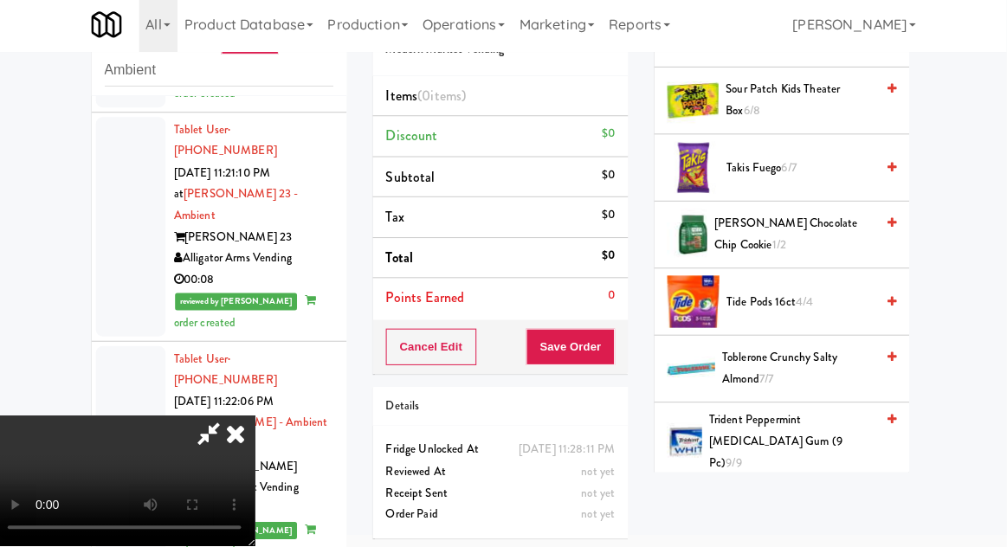
scroll to position [1528, 0]
click at [825, 365] on span "Toblerone Crunchy Salty Almond 7/7" at bounding box center [799, 371] width 151 height 42
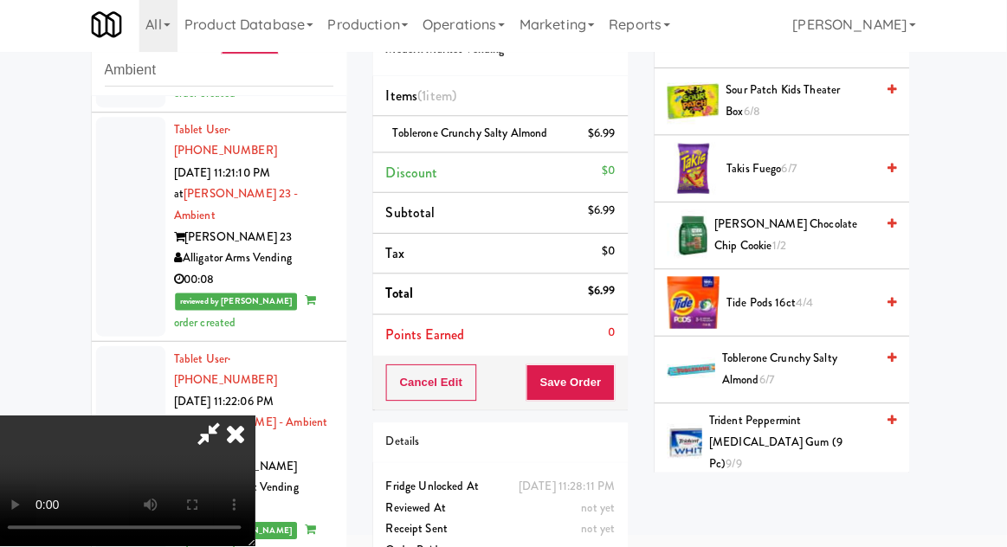
click at [508, 143] on span "Toblerone Crunchy Salty Almond" at bounding box center [473, 136] width 154 height 16
click at [614, 149] on link at bounding box center [616, 144] width 16 height 22
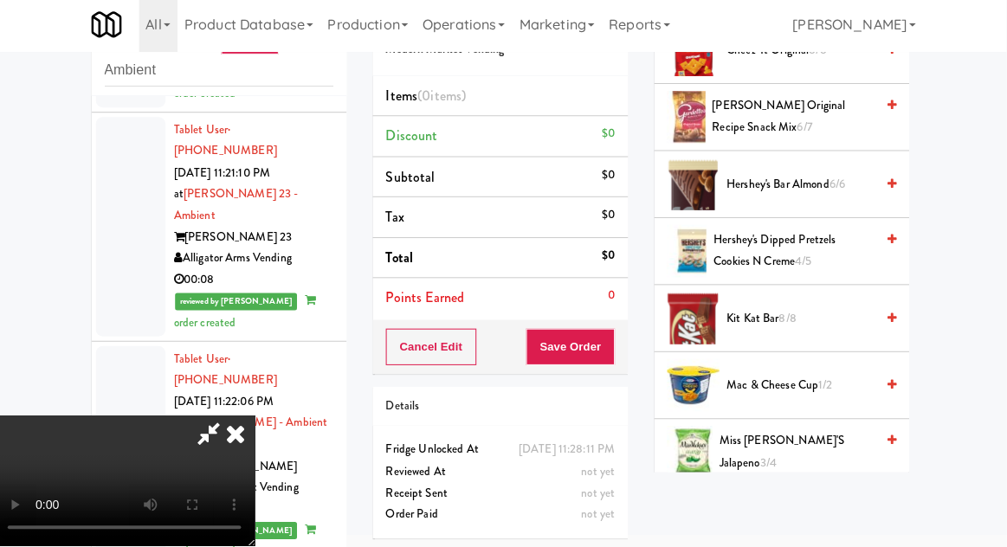
scroll to position [714, 0]
click at [834, 264] on span "Hershey's Dipped Pretzels Cookies N Creme 4/5" at bounding box center [795, 252] width 160 height 42
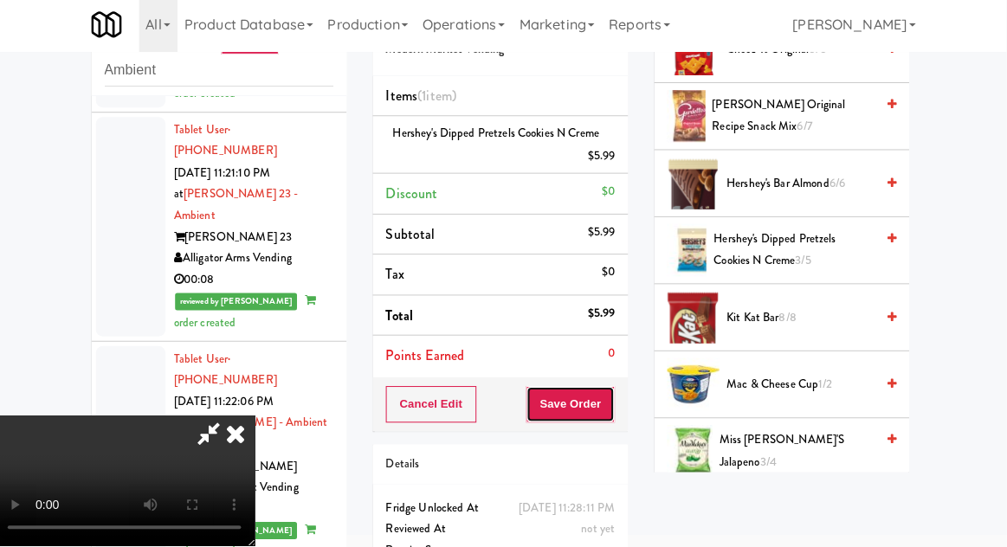
click at [608, 414] on button "Save Order" at bounding box center [573, 406] width 88 height 36
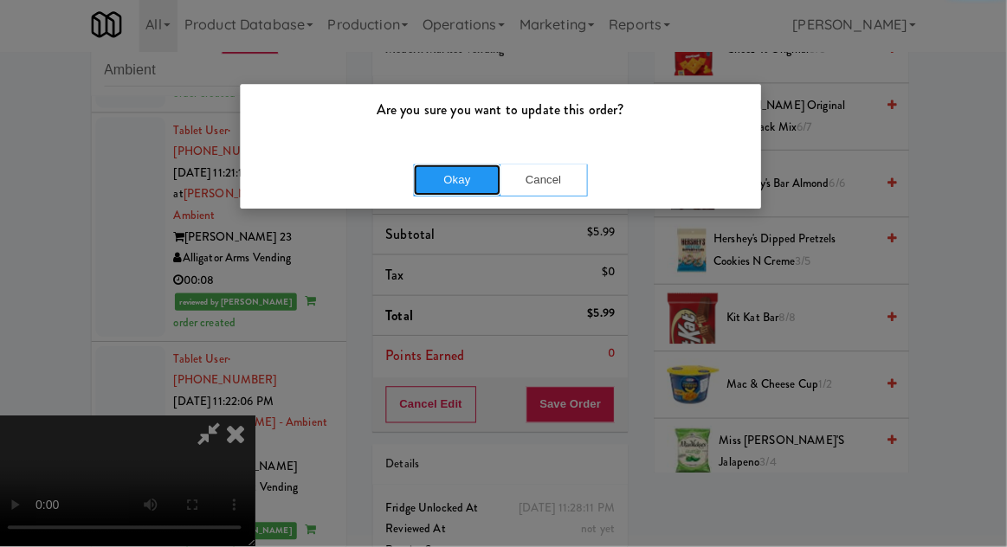
click at [434, 187] on button "Okay" at bounding box center [460, 182] width 87 height 31
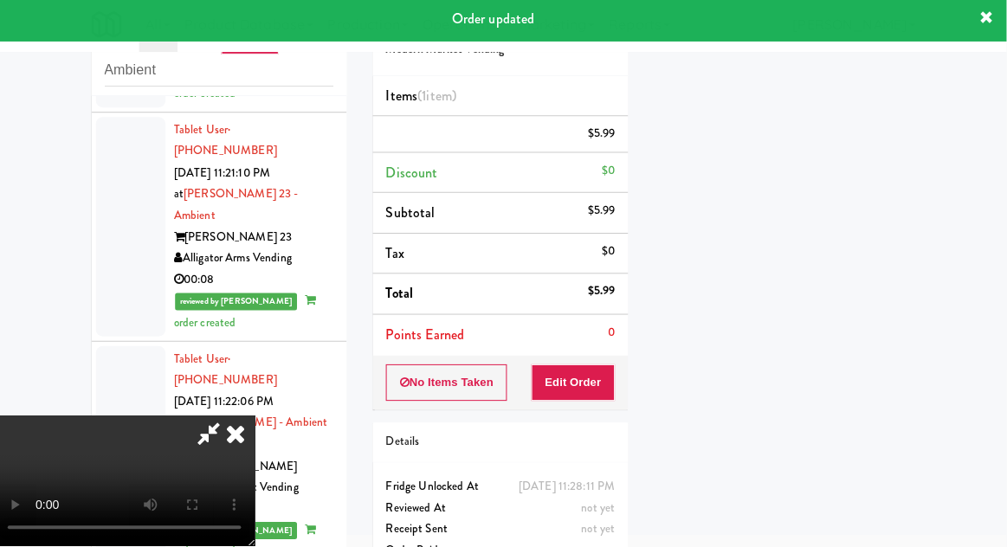
scroll to position [171, 0]
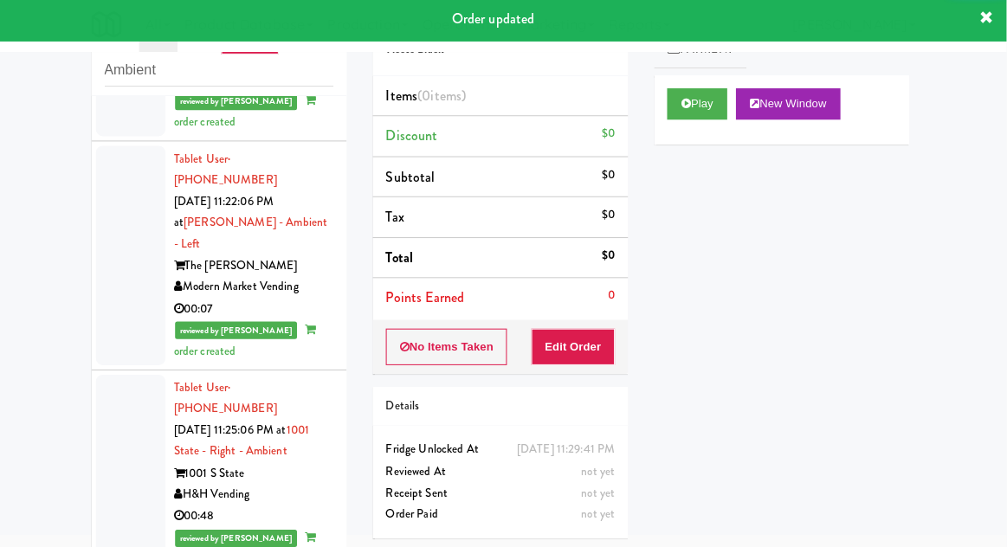
scroll to position [4861, 0]
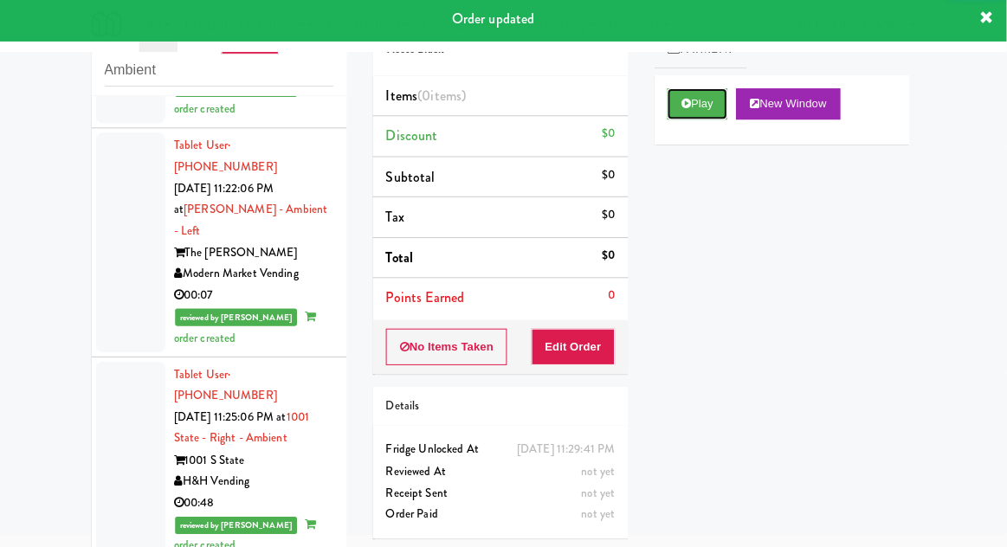
click at [669, 116] on button "Play" at bounding box center [699, 107] width 60 height 31
click at [607, 339] on button "Edit Order" at bounding box center [576, 349] width 84 height 36
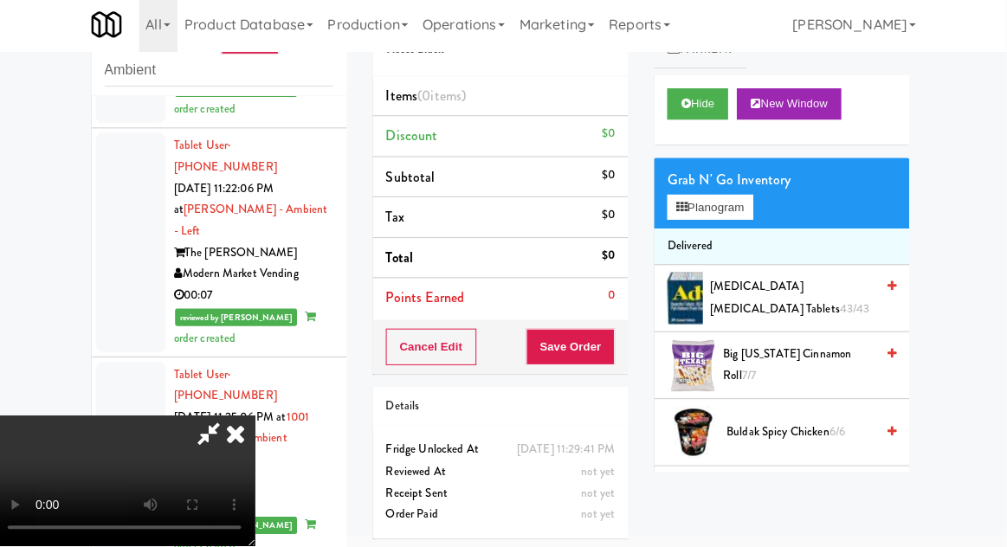
scroll to position [63, 0]
click at [754, 202] on button "Planogram" at bounding box center [711, 210] width 85 height 26
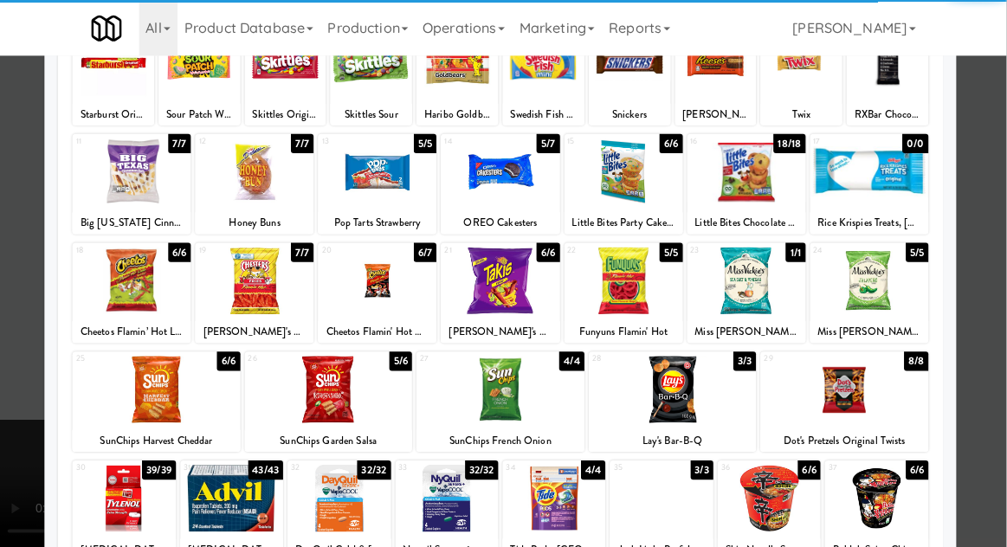
scroll to position [143, 0]
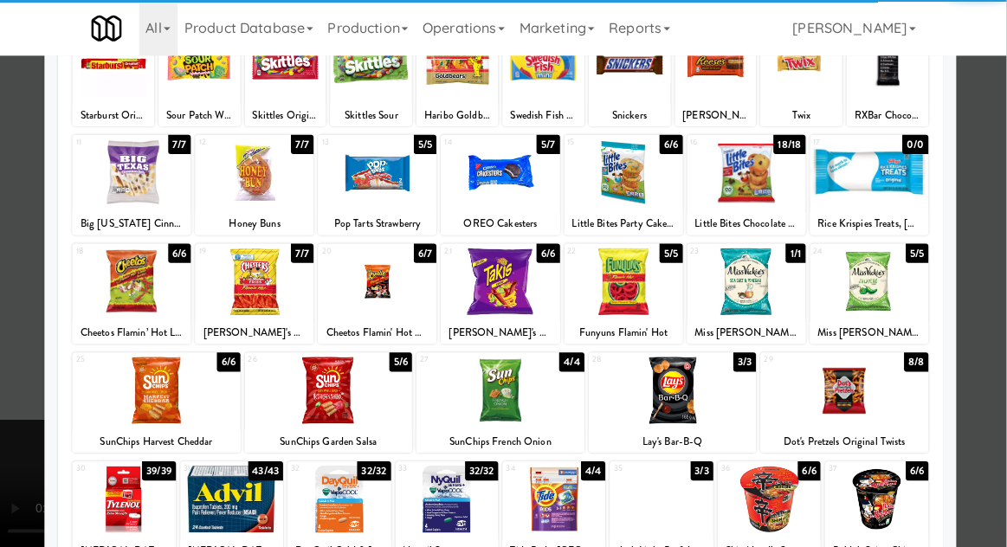
click at [329, 405] on div at bounding box center [332, 388] width 167 height 67
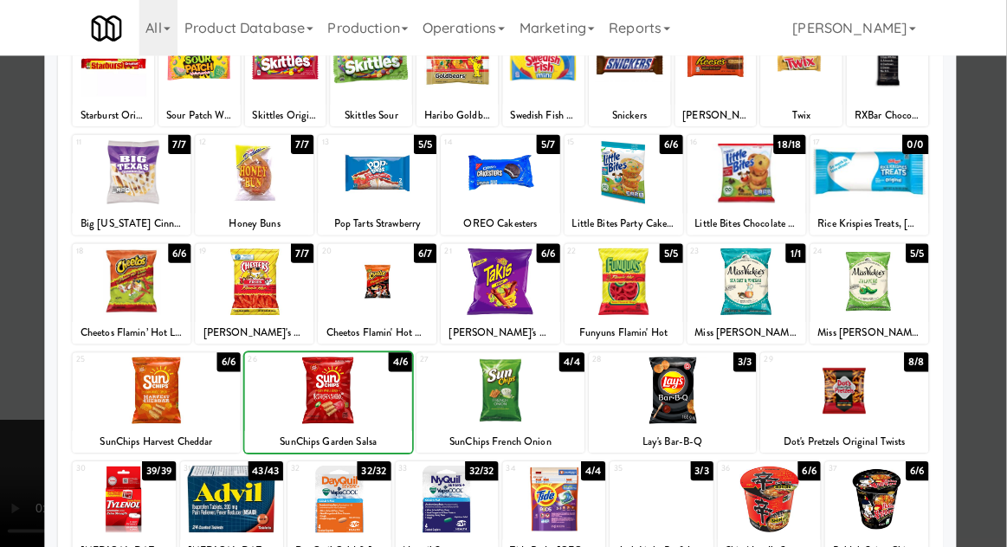
click at [993, 250] on div at bounding box center [503, 273] width 1007 height 547
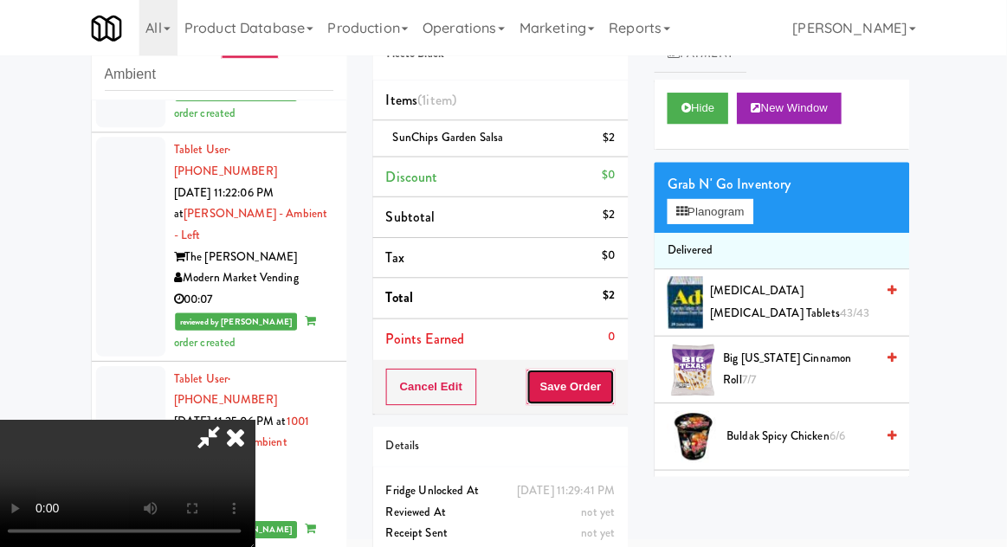
click at [614, 391] on button "Save Order" at bounding box center [573, 384] width 88 height 36
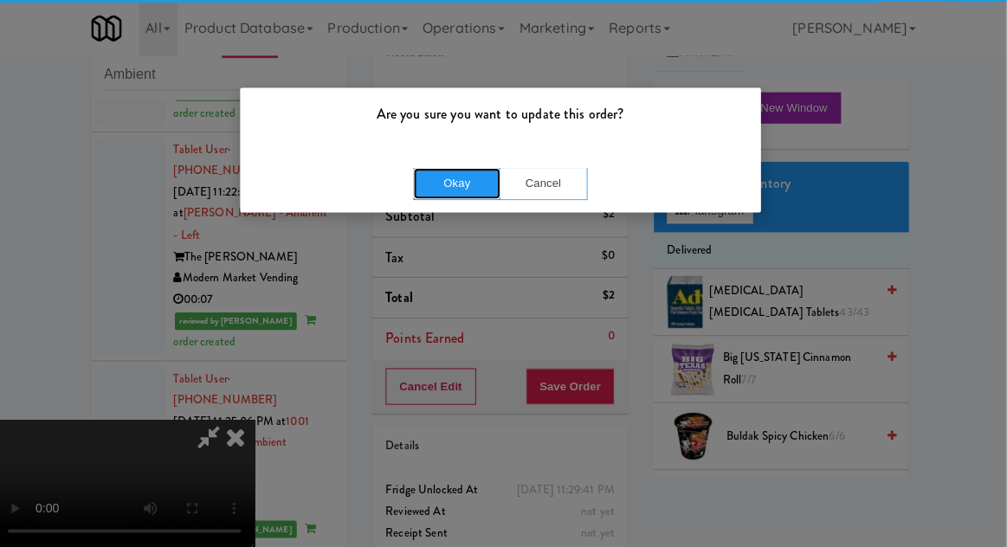
click at [474, 190] on button "Okay" at bounding box center [460, 182] width 87 height 31
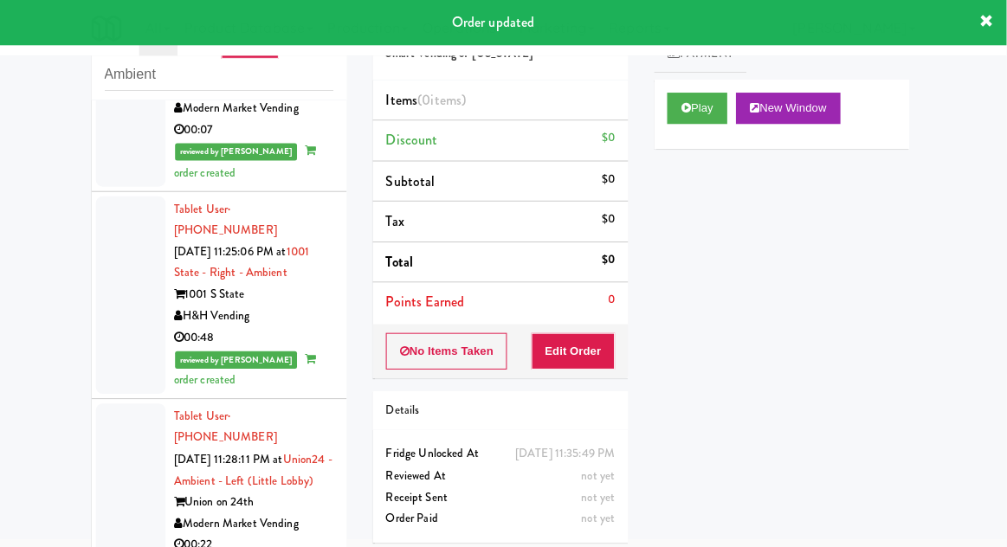
scroll to position [5041, 0]
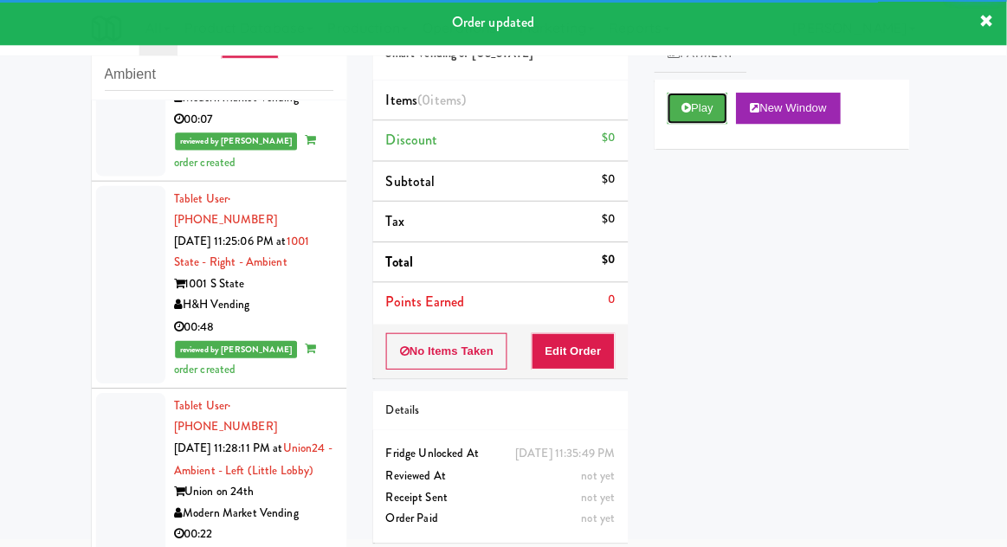
click at [677, 119] on button "Play" at bounding box center [699, 107] width 60 height 31
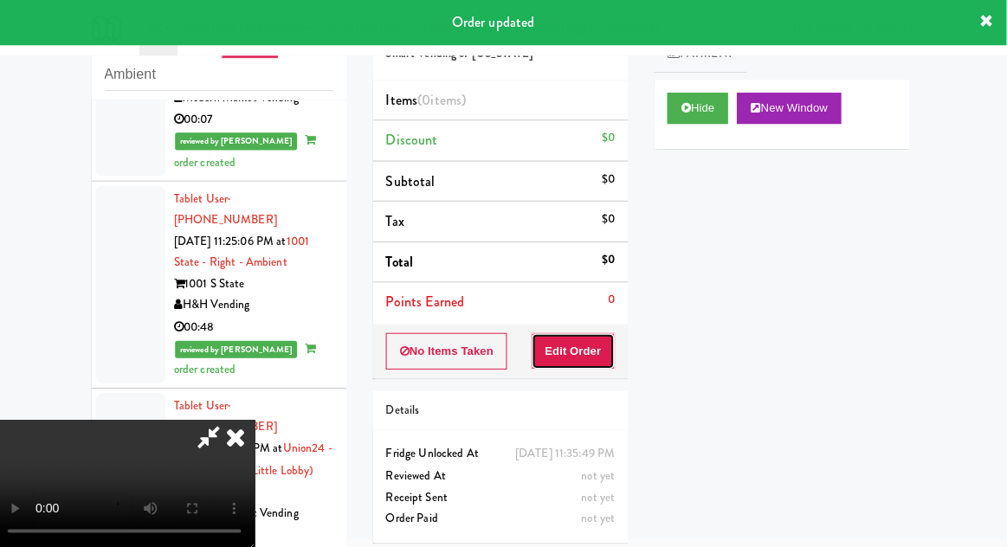
click at [578, 358] on button "Edit Order" at bounding box center [576, 349] width 84 height 36
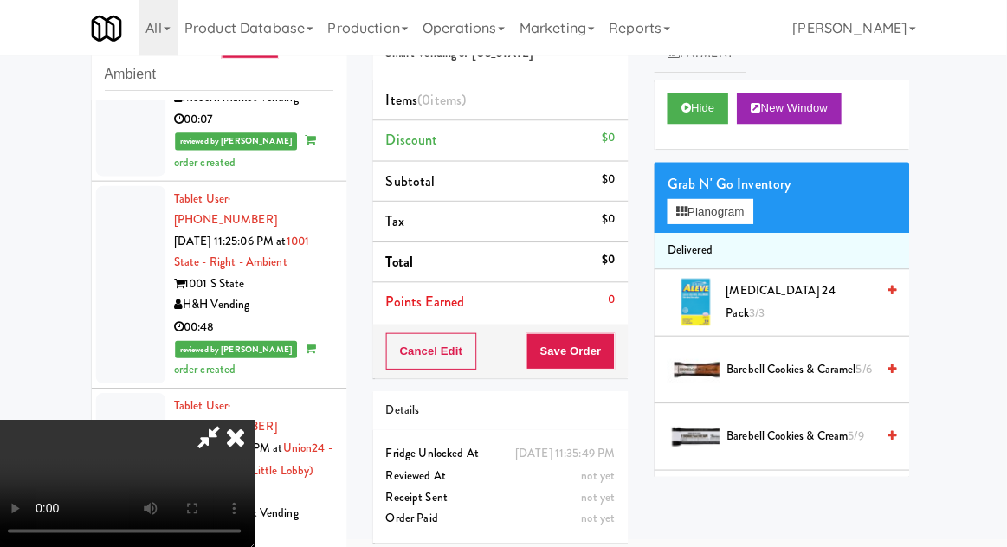
scroll to position [67, 0]
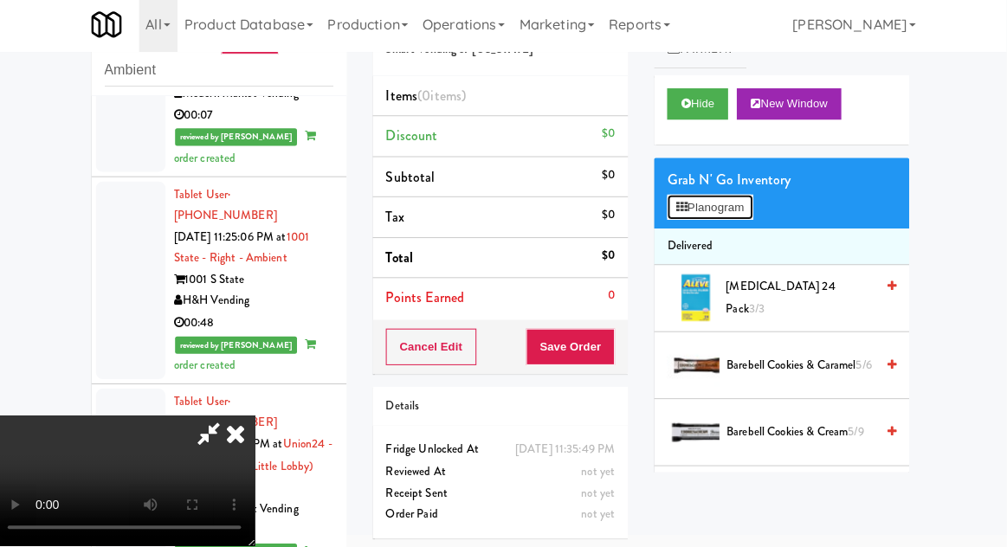
click at [754, 211] on button "Planogram" at bounding box center [711, 210] width 85 height 26
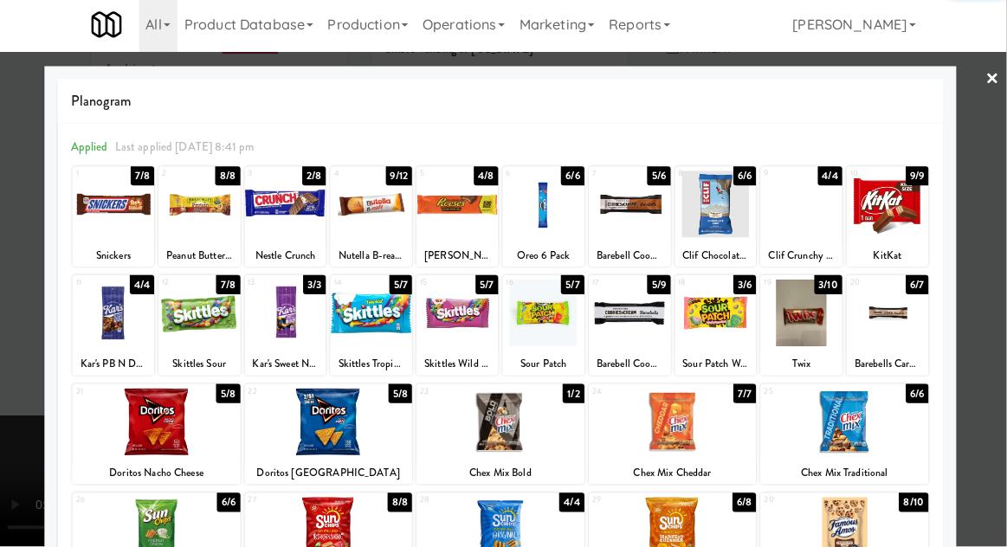
click at [381, 237] on div at bounding box center [374, 206] width 81 height 67
click at [981, 284] on div at bounding box center [503, 273] width 1007 height 547
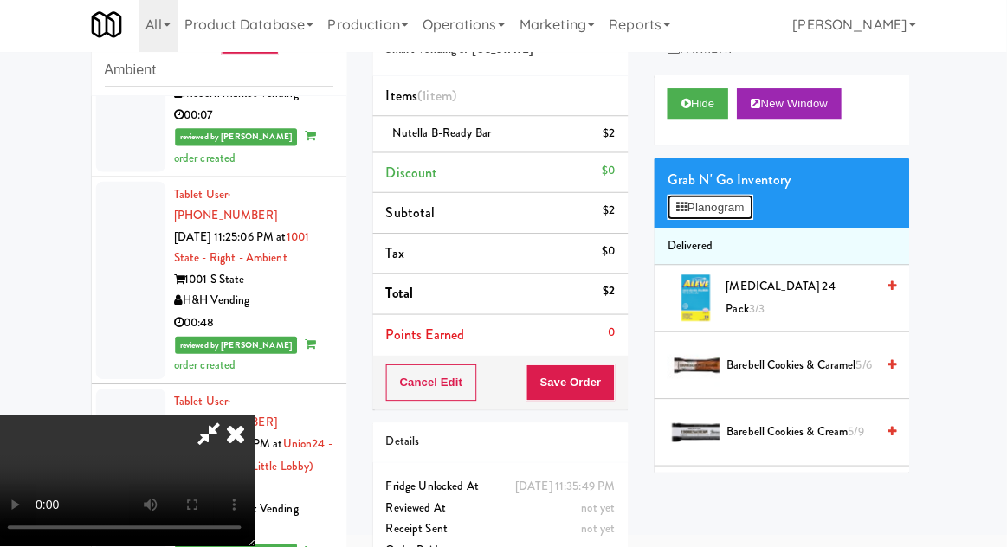
click at [748, 199] on button "Planogram" at bounding box center [711, 210] width 85 height 26
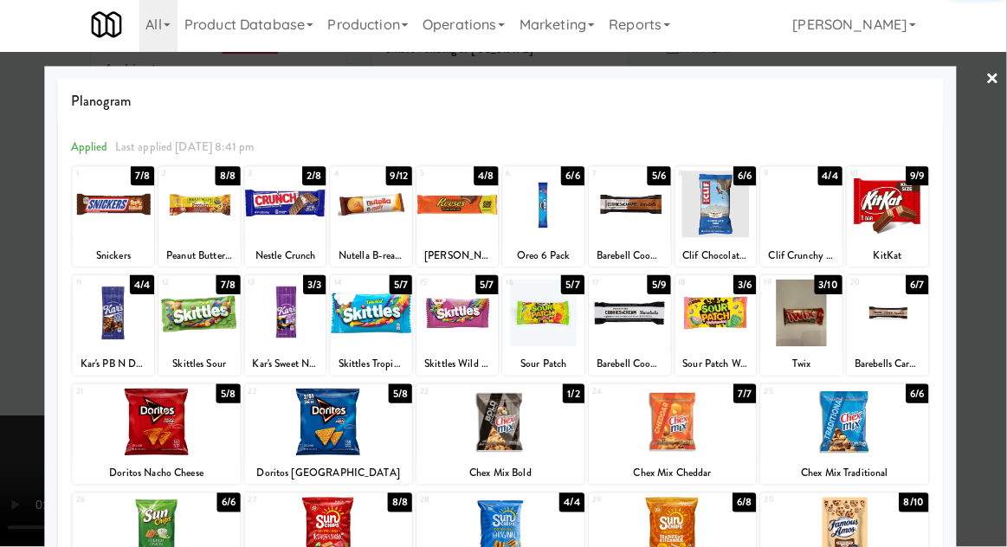
click at [286, 229] on div at bounding box center [289, 206] width 81 height 67
click at [979, 286] on div at bounding box center [503, 273] width 1007 height 547
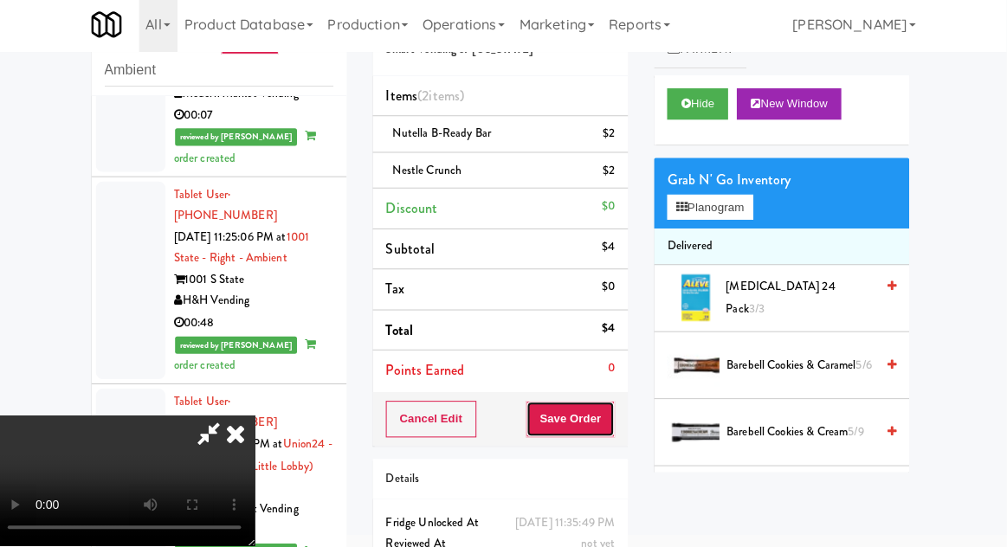
click at [613, 427] on button "Save Order" at bounding box center [573, 420] width 88 height 36
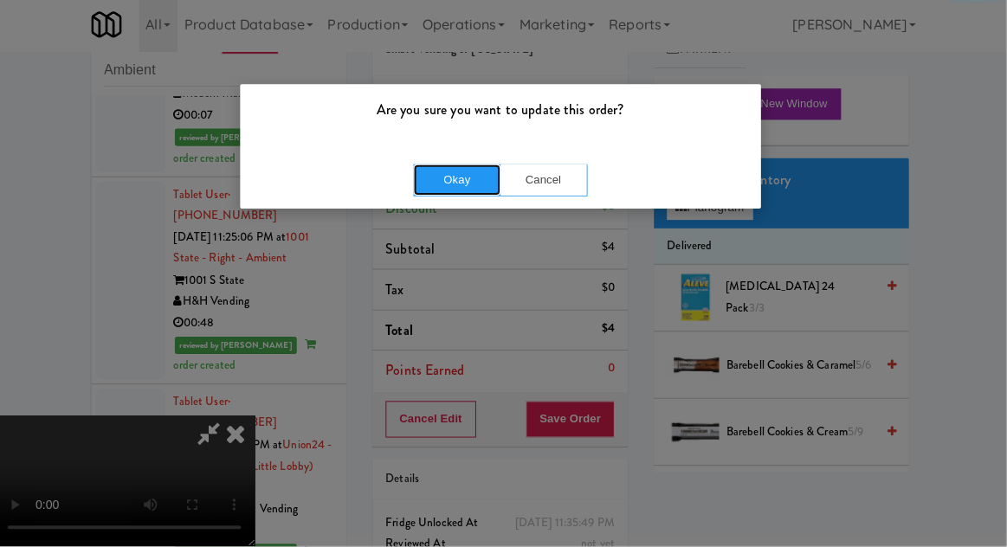
click at [465, 180] on button "Okay" at bounding box center [460, 182] width 87 height 31
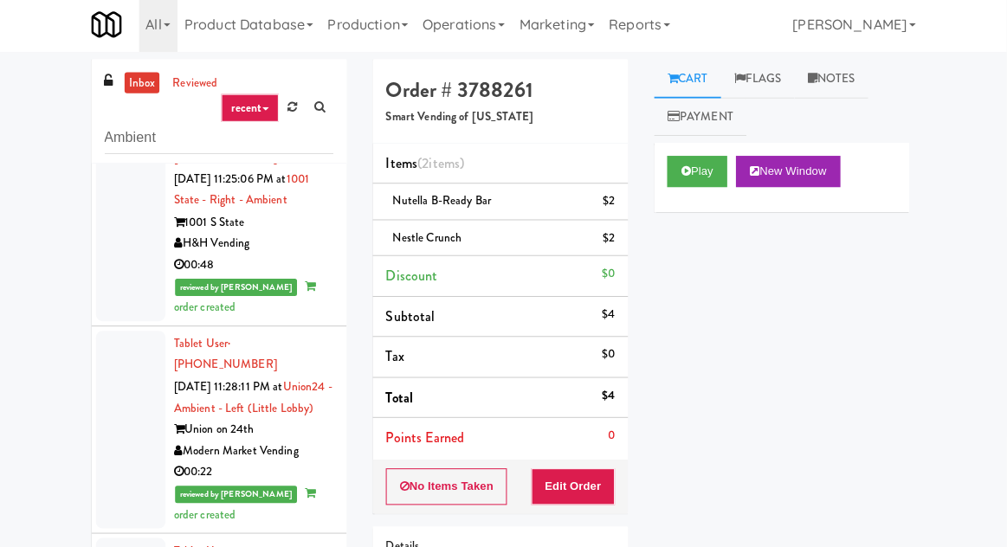
scroll to position [5170, 0]
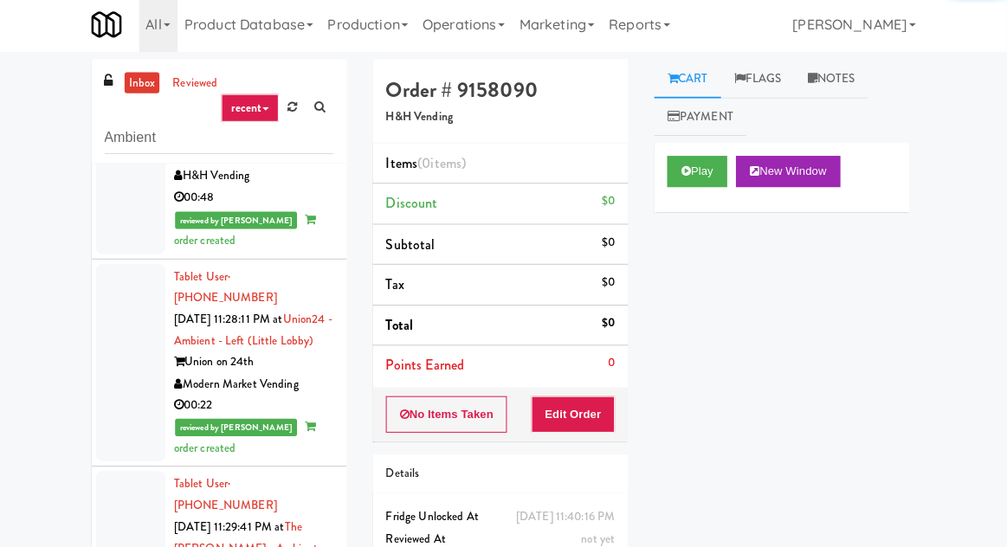
scroll to position [5233, 0]
click at [705, 166] on button "Play" at bounding box center [699, 173] width 60 height 31
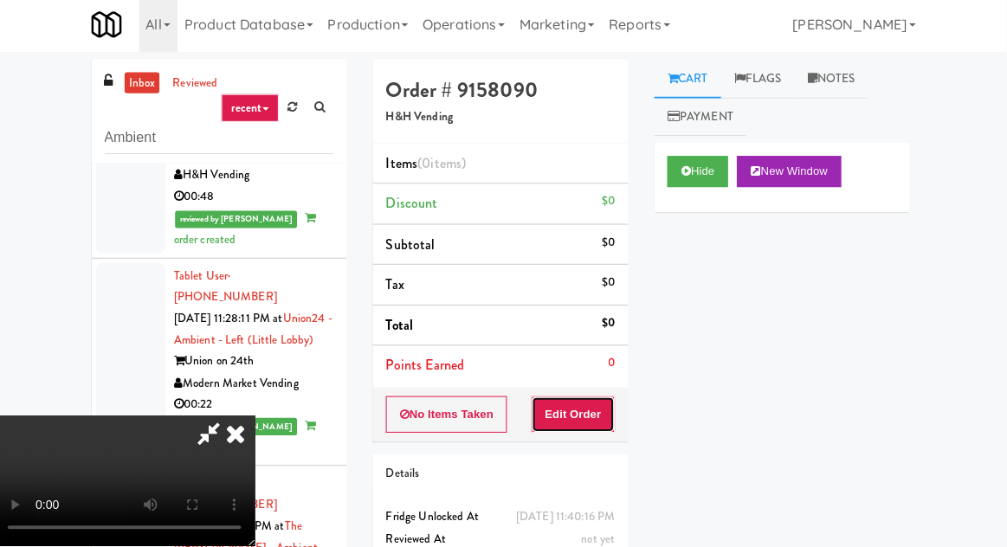
click at [592, 399] on button "Edit Order" at bounding box center [576, 415] width 84 height 36
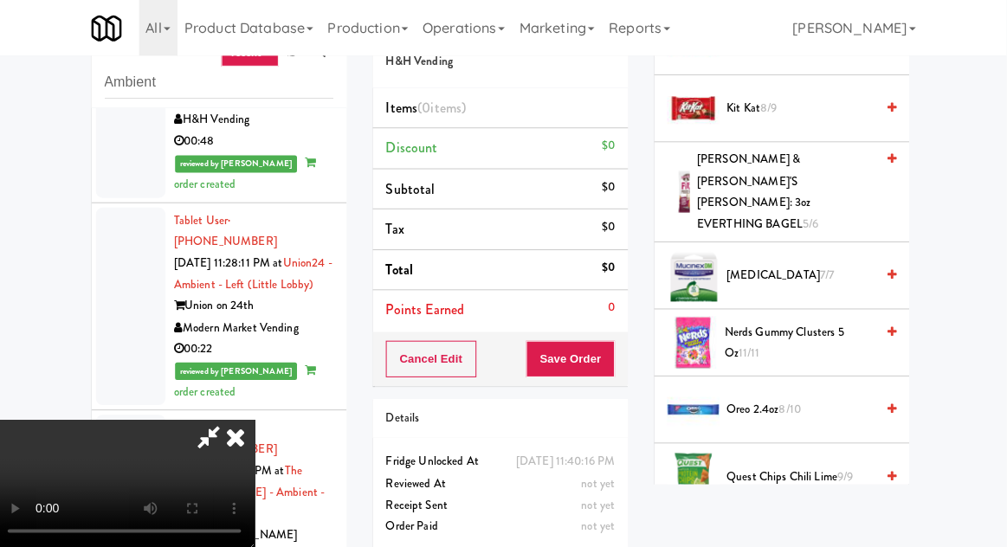
scroll to position [1267, 0]
click at [832, 319] on span "Nerds Gummy Clusters 5 oz 11/11" at bounding box center [801, 340] width 150 height 42
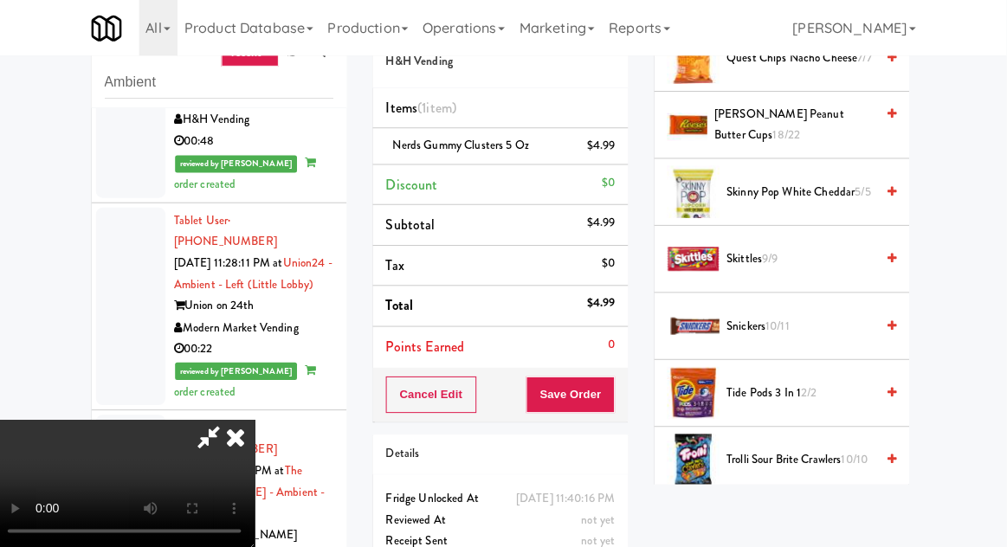
scroll to position [1756, 0]
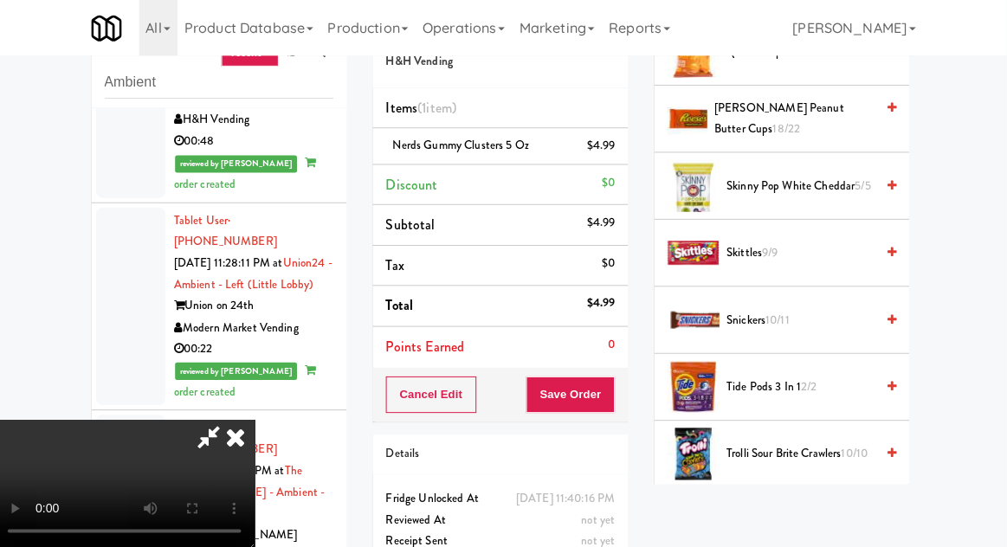
click at [805, 241] on span "Skittles 9/9" at bounding box center [801, 252] width 147 height 22
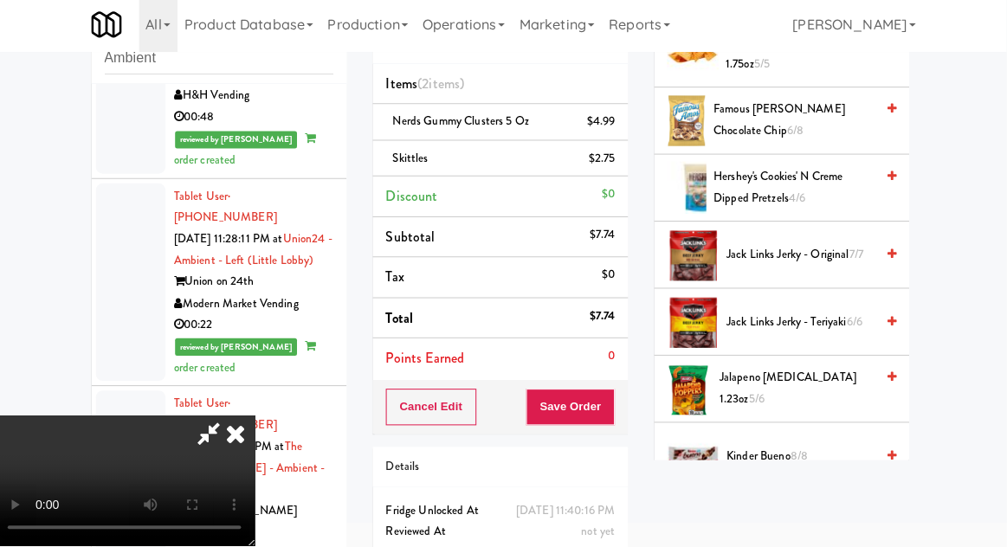
scroll to position [815, 0]
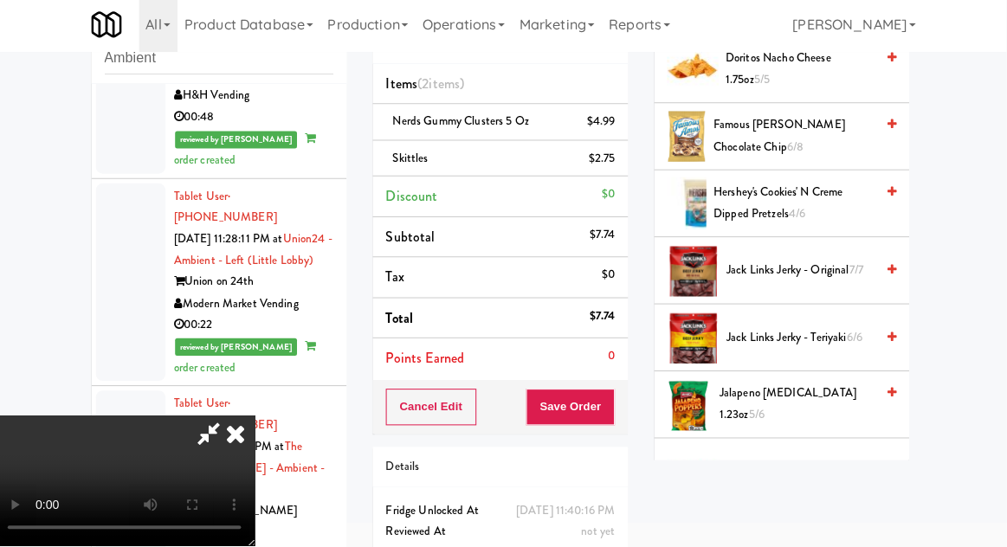
click at [826, 396] on span "Jalapeno [MEDICAL_DATA] 1.23oz 5/6" at bounding box center [798, 405] width 154 height 42
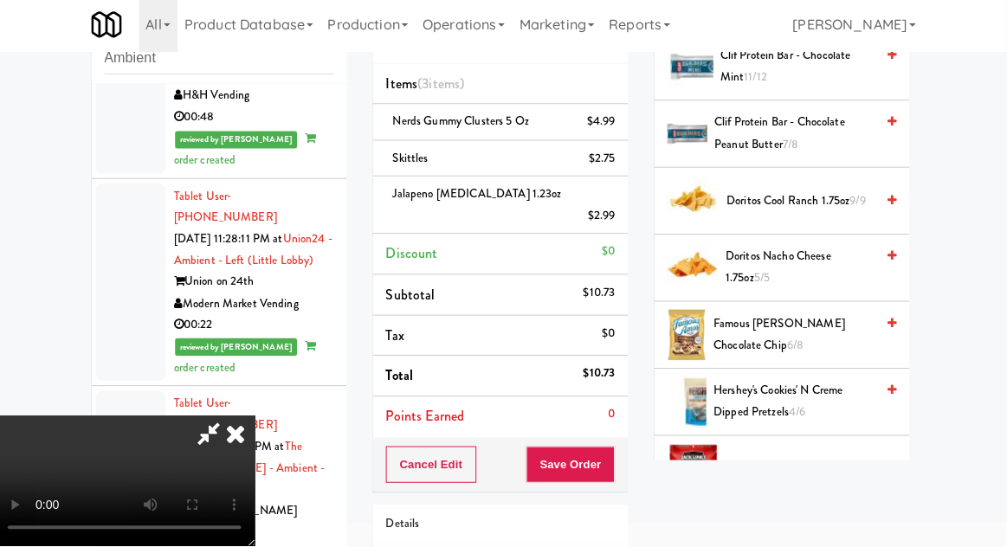
scroll to position [0, 0]
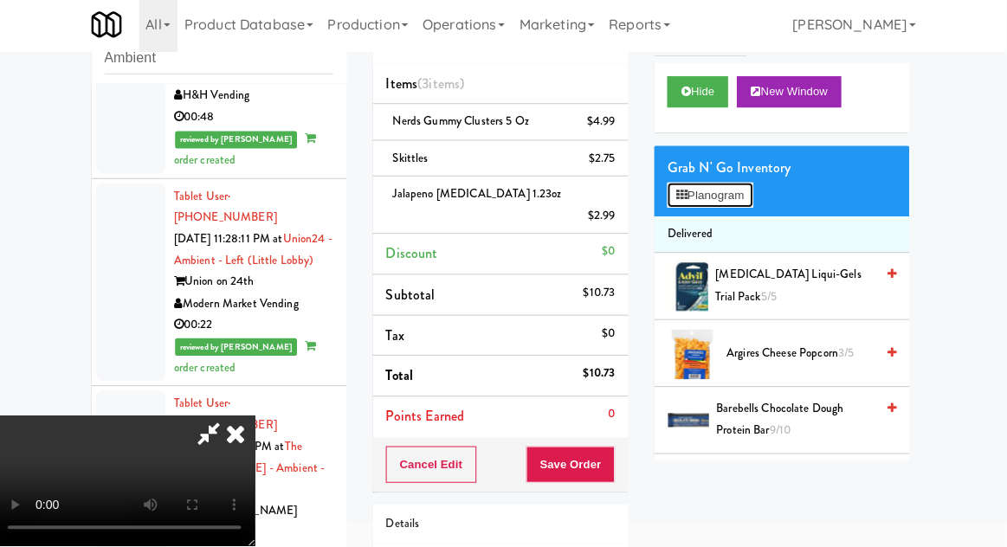
click at [738, 203] on button "Planogram" at bounding box center [711, 198] width 85 height 26
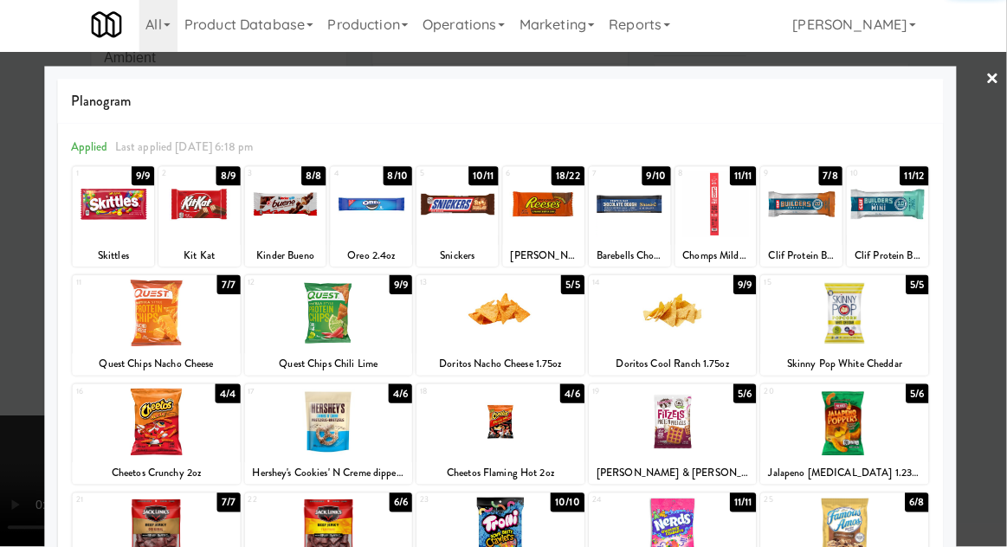
click at [722, 229] on div at bounding box center [717, 206] width 81 height 67
click at [986, 226] on div at bounding box center [503, 273] width 1007 height 547
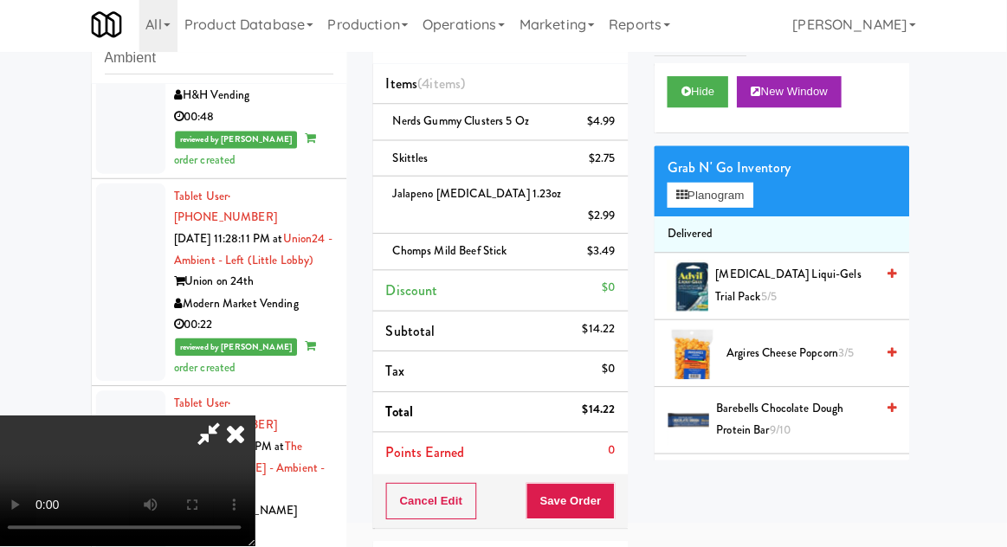
scroll to position [63, 0]
click at [614, 484] on button "Save Order" at bounding box center [573, 502] width 88 height 36
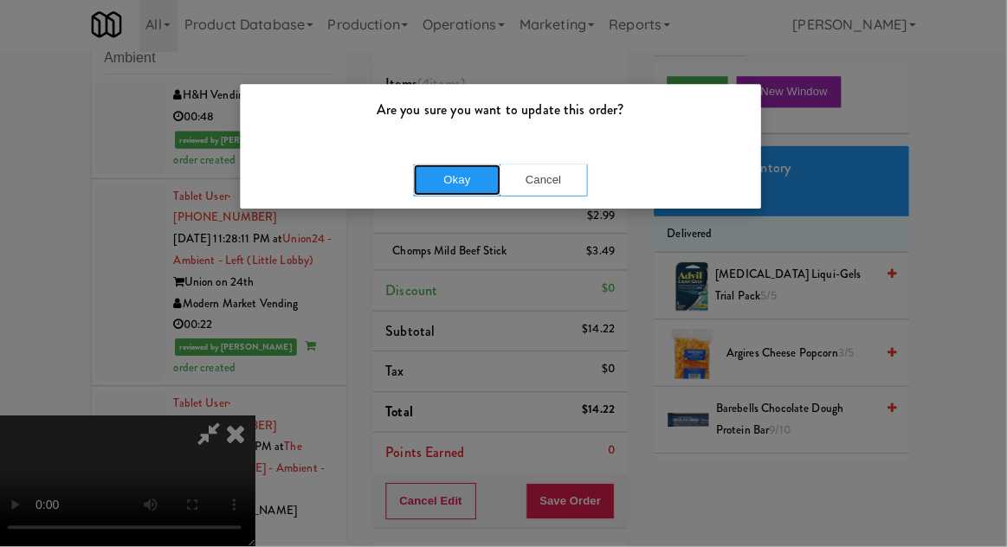
click at [473, 187] on button "Okay" at bounding box center [460, 182] width 87 height 31
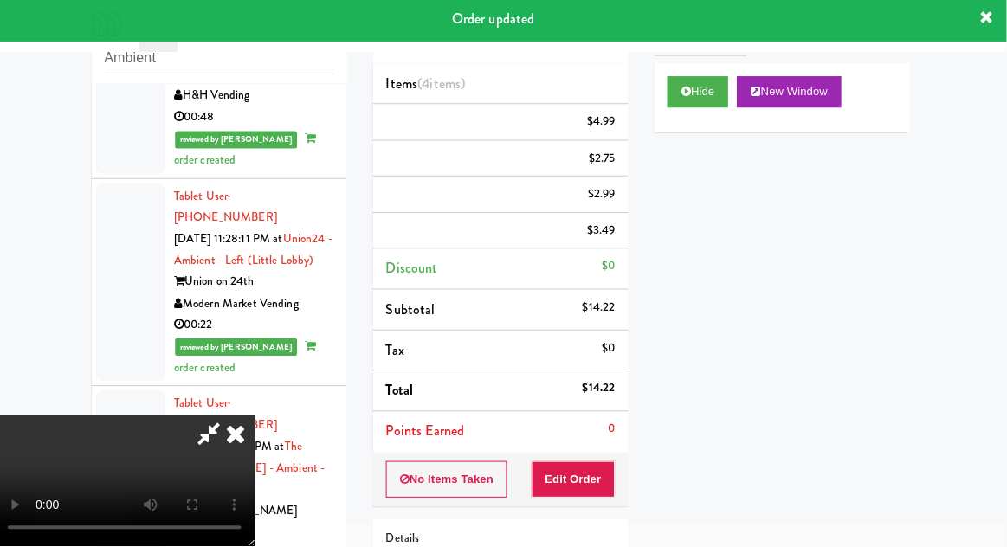
scroll to position [0, 0]
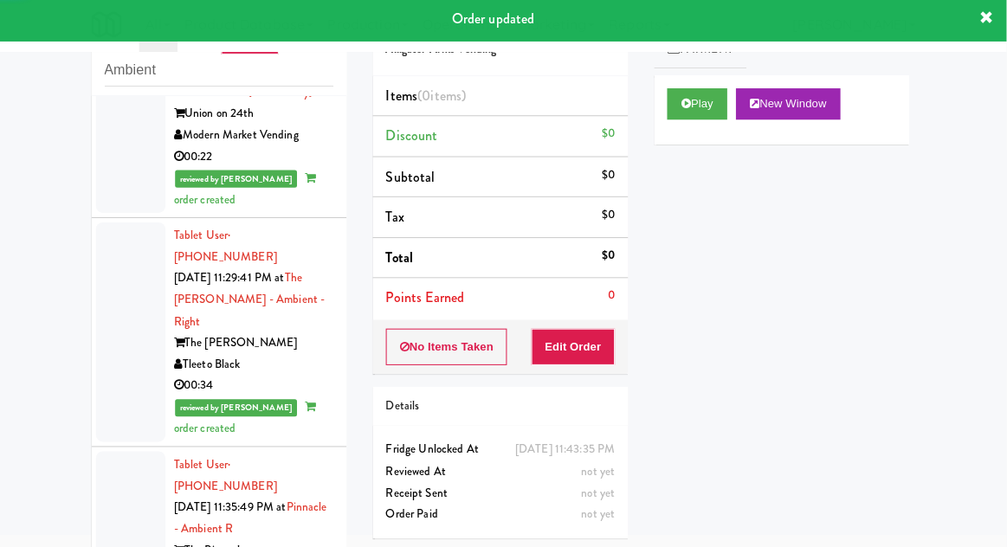
scroll to position [5411, 0]
click at [724, 118] on button "Play" at bounding box center [699, 107] width 60 height 31
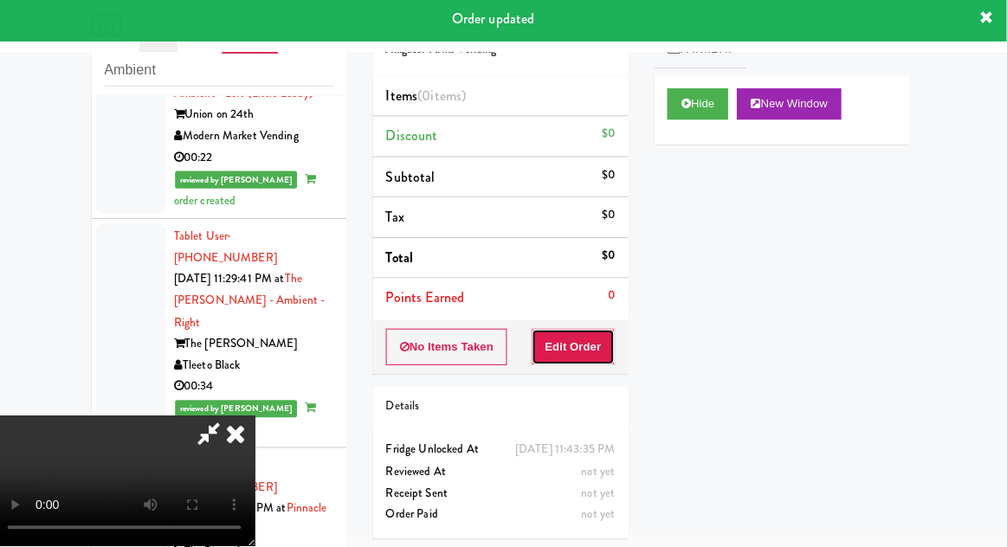
click at [602, 344] on button "Edit Order" at bounding box center [576, 349] width 84 height 36
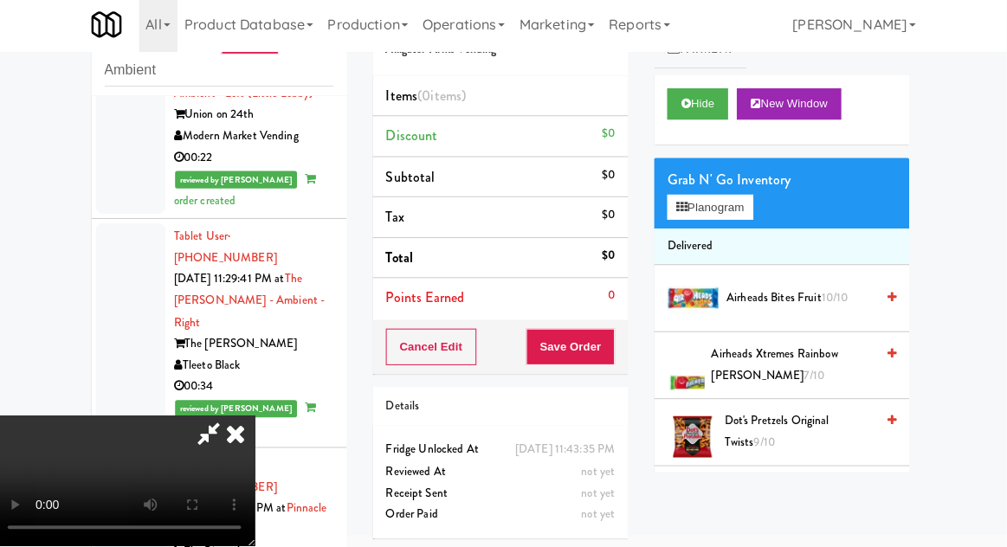
scroll to position [0, 0]
click at [739, 218] on button "Planogram" at bounding box center [711, 210] width 85 height 26
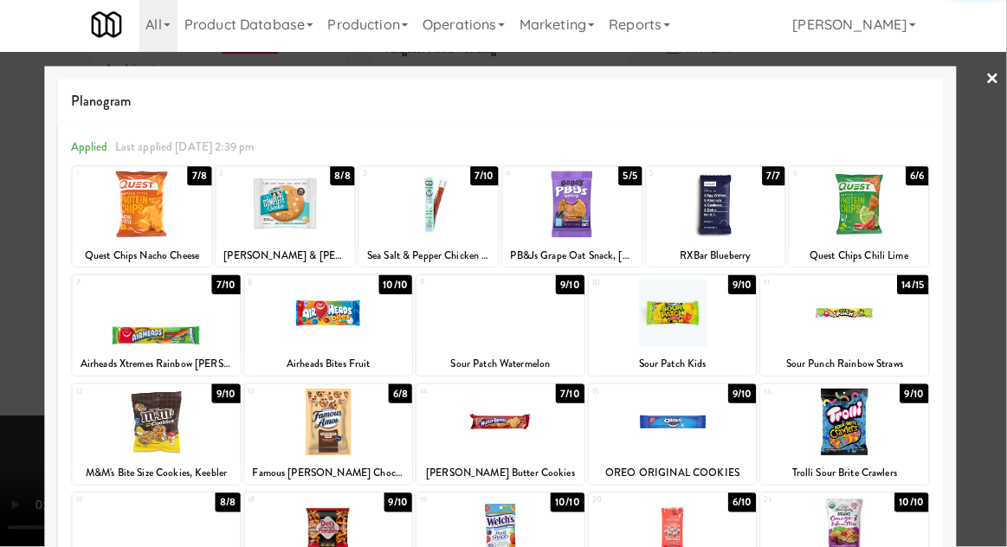
click at [722, 326] on div at bounding box center [674, 314] width 167 height 67
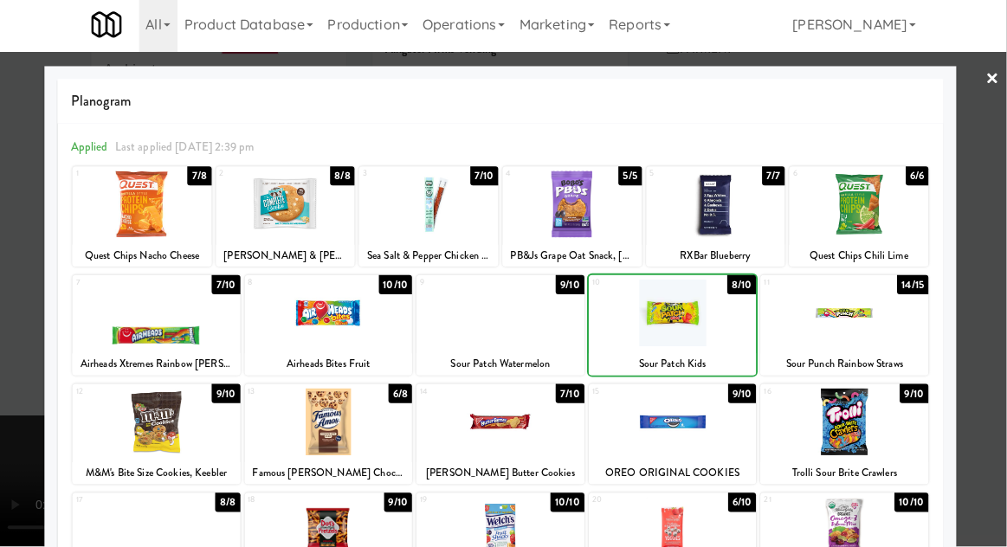
click at [994, 263] on div at bounding box center [503, 273] width 1007 height 547
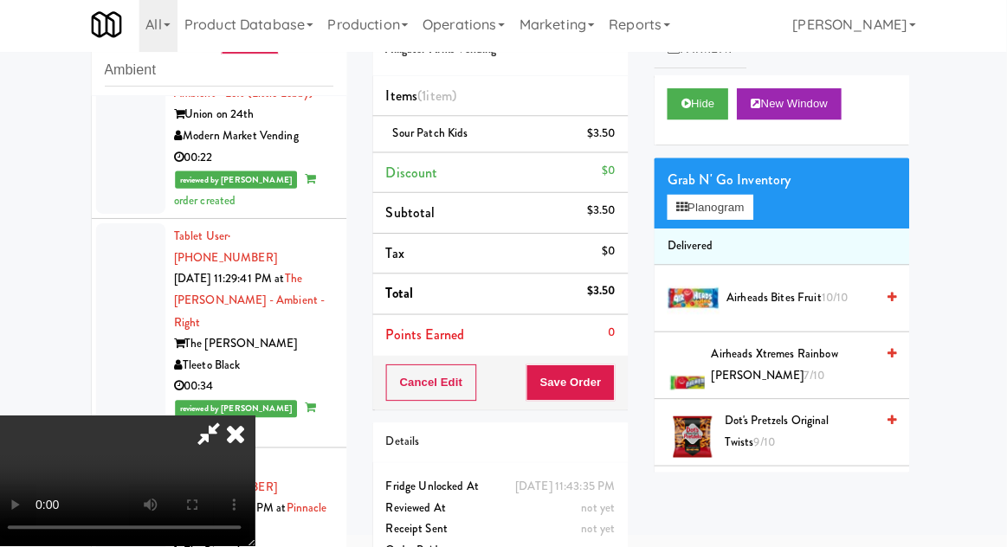
scroll to position [63, 0]
click at [614, 383] on button "Save Order" at bounding box center [573, 384] width 88 height 36
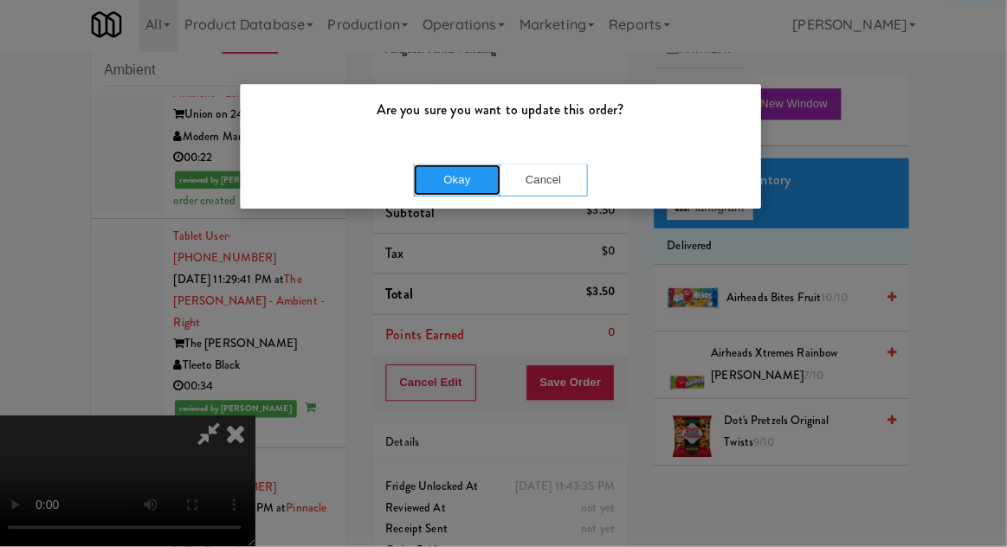
click at [454, 194] on button "Okay" at bounding box center [460, 182] width 87 height 31
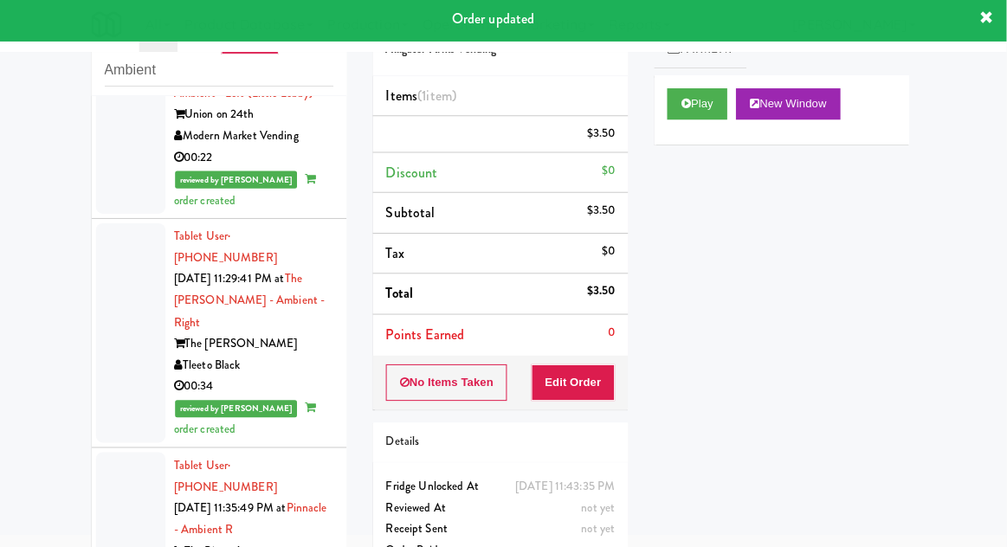
scroll to position [0, 0]
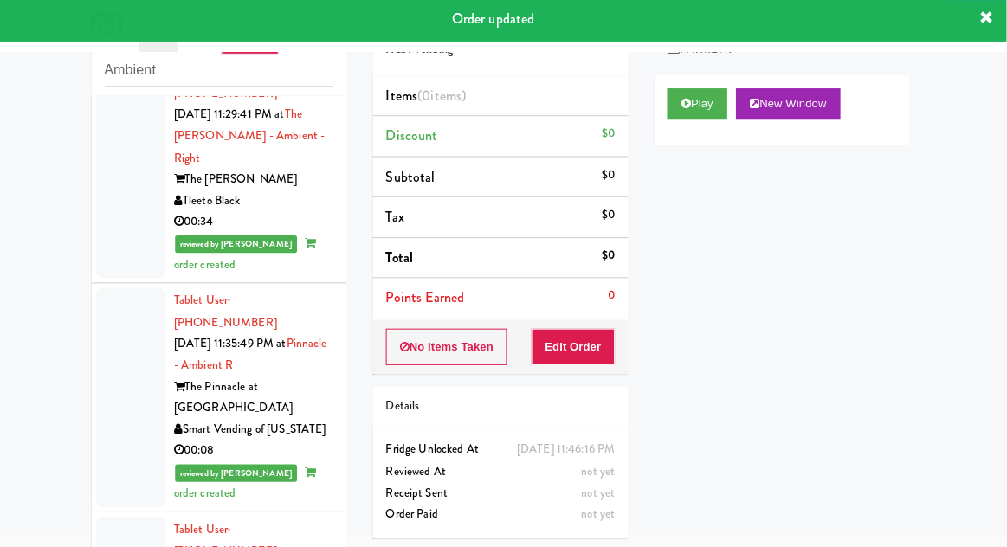
scroll to position [5579, 0]
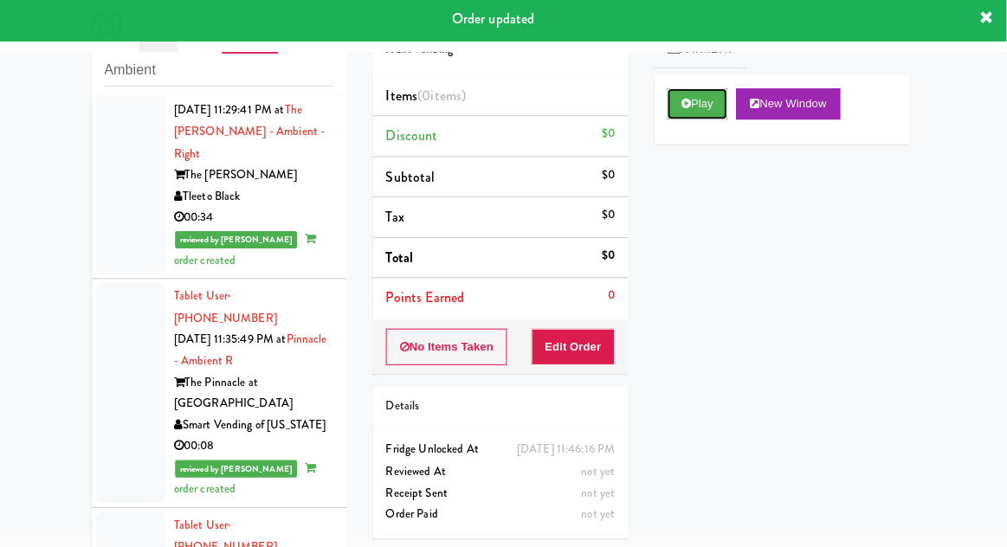
click at [728, 113] on button "Play" at bounding box center [699, 107] width 60 height 31
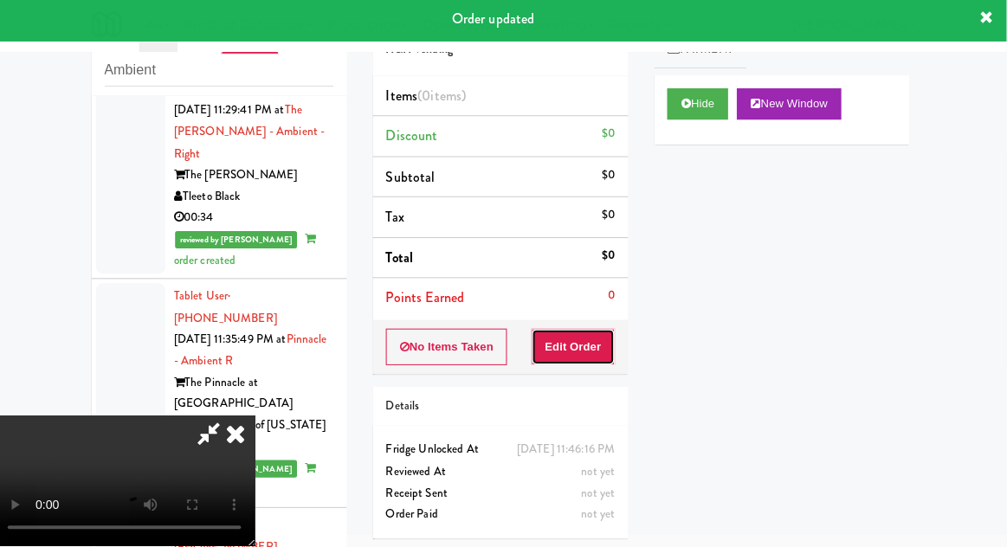
click at [595, 345] on button "Edit Order" at bounding box center [576, 349] width 84 height 36
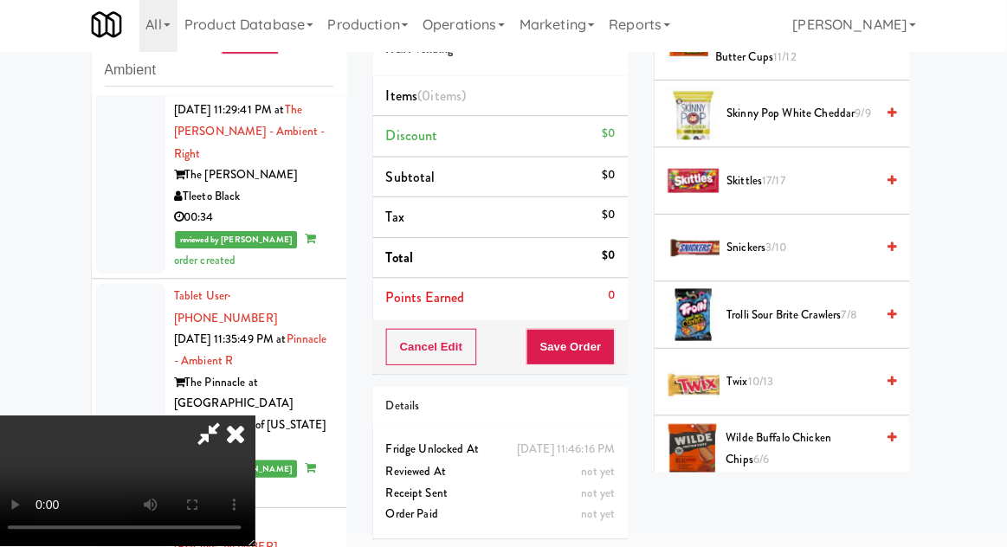
scroll to position [1689, 0]
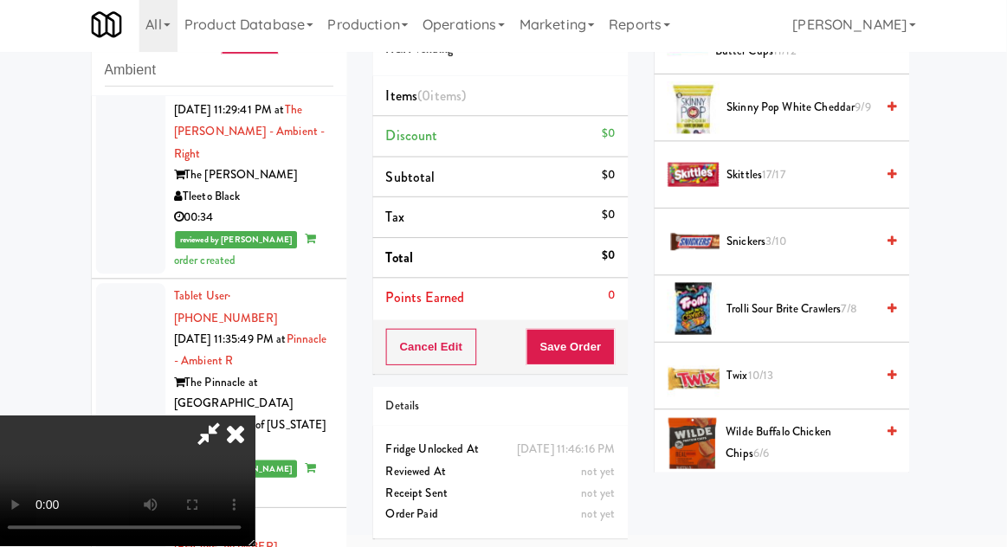
click at [817, 367] on span "Twix 10/13" at bounding box center [801, 378] width 147 height 22
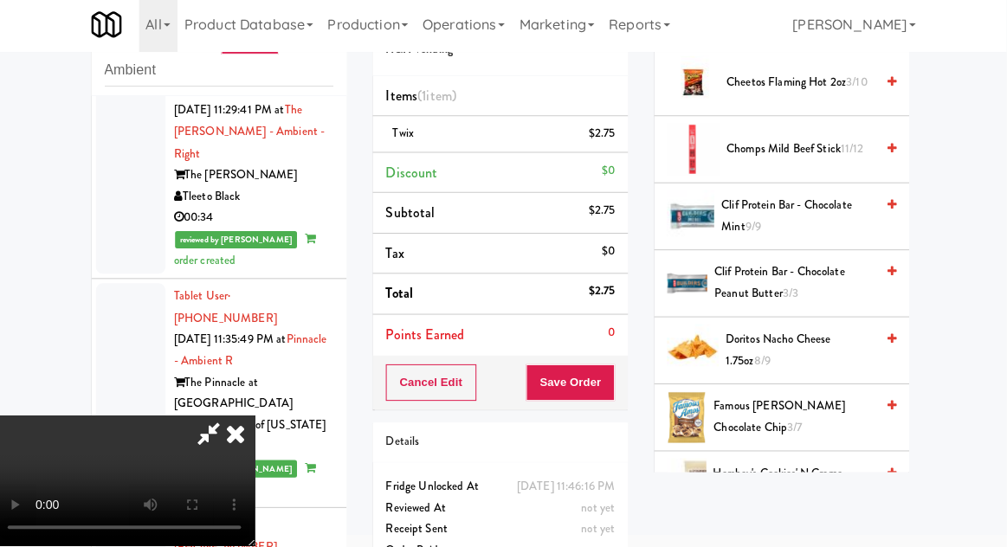
scroll to position [412, 0]
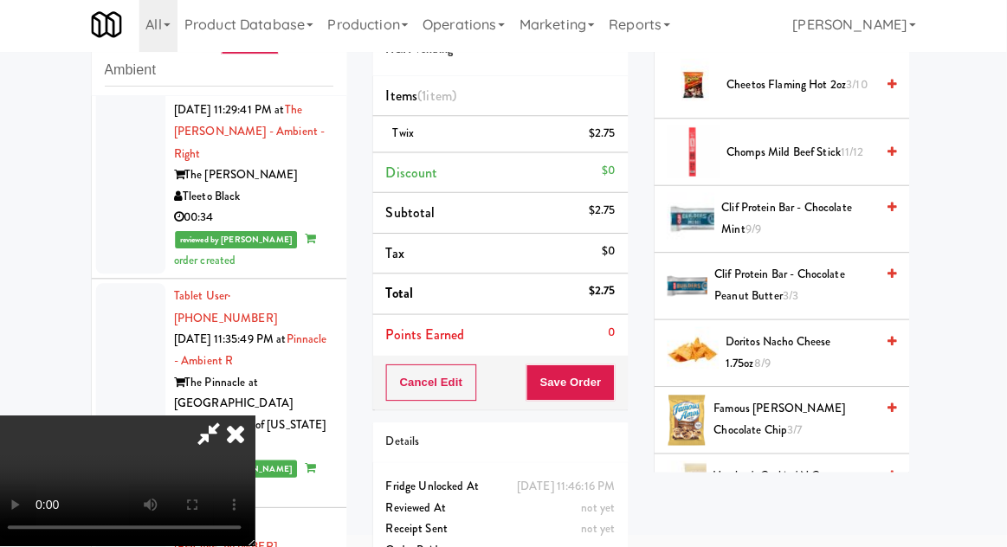
click at [832, 337] on span "Doritos Nacho Cheese 1.75oz 8/9" at bounding box center [801, 354] width 149 height 42
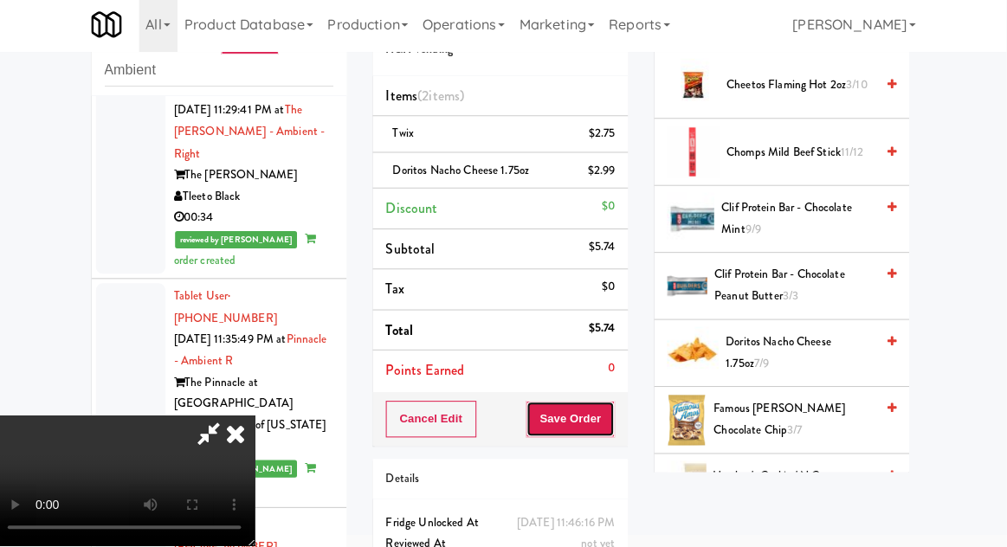
click at [614, 424] on button "Save Order" at bounding box center [573, 420] width 88 height 36
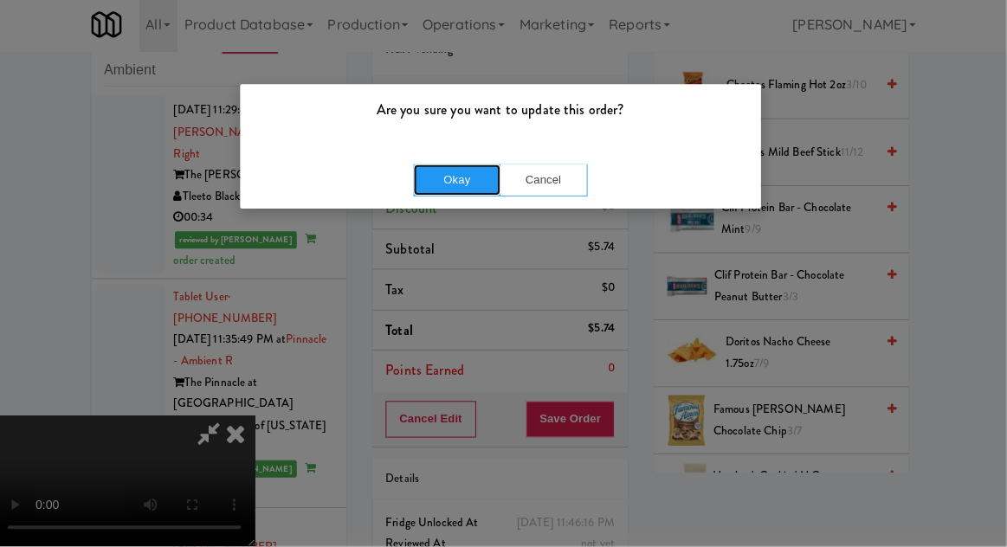
click at [449, 191] on button "Okay" at bounding box center [460, 182] width 87 height 31
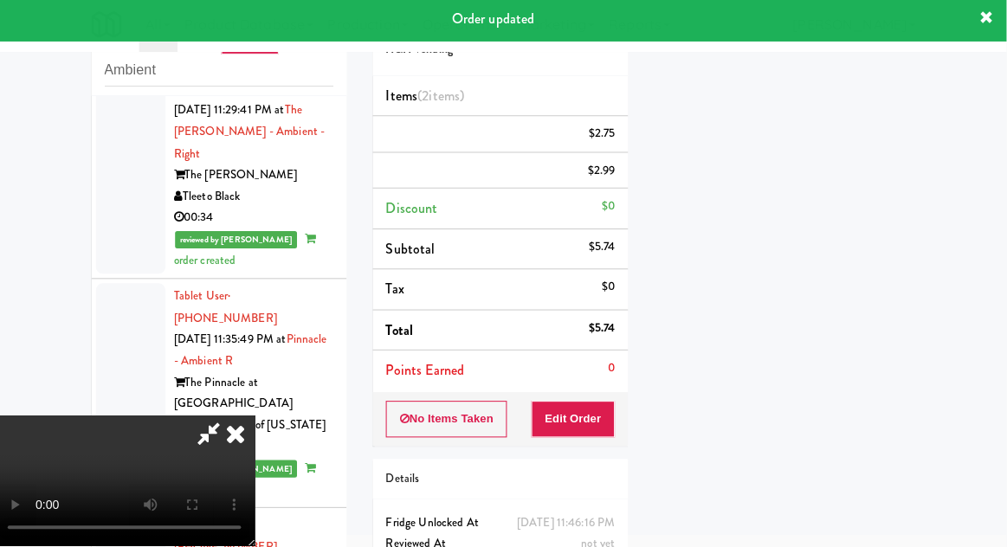
scroll to position [171, 0]
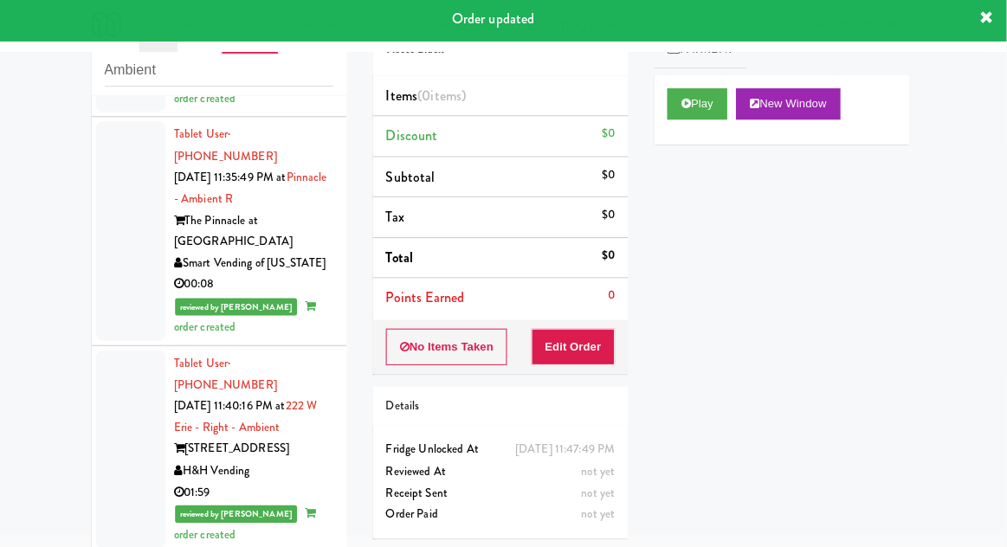
scroll to position [5752, 0]
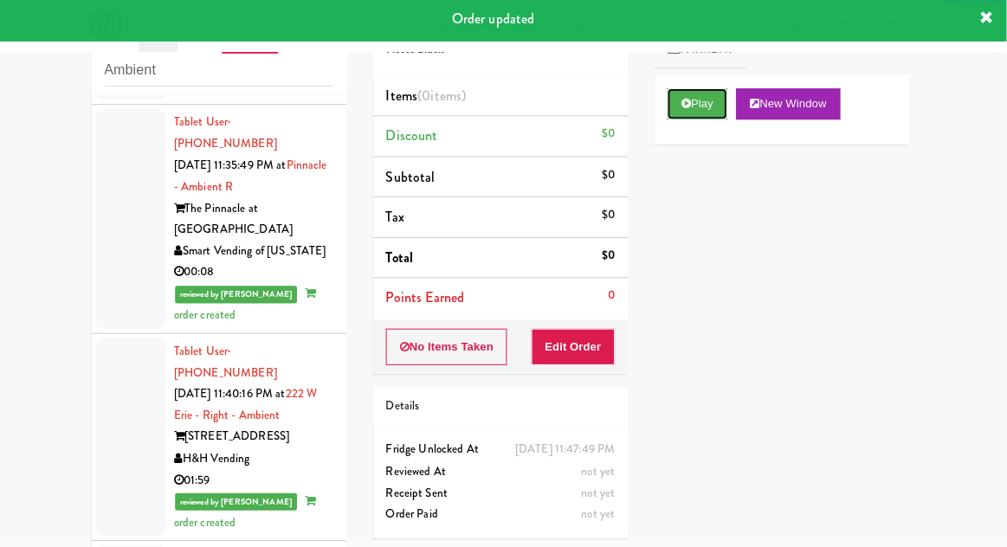
click at [715, 113] on button "Play" at bounding box center [699, 107] width 60 height 31
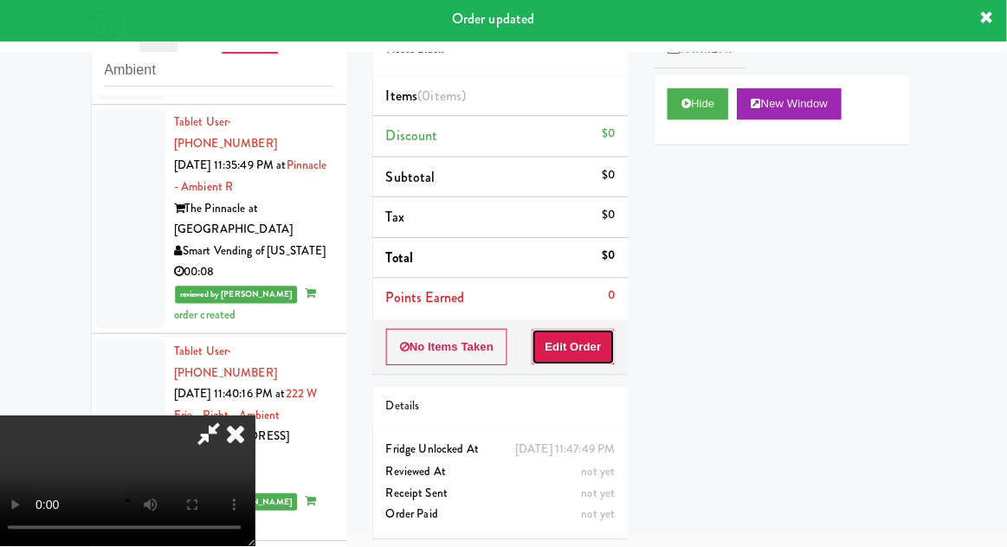
click at [609, 331] on button "Edit Order" at bounding box center [576, 349] width 84 height 36
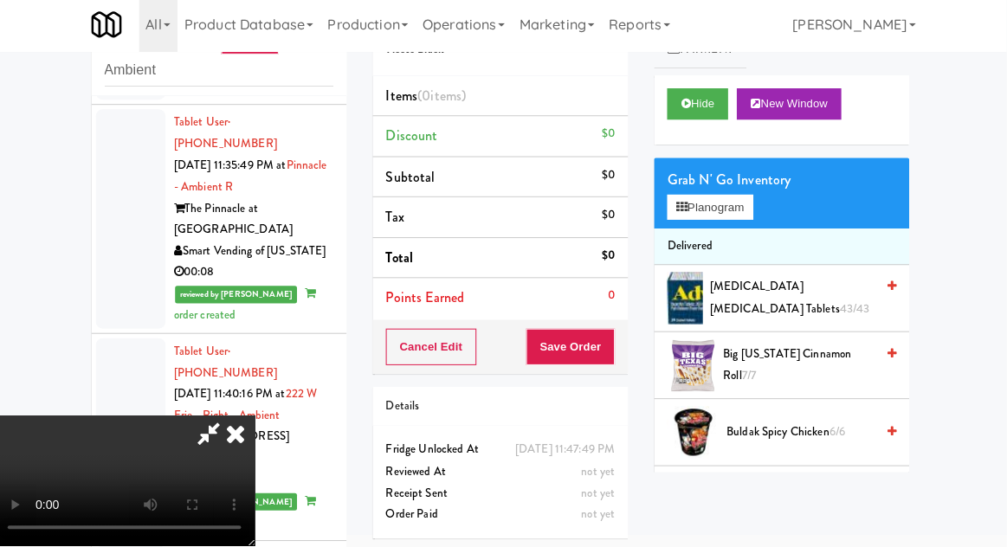
scroll to position [0, 0]
click at [752, 218] on button "Planogram" at bounding box center [711, 210] width 85 height 26
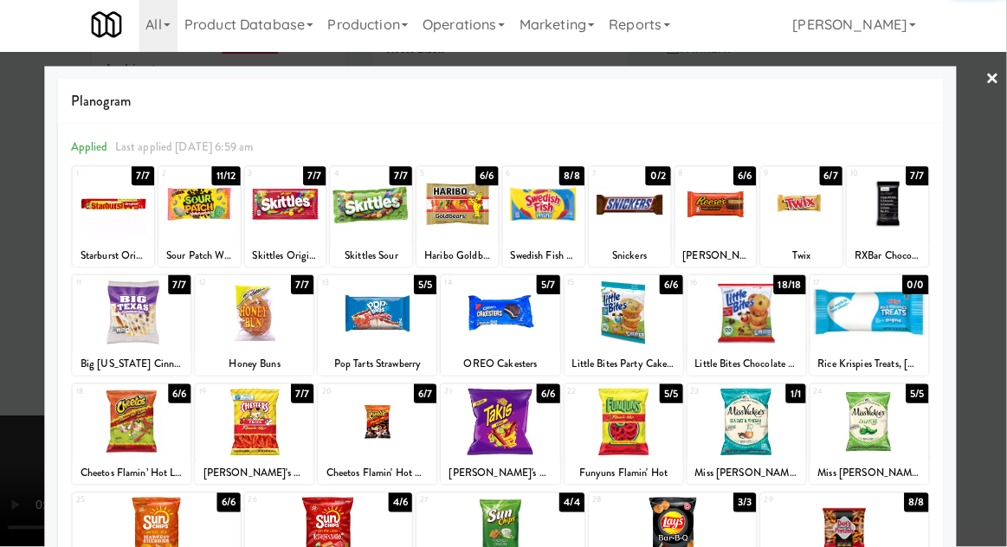
click at [252, 337] on div at bounding box center [259, 314] width 118 height 67
click at [994, 203] on div at bounding box center [503, 273] width 1007 height 547
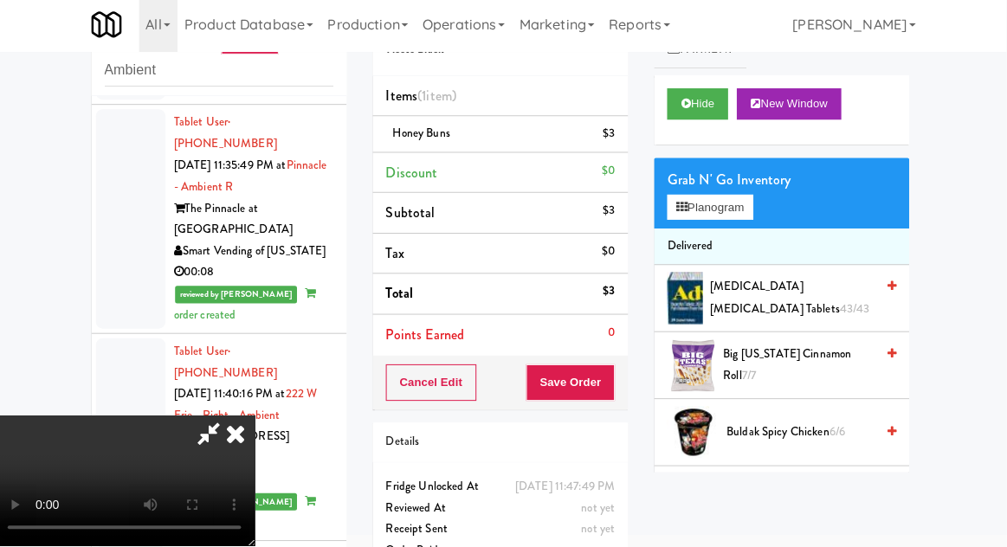
click at [625, 145] on li "Honey Buns $3" at bounding box center [503, 137] width 254 height 36
click at [619, 144] on icon at bounding box center [618, 143] width 9 height 11
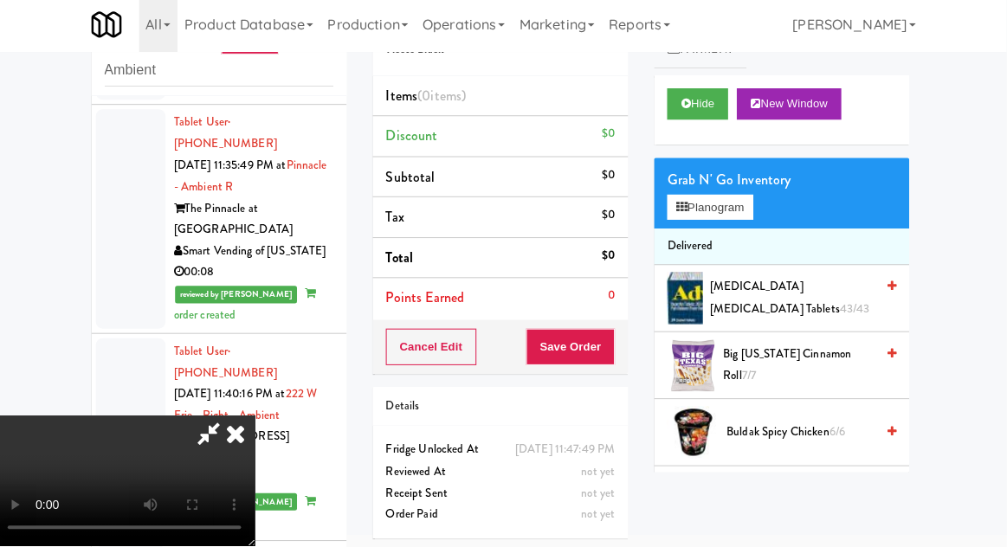
scroll to position [63, 0]
click at [725, 219] on button "Planogram" at bounding box center [711, 210] width 85 height 26
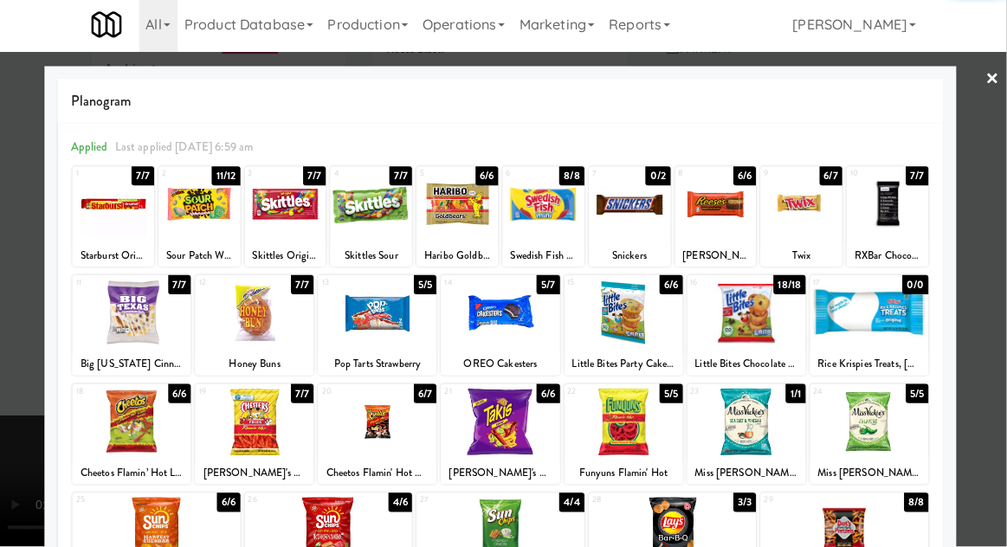
click at [269, 331] on div at bounding box center [259, 314] width 118 height 67
click at [967, 237] on div at bounding box center [503, 273] width 1007 height 547
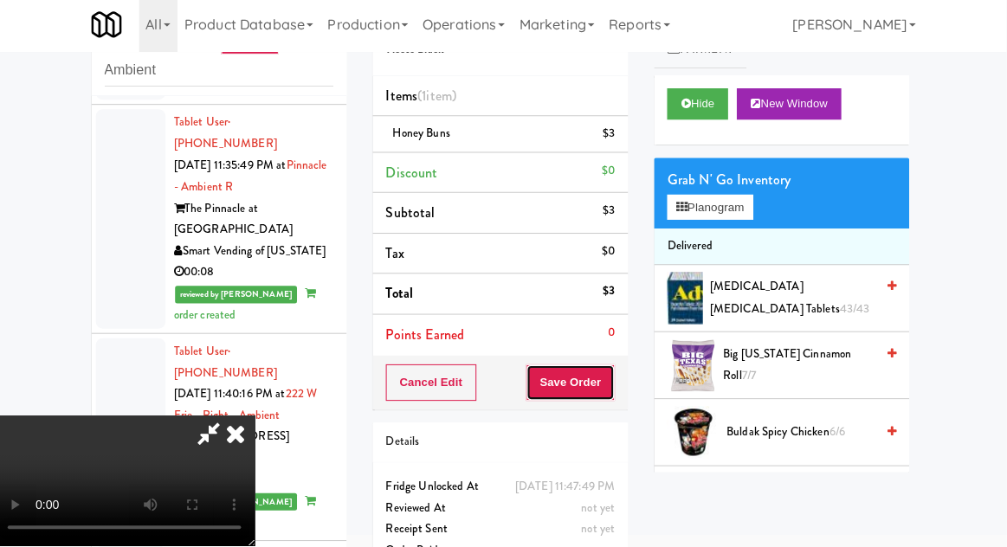
click at [614, 385] on button "Save Order" at bounding box center [573, 384] width 88 height 36
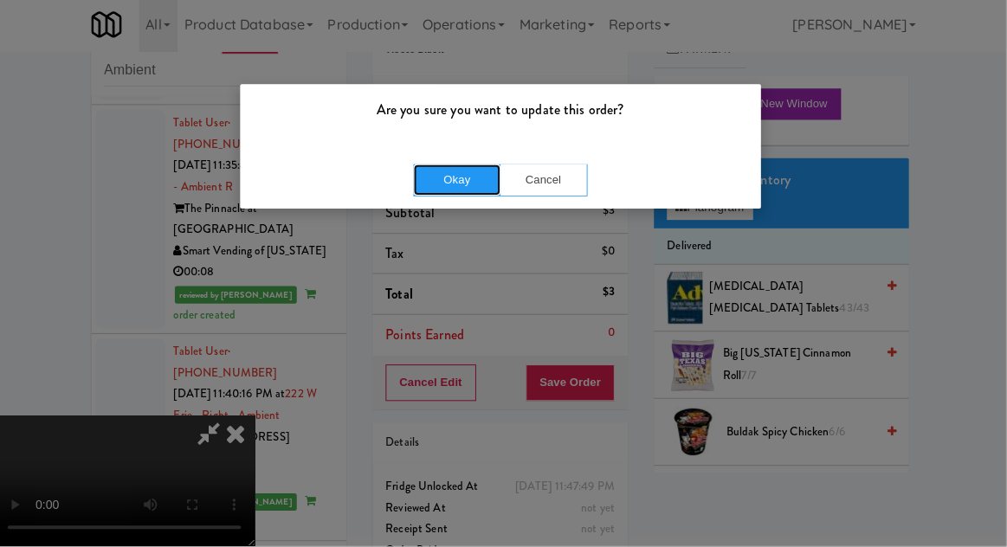
click at [454, 189] on button "Okay" at bounding box center [460, 182] width 87 height 31
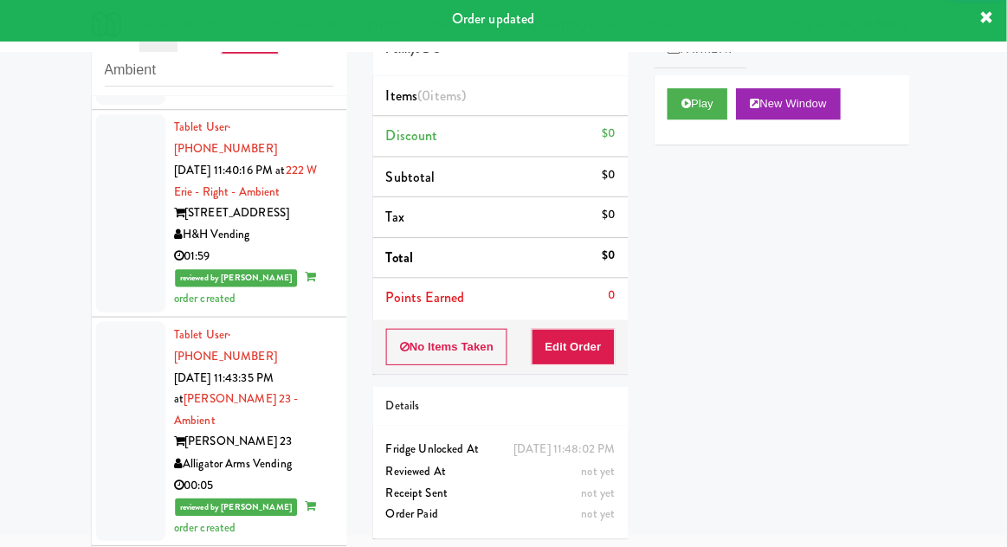
scroll to position [5976, 0]
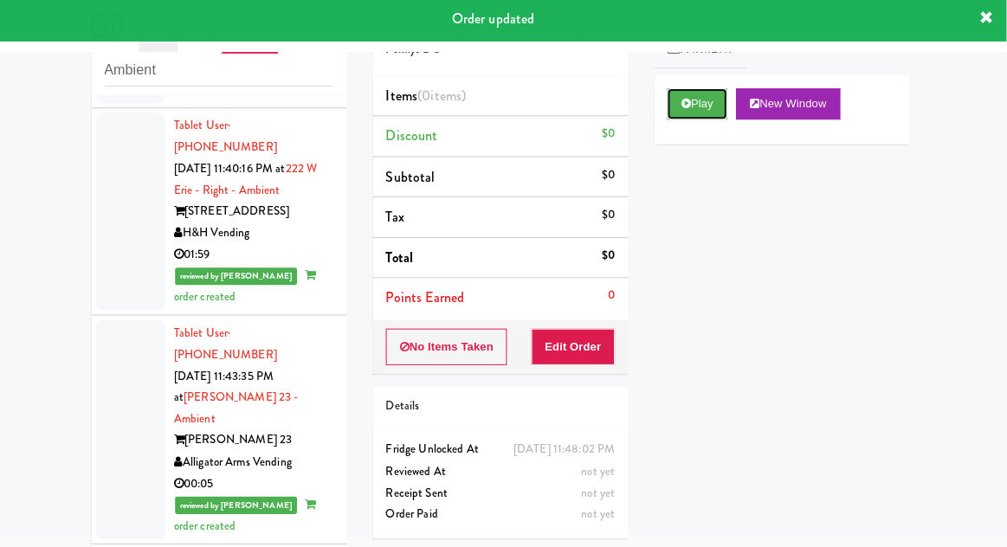
click at [697, 120] on button "Play" at bounding box center [699, 107] width 60 height 31
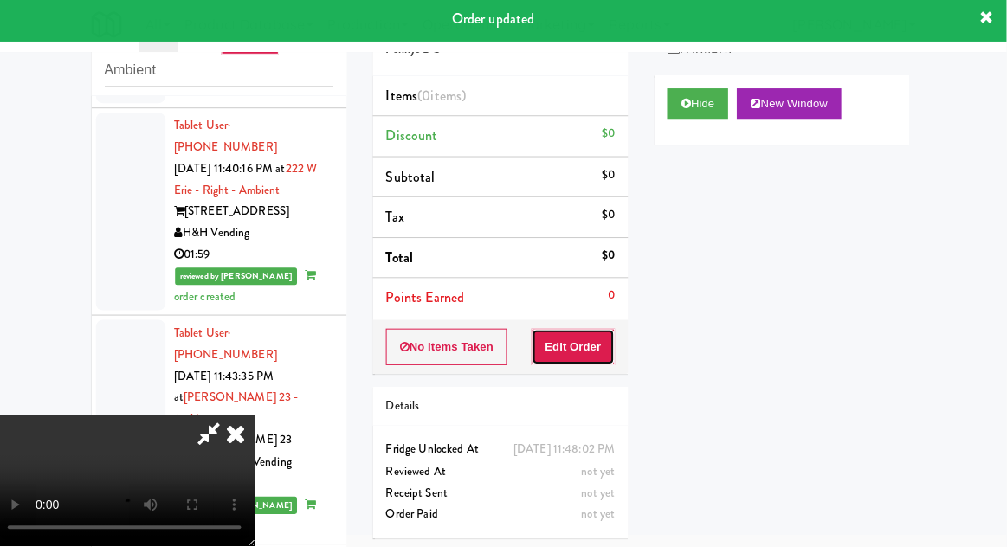
click at [595, 360] on button "Edit Order" at bounding box center [576, 349] width 84 height 36
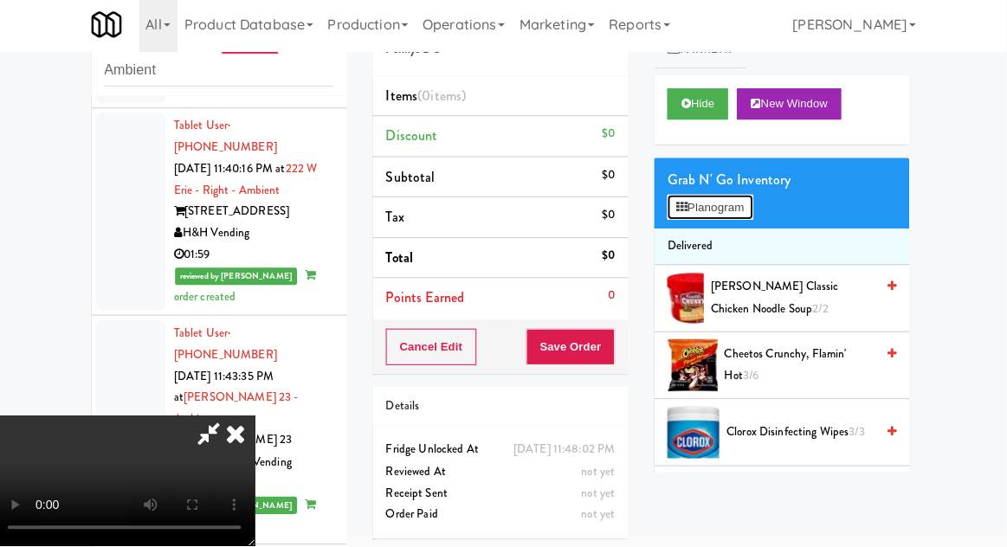
click at [737, 220] on button "Planogram" at bounding box center [711, 210] width 85 height 26
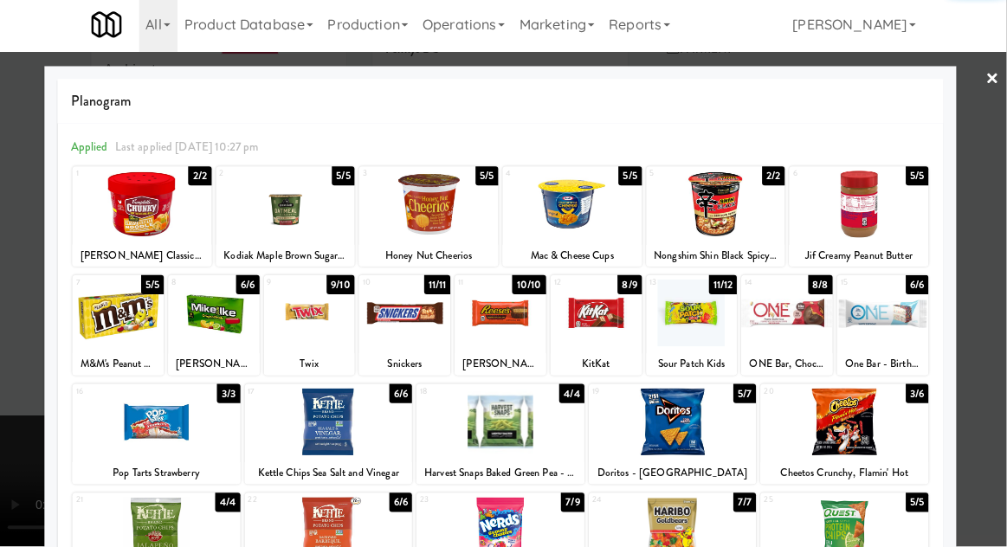
click at [161, 524] on div at bounding box center [161, 531] width 167 height 67
click at [978, 264] on div at bounding box center [503, 273] width 1007 height 547
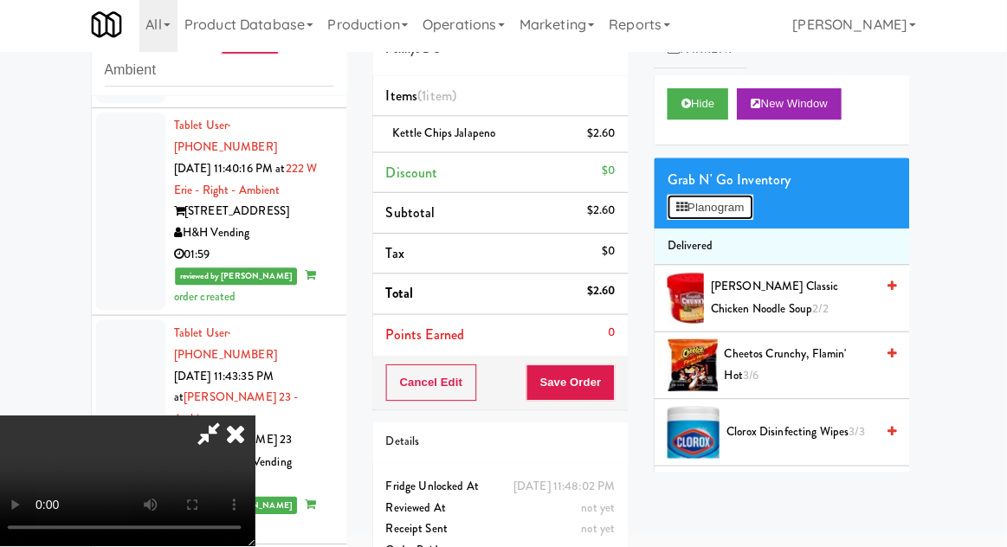
click at [744, 216] on button "Planogram" at bounding box center [711, 210] width 85 height 26
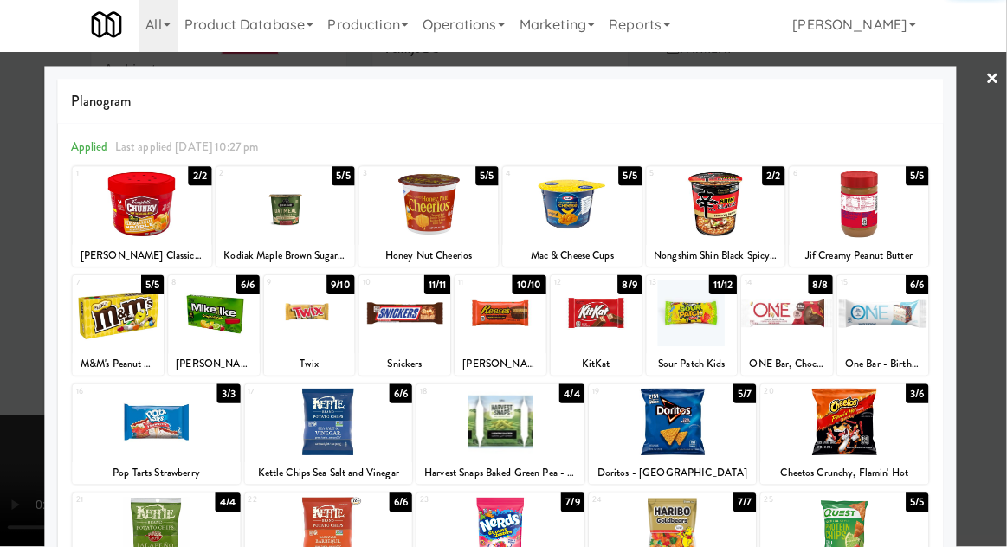
click at [163, 421] on div at bounding box center [161, 422] width 167 height 67
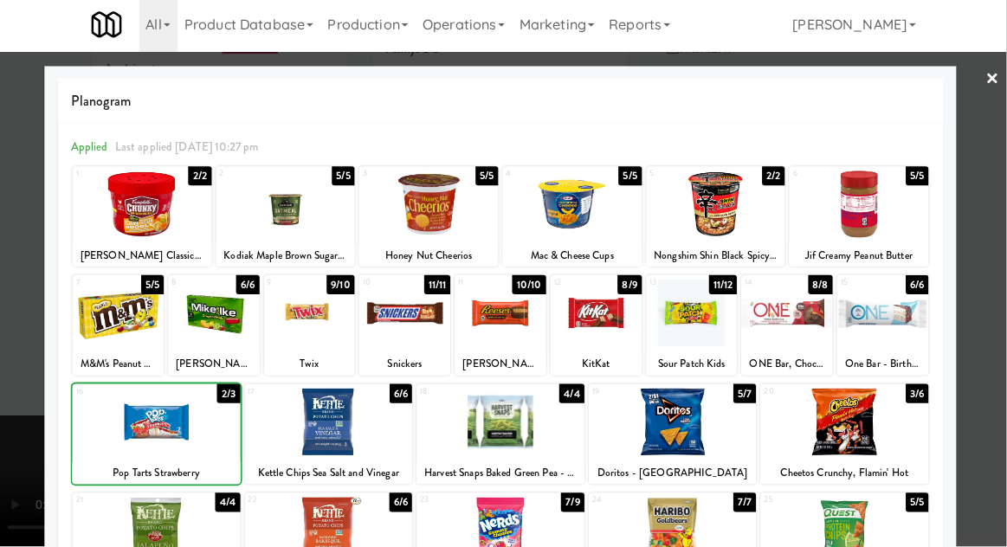
click at [983, 253] on div at bounding box center [503, 273] width 1007 height 547
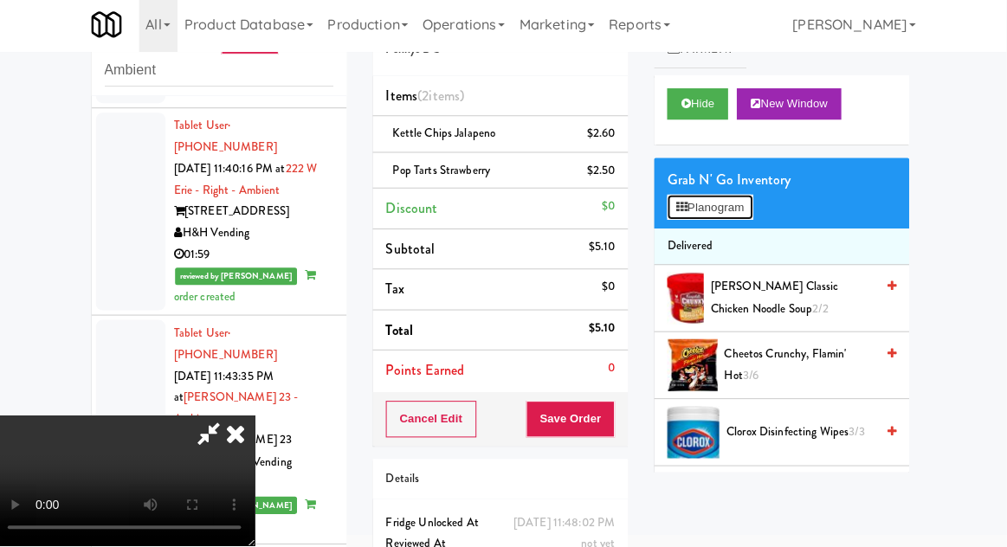
click at [743, 209] on button "Planogram" at bounding box center [711, 210] width 85 height 26
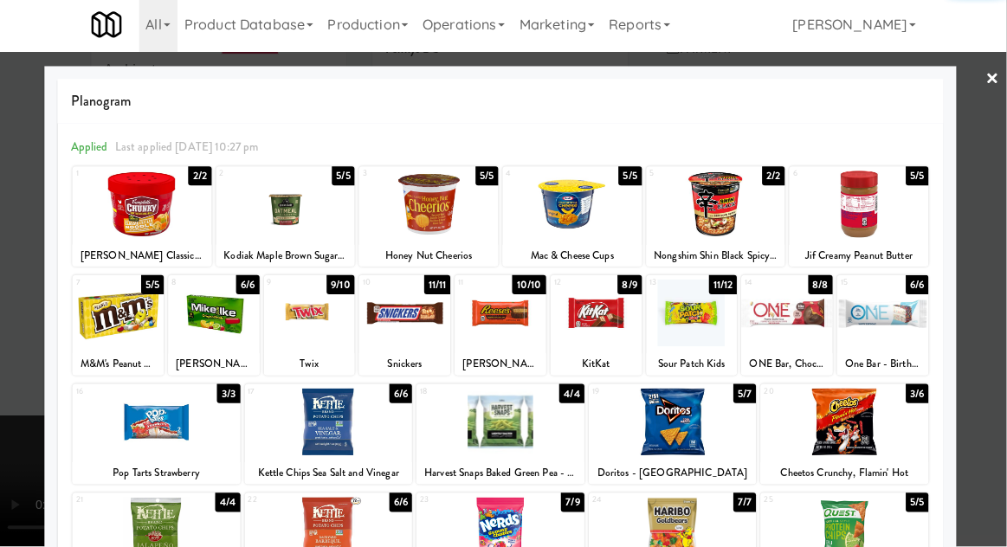
click at [296, 335] on div at bounding box center [313, 314] width 91 height 67
click at [982, 237] on div at bounding box center [503, 273] width 1007 height 547
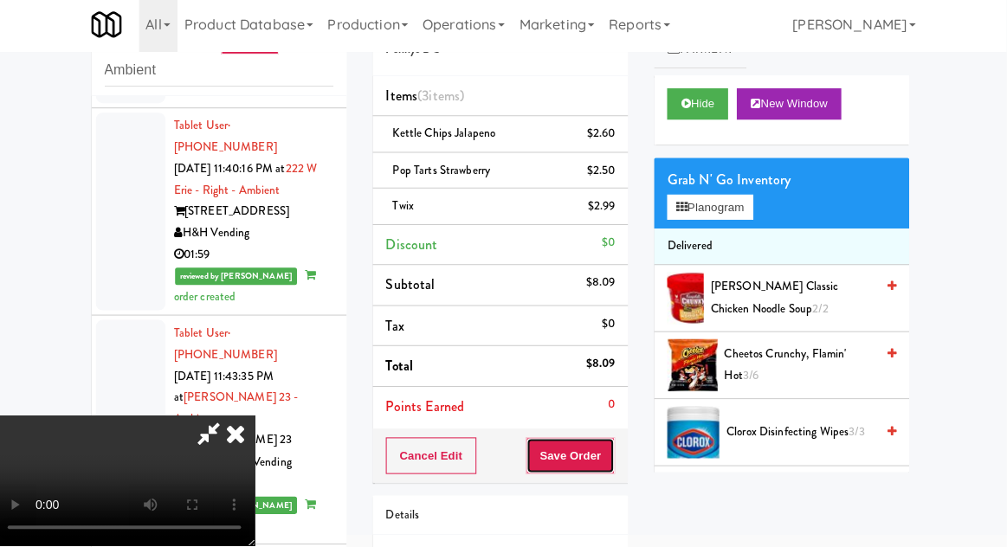
click at [614, 458] on button "Save Order" at bounding box center [573, 457] width 88 height 36
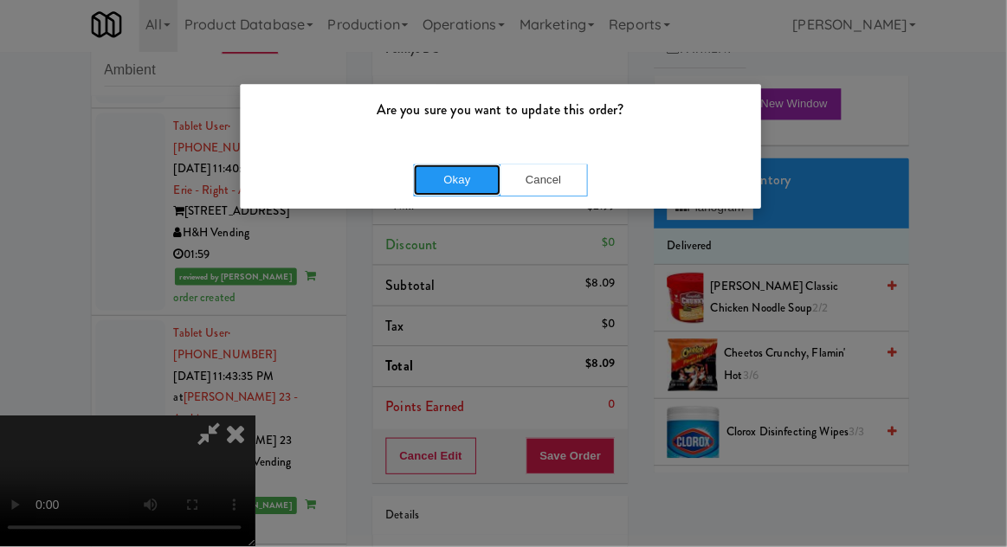
click at [443, 177] on button "Okay" at bounding box center [460, 182] width 87 height 31
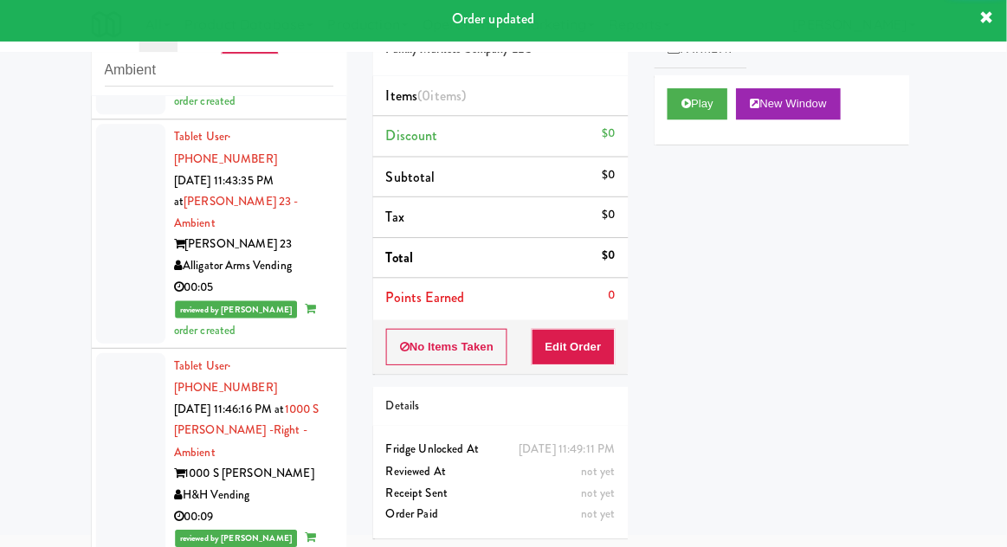
scroll to position [6174, 0]
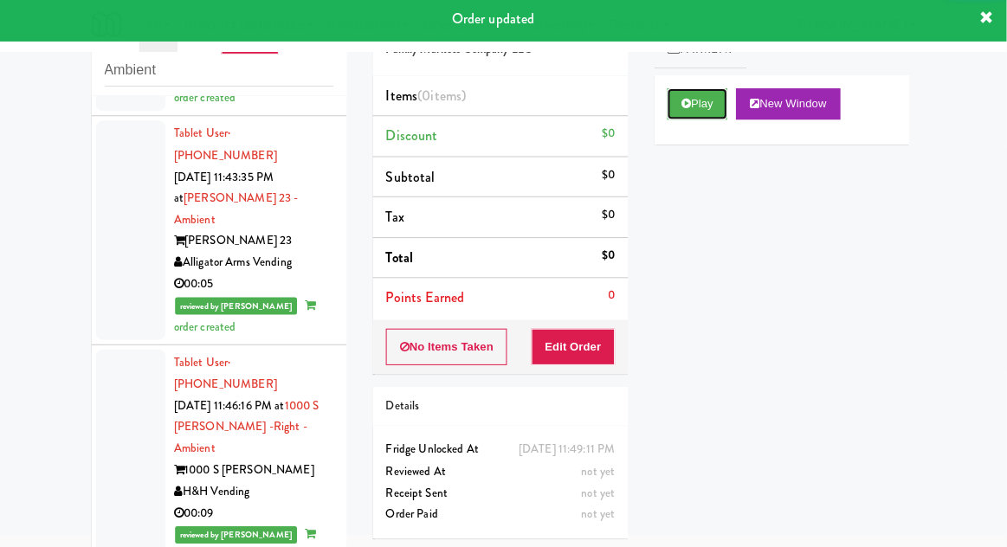
click at [707, 107] on button "Play" at bounding box center [699, 107] width 60 height 31
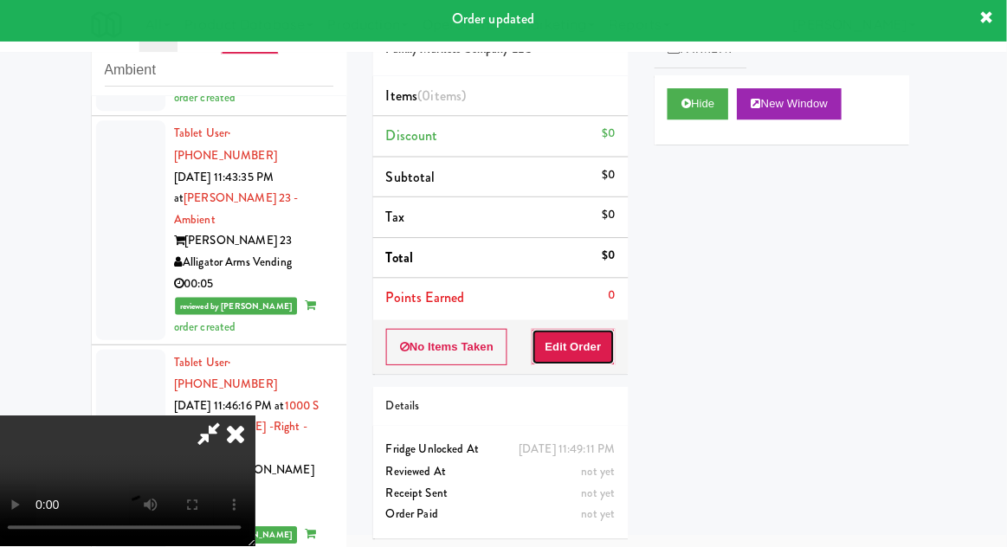
click at [597, 360] on button "Edit Order" at bounding box center [576, 349] width 84 height 36
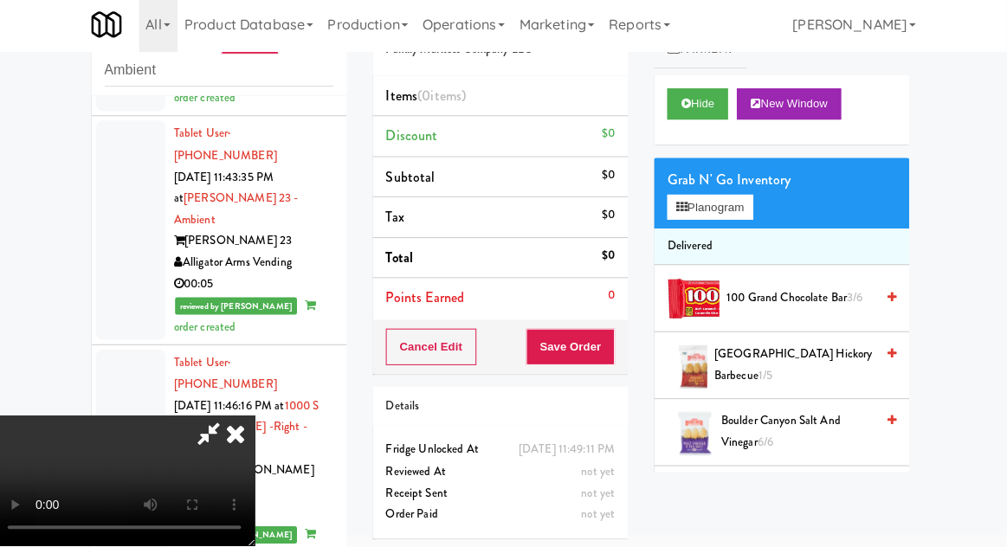
scroll to position [0, 0]
click at [754, 210] on button "Planogram" at bounding box center [711, 210] width 85 height 26
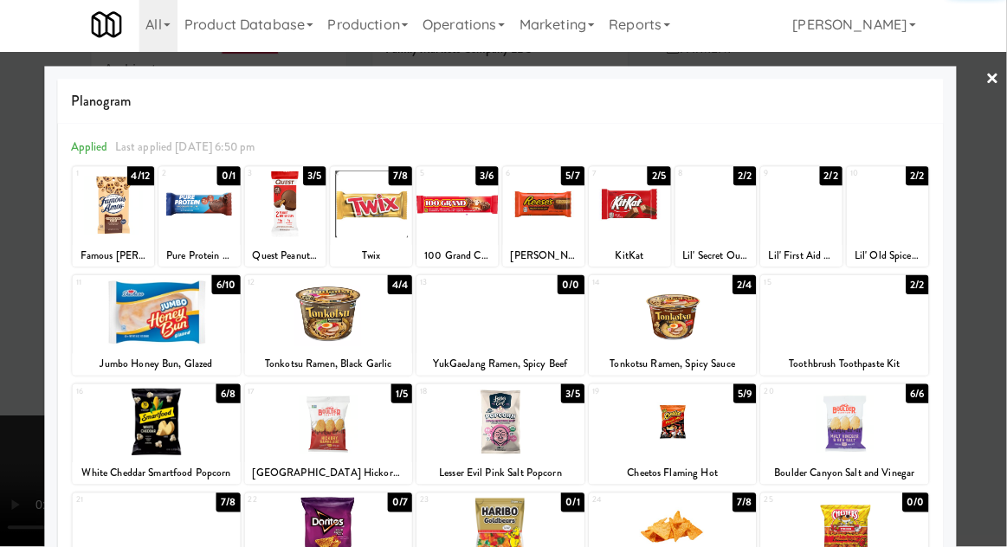
click at [708, 337] on div at bounding box center [674, 314] width 167 height 67
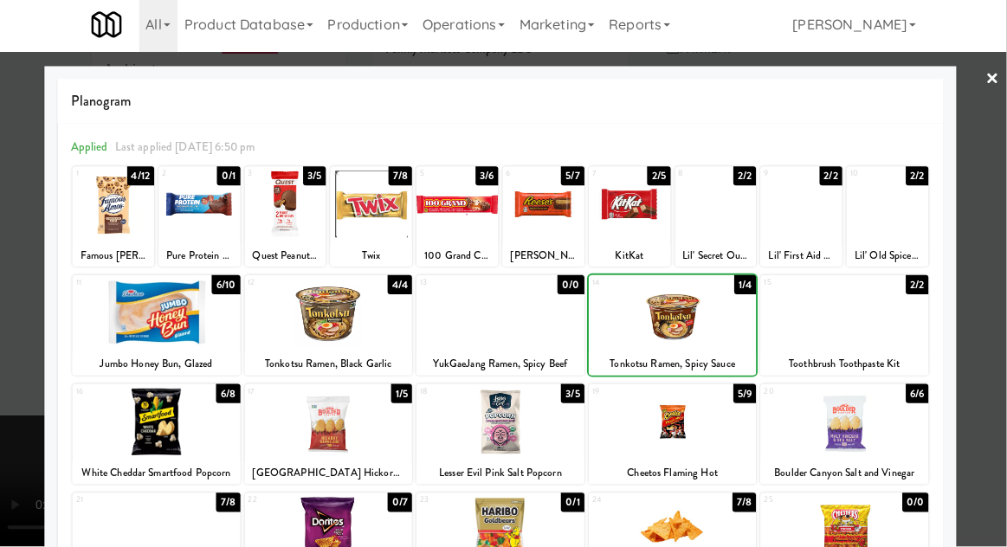
click at [997, 303] on div at bounding box center [503, 273] width 1007 height 547
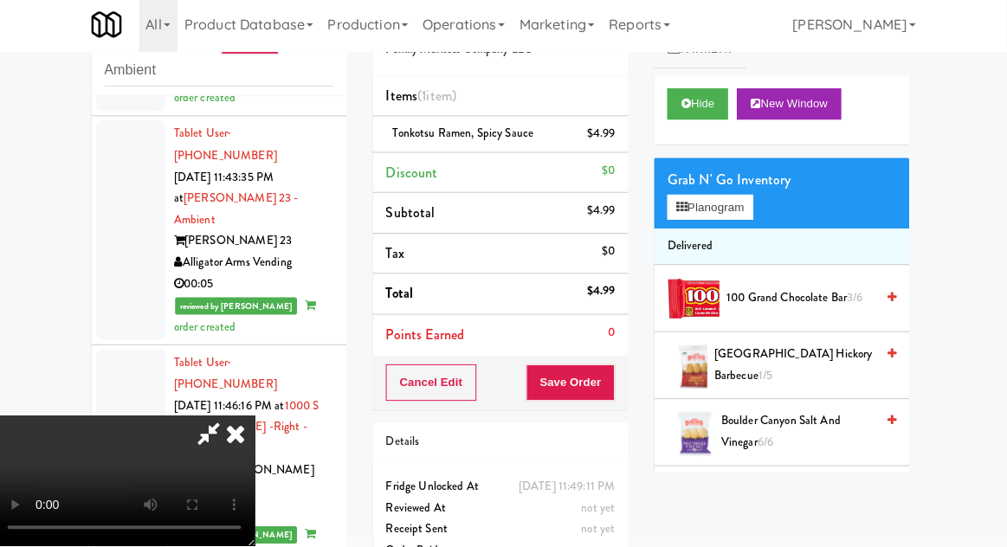
scroll to position [63, 0]
click at [614, 383] on button "Save Order" at bounding box center [573, 384] width 88 height 36
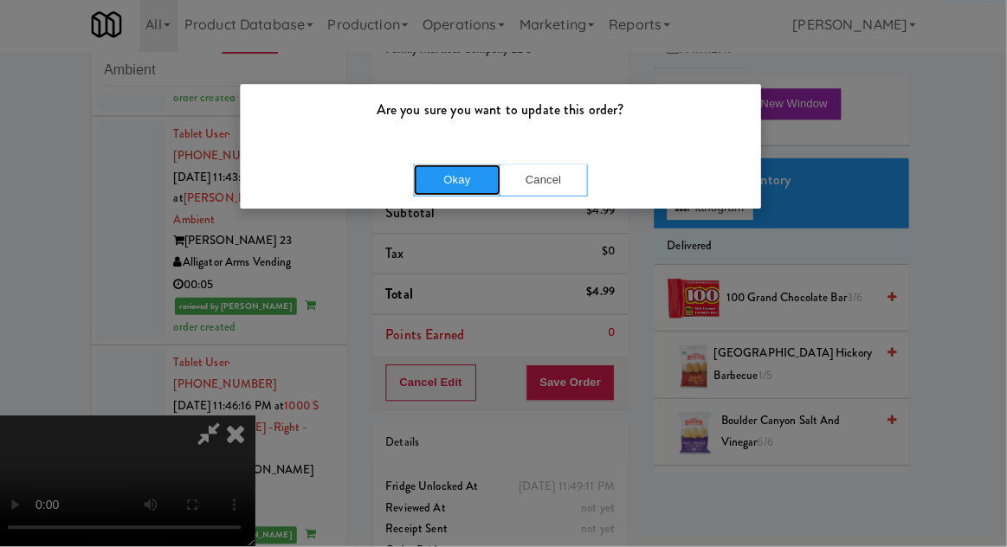
click at [437, 177] on button "Okay" at bounding box center [460, 182] width 87 height 31
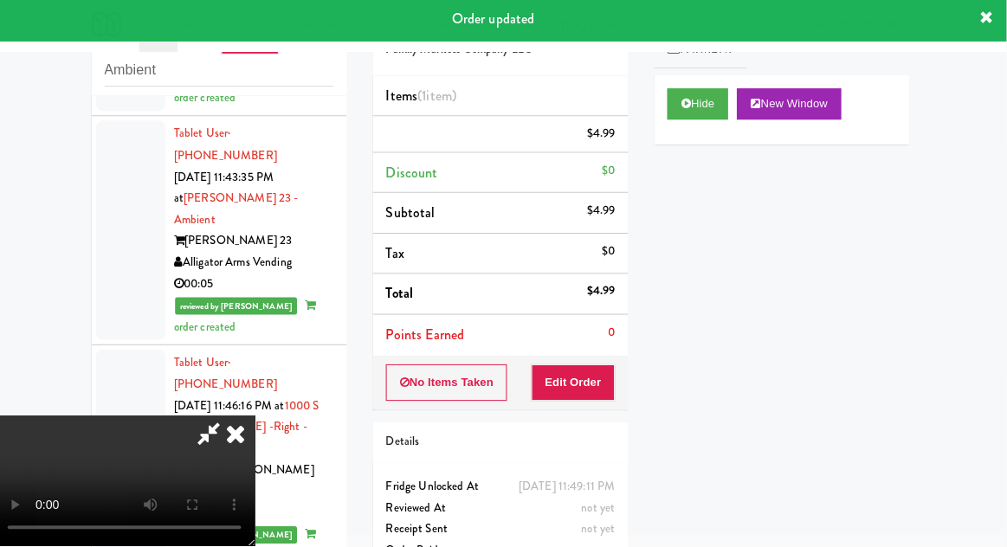
scroll to position [0, 0]
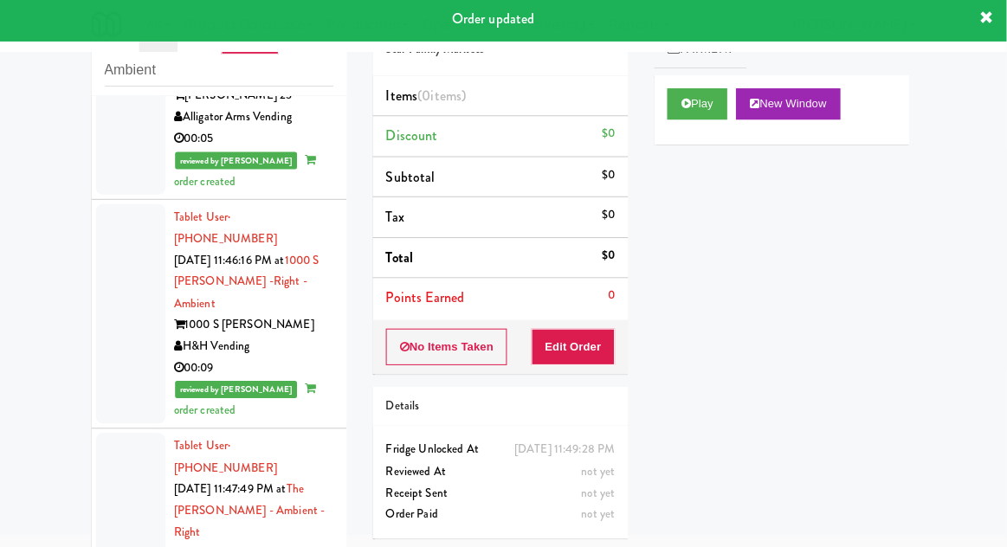
scroll to position [6365, 0]
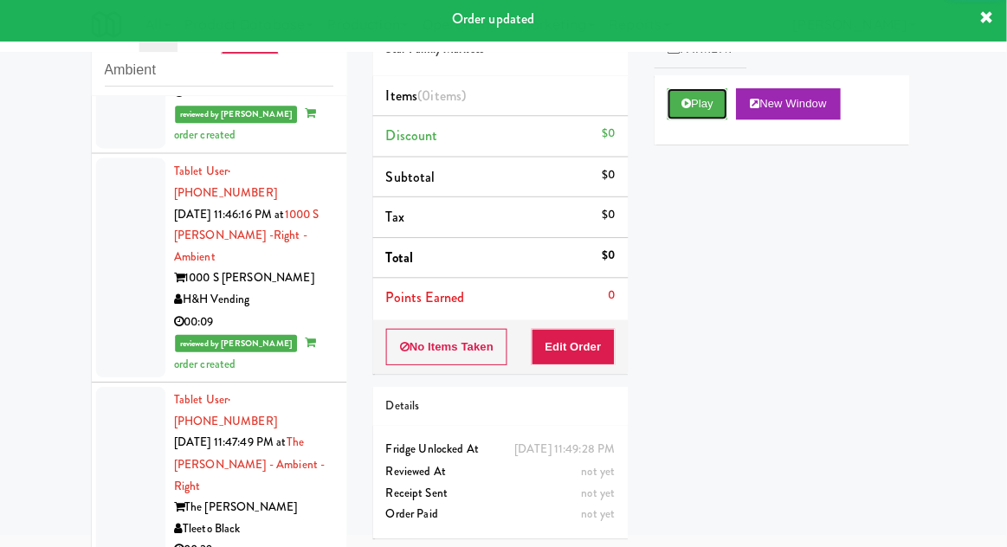
click at [711, 110] on button "Play" at bounding box center [699, 107] width 60 height 31
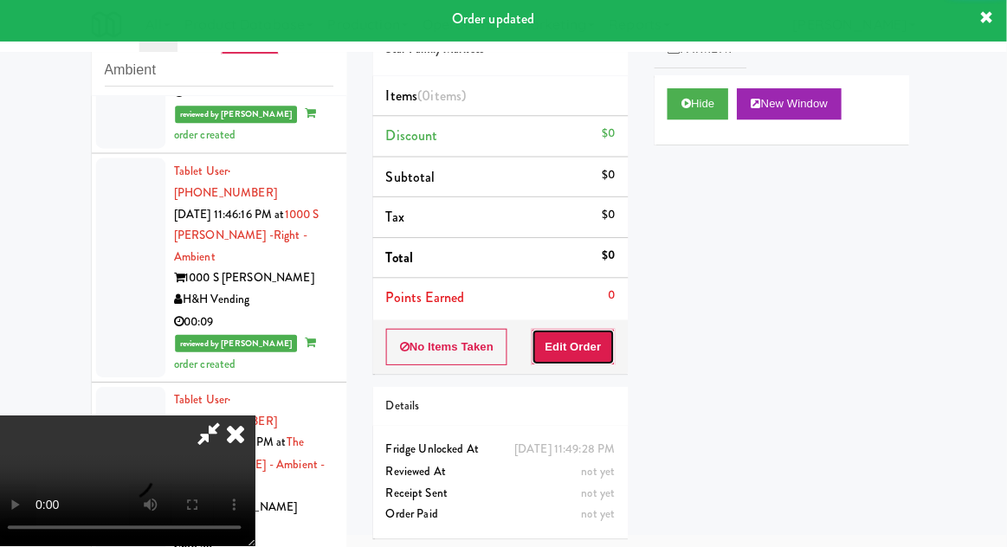
click at [588, 354] on button "Edit Order" at bounding box center [576, 349] width 84 height 36
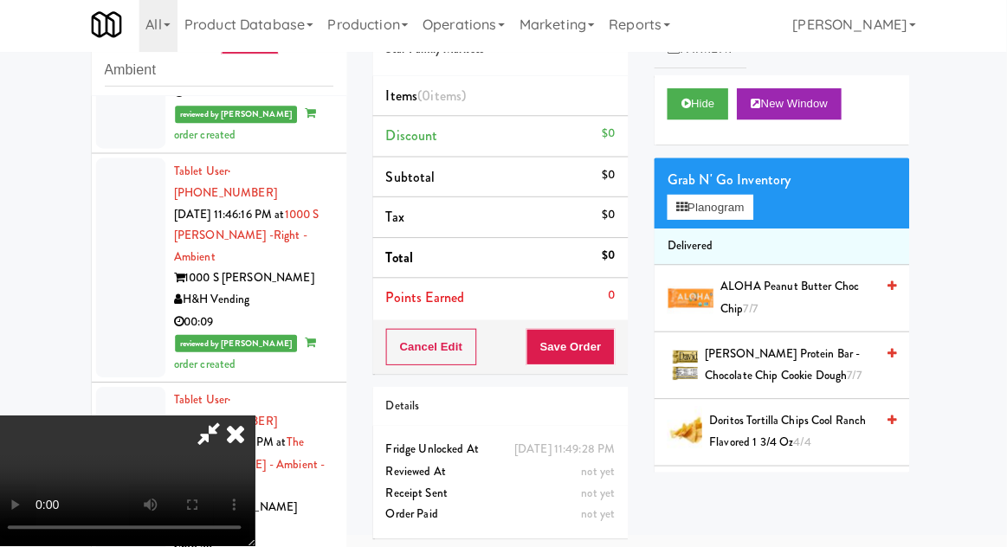
scroll to position [63, 0]
click at [751, 221] on button "Planogram" at bounding box center [711, 210] width 85 height 26
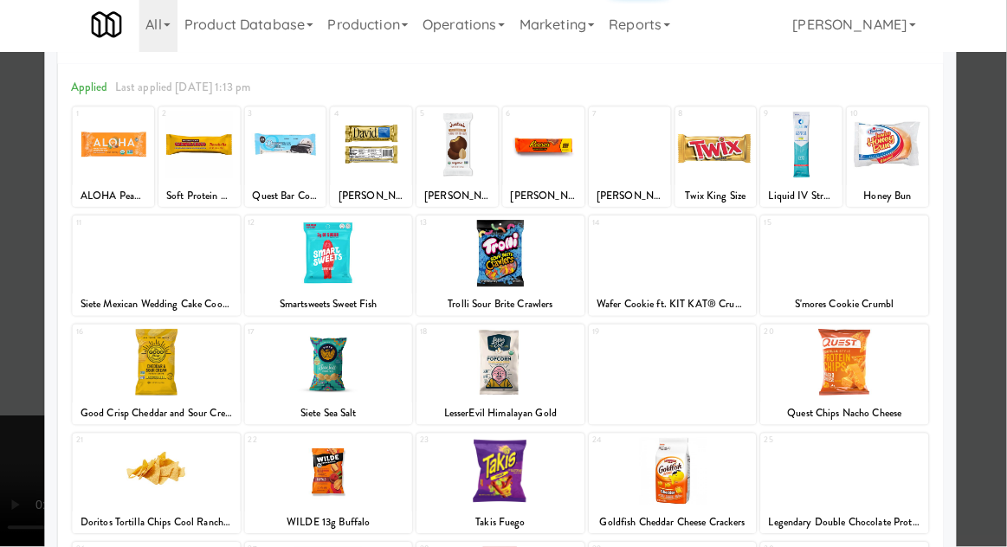
scroll to position [74, 0]
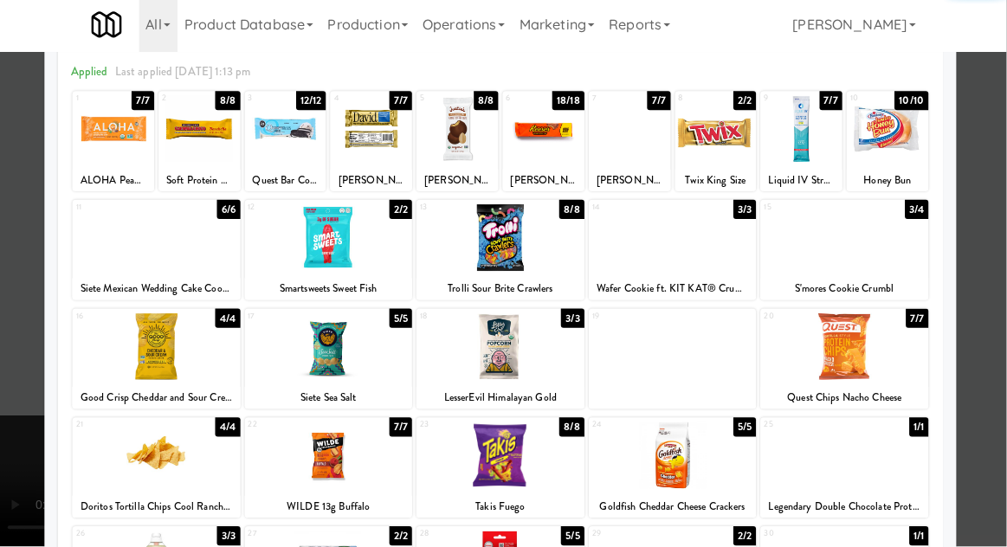
click at [731, 261] on div at bounding box center [674, 240] width 167 height 67
click at [983, 222] on div at bounding box center [503, 273] width 1007 height 547
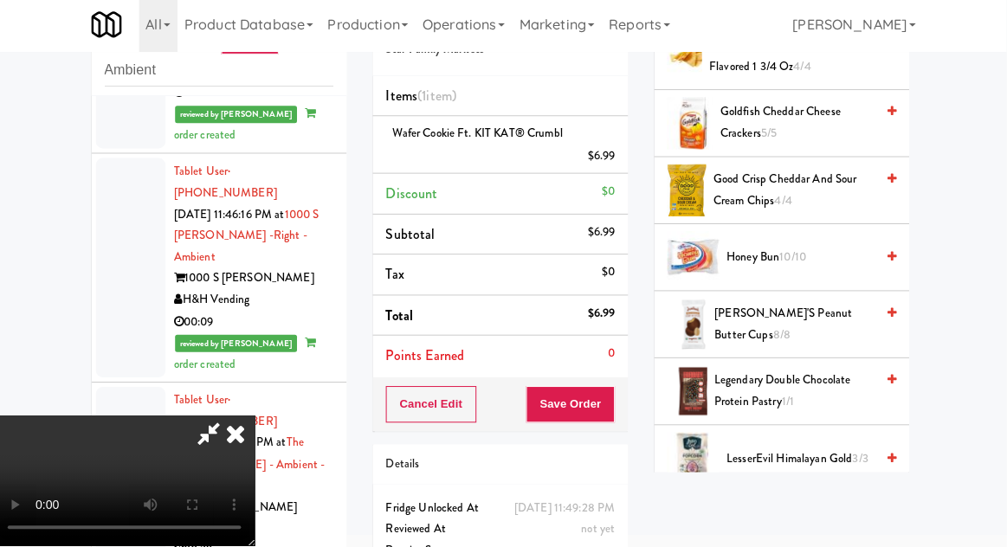
scroll to position [371, 0]
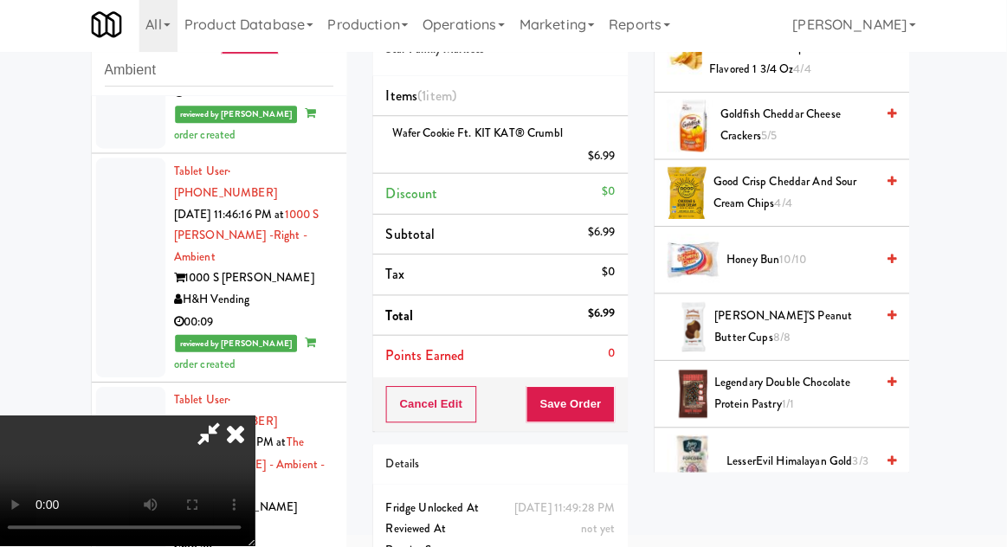
click at [801, 263] on span "10/10" at bounding box center [794, 262] width 27 height 16
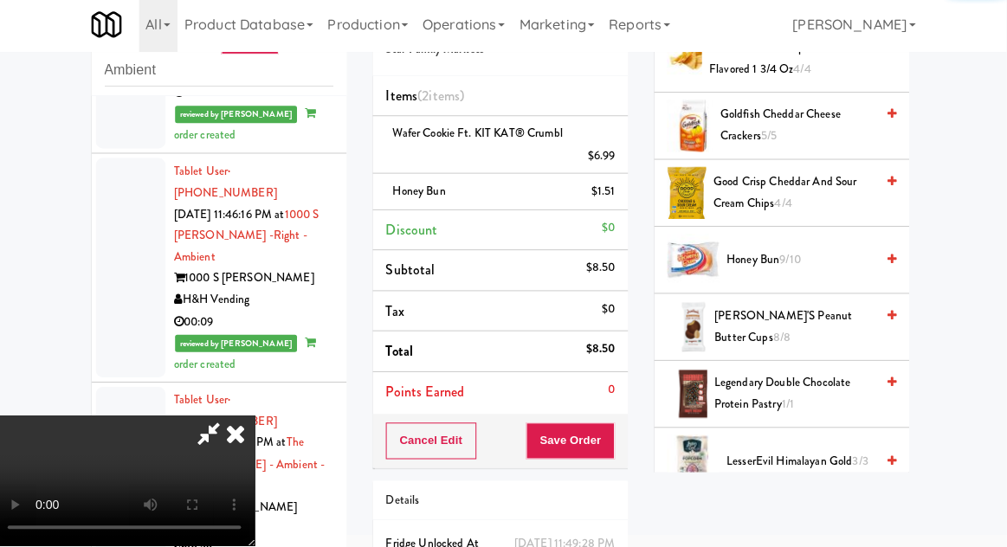
scroll to position [63, 0]
click at [614, 455] on button "Save Order" at bounding box center [573, 442] width 88 height 36
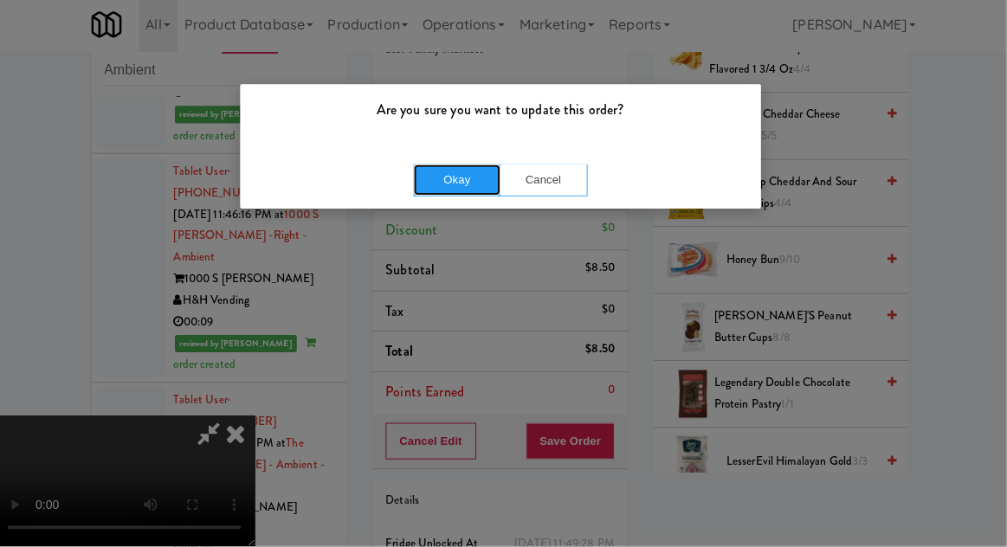
click at [435, 167] on button "Okay" at bounding box center [460, 182] width 87 height 31
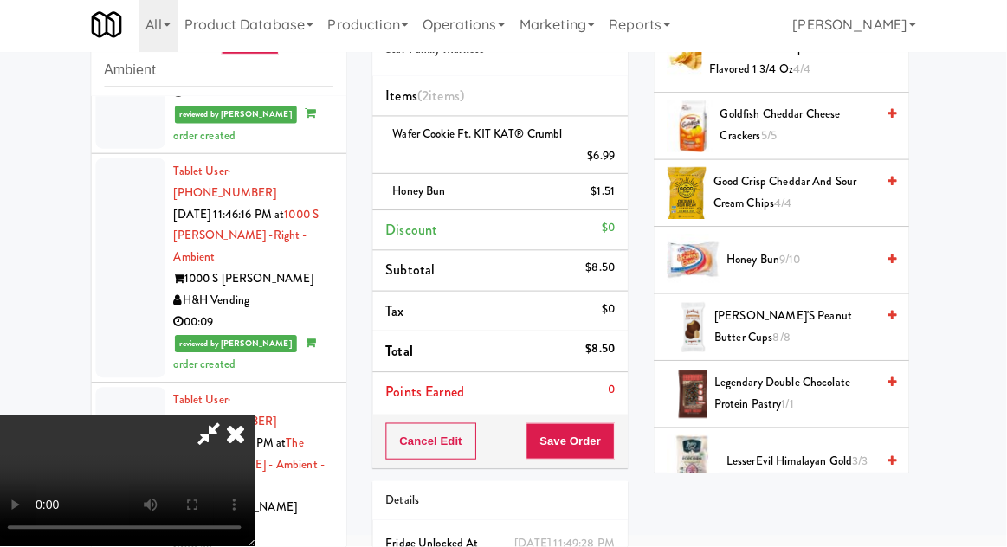
click at [454, 178] on div at bounding box center [503, 273] width 1007 height 547
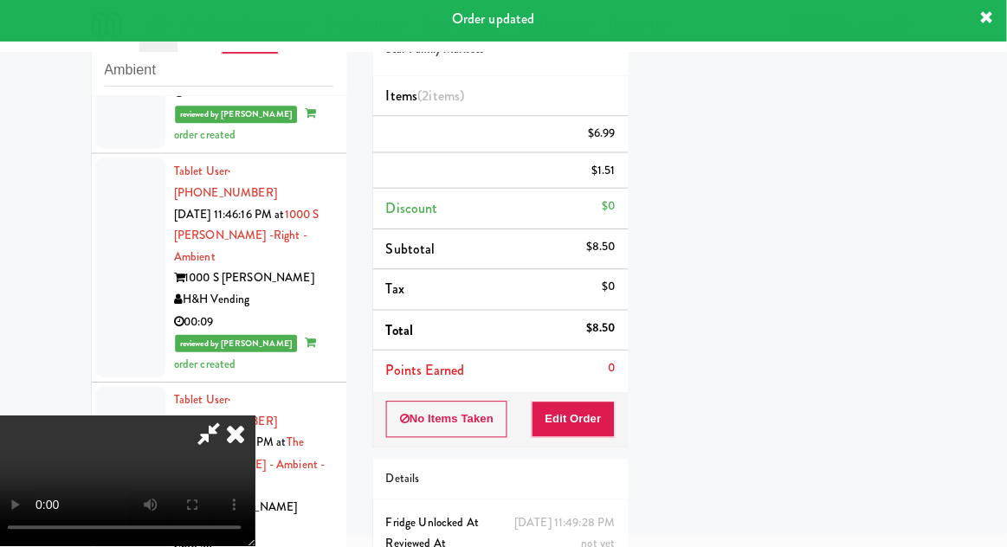
scroll to position [0, 0]
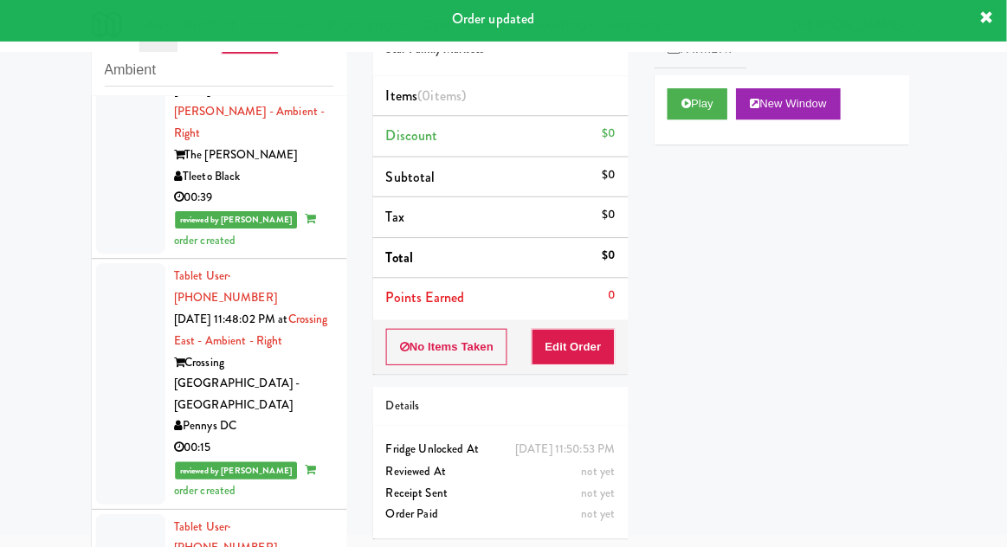
scroll to position [6727, 0]
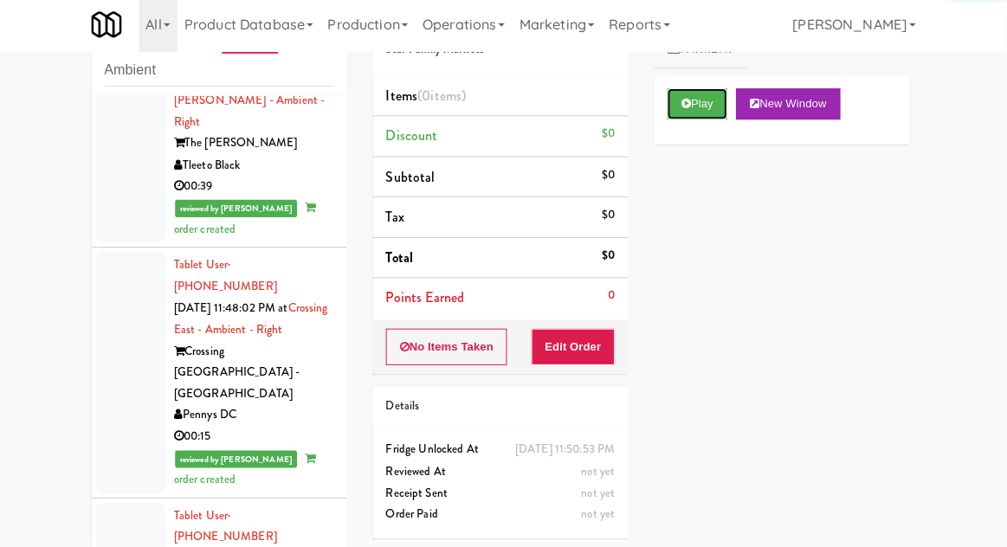
click at [710, 101] on button "Play" at bounding box center [699, 107] width 60 height 31
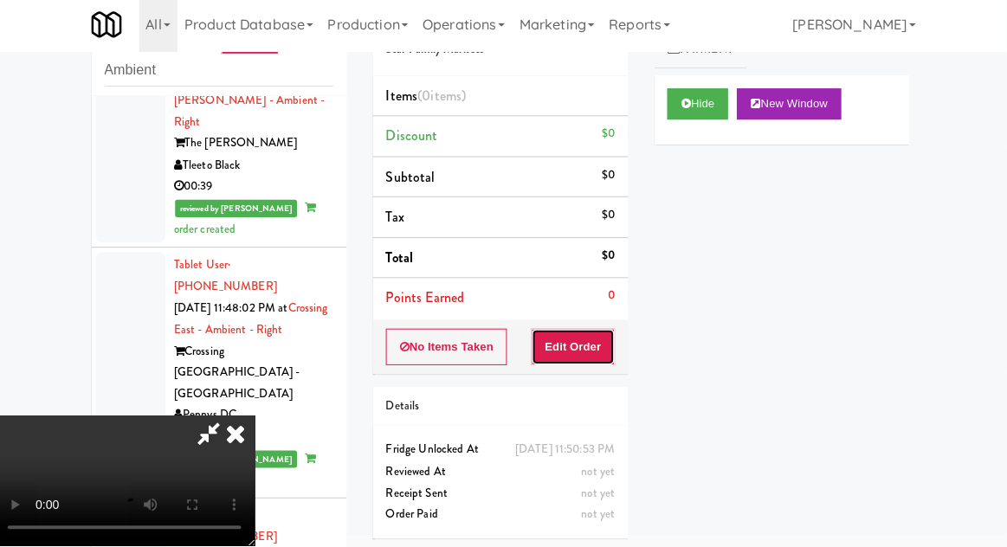
click at [550, 348] on button "Edit Order" at bounding box center [576, 349] width 84 height 36
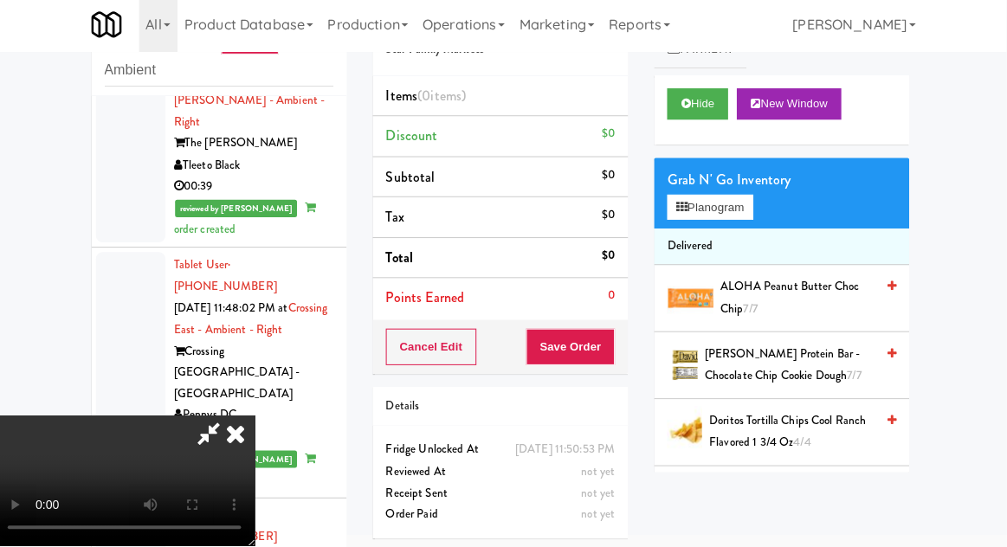
scroll to position [63, 0]
click at [745, 212] on button "Planogram" at bounding box center [711, 210] width 85 height 26
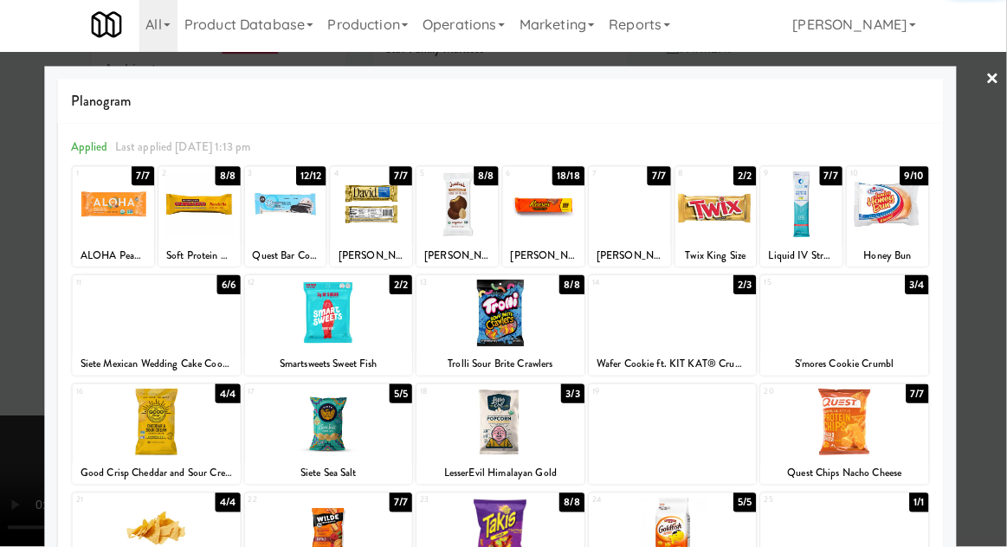
click at [730, 327] on div at bounding box center [674, 314] width 167 height 67
click at [997, 253] on div at bounding box center [503, 273] width 1007 height 547
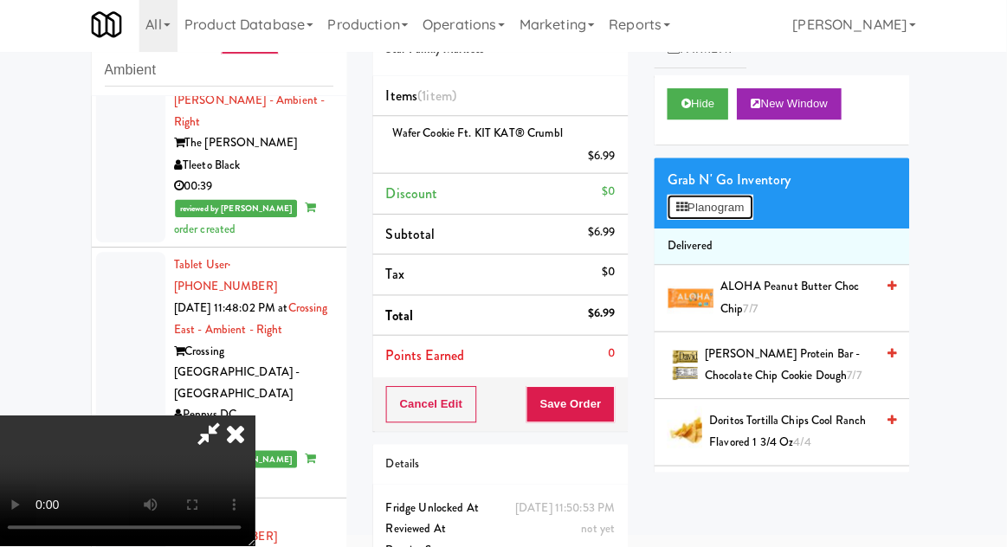
click at [749, 205] on button "Planogram" at bounding box center [711, 210] width 85 height 26
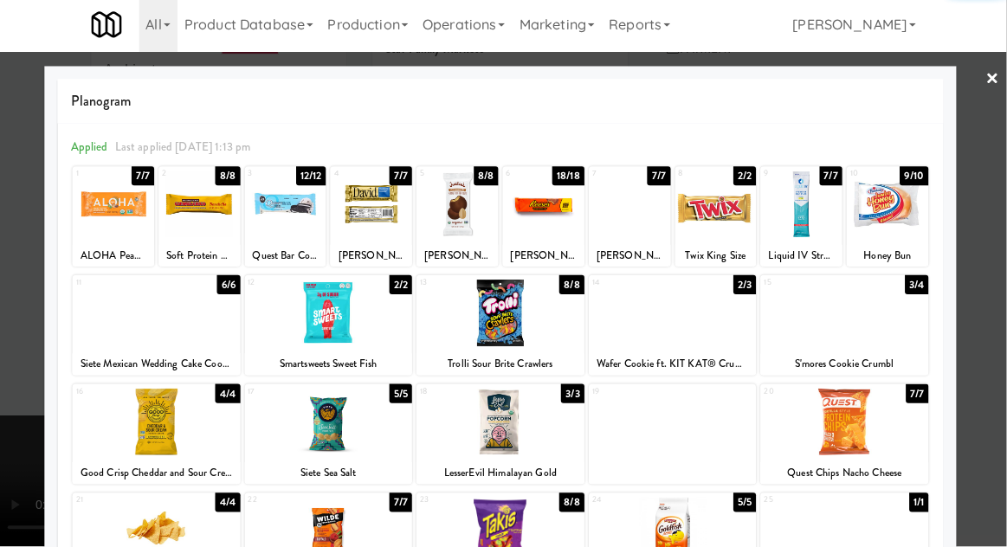
click at [880, 335] on div at bounding box center [845, 314] width 167 height 67
click at [991, 269] on div at bounding box center [503, 273] width 1007 height 547
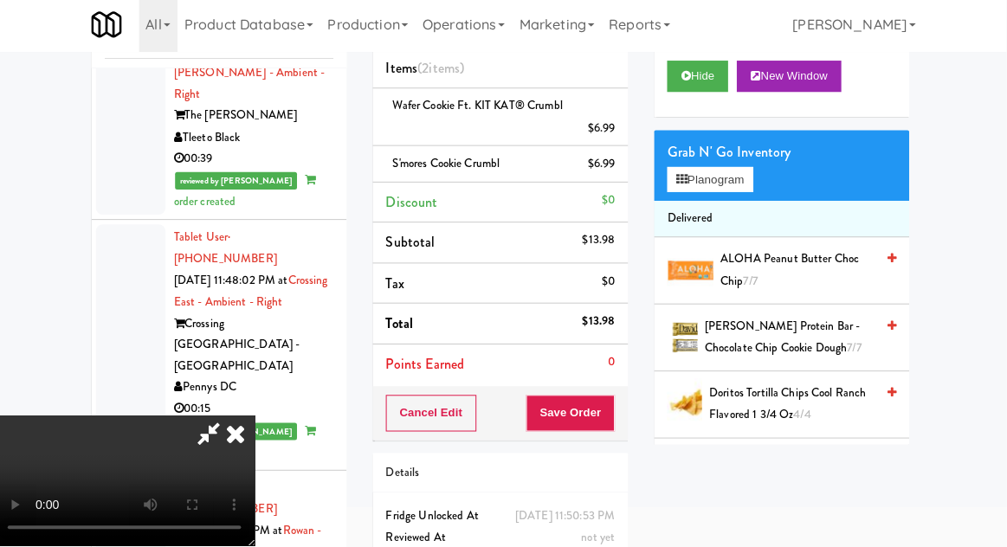
scroll to position [97, 0]
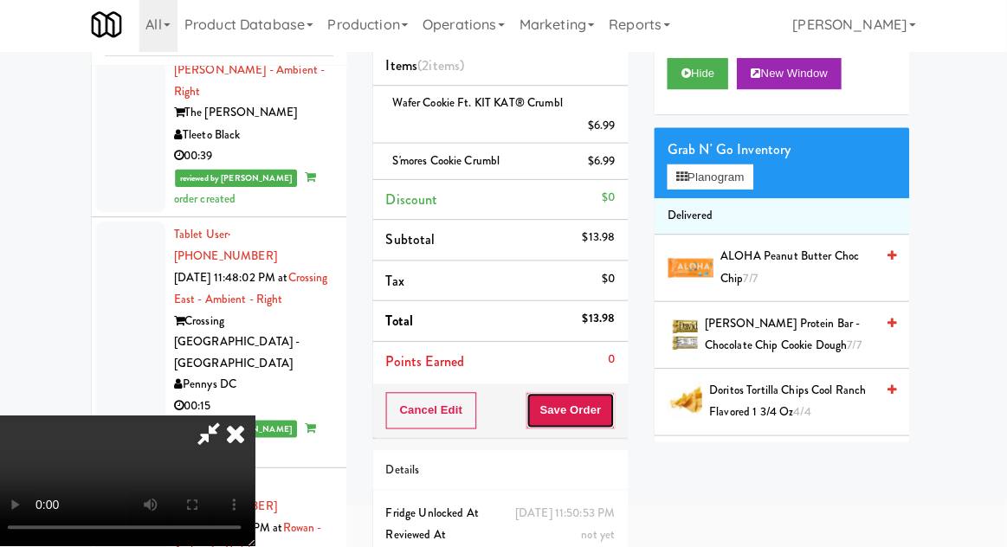
click at [614, 422] on button "Save Order" at bounding box center [573, 412] width 88 height 36
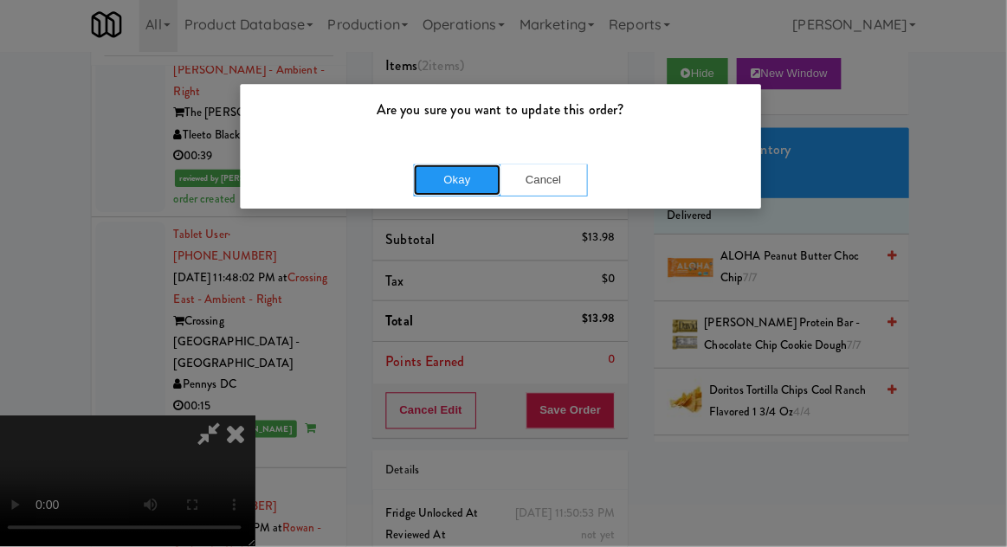
click at [463, 194] on button "Okay" at bounding box center [460, 182] width 87 height 31
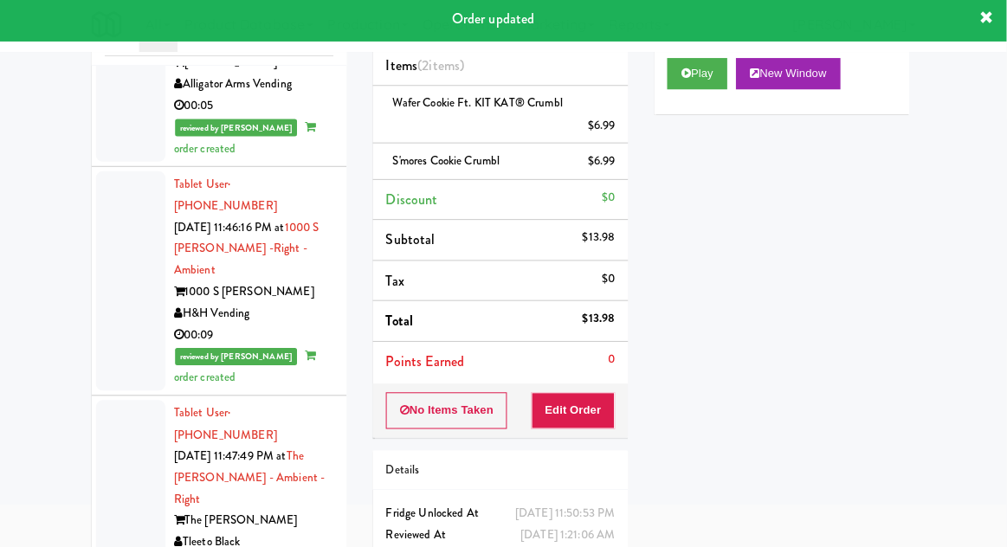
scroll to position [6302, 0]
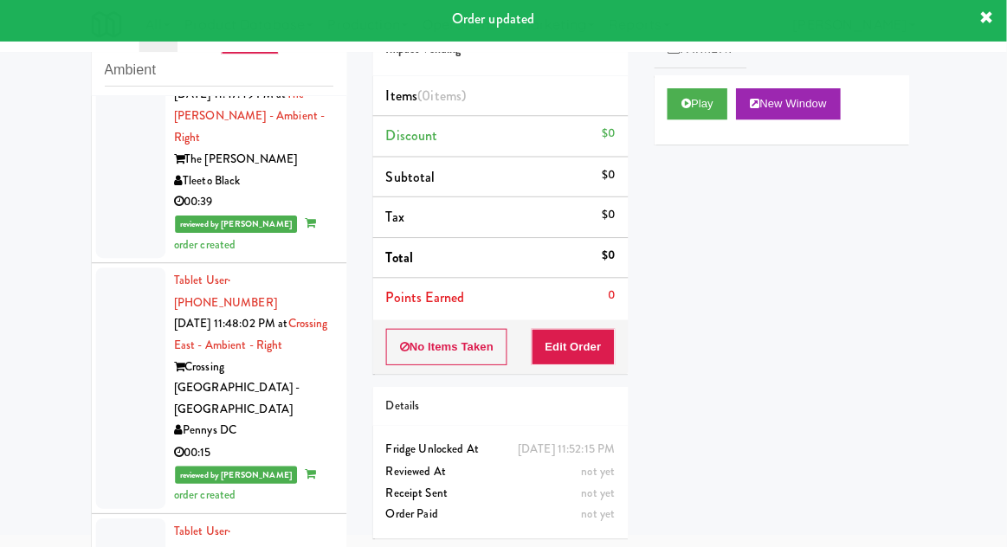
scroll to position [6769, 0]
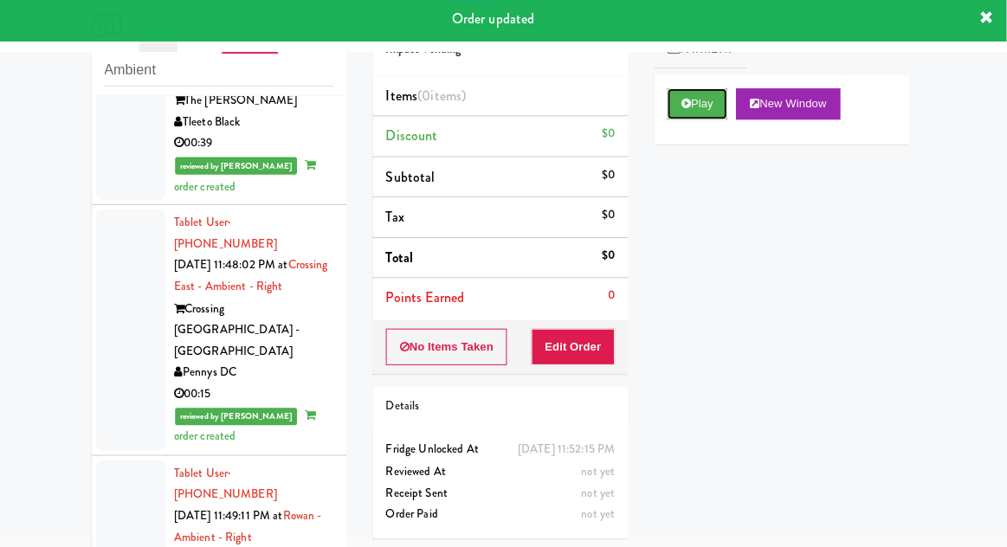
click at [685, 120] on button "Play" at bounding box center [699, 107] width 60 height 31
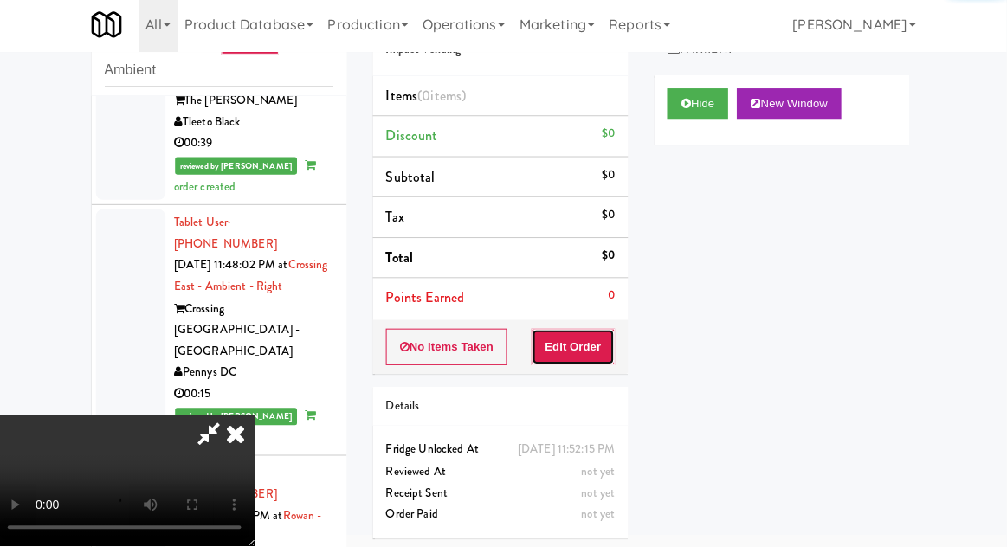
click at [569, 354] on button "Edit Order" at bounding box center [576, 349] width 84 height 36
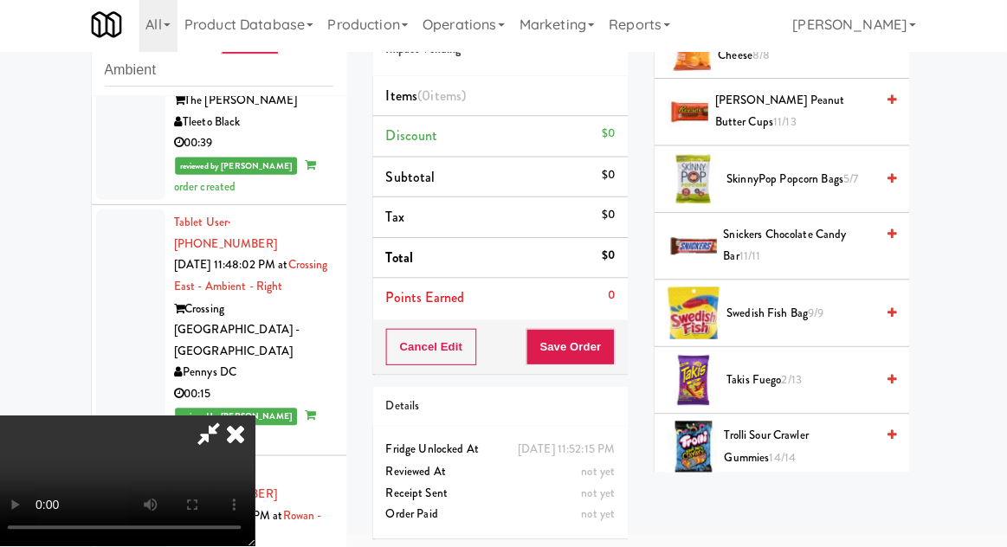
scroll to position [1451, 0]
click at [848, 240] on span "Snickers Chocolate Candy Bar 11/11" at bounding box center [800, 249] width 151 height 42
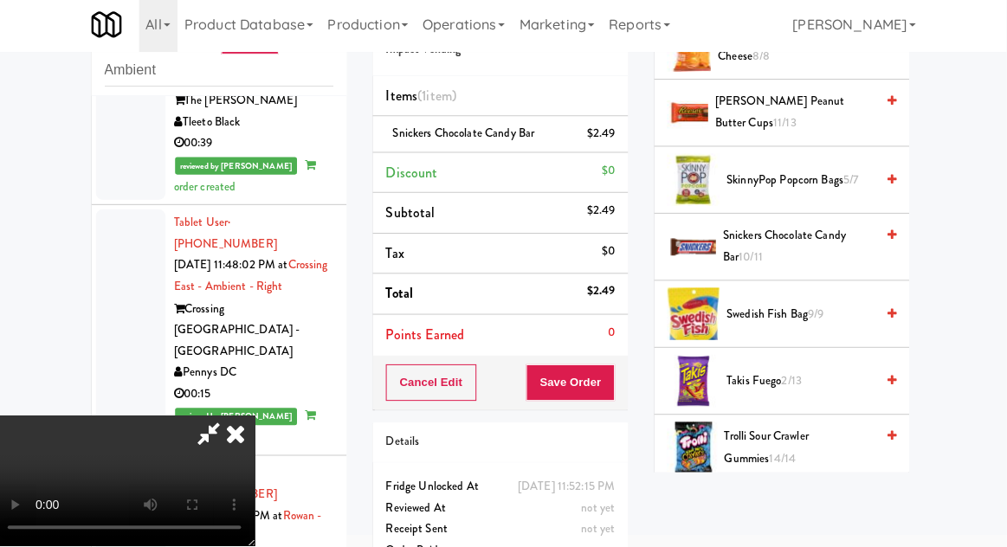
click at [627, 145] on li "Snickers Chocolate Candy Bar $2.49" at bounding box center [503, 137] width 254 height 36
click at [619, 142] on icon at bounding box center [618, 143] width 9 height 11
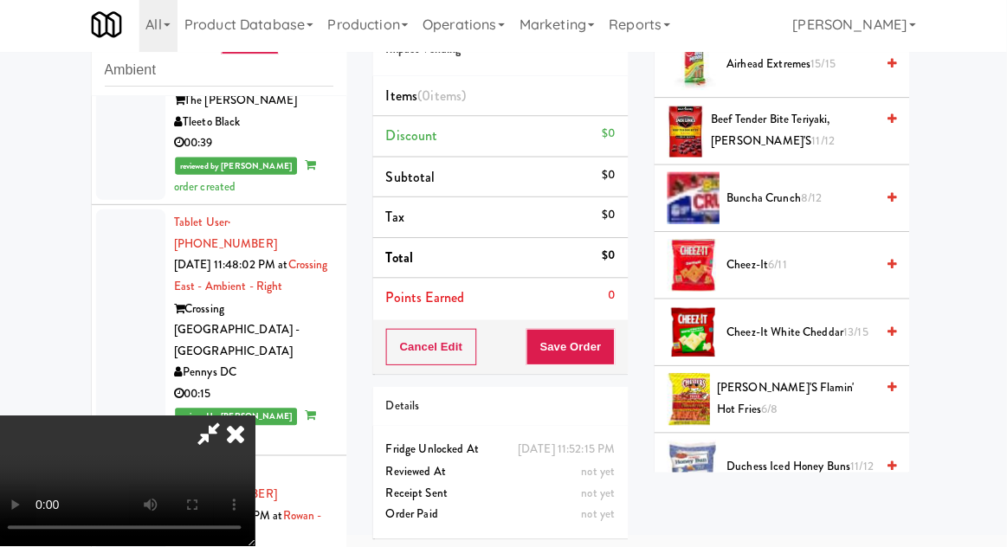
scroll to position [221, 0]
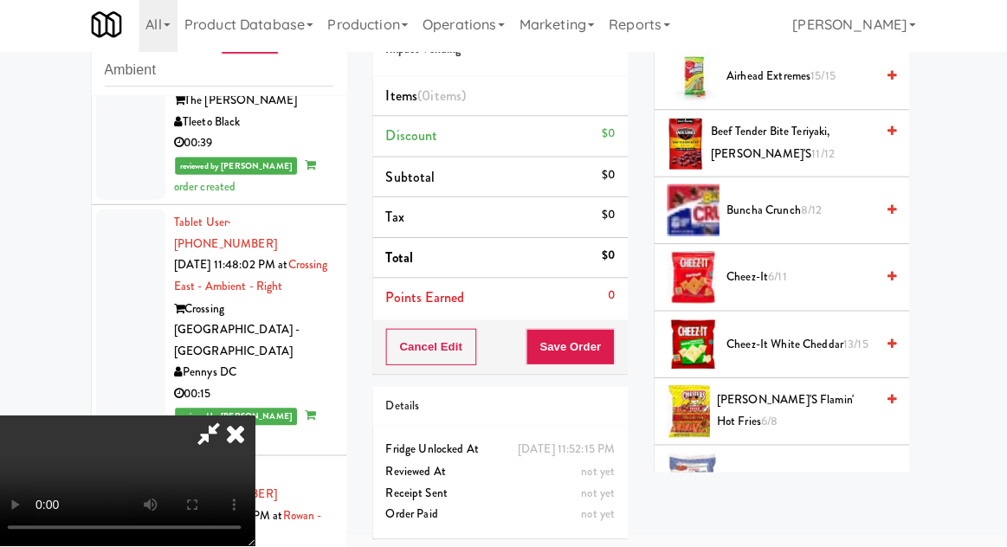
click at [838, 220] on span "Buncha Crunch 8/12" at bounding box center [801, 214] width 147 height 22
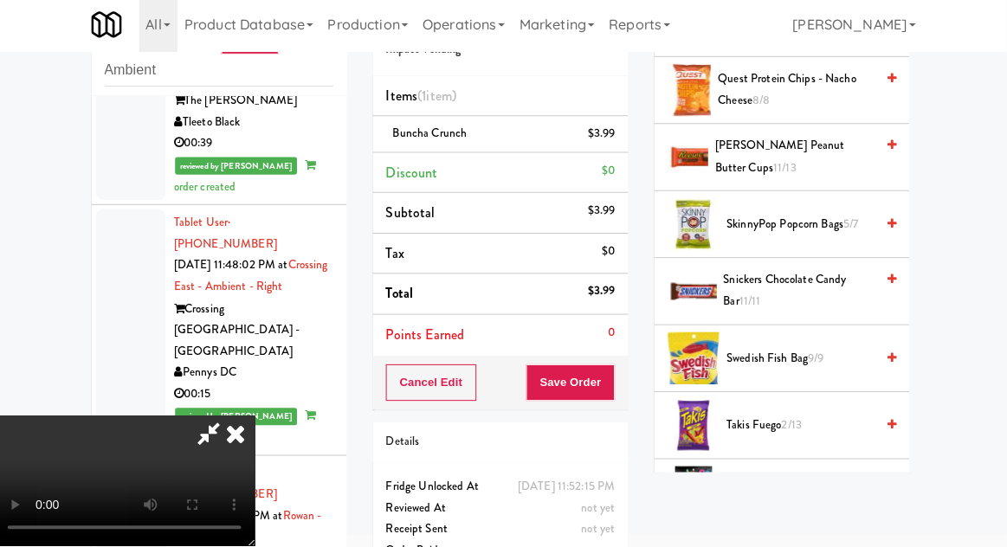
scroll to position [1403, 0]
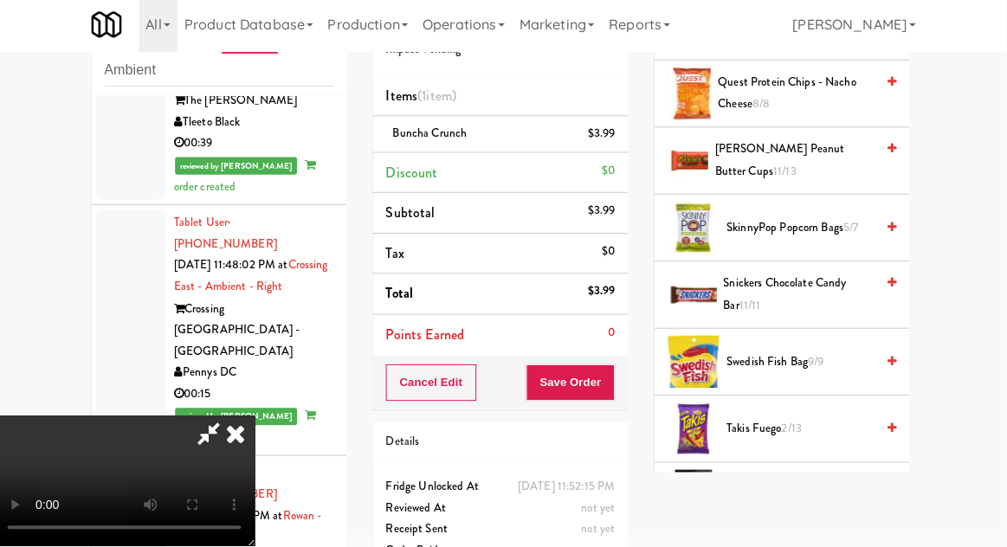
click at [829, 220] on span "SkinnyPop Popcorn Bags 5/7" at bounding box center [801, 231] width 147 height 22
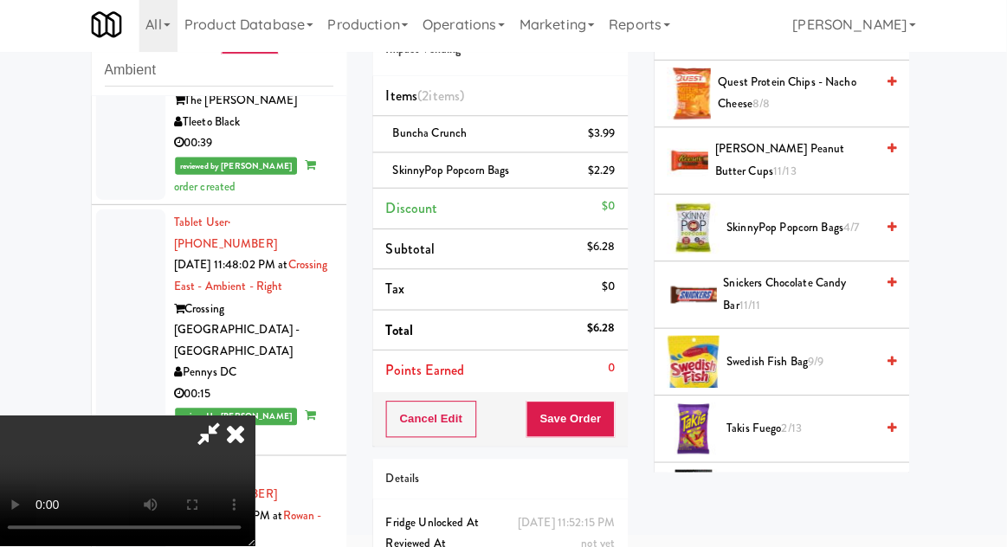
scroll to position [79, 0]
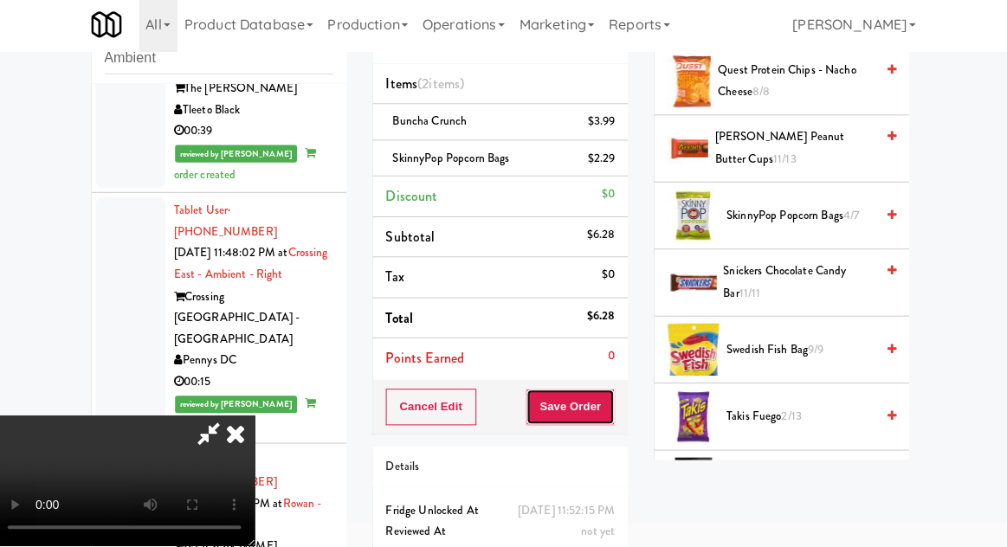
click at [614, 410] on button "Save Order" at bounding box center [573, 408] width 88 height 36
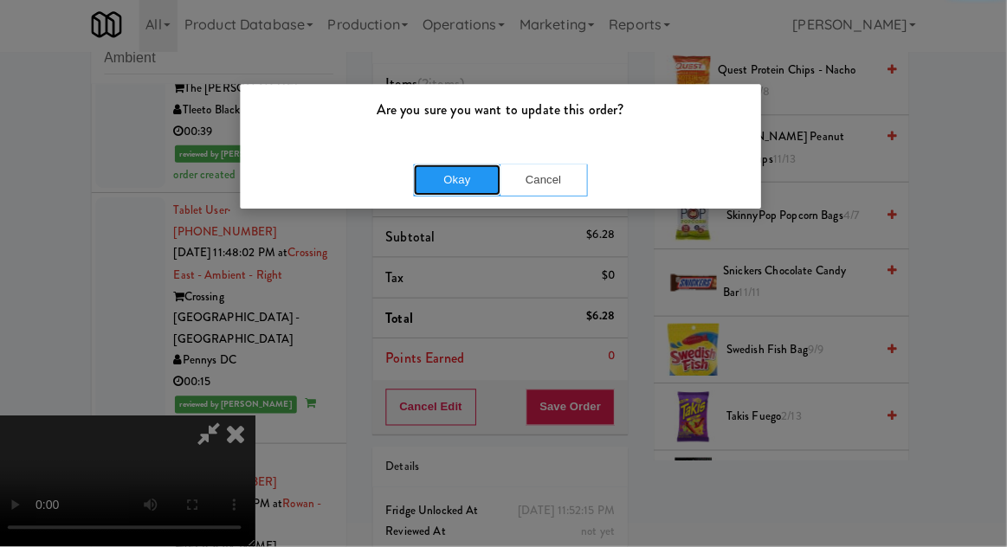
click at [433, 175] on button "Okay" at bounding box center [460, 182] width 87 height 31
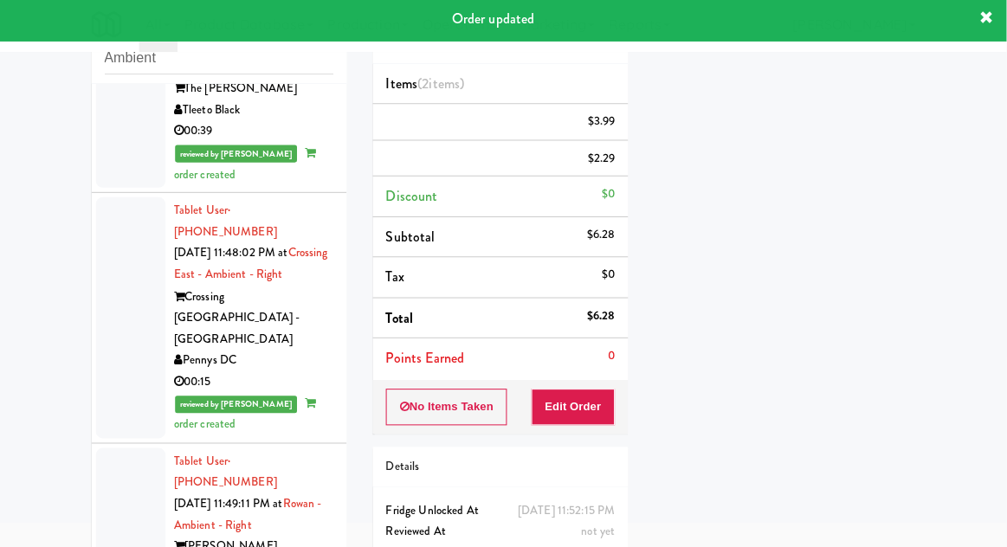
scroll to position [0, 0]
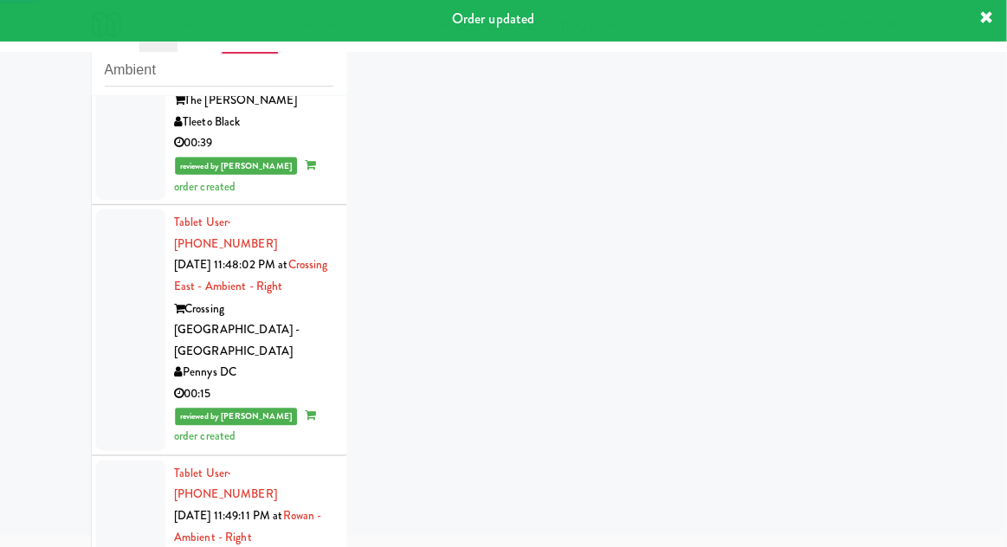
scroll to position [6811, 0]
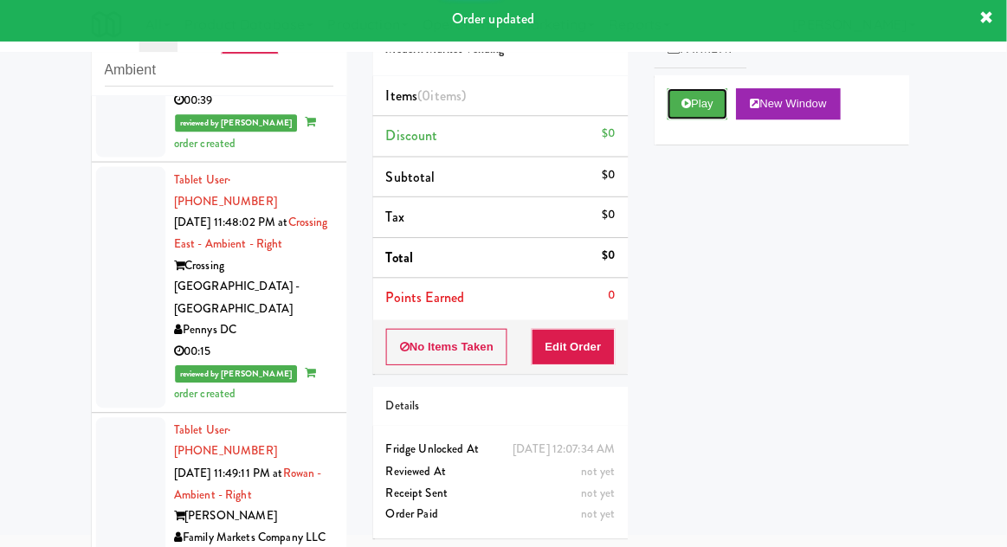
click at [684, 111] on icon at bounding box center [688, 106] width 10 height 11
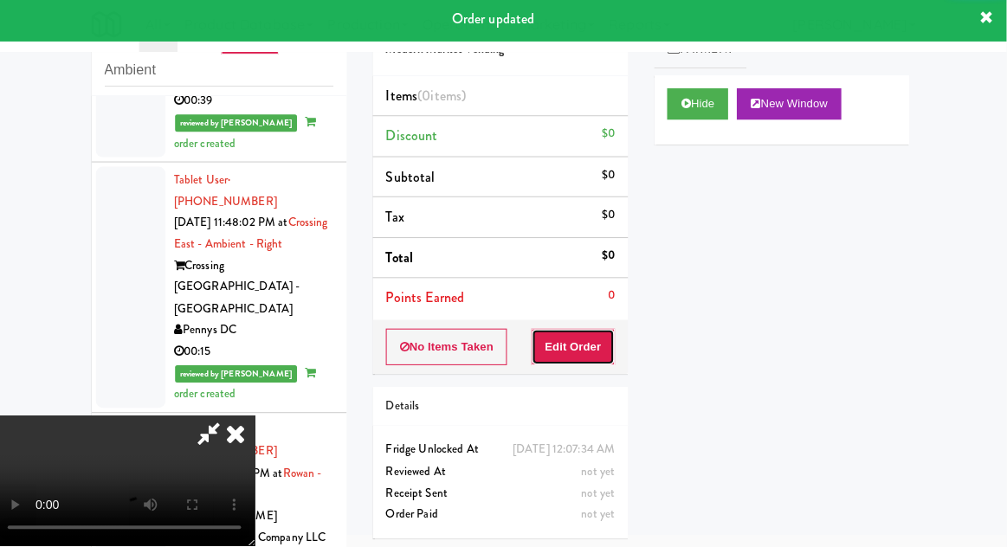
click at [575, 364] on button "Edit Order" at bounding box center [576, 349] width 84 height 36
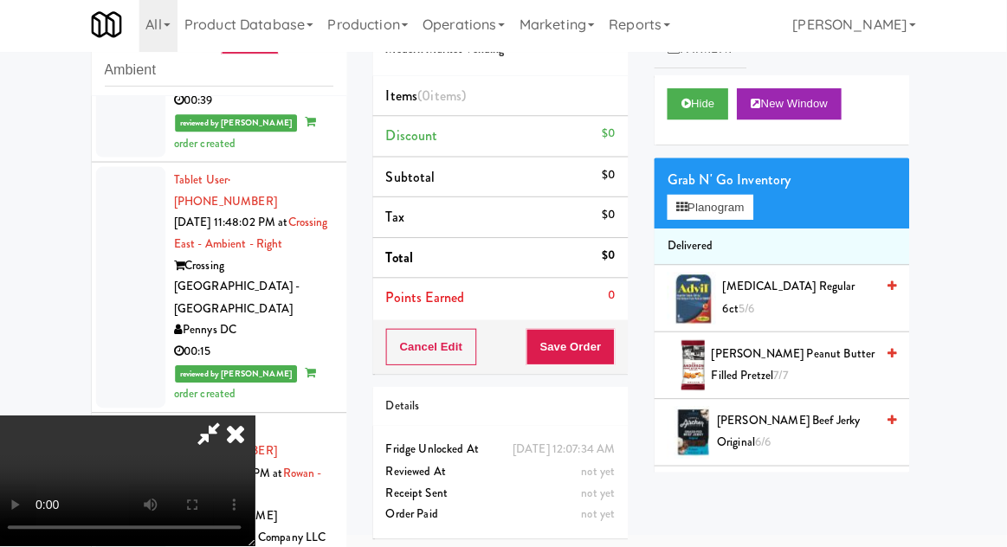
scroll to position [63, 0]
click at [749, 213] on button "Planogram" at bounding box center [711, 210] width 85 height 26
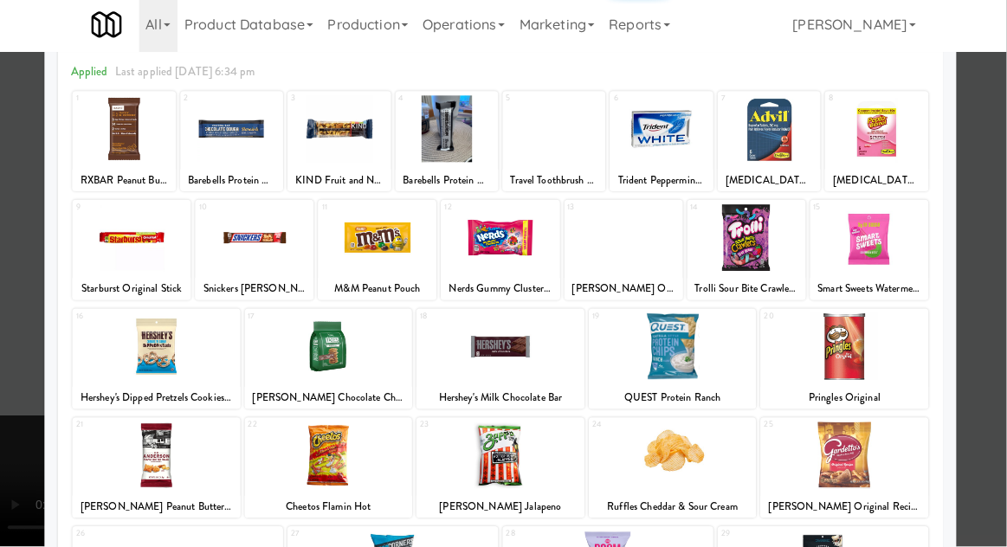
scroll to position [67, 0]
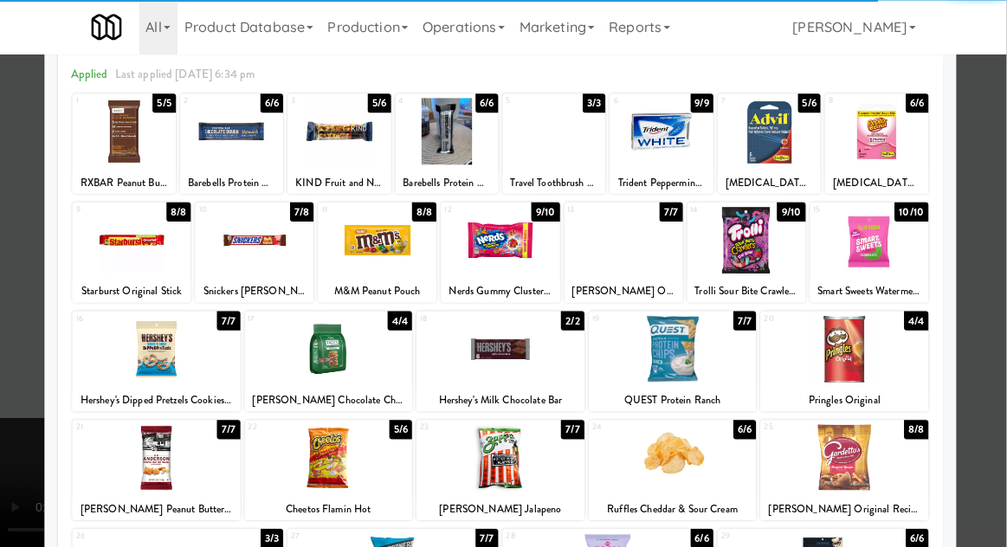
click at [733, 261] on div at bounding box center [748, 240] width 118 height 67
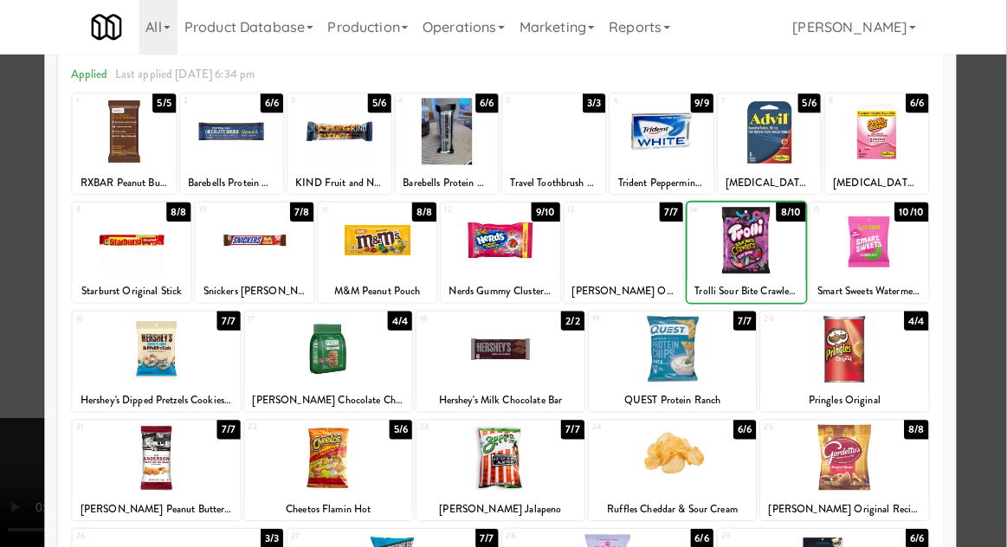
click at [988, 224] on div at bounding box center [503, 273] width 1007 height 547
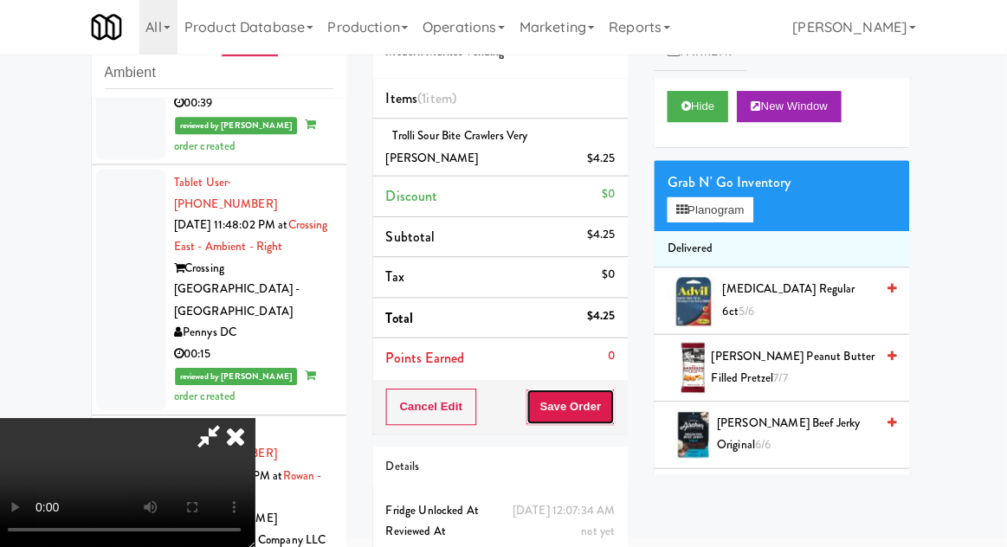
click at [616, 388] on button "Save Order" at bounding box center [573, 406] width 88 height 36
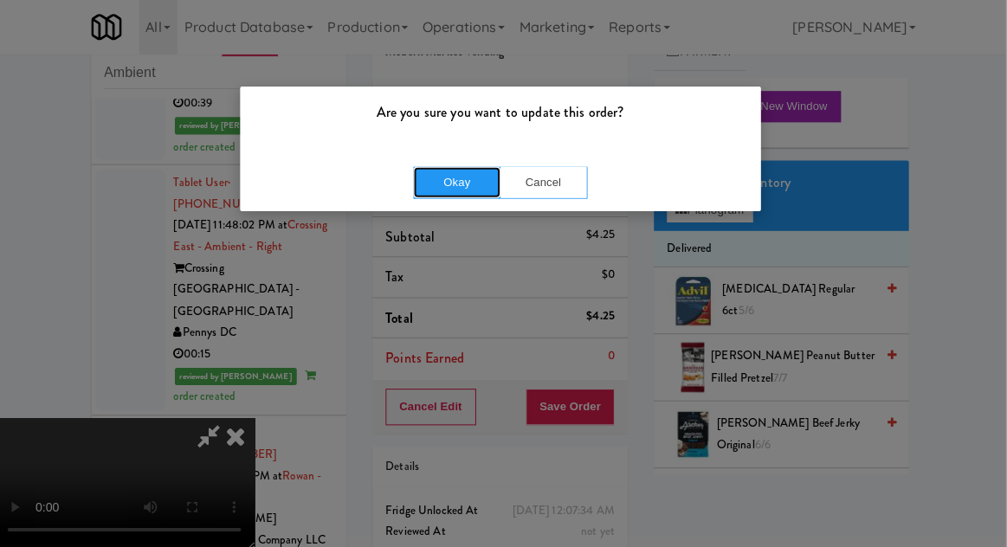
click at [484, 173] on button "Okay" at bounding box center [460, 182] width 87 height 31
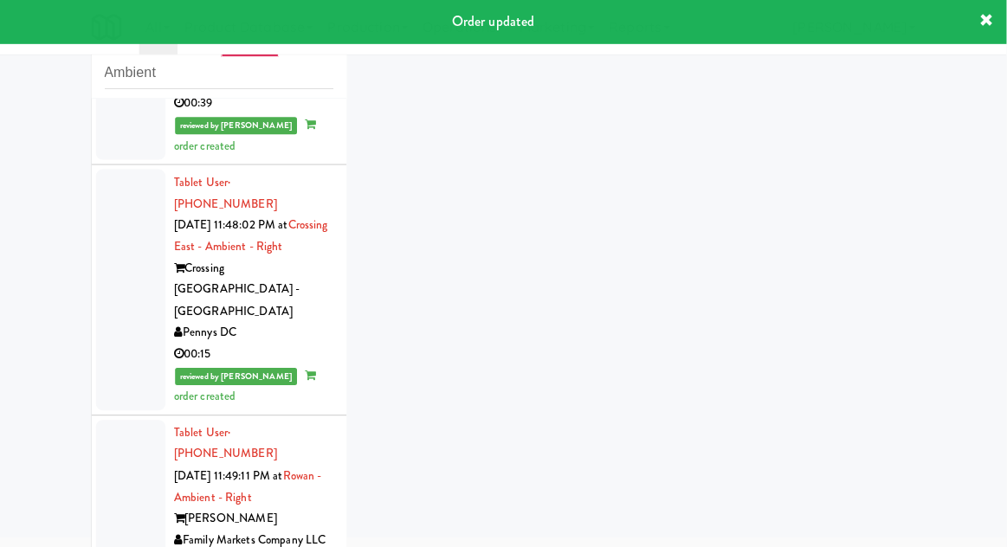
scroll to position [6855, 0]
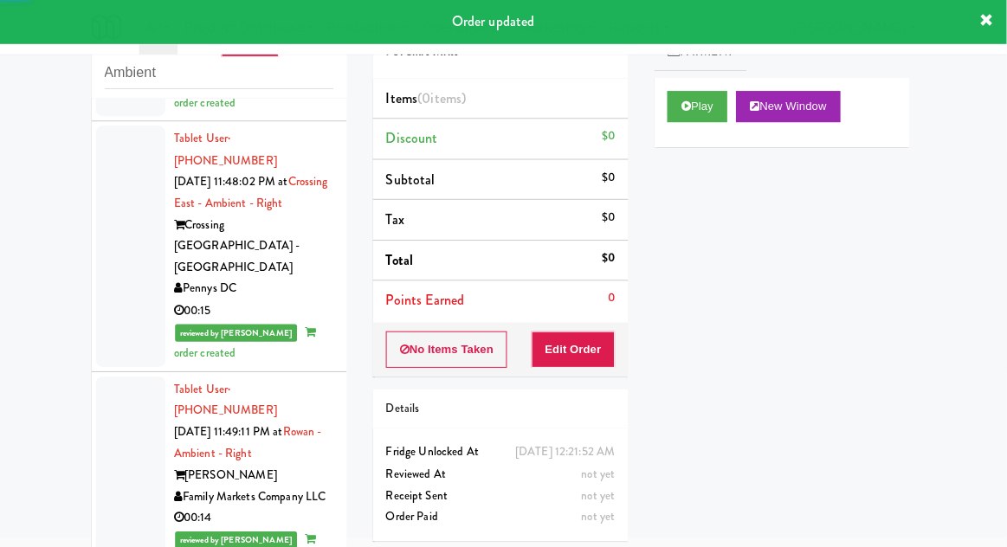
click at [672, 132] on div "Play New Window" at bounding box center [783, 113] width 254 height 69
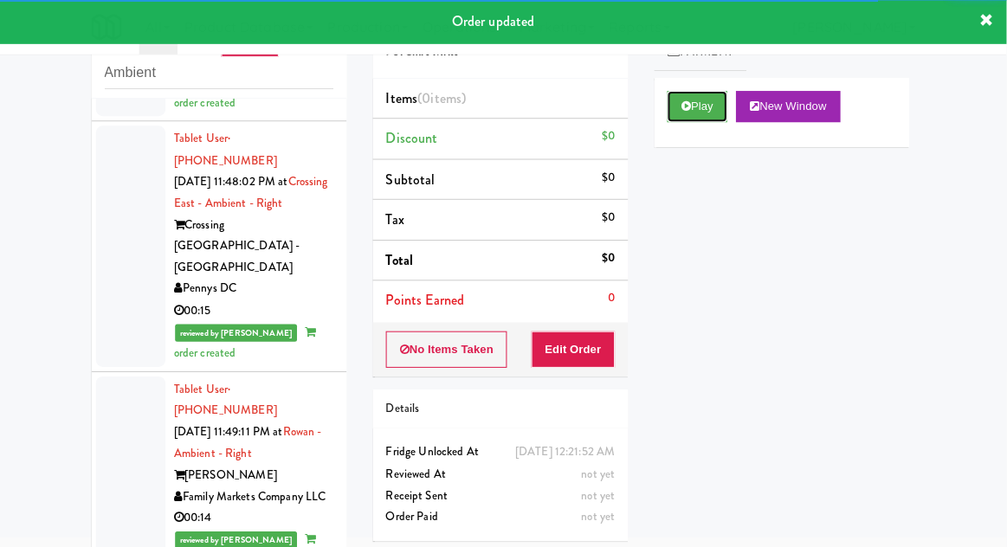
click at [682, 115] on button "Play" at bounding box center [699, 107] width 60 height 31
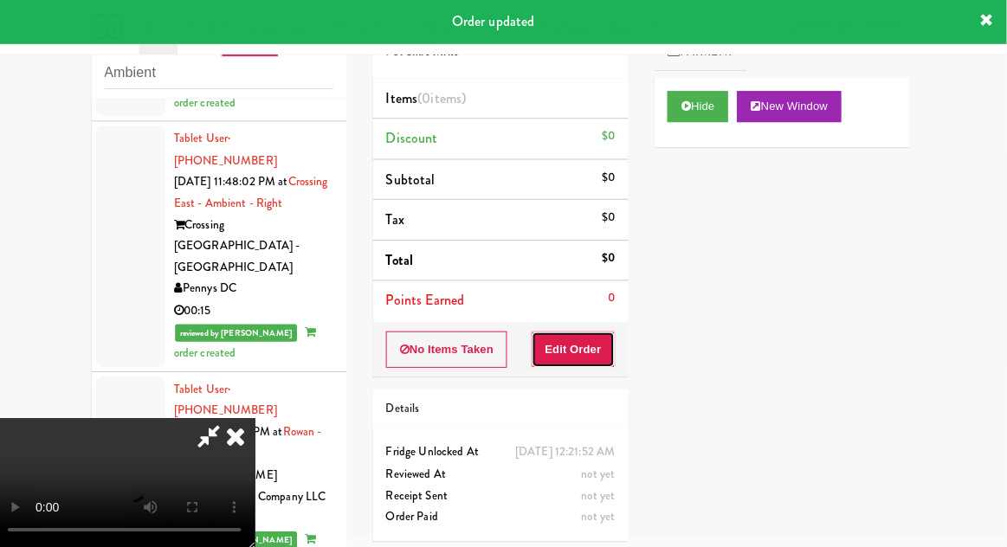
click at [561, 361] on button "Edit Order" at bounding box center [576, 349] width 84 height 36
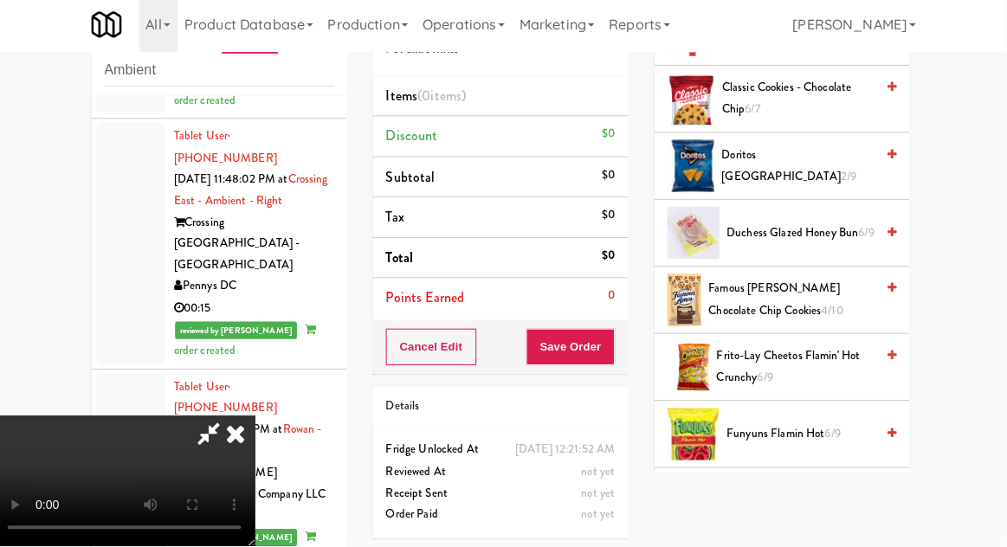
scroll to position [672, 0]
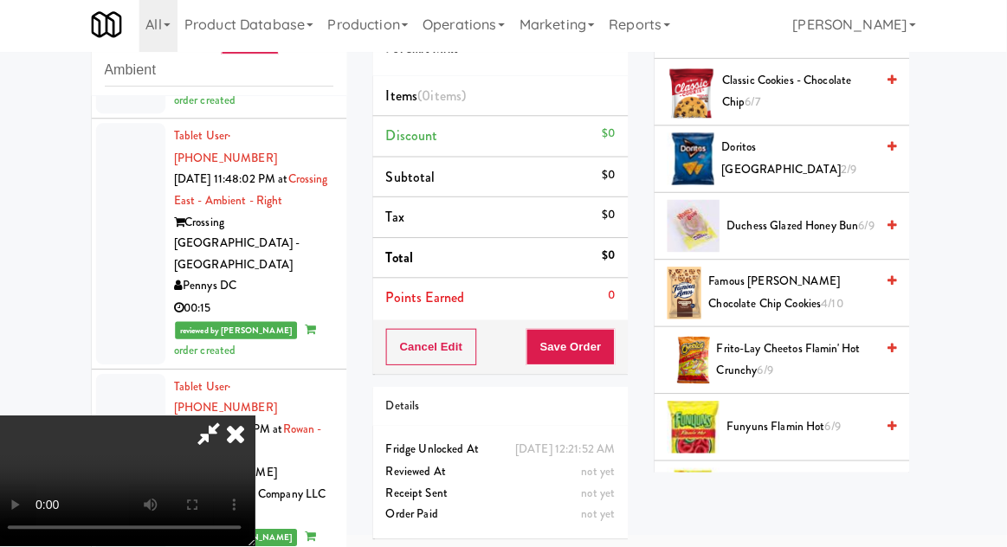
click at [808, 357] on span "Frito-Lay Cheetos Flamin' Hot Crunchy 6/9" at bounding box center [797, 361] width 158 height 42
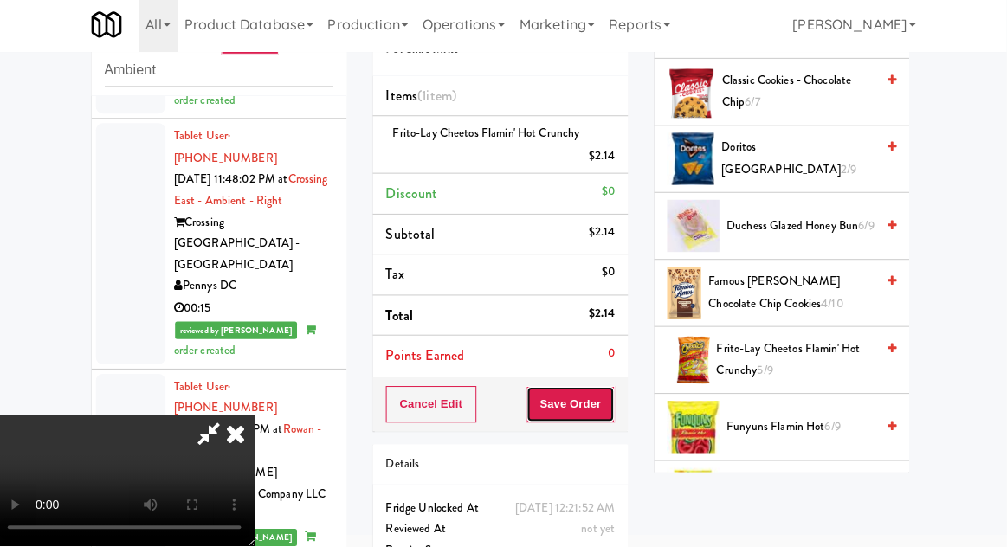
click at [614, 410] on button "Save Order" at bounding box center [573, 406] width 88 height 36
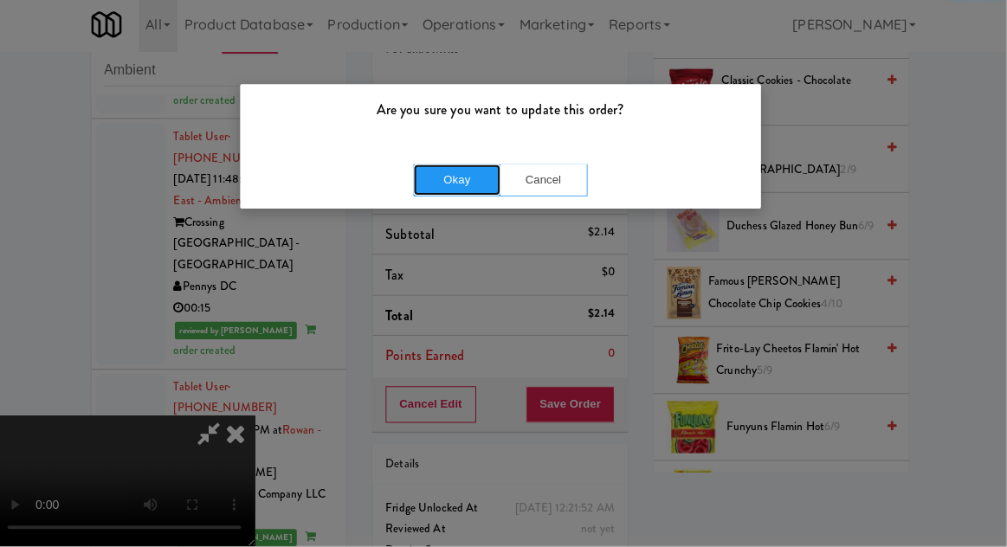
click at [450, 173] on button "Okay" at bounding box center [460, 182] width 87 height 31
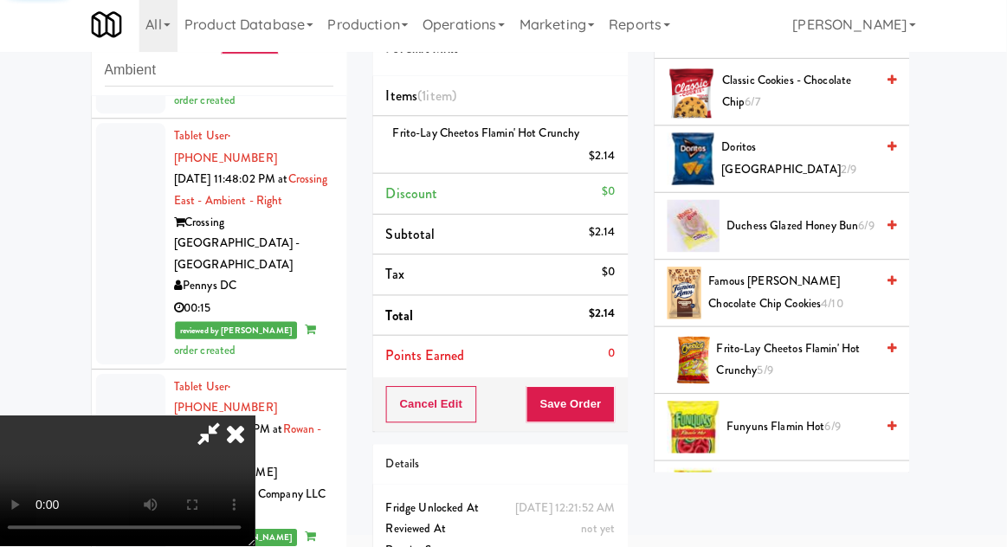
scroll to position [171, 0]
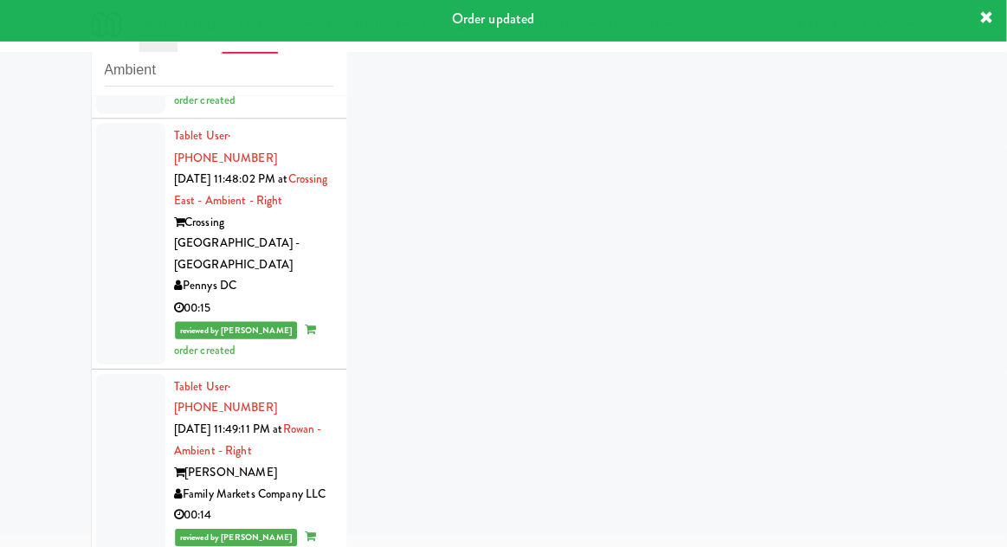
scroll to position [6897, 0]
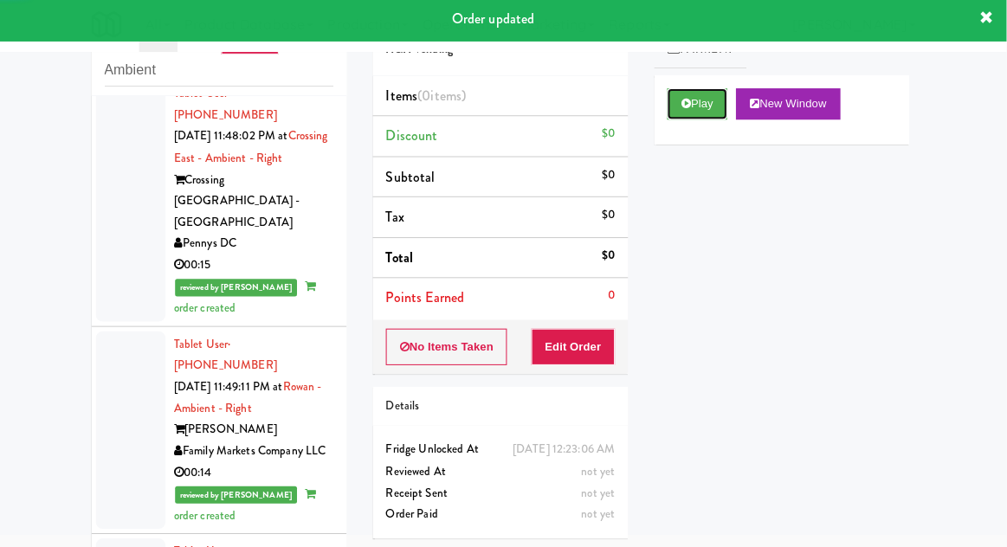
click at [679, 114] on button "Play" at bounding box center [699, 107] width 60 height 31
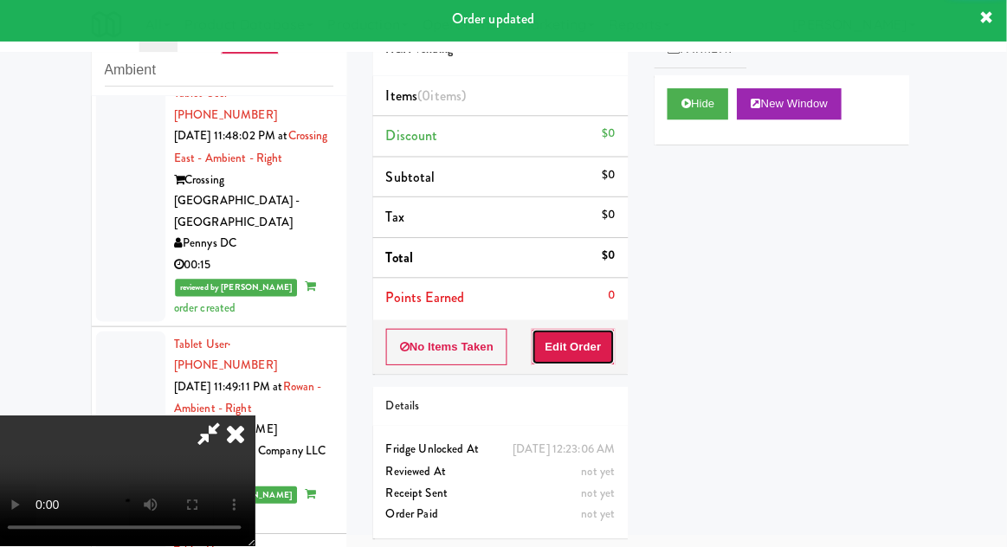
click at [576, 340] on button "Edit Order" at bounding box center [576, 349] width 84 height 36
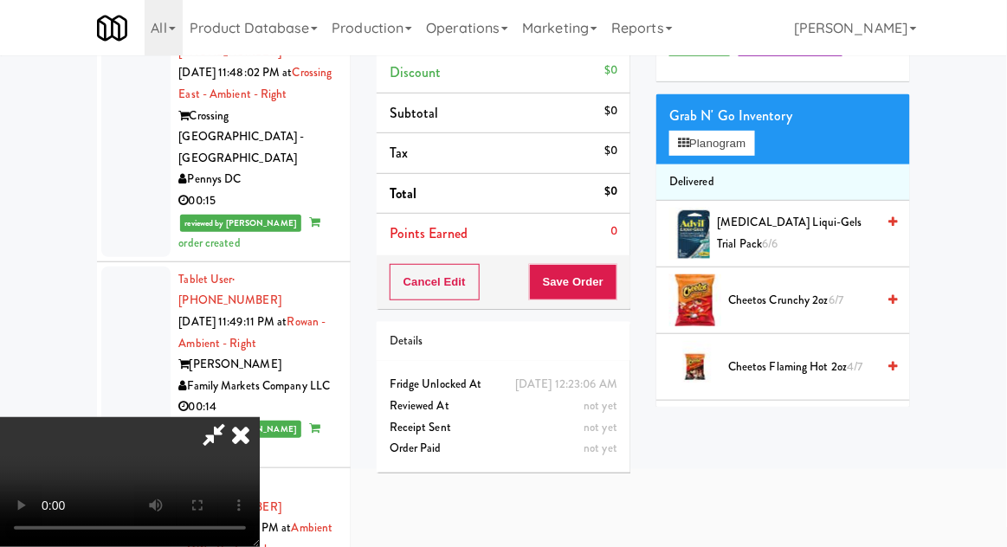
scroll to position [139, 0]
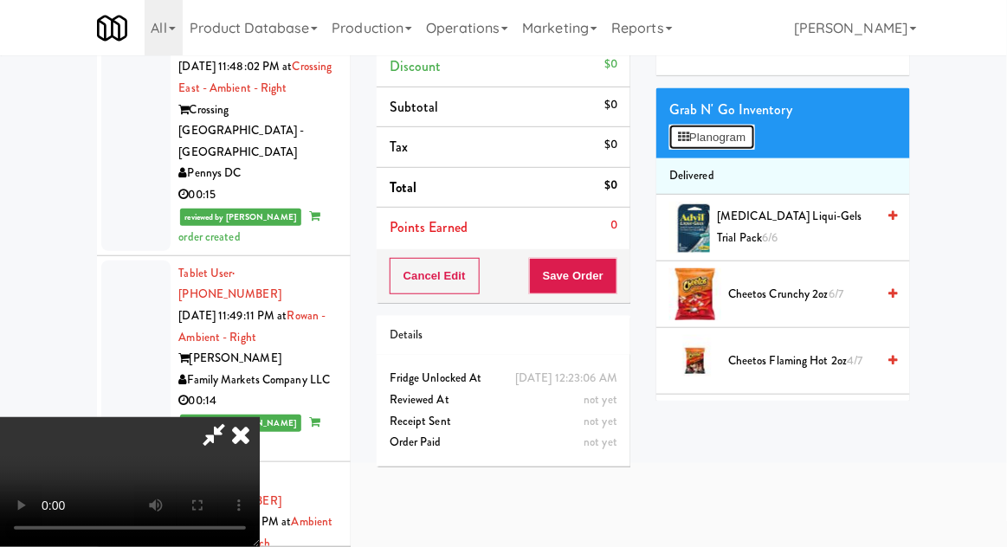
click at [747, 131] on button "Planogram" at bounding box center [711, 138] width 85 height 26
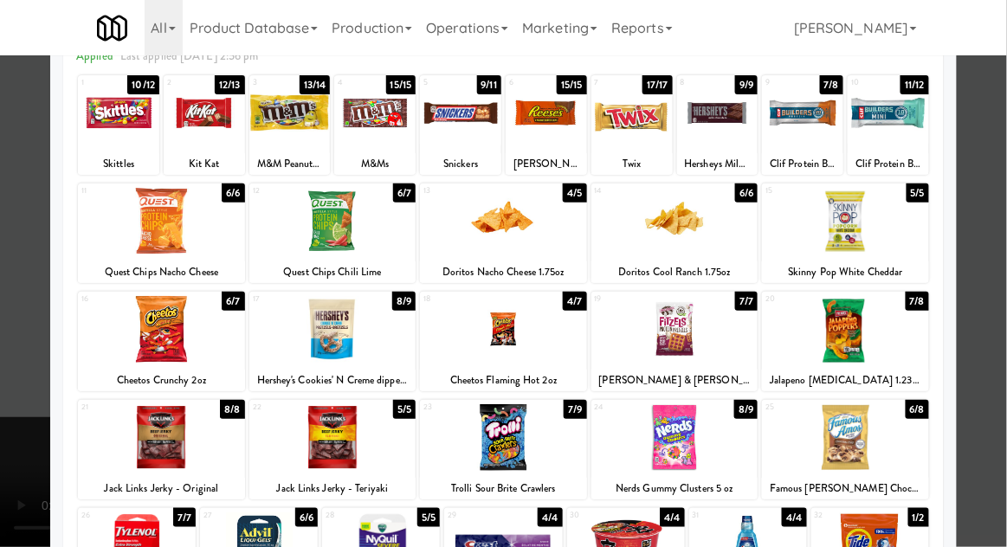
scroll to position [103, 0]
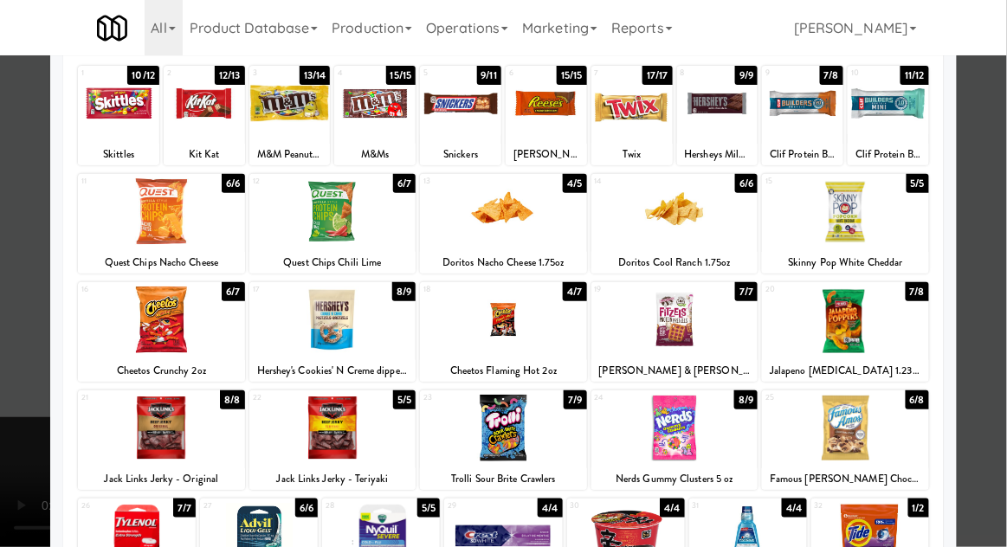
click at [888, 214] on div at bounding box center [845, 211] width 167 height 67
click at [984, 183] on div at bounding box center [503, 273] width 1007 height 547
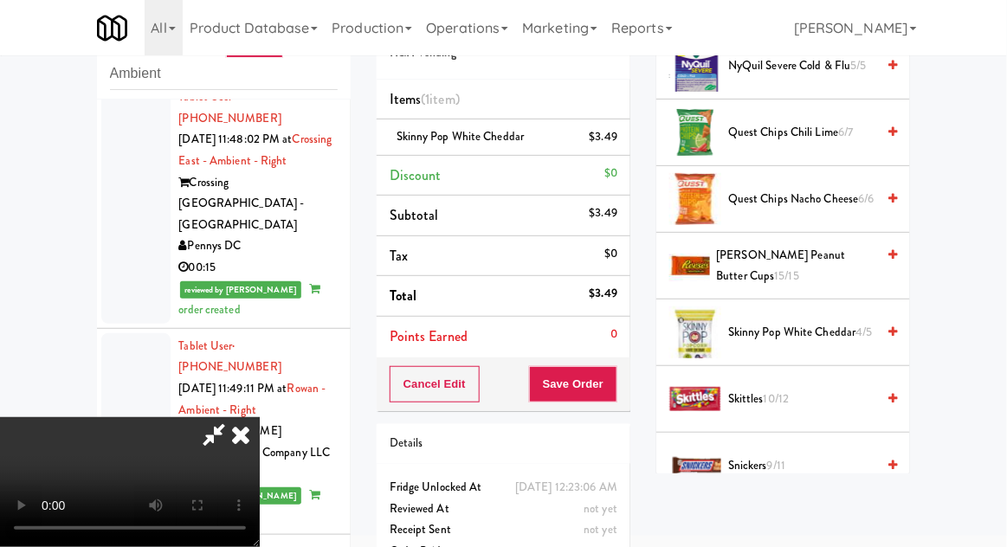
scroll to position [1669, 0]
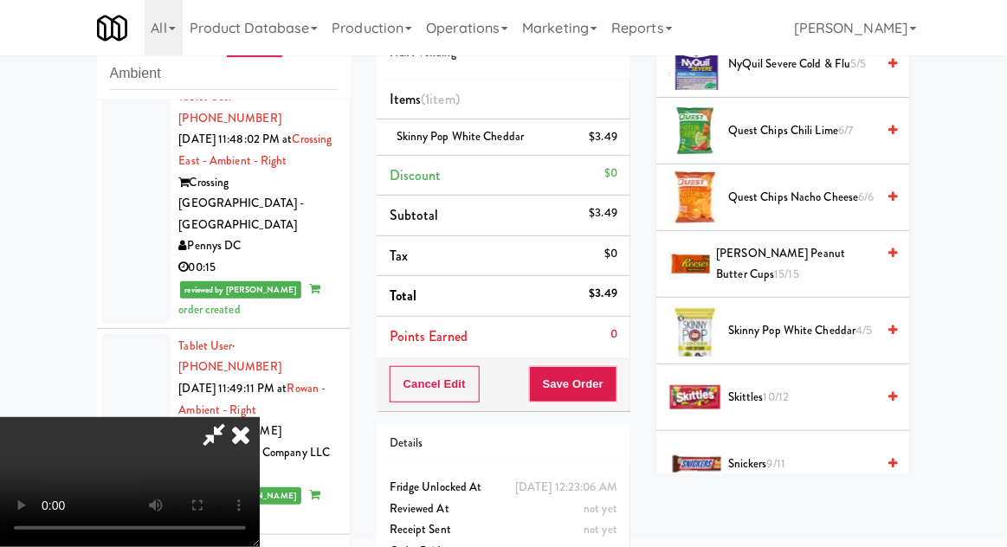
click at [829, 320] on span "Skinny Pop White Cheddar 4/5" at bounding box center [801, 331] width 147 height 22
click at [613, 388] on button "Save Order" at bounding box center [573, 384] width 88 height 36
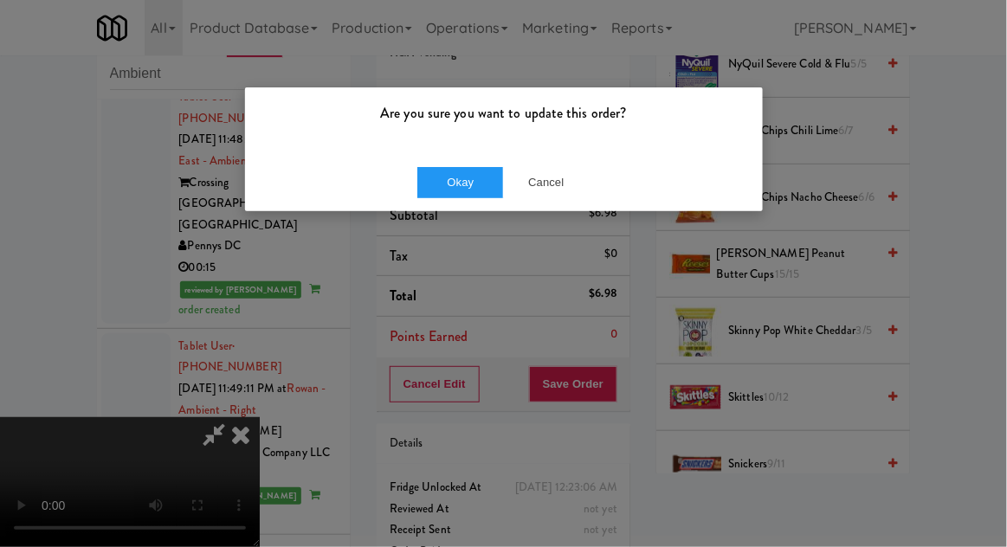
click at [461, 133] on div "Are you sure you want to update this order?" at bounding box center [504, 120] width 518 height 66
click at [445, 187] on button "Okay" at bounding box center [460, 182] width 87 height 31
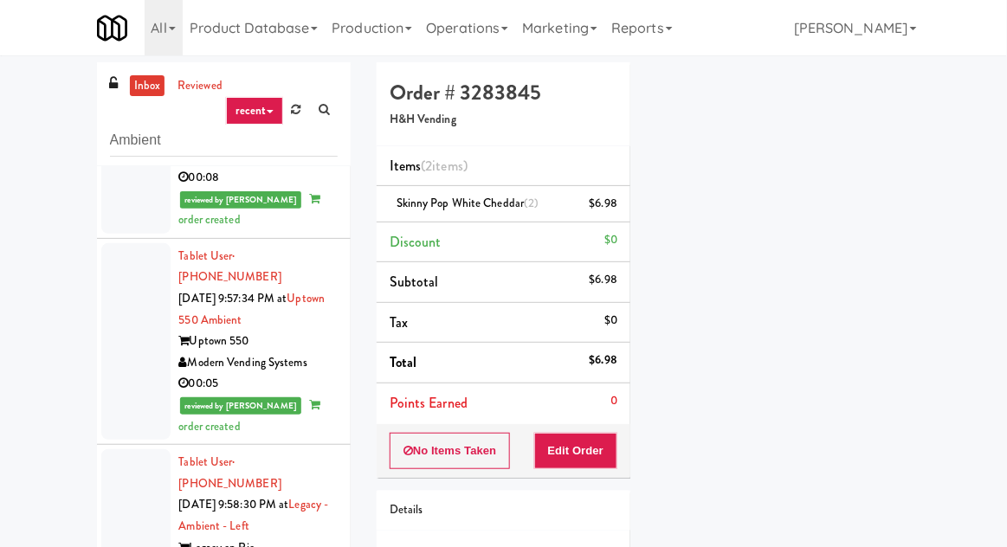
scroll to position [365, 0]
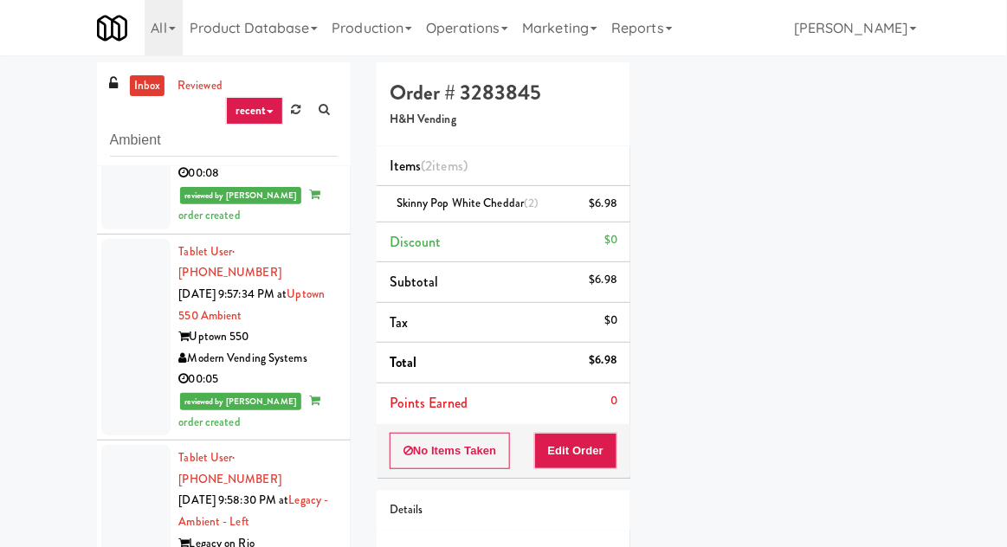
click at [143, 299] on div at bounding box center [135, 337] width 69 height 196
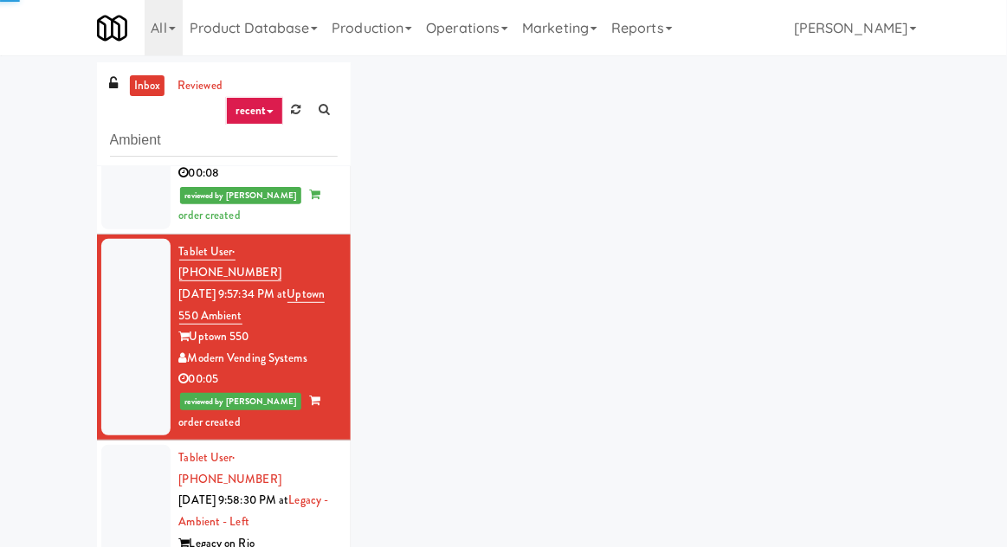
click at [123, 450] on div at bounding box center [135, 543] width 69 height 196
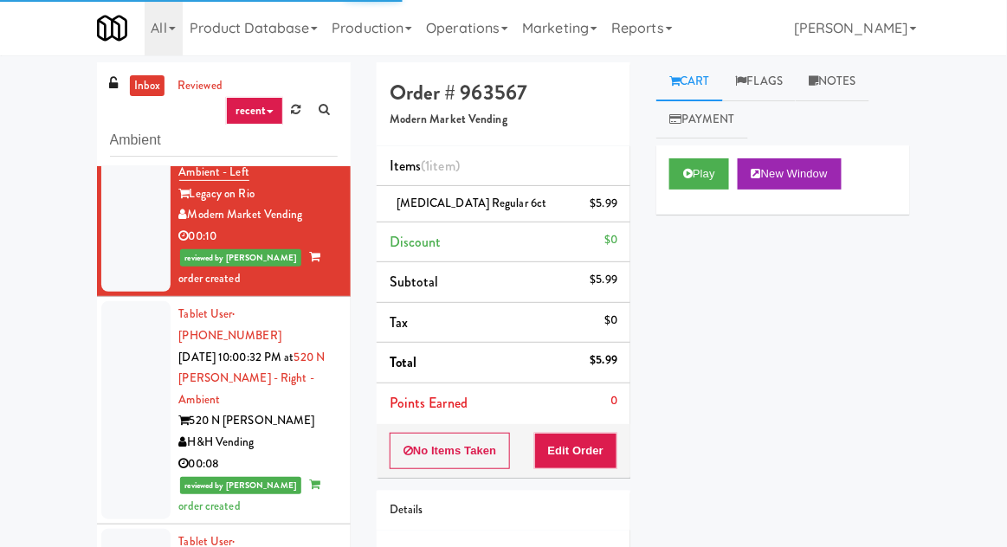
click at [123, 324] on div at bounding box center [135, 410] width 69 height 218
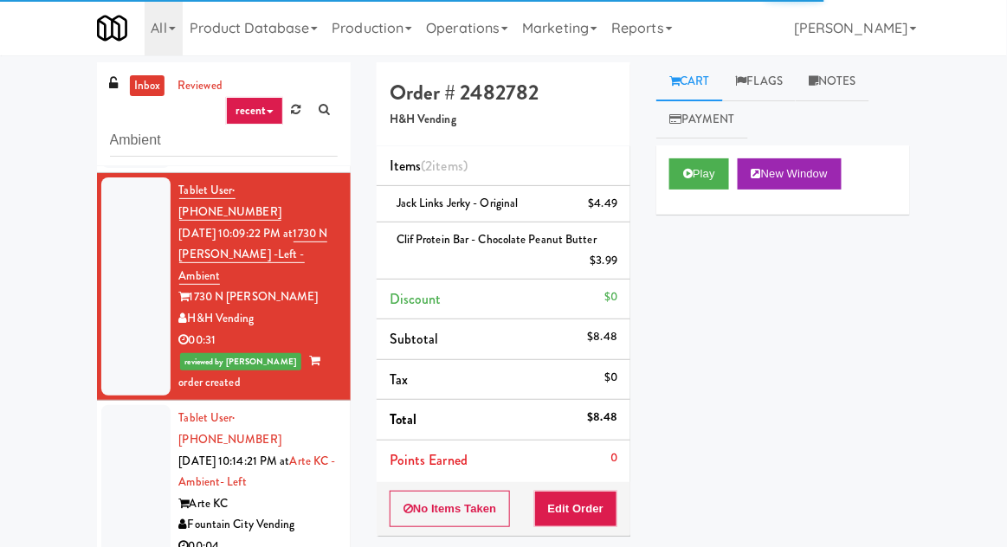
click at [143, 405] on div at bounding box center [135, 503] width 69 height 196
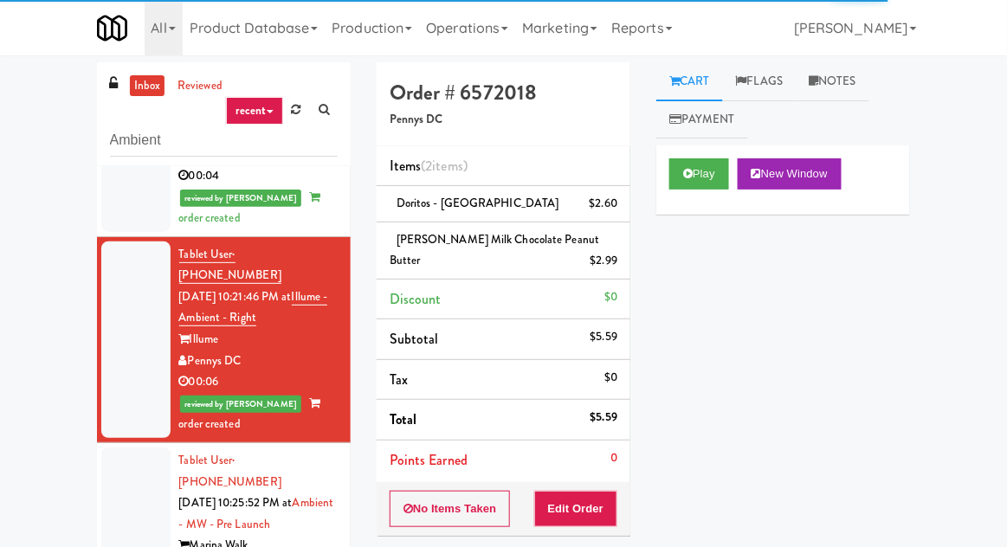
click at [125, 447] on div at bounding box center [135, 545] width 69 height 196
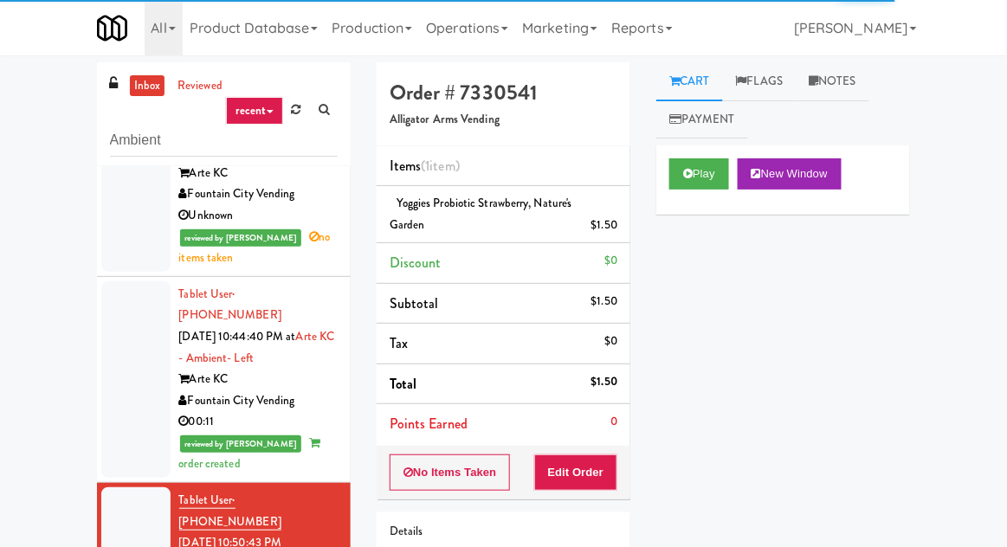
scroll to position [3475, 0]
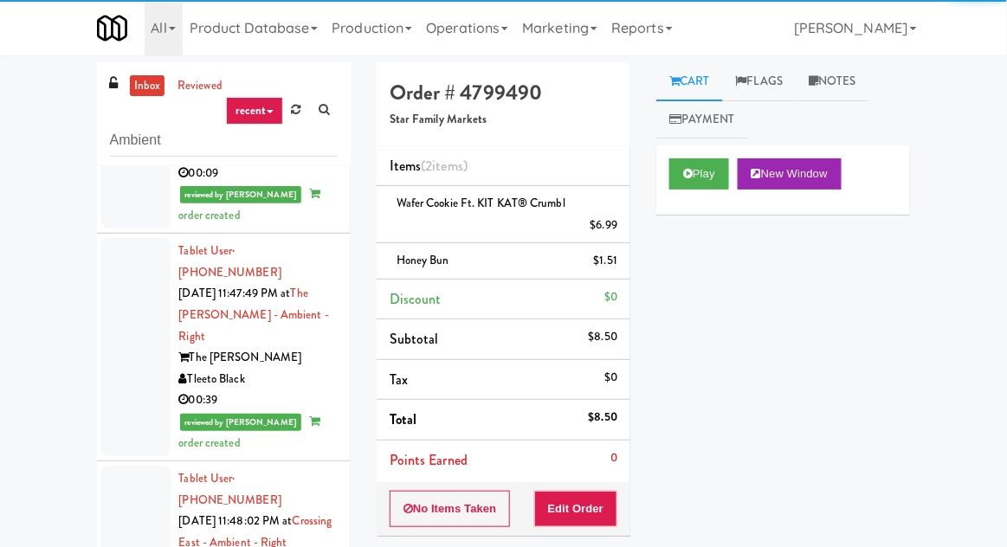
scroll to position [6580, 0]
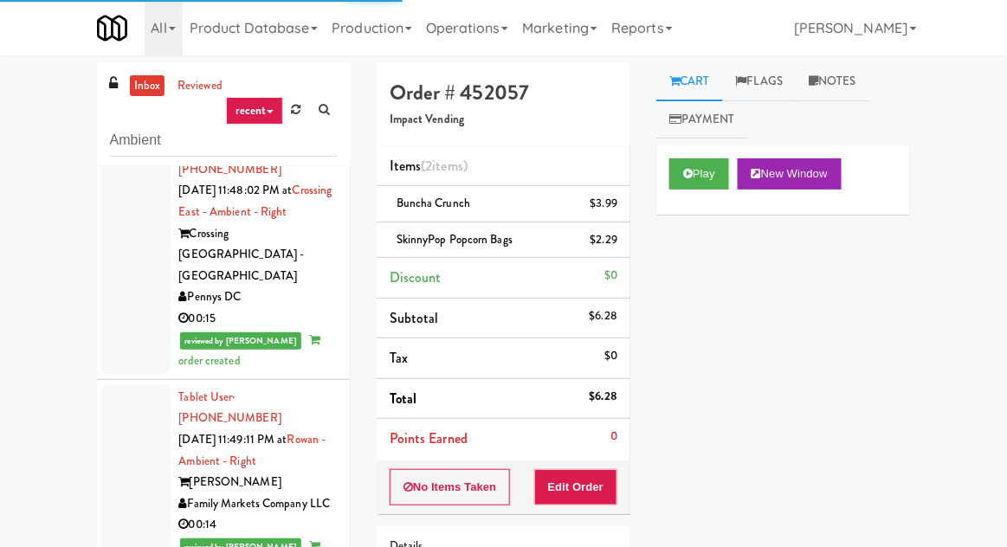
scroll to position [6939, 0]
